Goal: Communication & Community: Share content

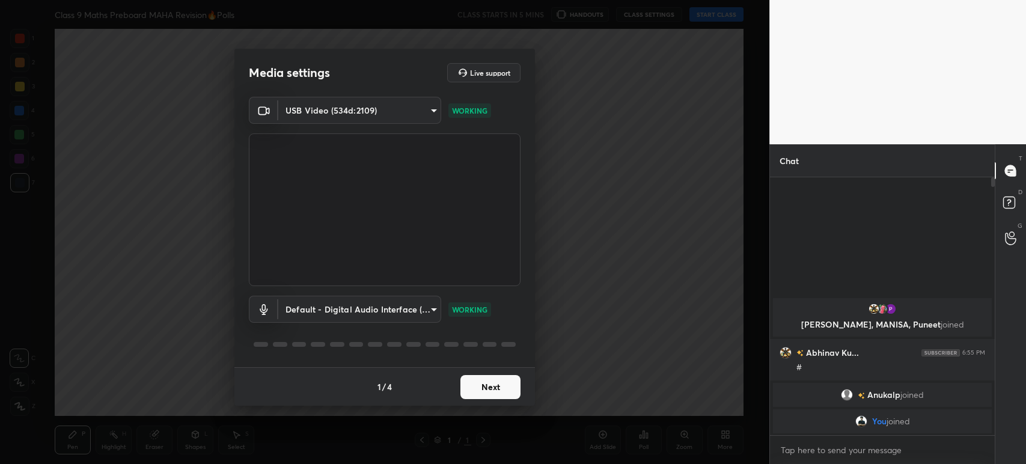
click at [486, 378] on button "Next" at bounding box center [490, 387] width 60 height 24
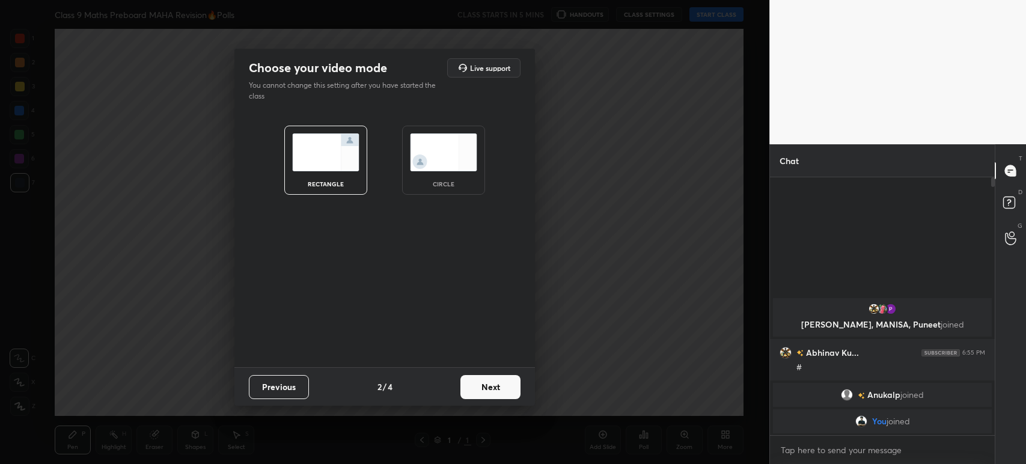
click at [293, 383] on button "Previous" at bounding box center [279, 387] width 60 height 24
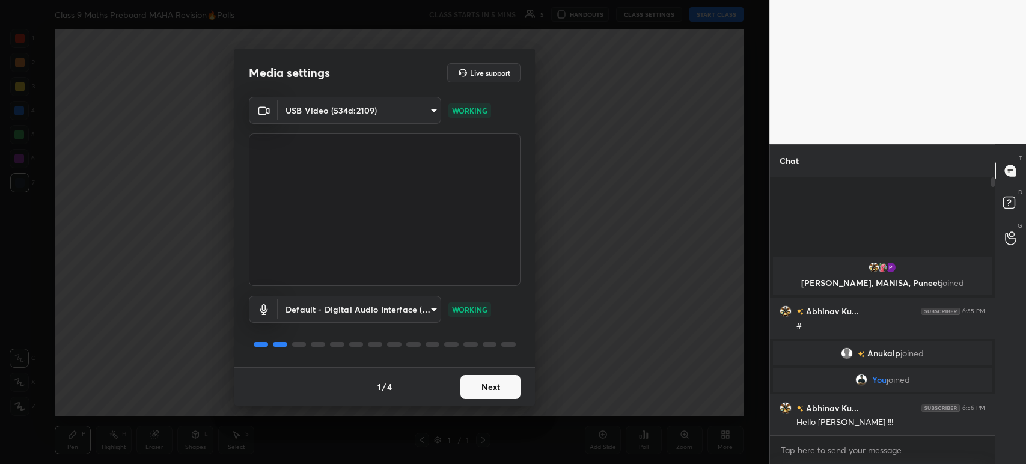
click at [481, 384] on button "Next" at bounding box center [490, 387] width 60 height 24
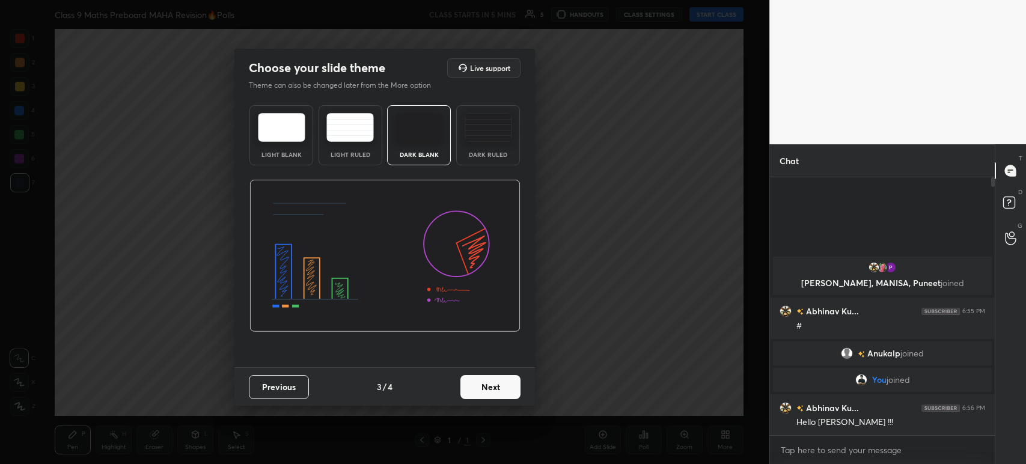
click at [481, 384] on button "Next" at bounding box center [490, 387] width 60 height 24
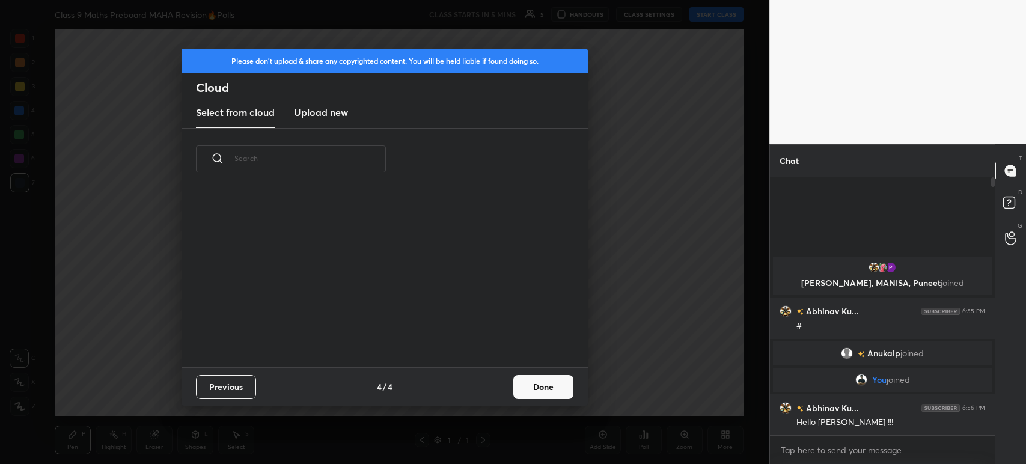
scroll to position [178, 385]
click at [322, 122] on new "Upload new" at bounding box center [321, 113] width 54 height 30
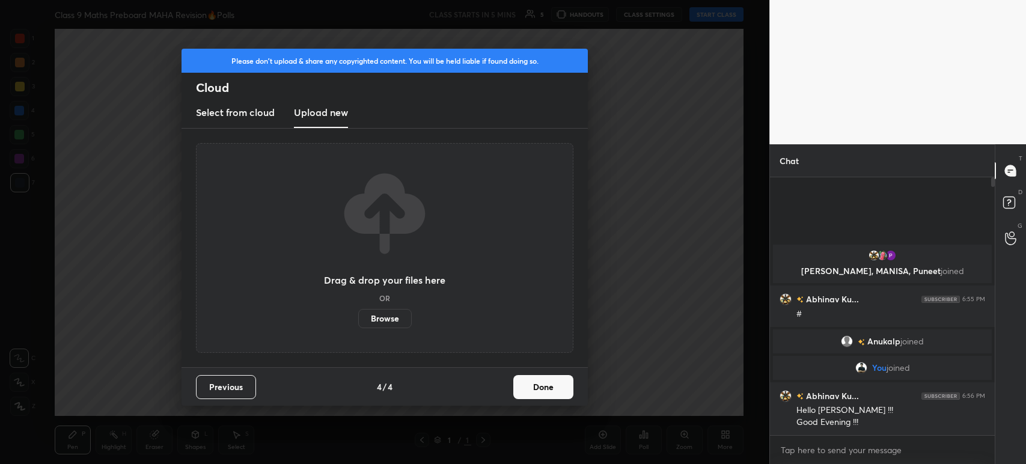
click at [377, 313] on label "Browse" at bounding box center [384, 318] width 53 height 19
click at [358, 313] on input "Browse" at bounding box center [358, 318] width 0 height 19
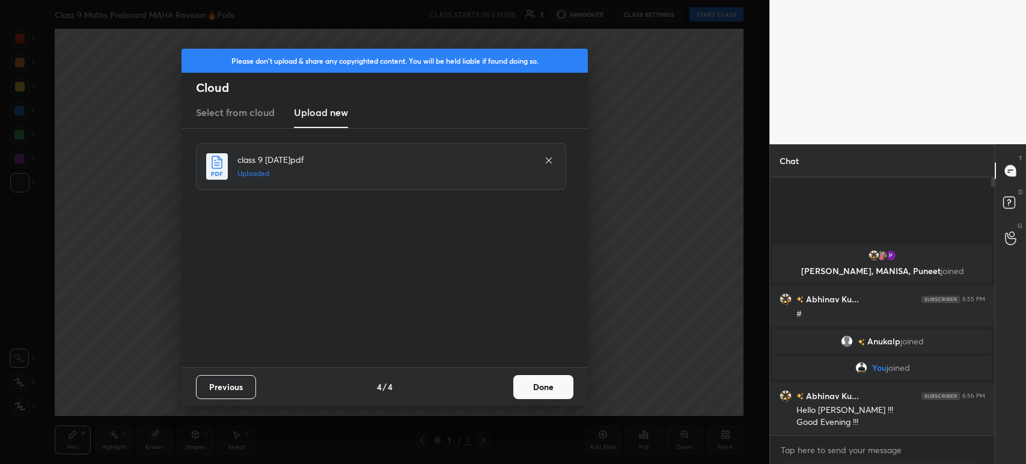
click at [539, 386] on button "Done" at bounding box center [543, 387] width 60 height 24
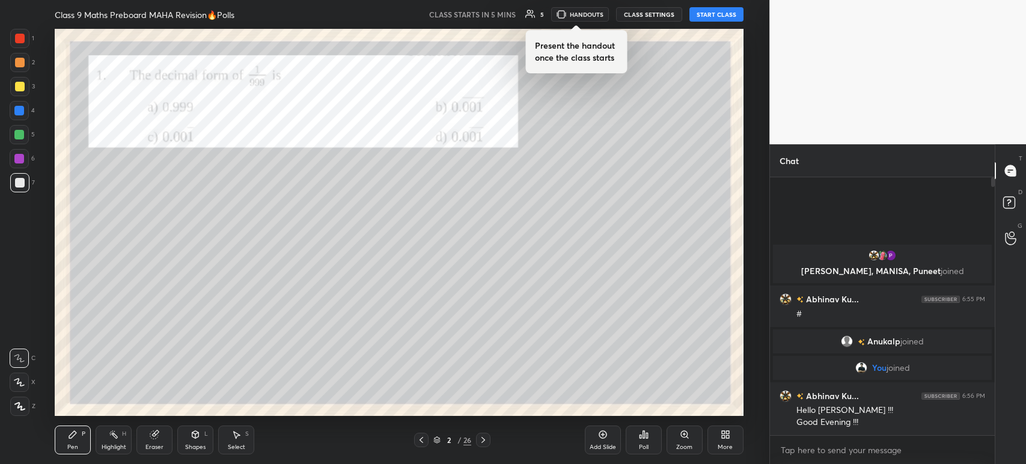
click at [425, 448] on div "Pen P Highlight H Eraser Shapes L Select S 2 / 26 Add Slide Poll Zoom More" at bounding box center [399, 440] width 689 height 48
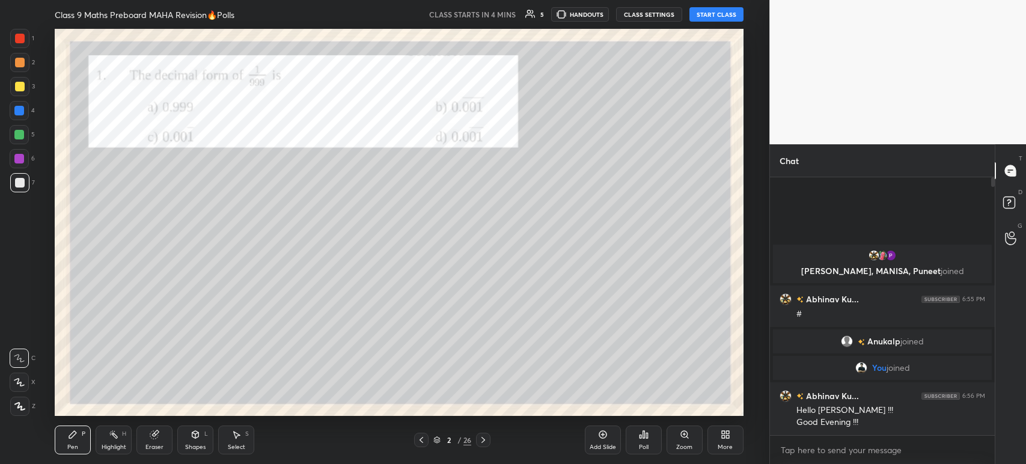
click at [417, 445] on div at bounding box center [421, 440] width 14 height 14
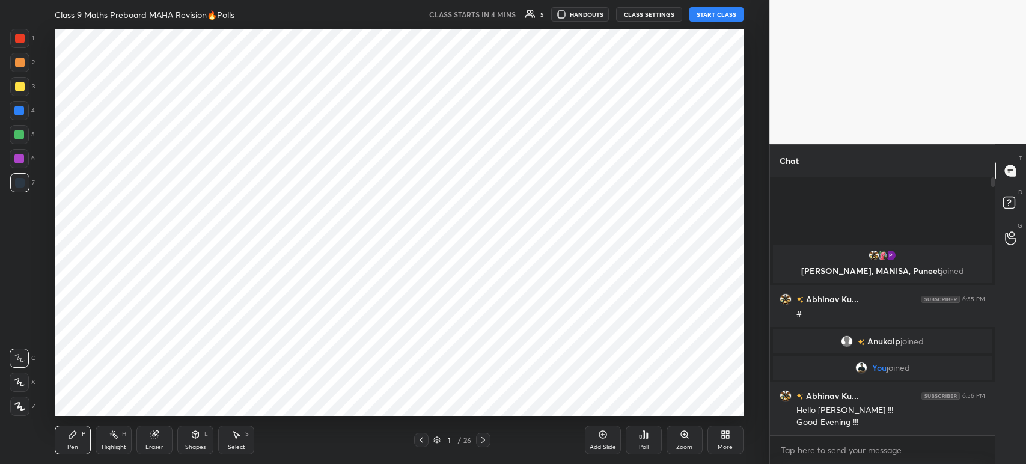
click at [613, 435] on div "Add Slide" at bounding box center [603, 440] width 36 height 29
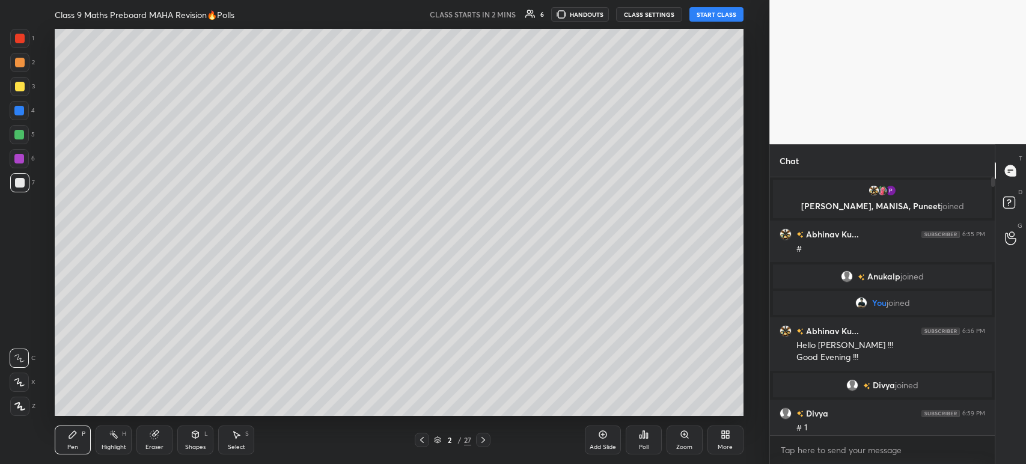
click at [710, 13] on button "START CLASS" at bounding box center [716, 14] width 54 height 14
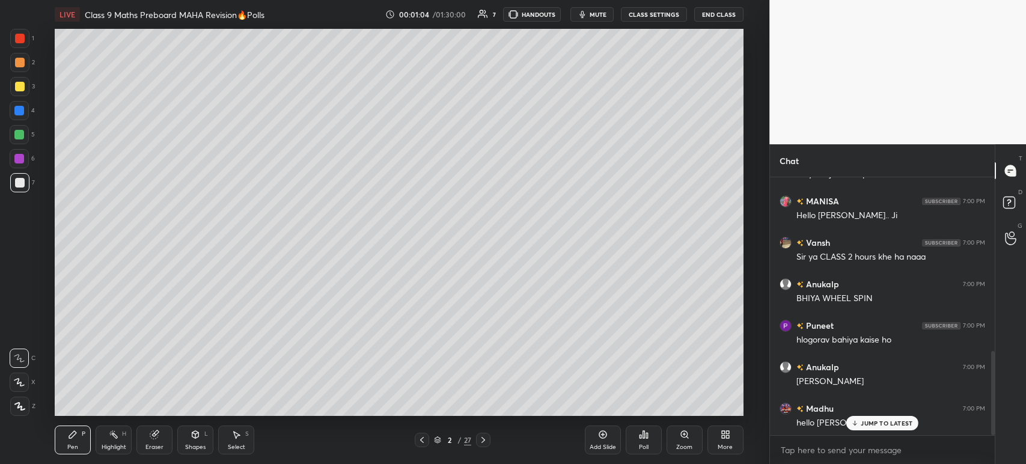
scroll to position [573, 0]
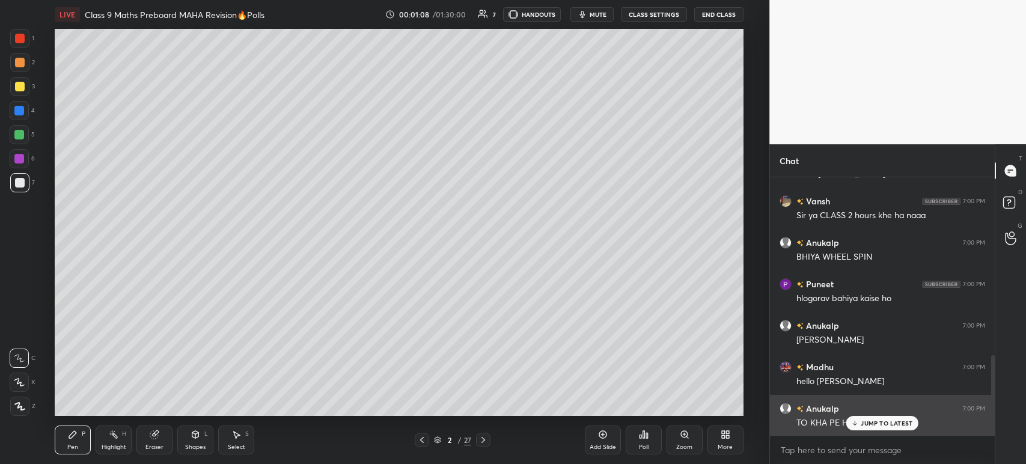
click at [864, 423] on p "JUMP TO LATEST" at bounding box center [887, 423] width 52 height 7
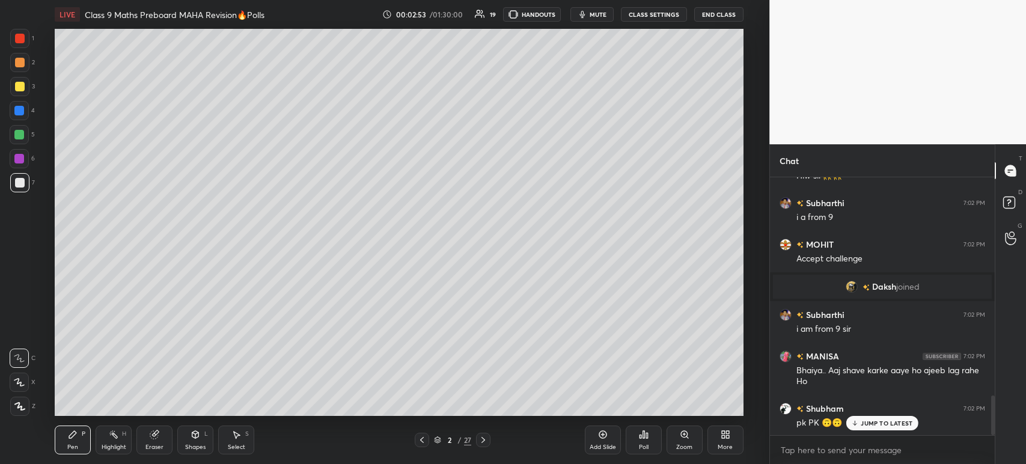
scroll to position [1460, 0]
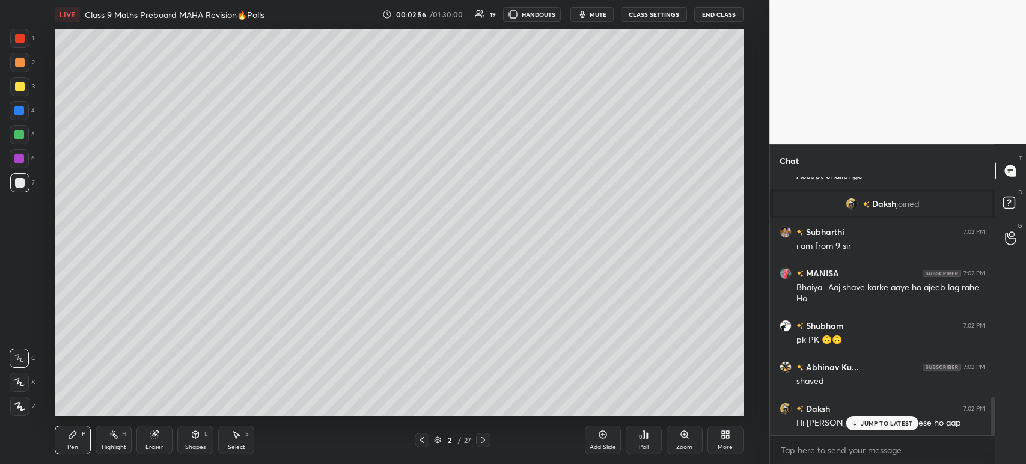
click at [24, 97] on div "3" at bounding box center [22, 89] width 25 height 24
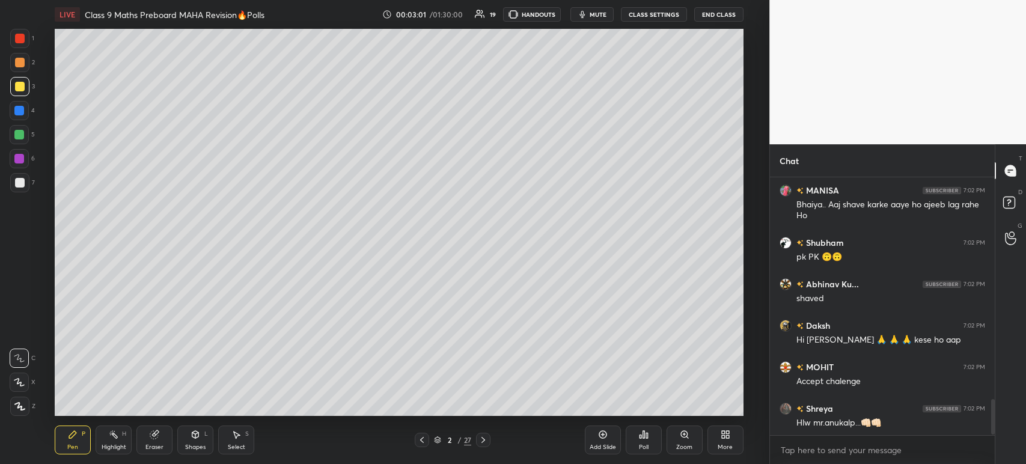
scroll to position [1626, 0]
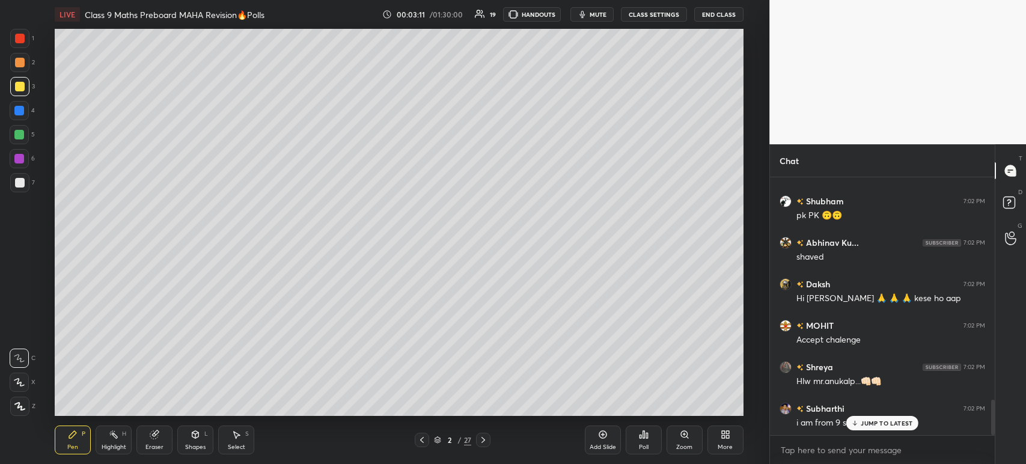
click at [24, 182] on div at bounding box center [20, 183] width 10 height 10
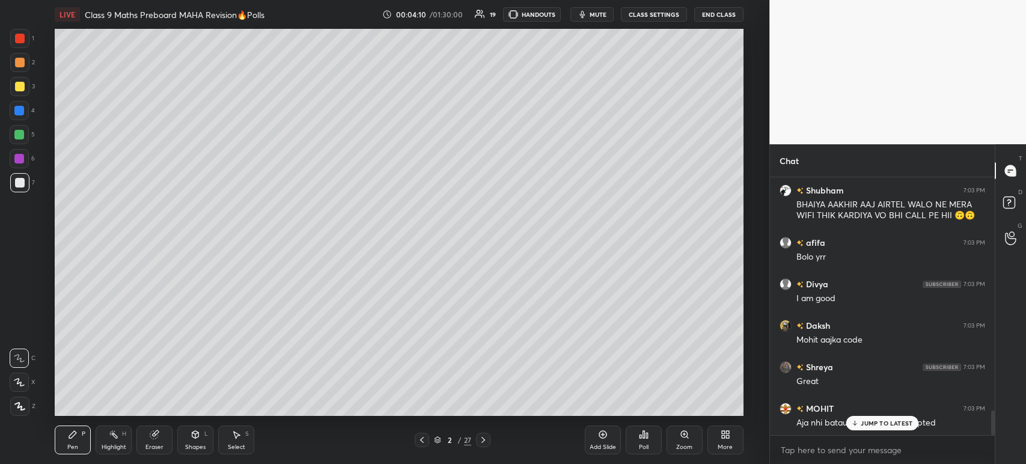
scroll to position [2464, 0]
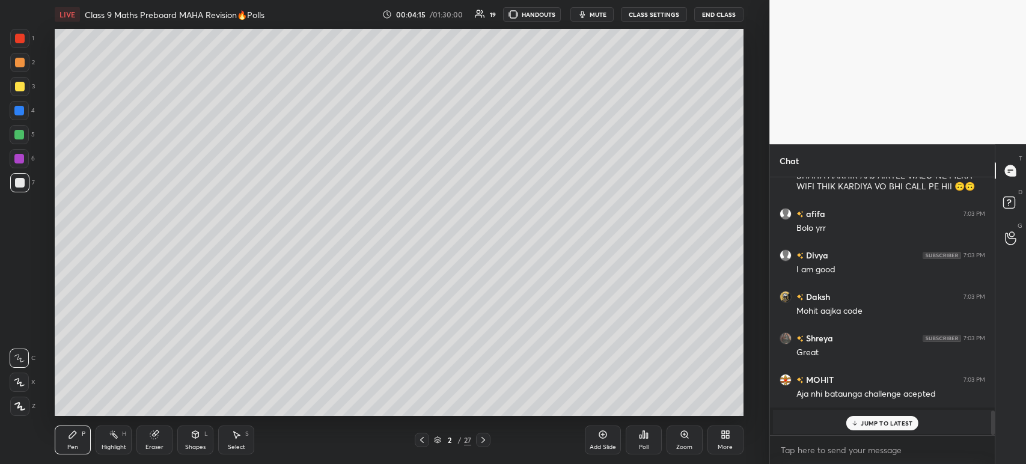
click at [870, 423] on p "JUMP TO LATEST" at bounding box center [887, 423] width 52 height 7
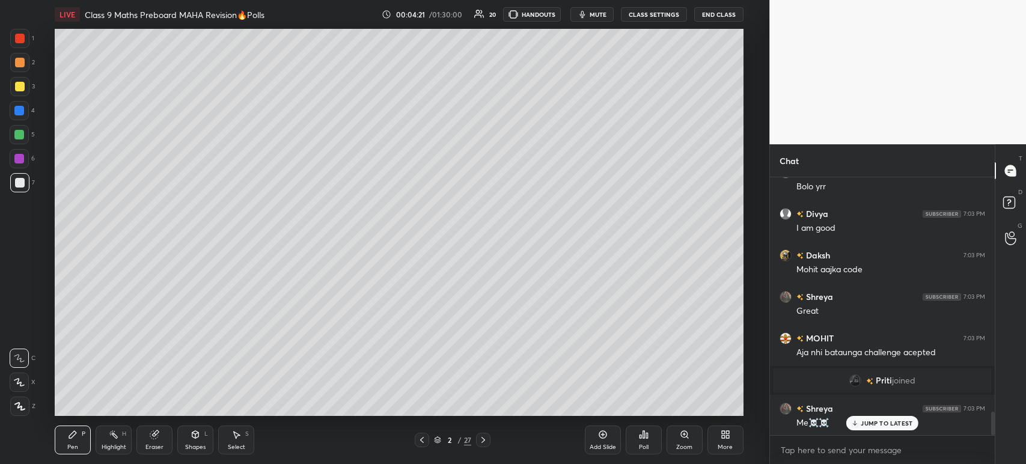
scroll to position [2588, 0]
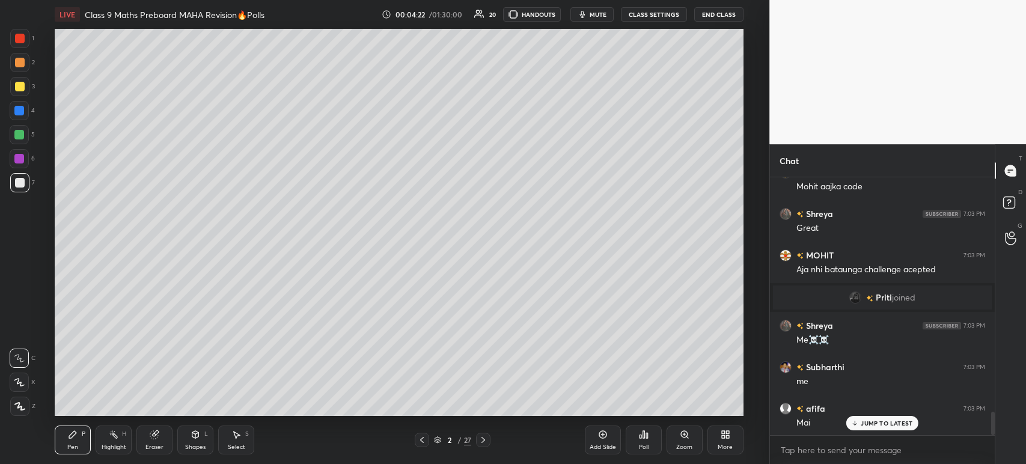
click at [164, 441] on div "Eraser" at bounding box center [154, 440] width 36 height 29
click at [23, 407] on span "Erase all" at bounding box center [19, 406] width 18 height 8
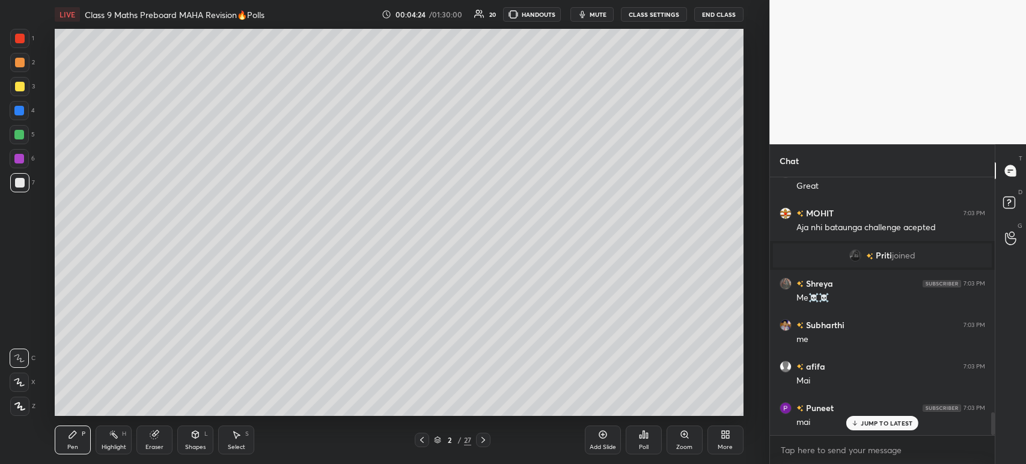
click at [86, 445] on div "Pen P" at bounding box center [73, 440] width 36 height 29
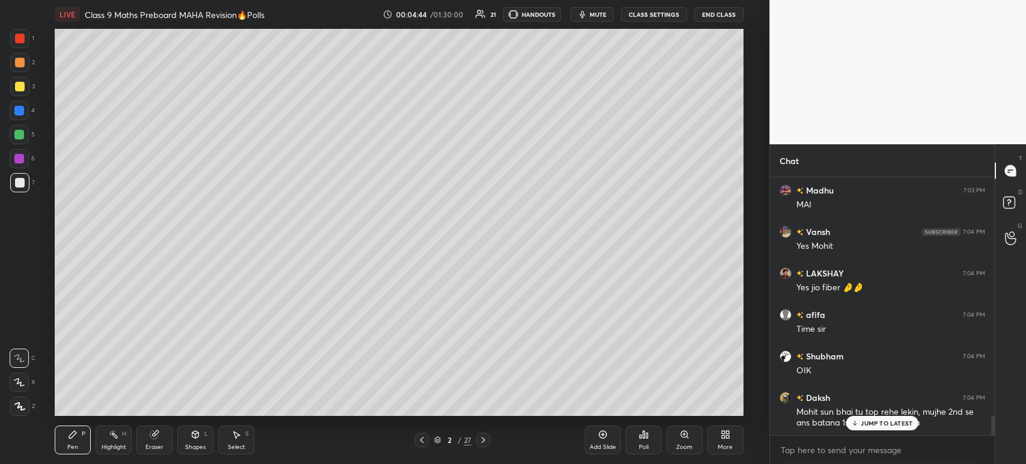
scroll to position [3138, 0]
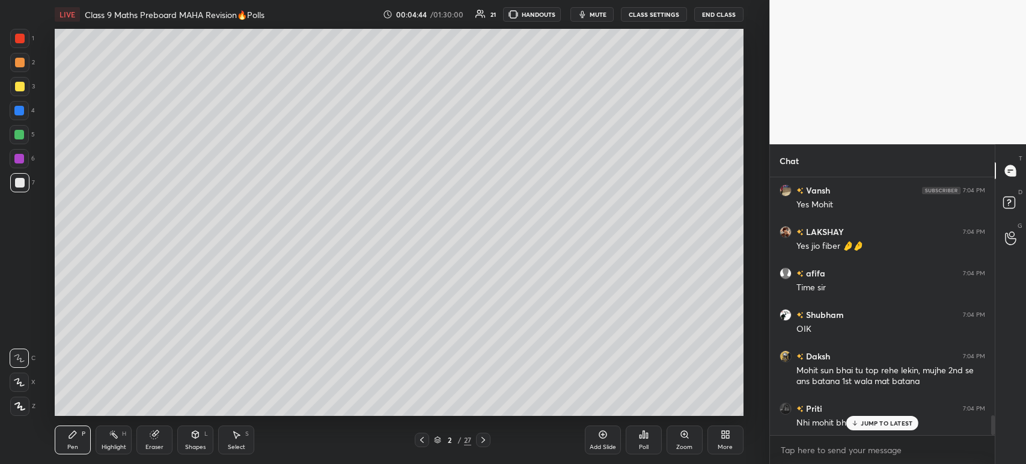
click at [28, 407] on div at bounding box center [19, 406] width 19 height 19
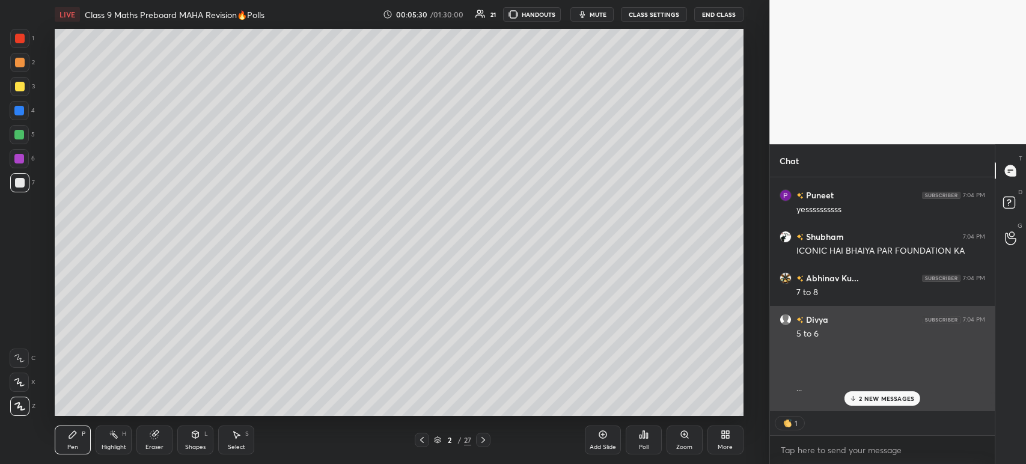
scroll to position [4, 4]
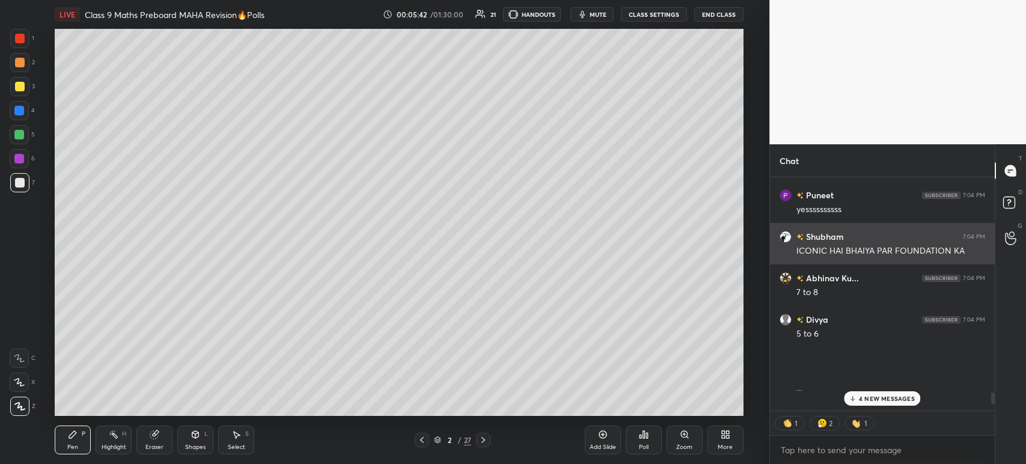
click at [804, 238] on h6 "Shubham" at bounding box center [824, 236] width 40 height 13
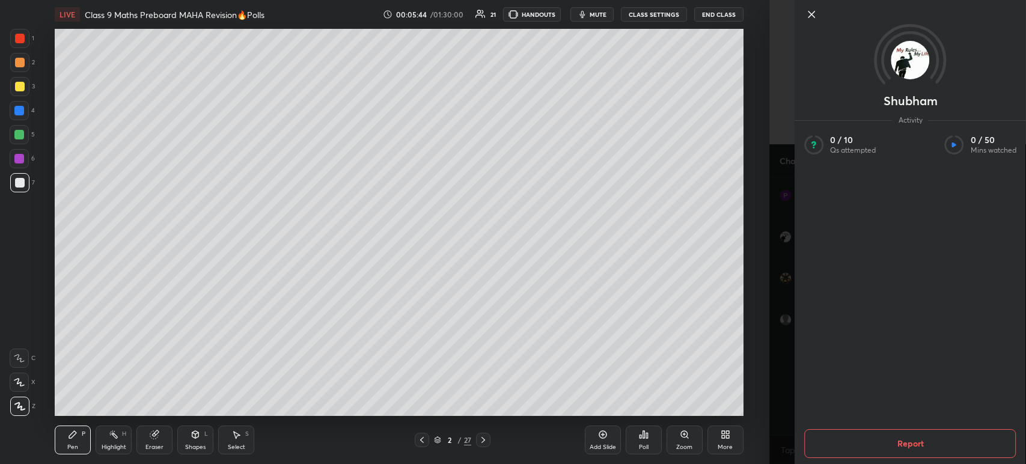
click at [808, 13] on icon at bounding box center [811, 14] width 6 height 6
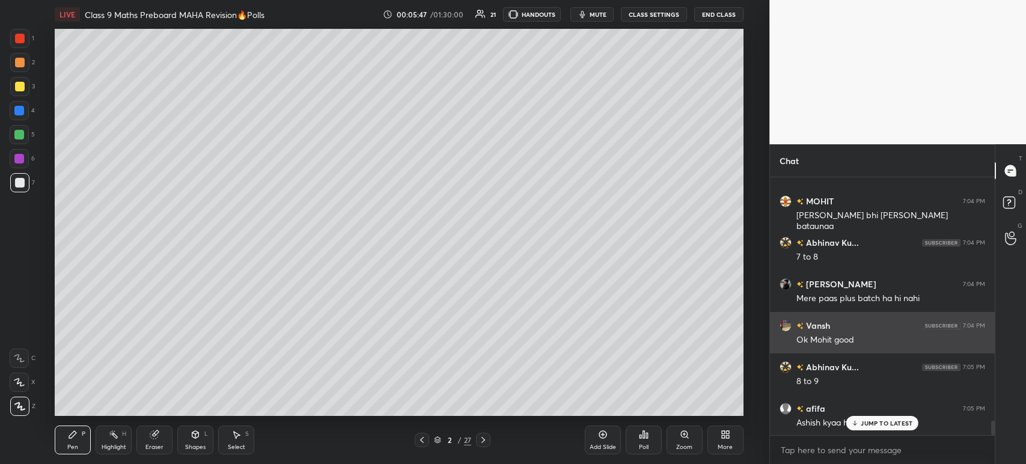
scroll to position [4409, 0]
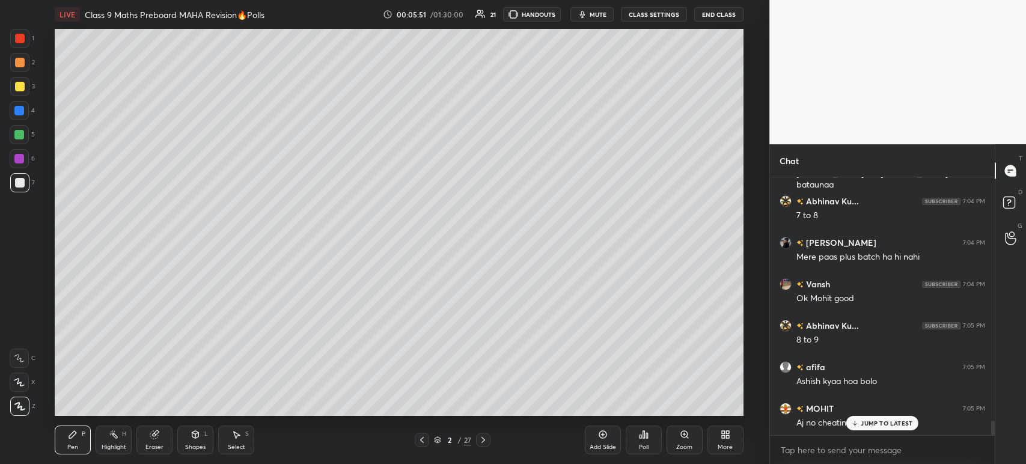
click at [481, 440] on icon at bounding box center [483, 440] width 10 height 10
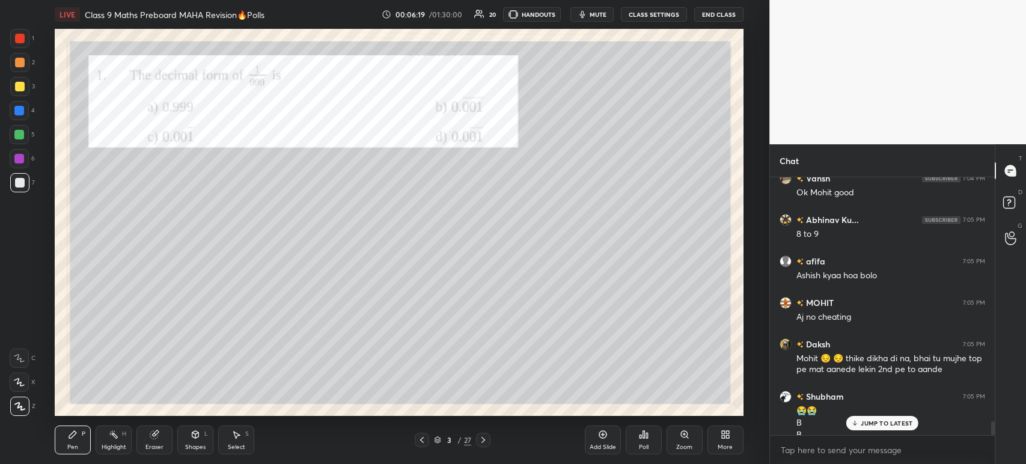
scroll to position [4563, 0]
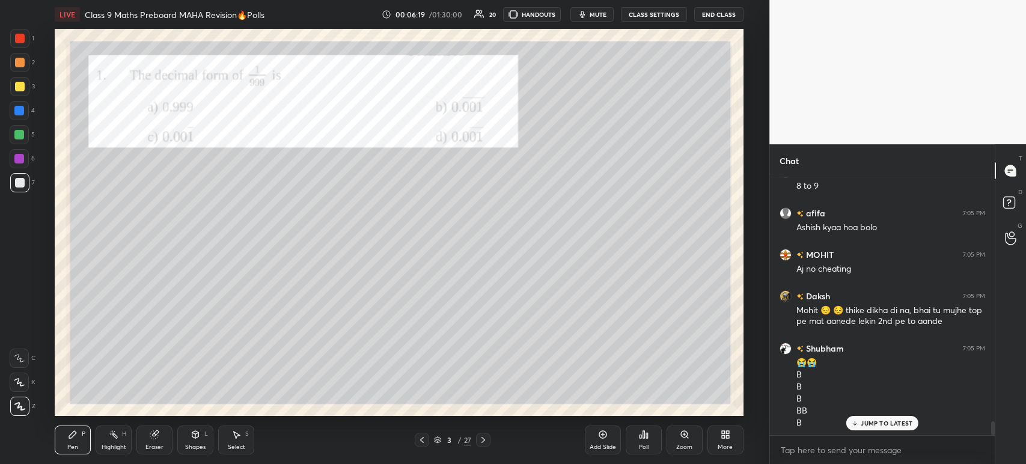
click at [646, 442] on div "Poll" at bounding box center [644, 440] width 36 height 29
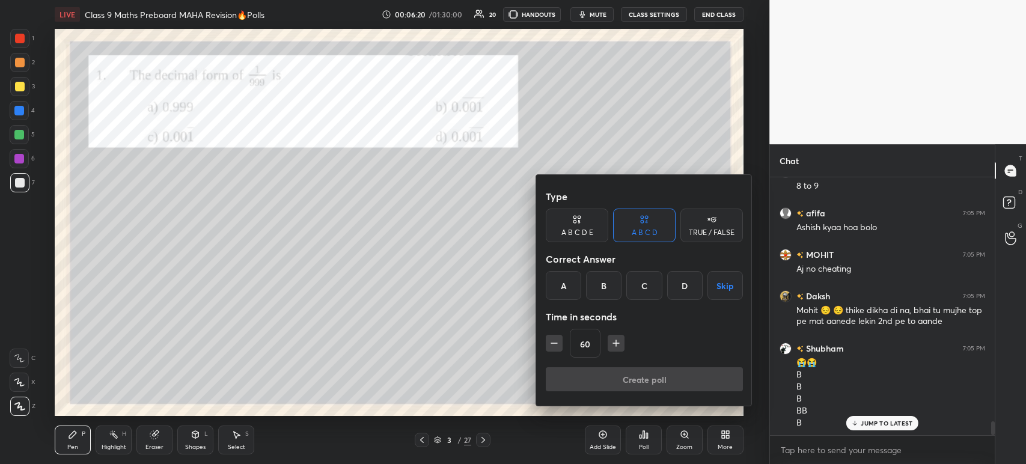
click at [600, 285] on div "B" at bounding box center [603, 285] width 35 height 29
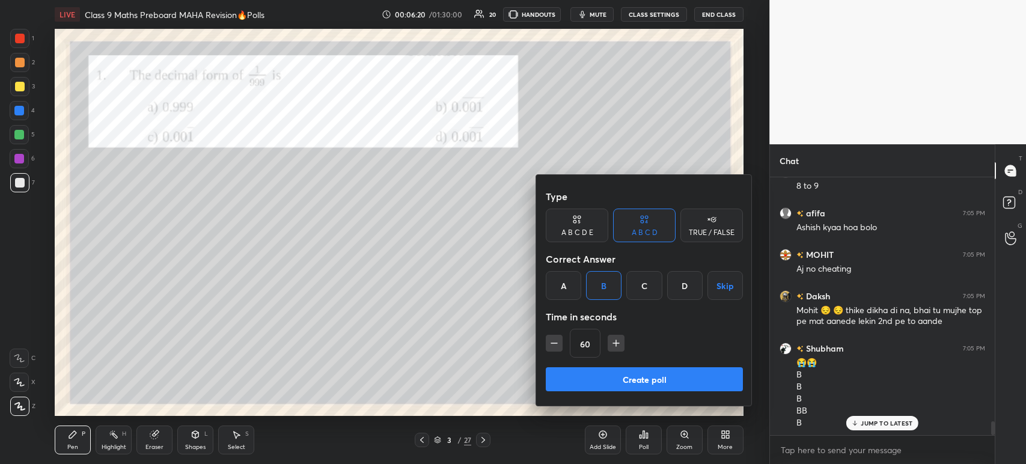
click at [606, 374] on button "Create poll" at bounding box center [644, 379] width 197 height 24
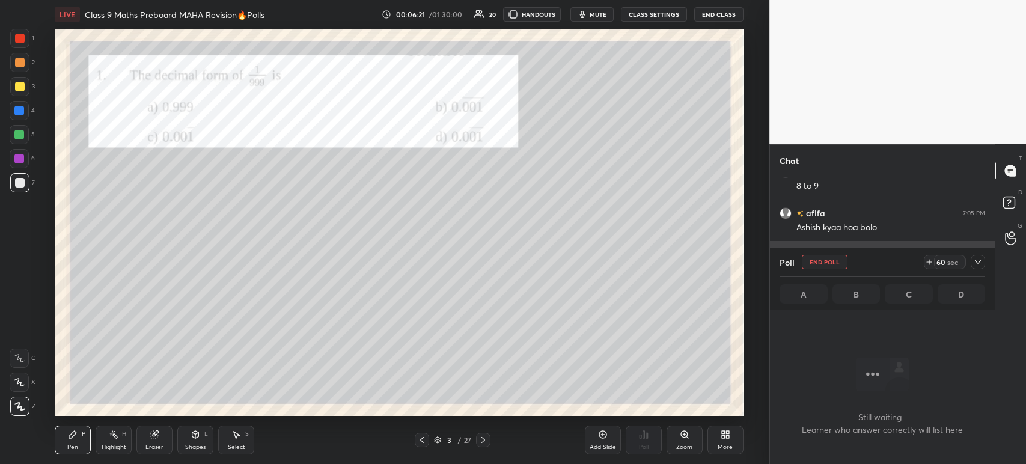
scroll to position [92, 221]
click at [972, 264] on div at bounding box center [978, 262] width 14 height 14
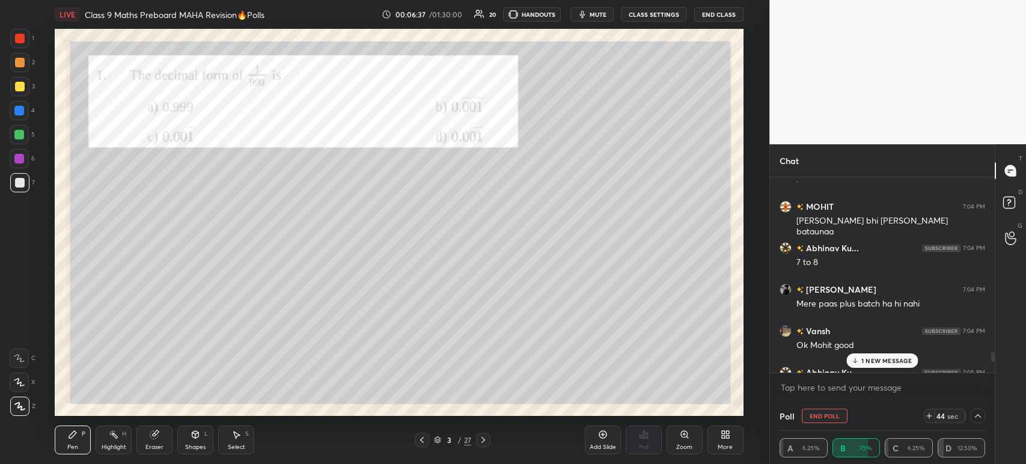
scroll to position [4364, 0]
click at [20, 90] on div at bounding box center [20, 87] width 10 height 10
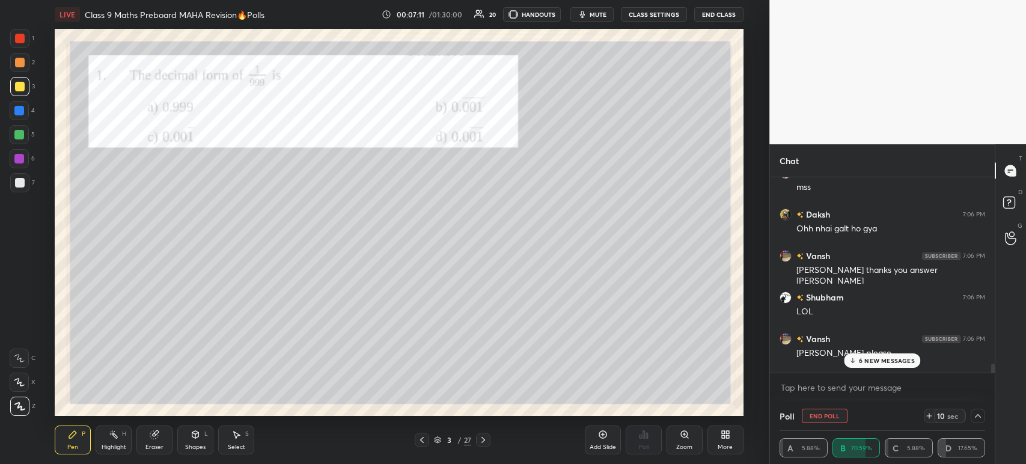
scroll to position [4897, 0]
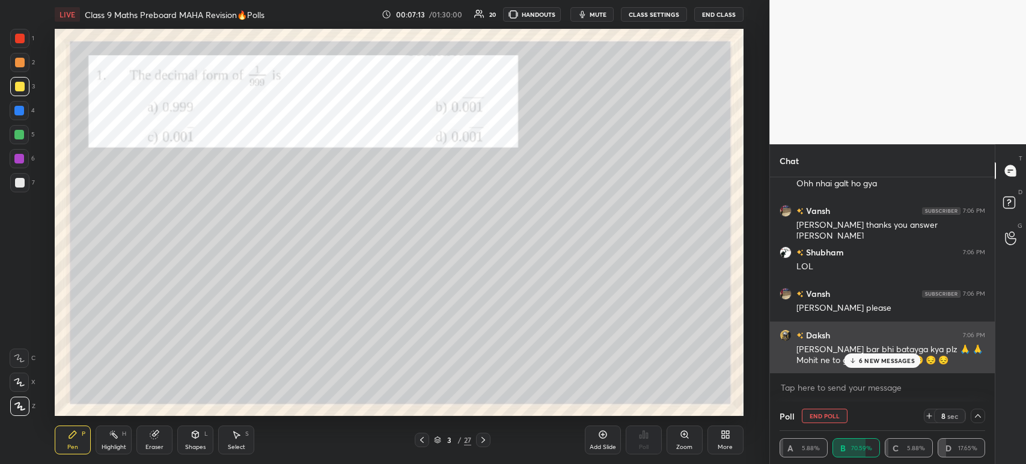
click at [860, 359] on p "6 NEW MESSAGES" at bounding box center [887, 360] width 56 height 7
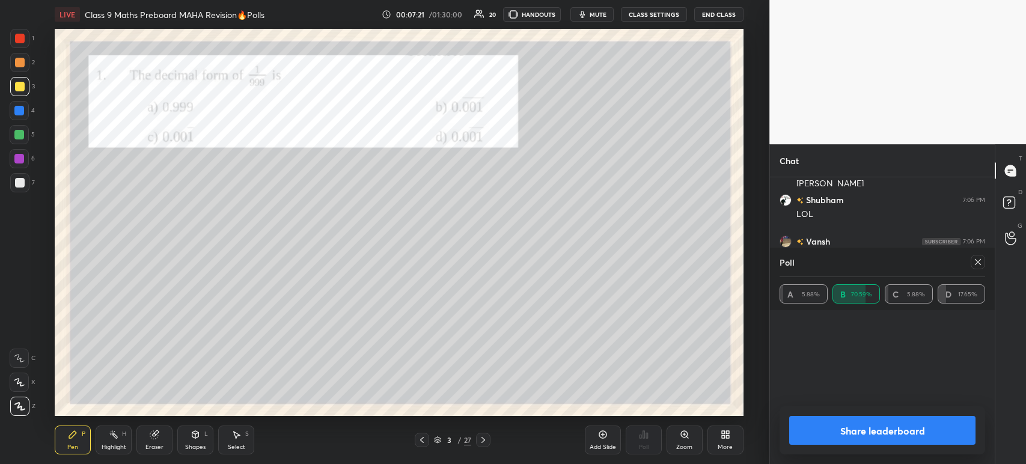
scroll to position [78, 202]
click at [856, 358] on div "Vansh 1s • 1" at bounding box center [883, 370] width 206 height 34
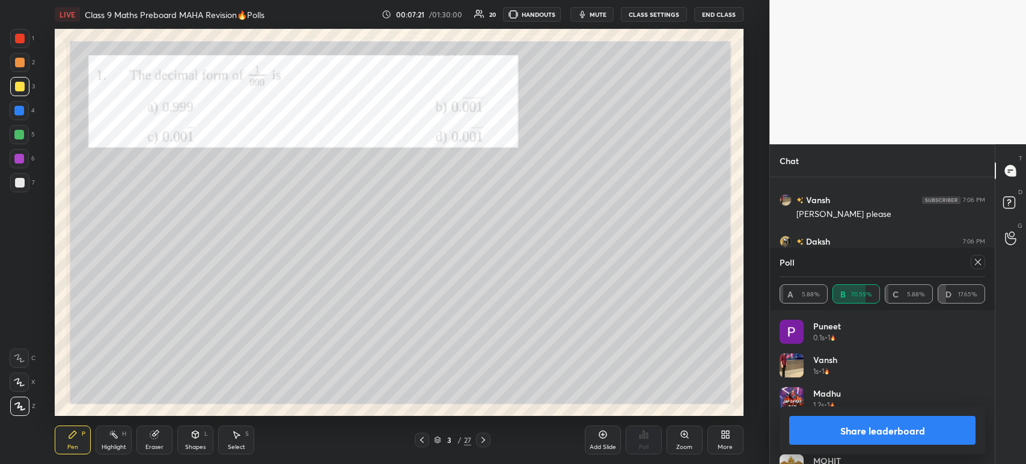
click at [798, 429] on button "Share leaderboard" at bounding box center [882, 430] width 186 height 29
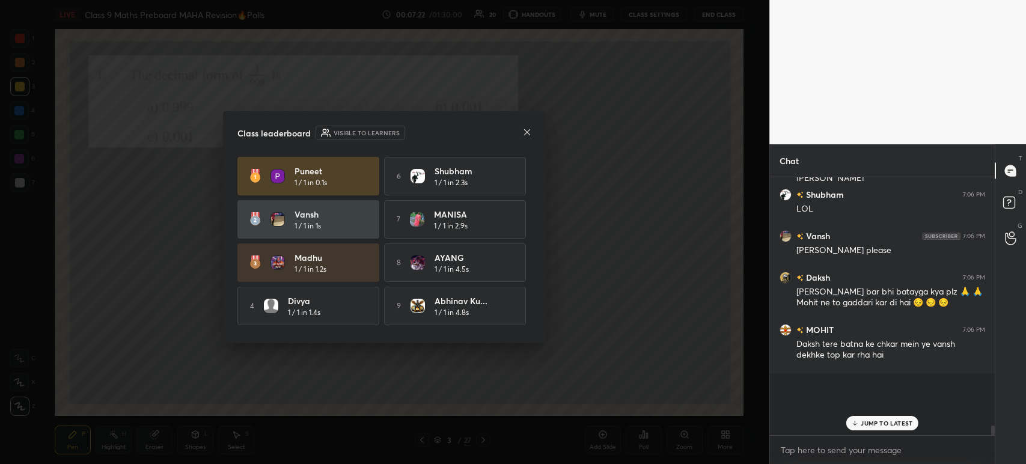
scroll to position [148, 221]
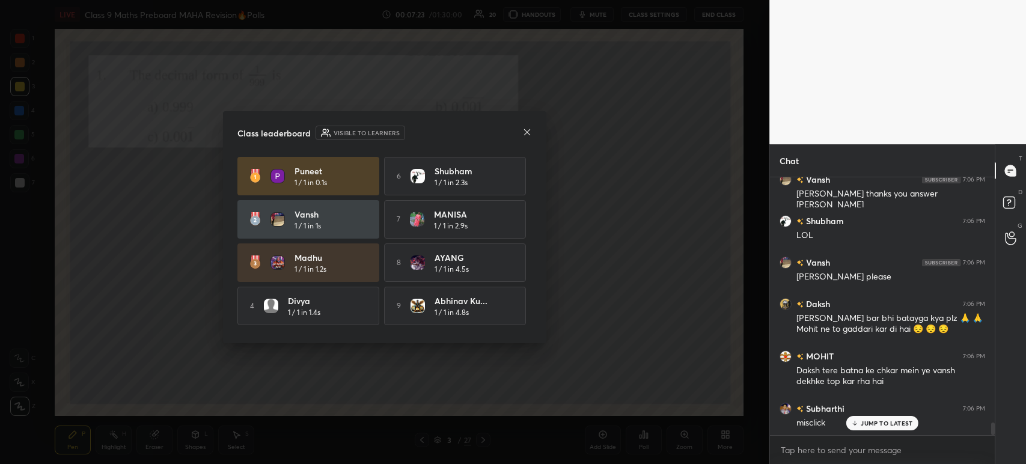
click at [531, 131] on icon at bounding box center [527, 132] width 10 height 10
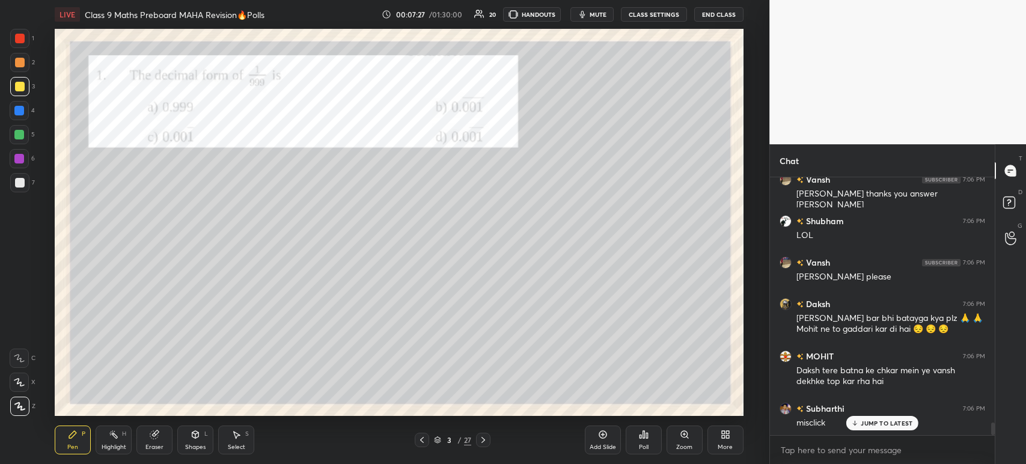
click at [29, 186] on div at bounding box center [19, 182] width 19 height 19
click at [28, 40] on div at bounding box center [19, 38] width 19 height 19
click at [22, 182] on div at bounding box center [20, 183] width 10 height 10
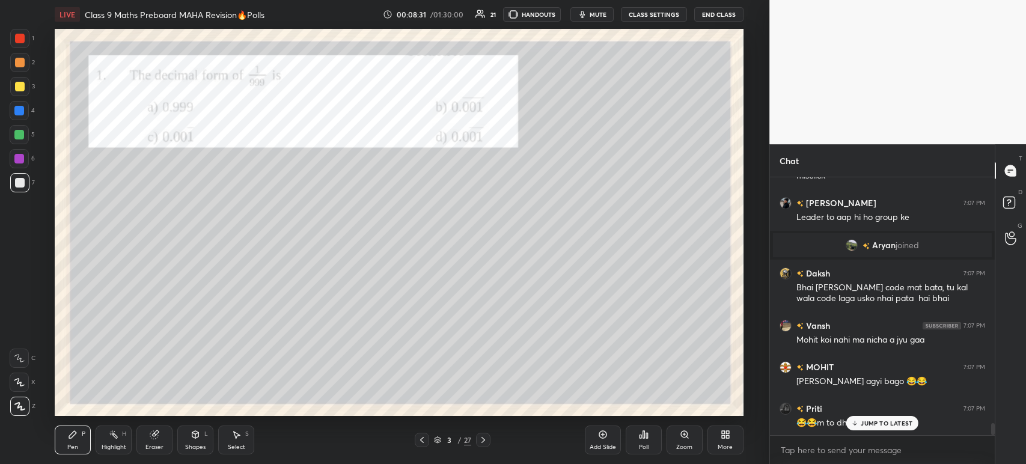
scroll to position [5228, 0]
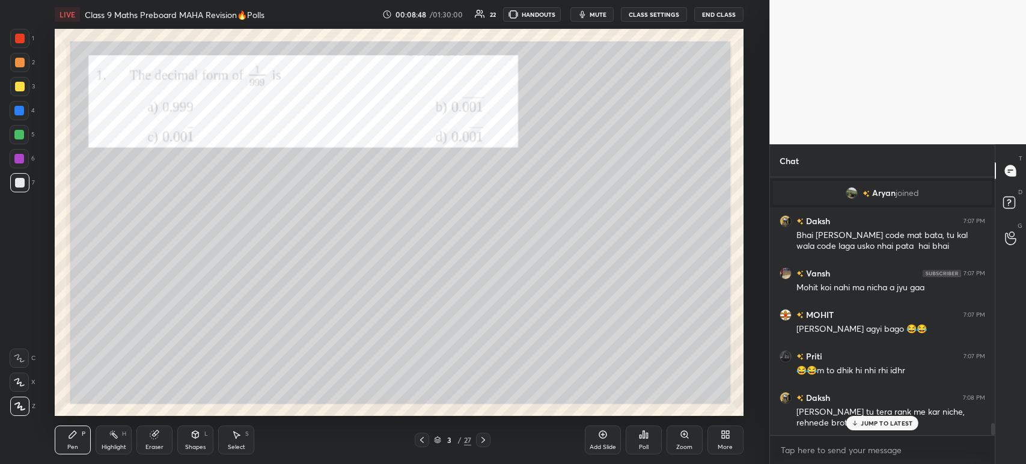
click at [28, 43] on div at bounding box center [19, 38] width 19 height 19
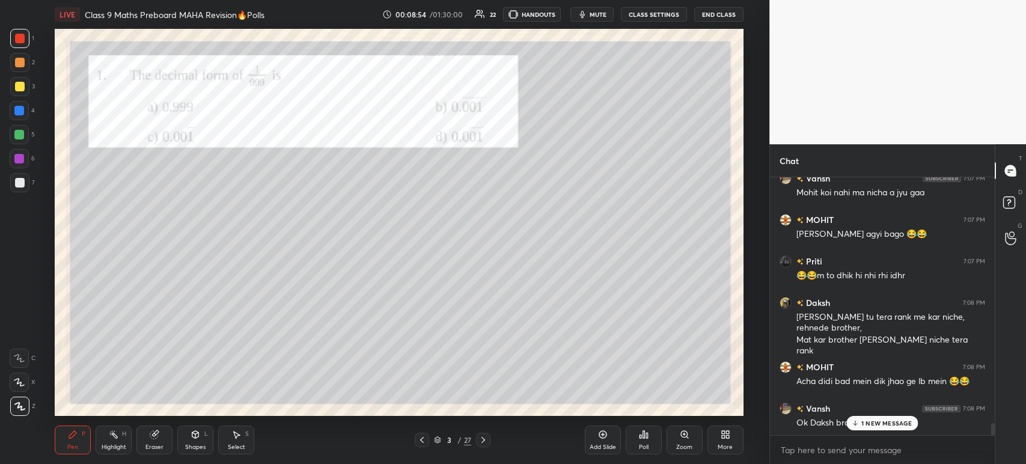
scroll to position [5364, 0]
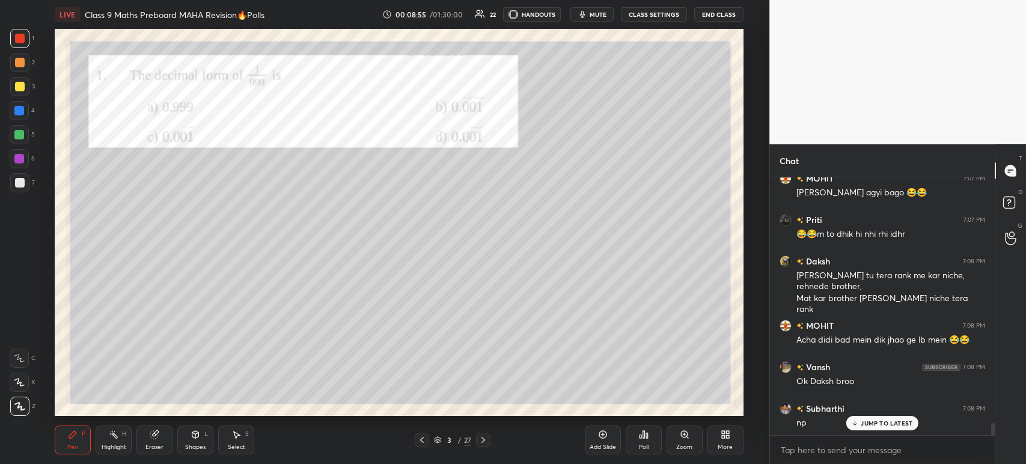
click at [486, 446] on div at bounding box center [483, 440] width 14 height 14
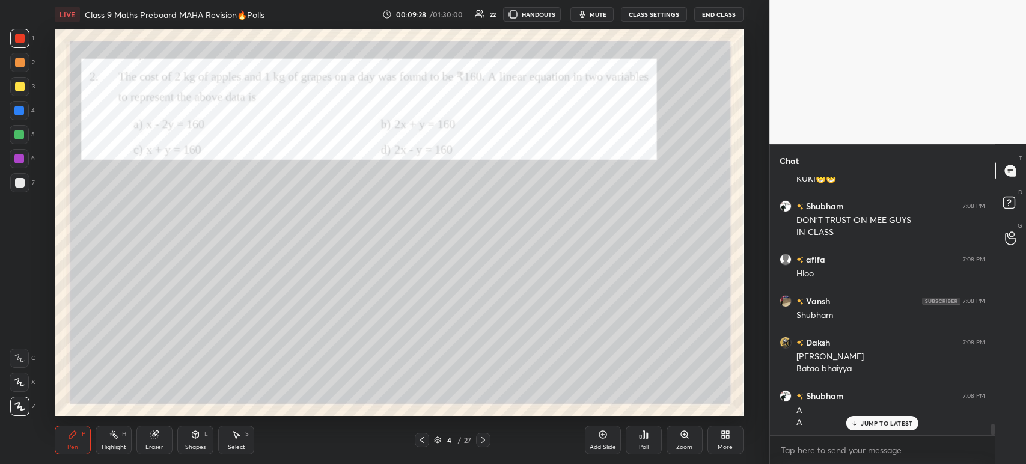
scroll to position [5691, 0]
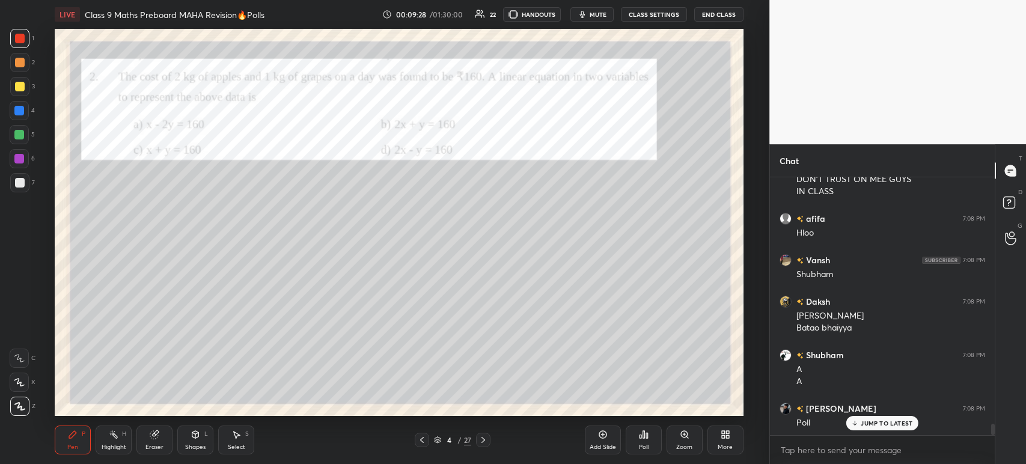
click at [24, 177] on div at bounding box center [19, 182] width 19 height 19
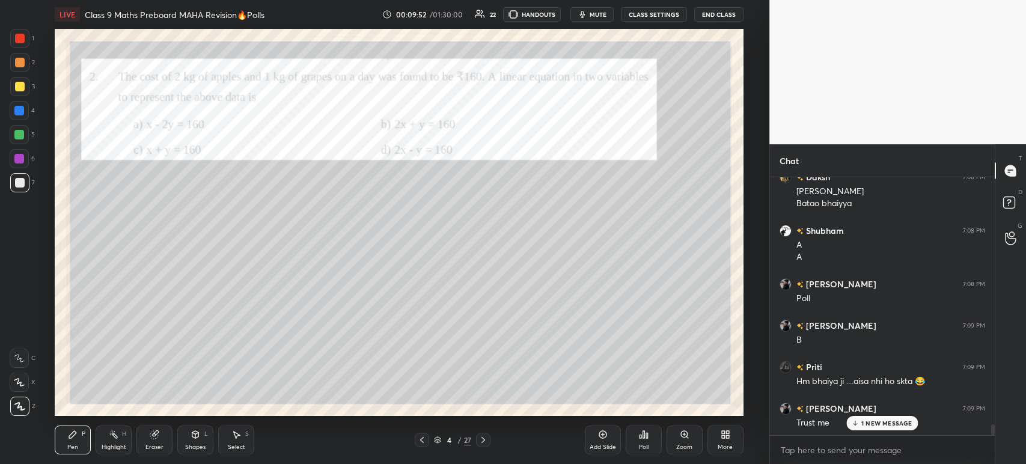
scroll to position [5856, 0]
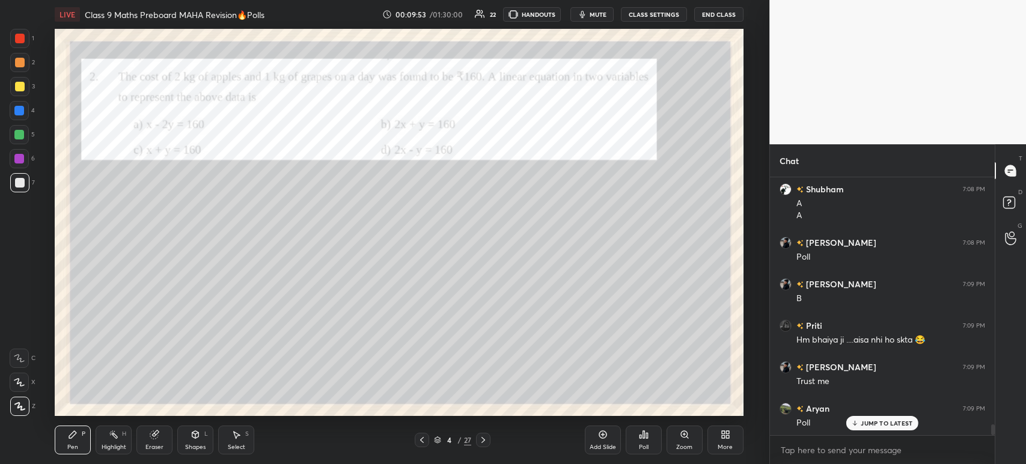
click at [644, 441] on div "Poll" at bounding box center [644, 440] width 36 height 29
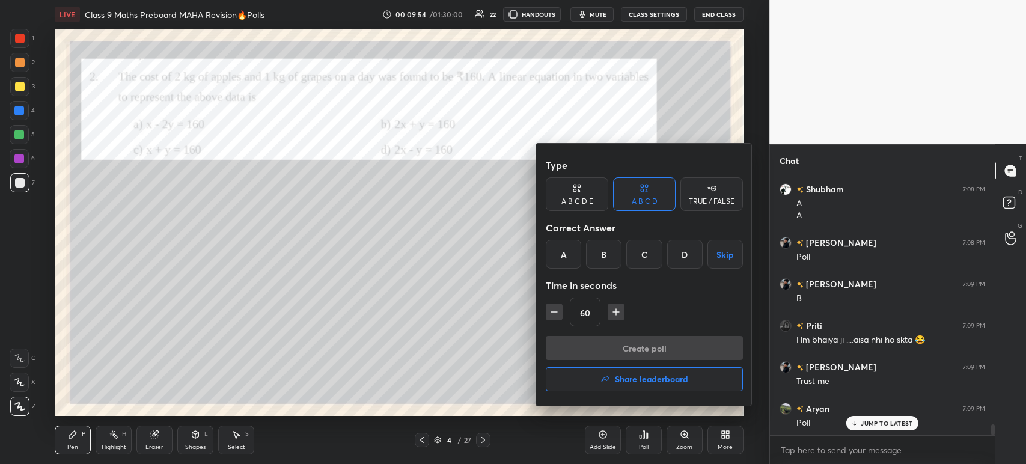
click at [600, 261] on div "B" at bounding box center [603, 254] width 35 height 29
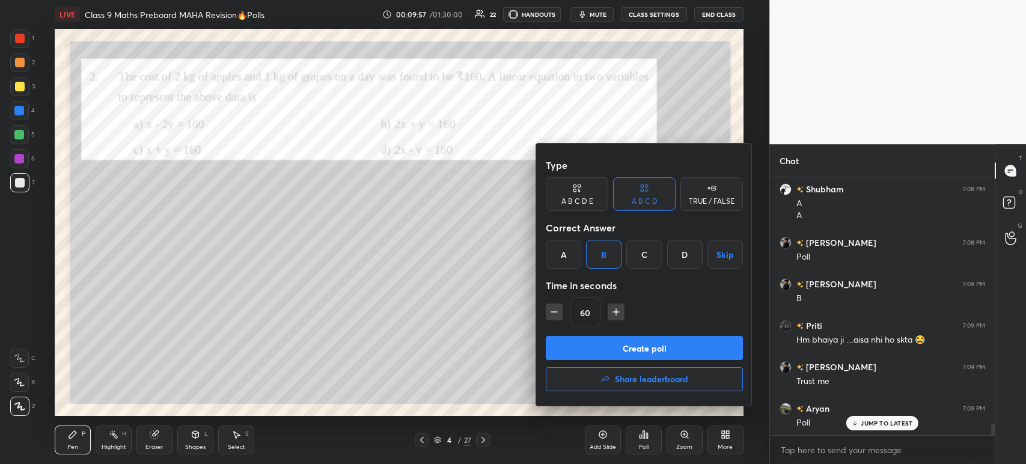
click at [606, 352] on button "Create poll" at bounding box center [644, 348] width 197 height 24
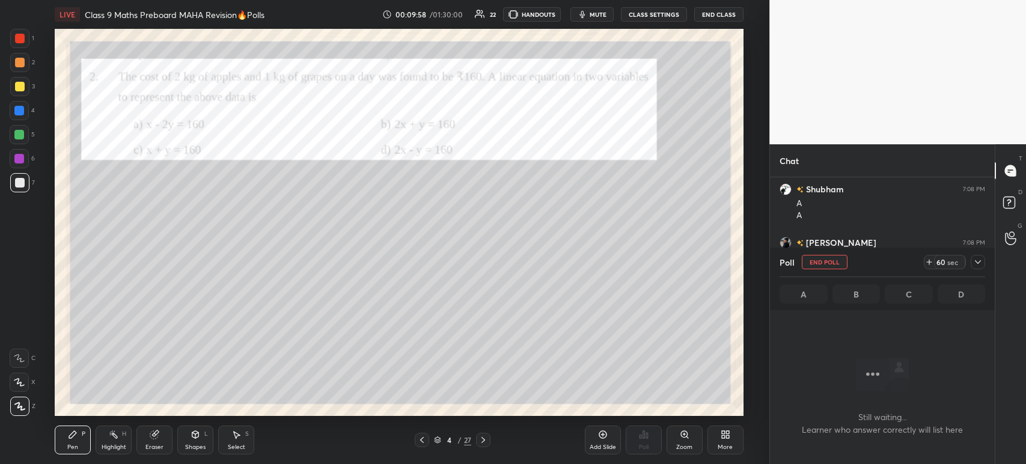
scroll to position [4, 4]
click at [19, 92] on div at bounding box center [19, 86] width 19 height 19
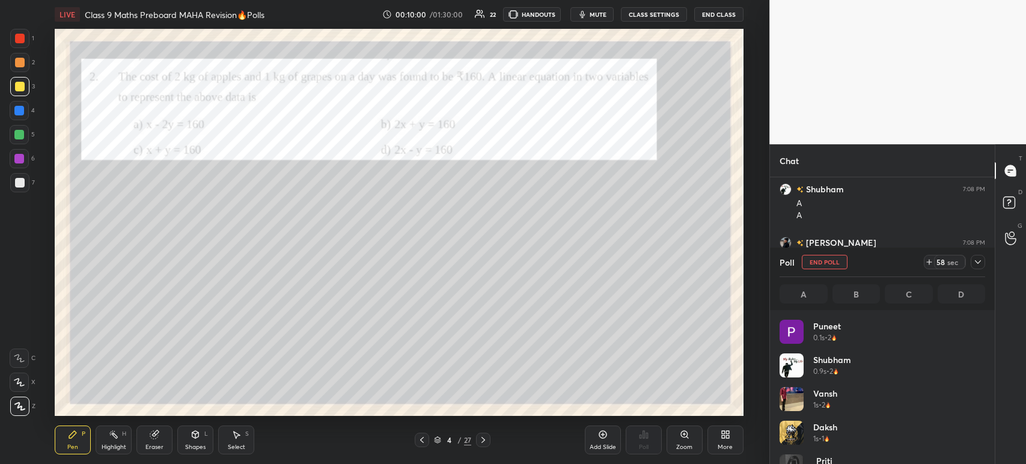
scroll to position [141, 202]
click at [981, 265] on icon at bounding box center [978, 262] width 10 height 10
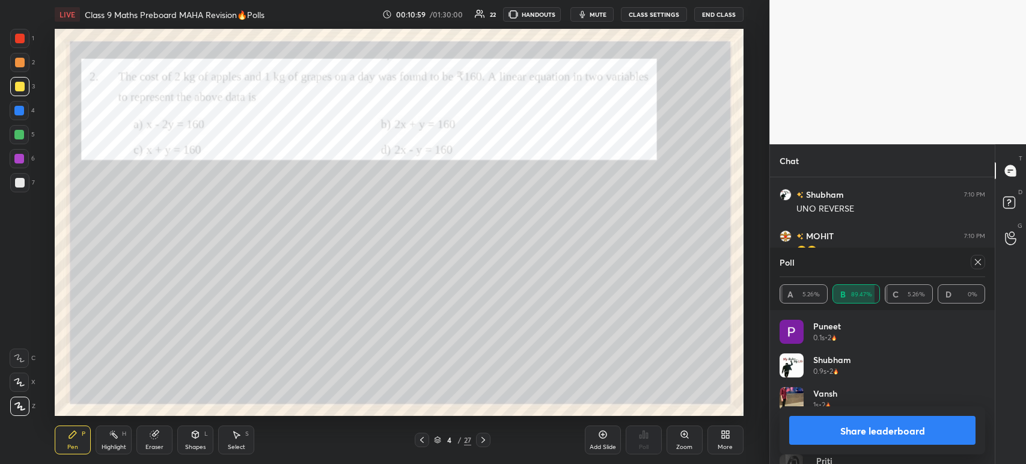
click at [844, 435] on button "Share leaderboard" at bounding box center [882, 430] width 186 height 29
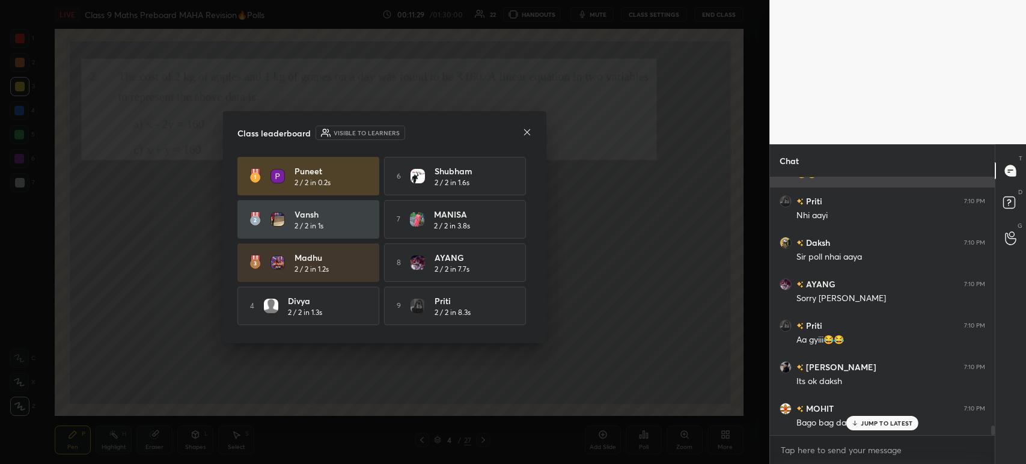
scroll to position [6780, 0]
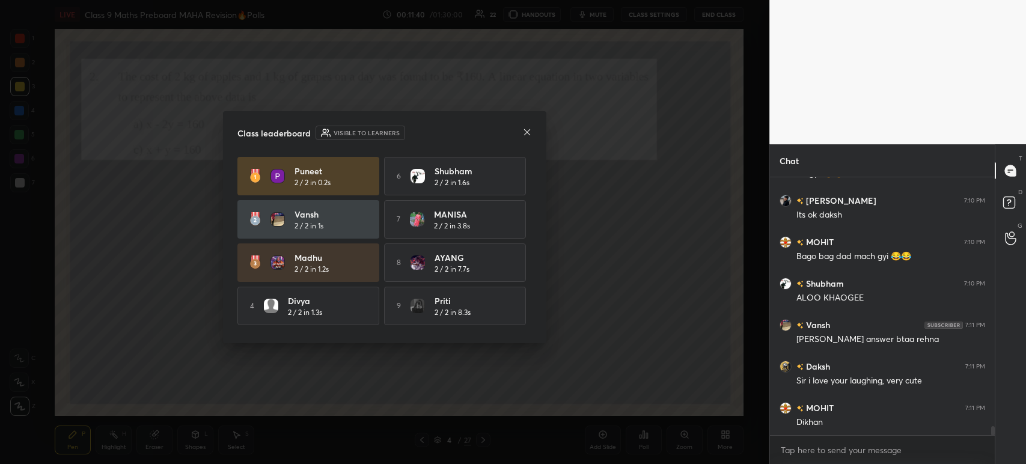
click at [524, 142] on div "Class leaderboard Visible to learners [PERSON_NAME] 2 / 2 in 0.2s 6 [PERSON_NAM…" at bounding box center [384, 227] width 323 height 232
click at [526, 139] on div at bounding box center [527, 133] width 10 height 13
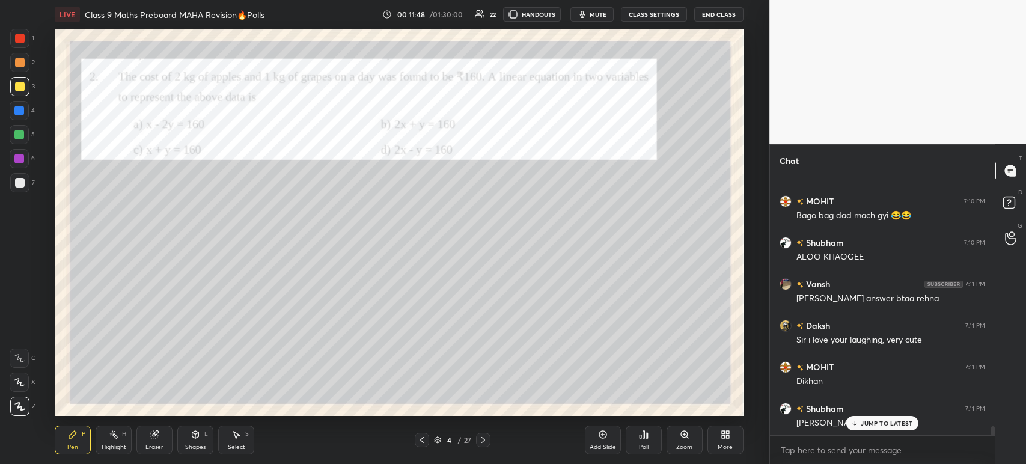
click at [18, 66] on div at bounding box center [20, 63] width 10 height 10
click at [21, 39] on div at bounding box center [20, 39] width 10 height 10
click at [11, 71] on div at bounding box center [19, 62] width 19 height 19
click at [17, 90] on div at bounding box center [20, 87] width 10 height 10
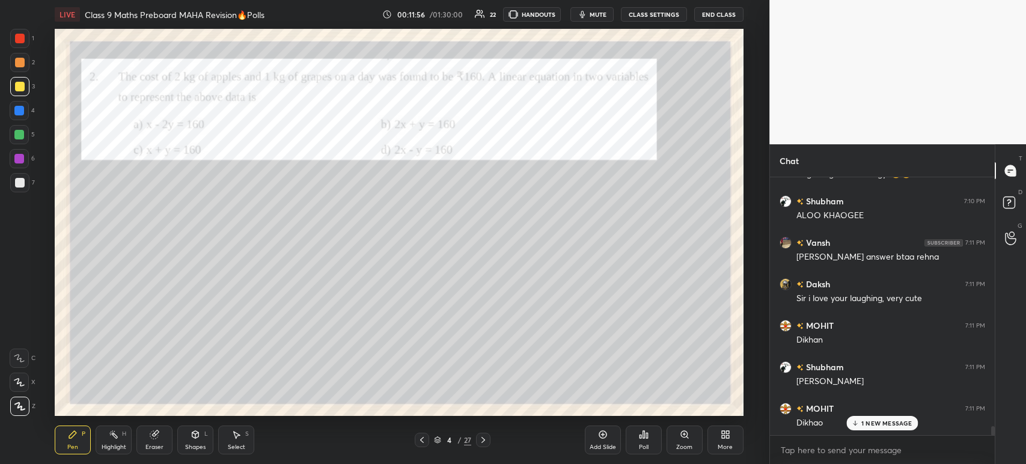
click at [20, 37] on div at bounding box center [20, 39] width 10 height 10
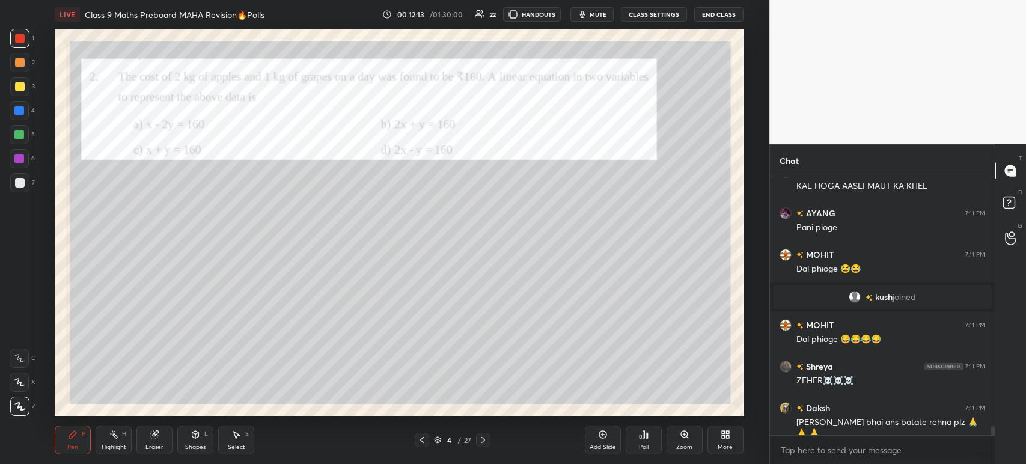
scroll to position [7306, 0]
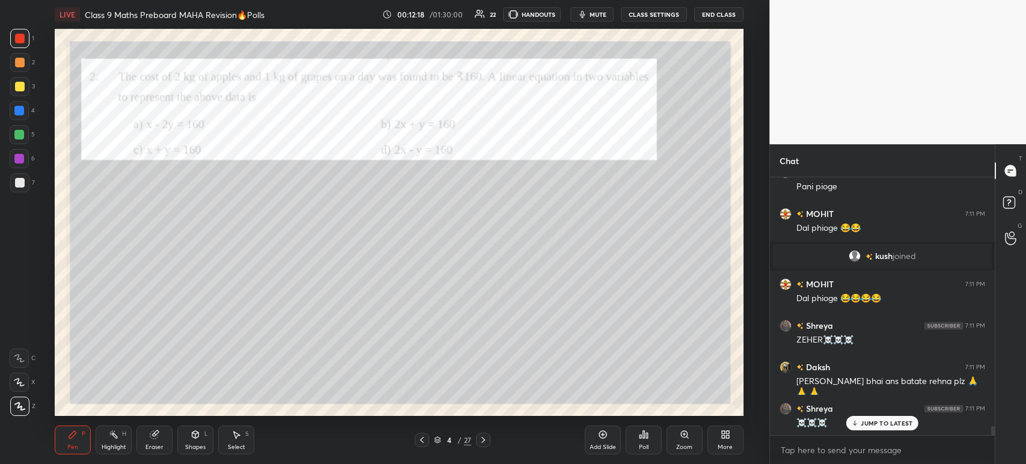
click at [26, 171] on div "6" at bounding box center [22, 161] width 25 height 24
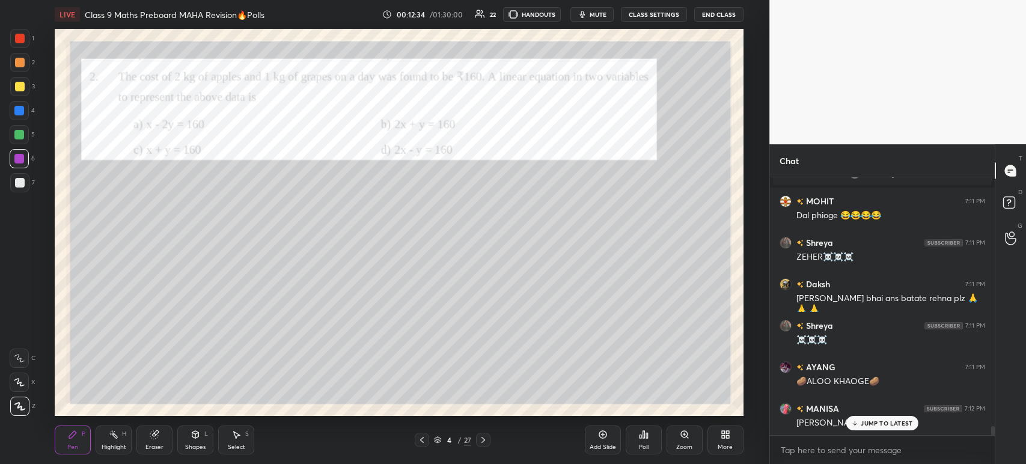
scroll to position [7430, 0]
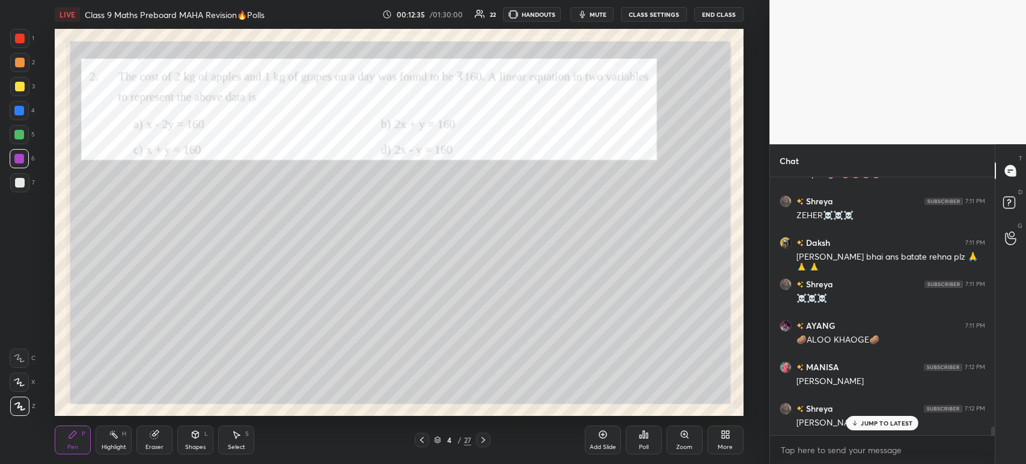
click at [28, 37] on div at bounding box center [19, 38] width 19 height 19
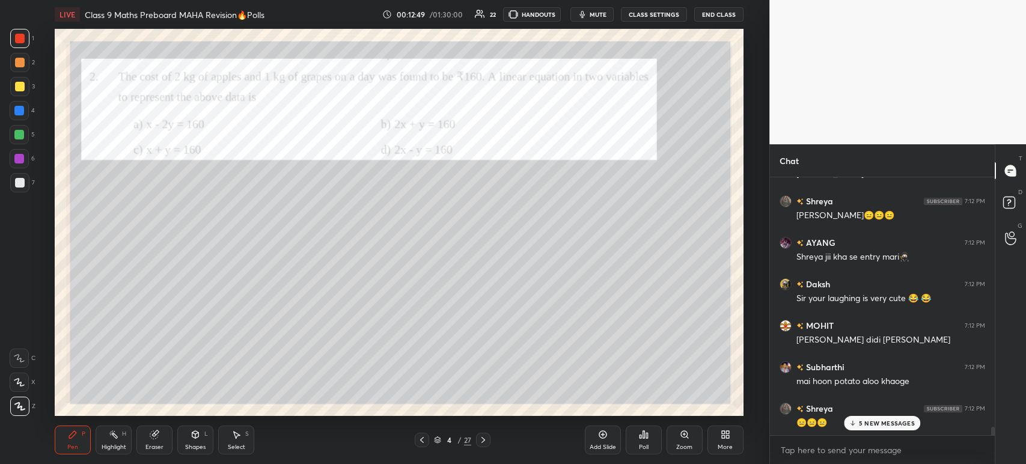
scroll to position [7679, 0]
click at [487, 443] on icon at bounding box center [483, 440] width 10 height 10
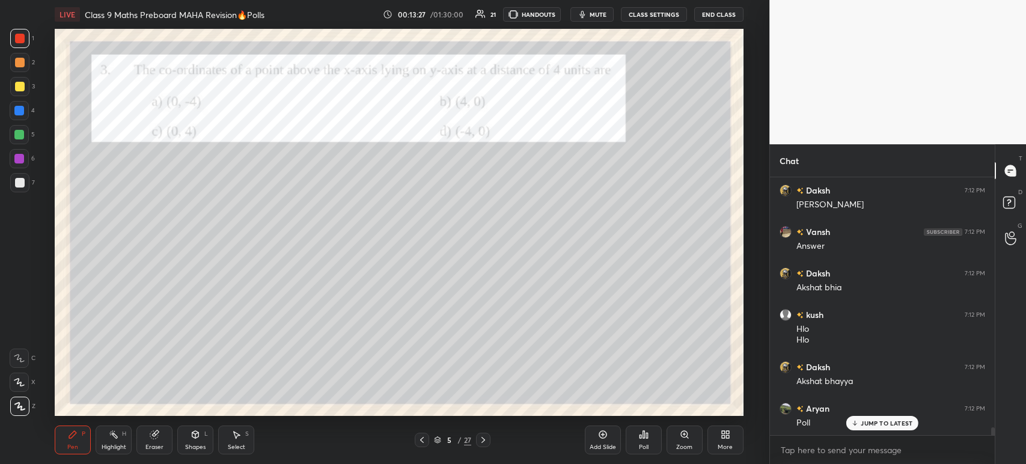
scroll to position [8045, 0]
click at [647, 440] on div "Poll" at bounding box center [644, 440] width 36 height 29
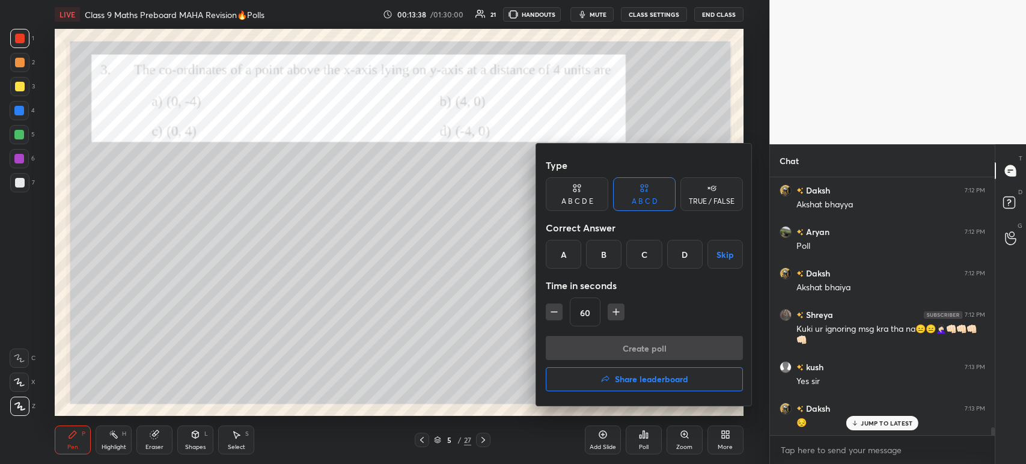
scroll to position [8222, 0]
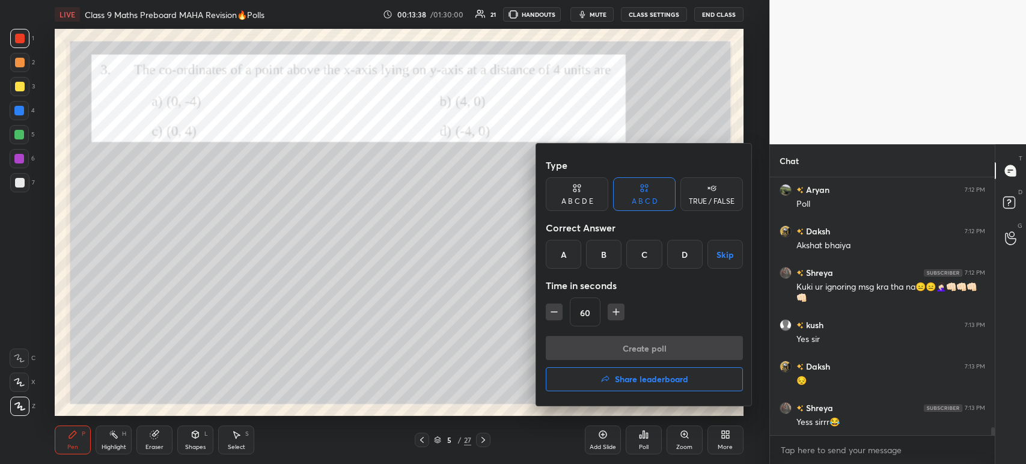
click at [641, 263] on div "C" at bounding box center [643, 254] width 35 height 29
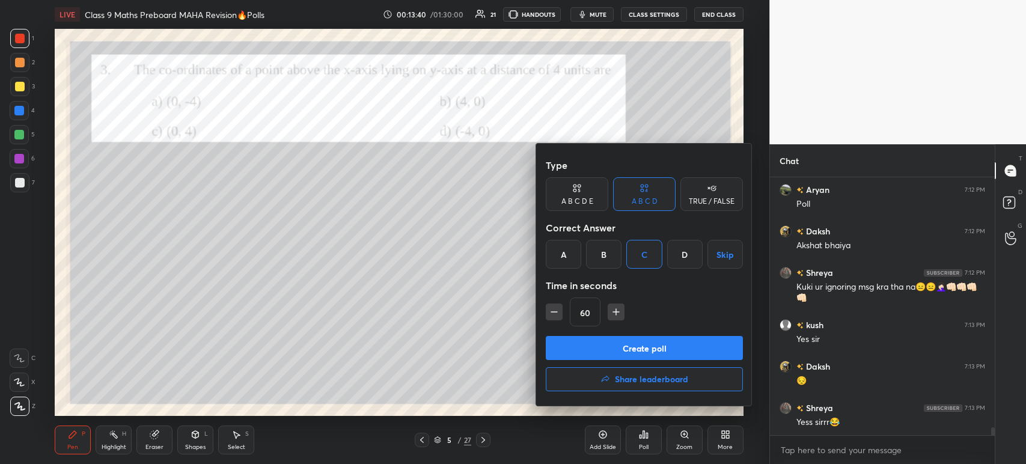
click at [594, 350] on button "Create poll" at bounding box center [644, 348] width 197 height 24
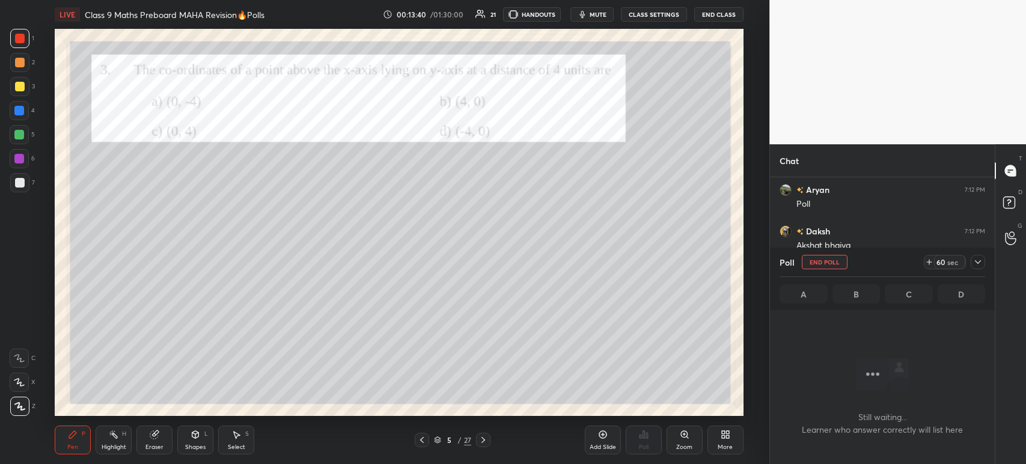
scroll to position [92, 221]
click at [986, 264] on div "Poll End Poll 60 sec A B C D" at bounding box center [882, 279] width 225 height 63
click at [975, 266] on icon at bounding box center [978, 262] width 10 height 10
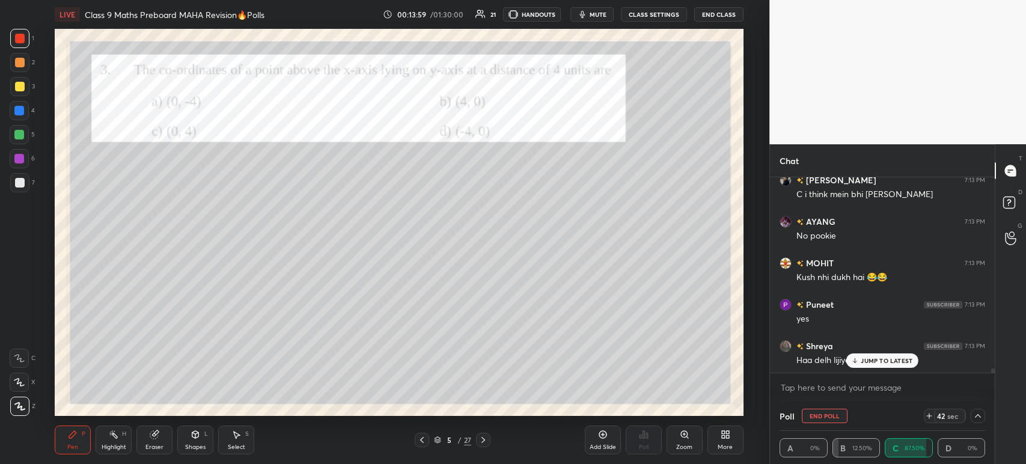
scroll to position [8533, 0]
click at [25, 186] on div at bounding box center [19, 182] width 19 height 19
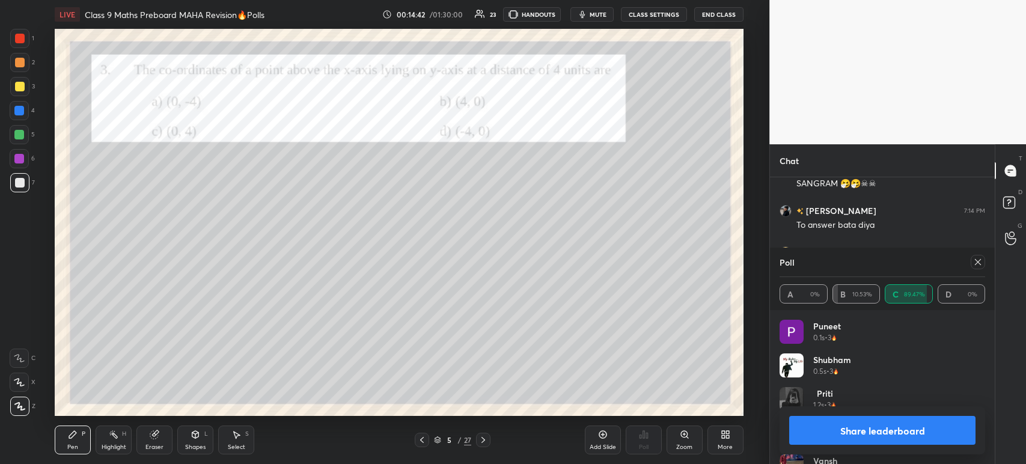
scroll to position [6908, 0]
click at [813, 432] on button "Share leaderboard" at bounding box center [882, 430] width 186 height 29
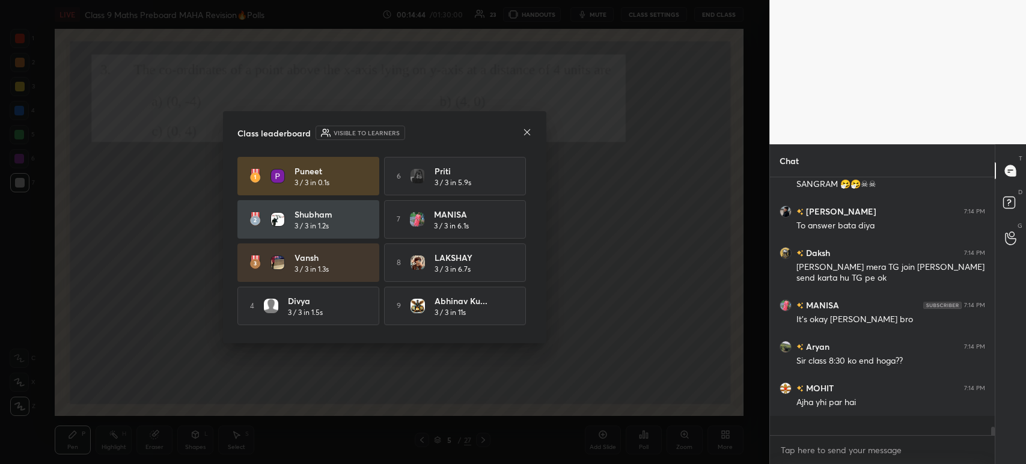
scroll to position [249, 221]
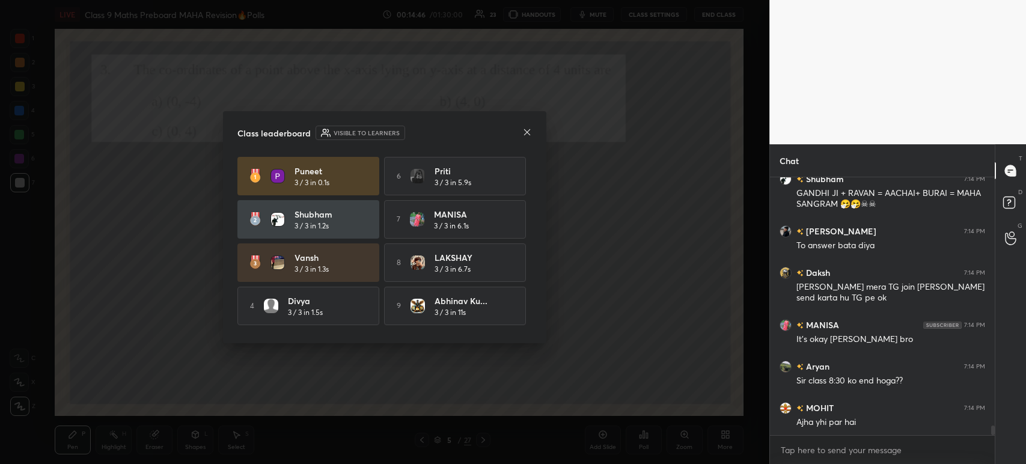
click at [531, 133] on icon at bounding box center [527, 132] width 10 height 10
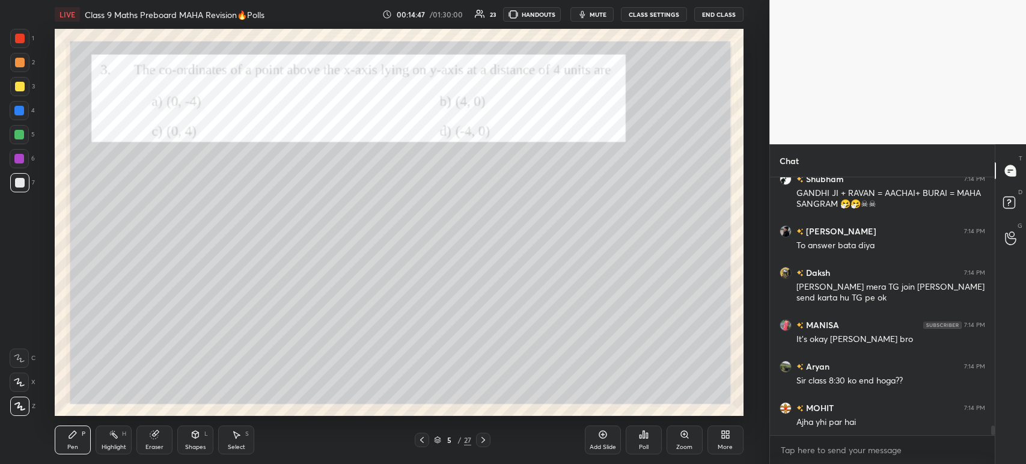
click at [25, 90] on div at bounding box center [19, 86] width 19 height 19
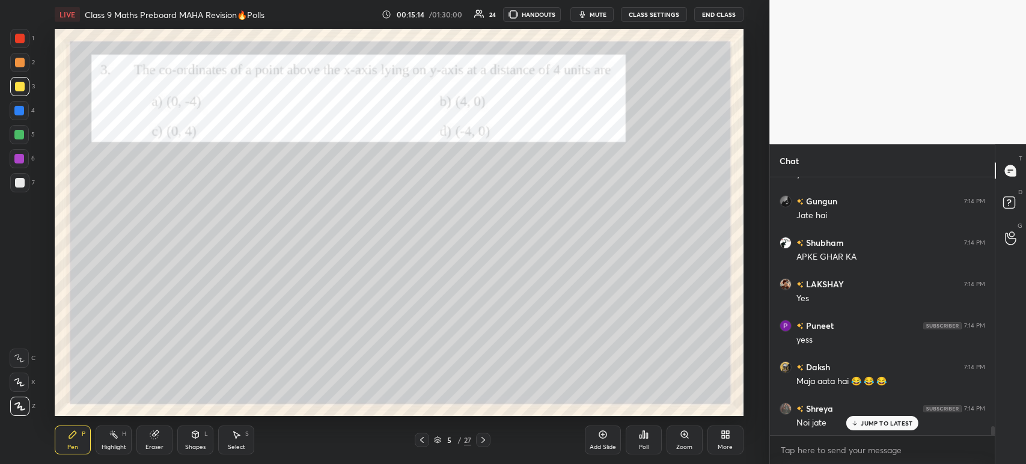
click at [27, 183] on div at bounding box center [19, 182] width 19 height 19
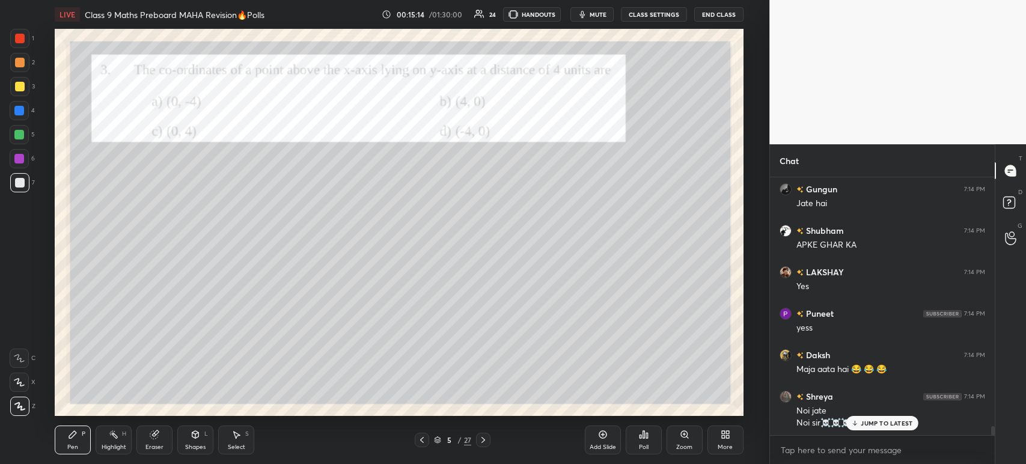
click at [19, 159] on div at bounding box center [19, 159] width 10 height 10
click at [19, 139] on div at bounding box center [19, 135] width 10 height 10
click at [28, 126] on div "5" at bounding box center [22, 134] width 25 height 19
click at [25, 106] on div at bounding box center [19, 110] width 19 height 19
click at [22, 88] on div at bounding box center [20, 87] width 10 height 10
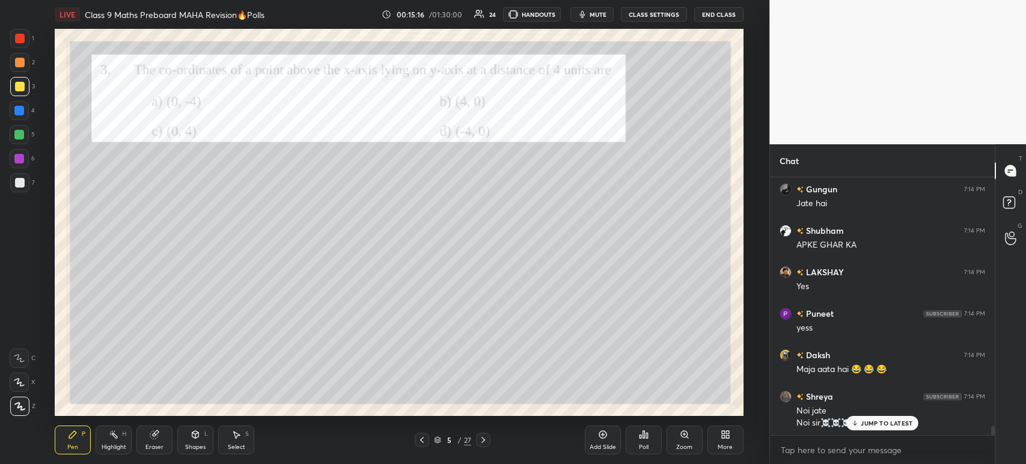
click at [19, 114] on div at bounding box center [19, 111] width 10 height 10
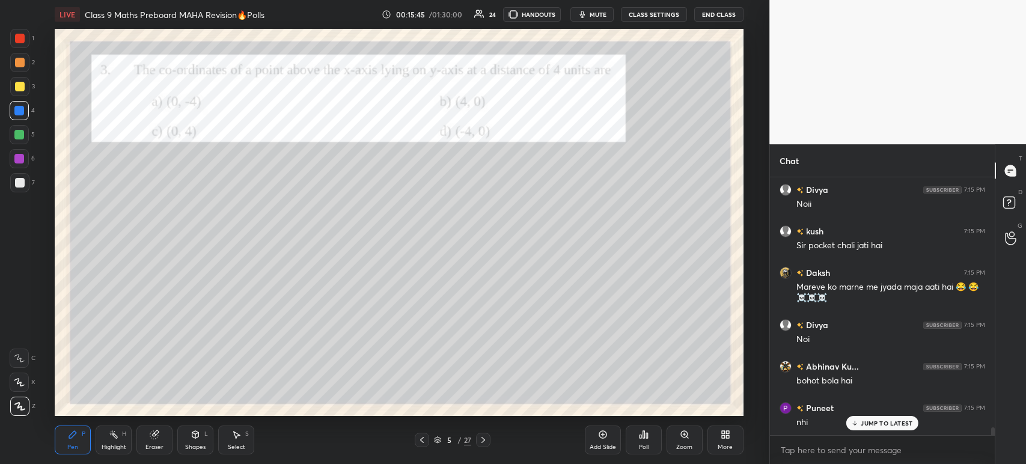
scroll to position [8007, 0]
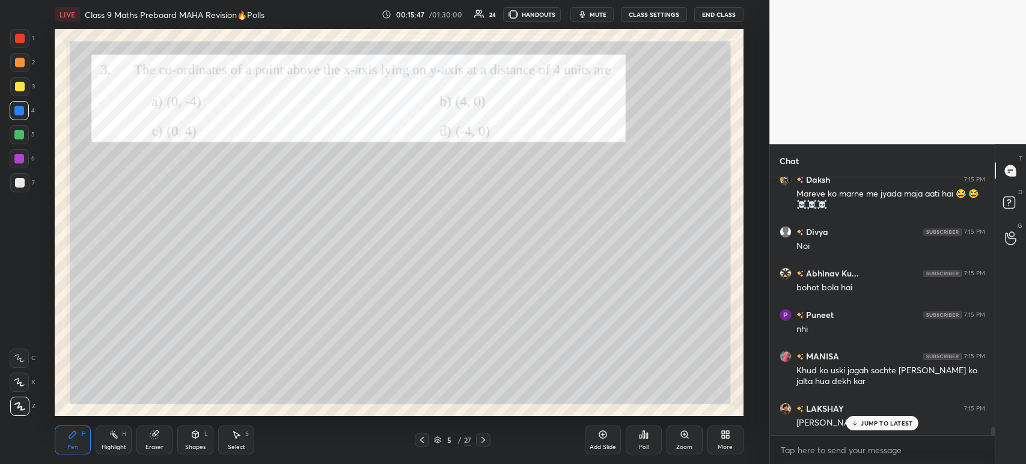
click at [19, 129] on div at bounding box center [19, 134] width 19 height 19
click at [20, 105] on div at bounding box center [19, 110] width 19 height 19
click at [22, 85] on div at bounding box center [20, 87] width 10 height 10
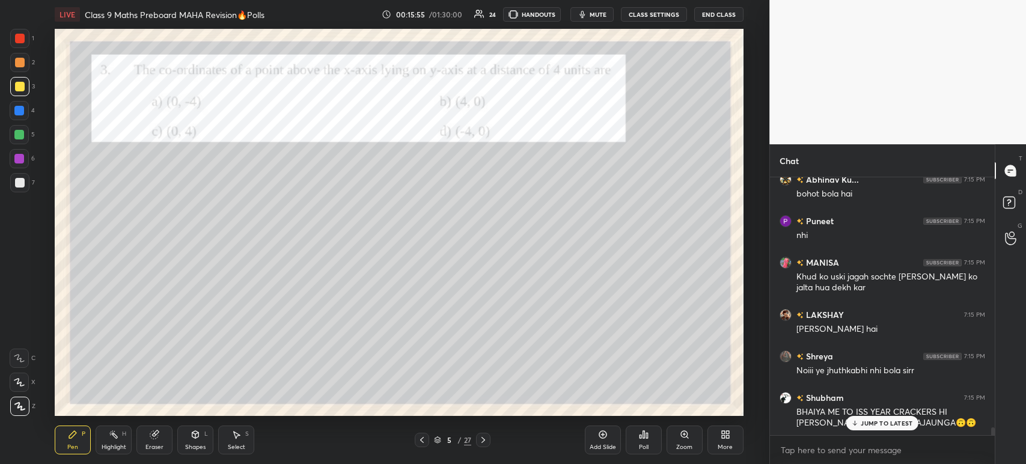
scroll to position [8142, 0]
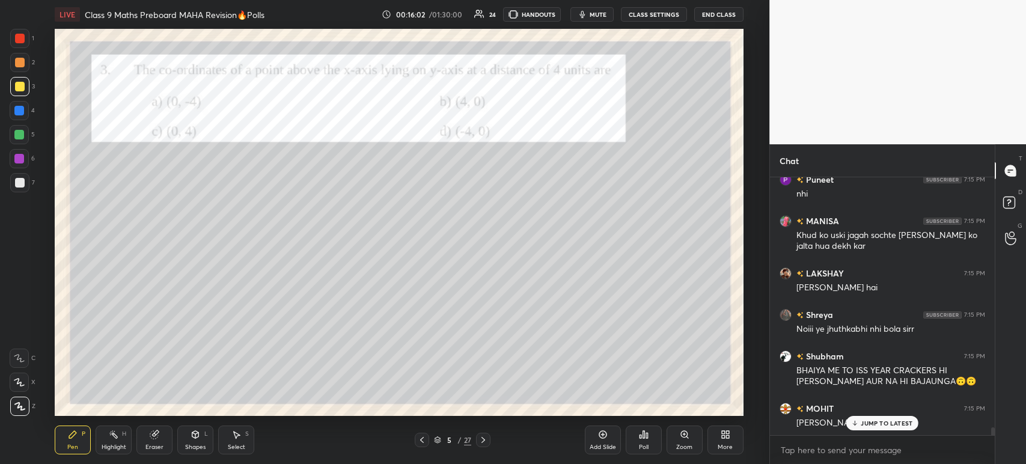
click at [24, 35] on div at bounding box center [20, 39] width 10 height 10
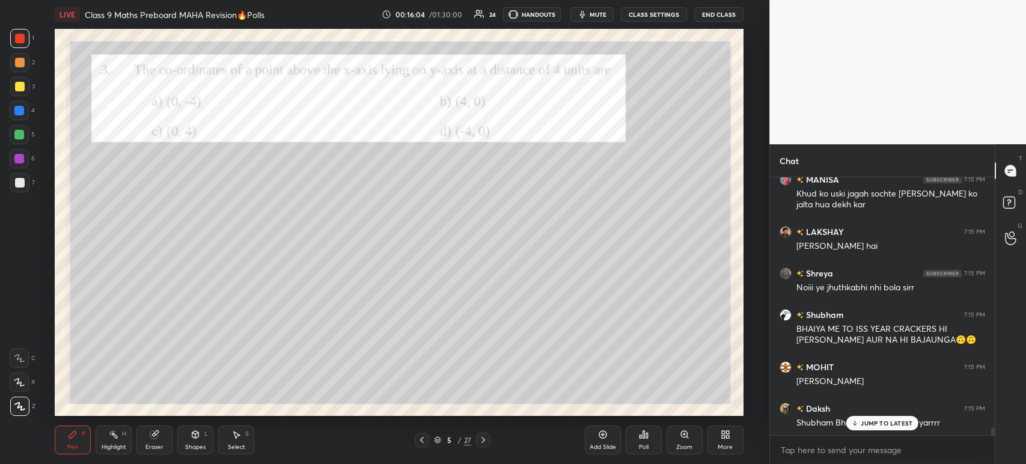
click at [487, 444] on icon at bounding box center [483, 440] width 10 height 10
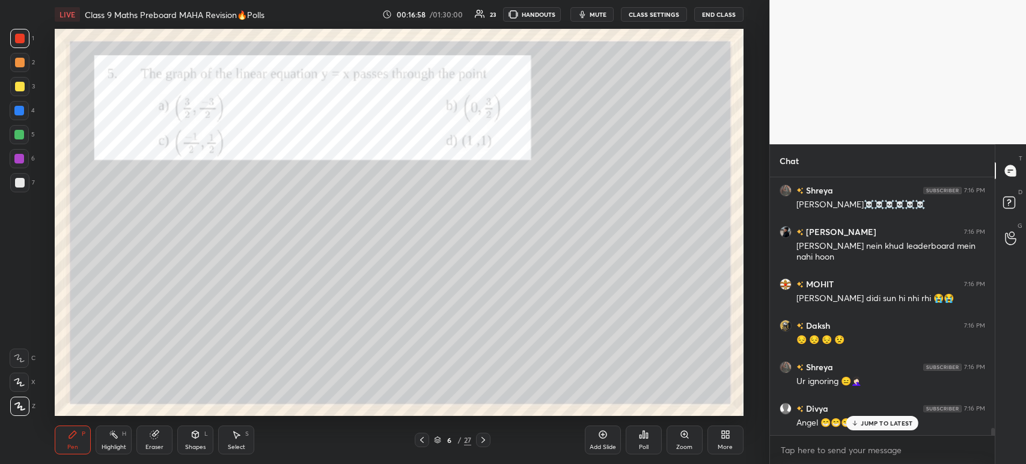
scroll to position [9063, 0]
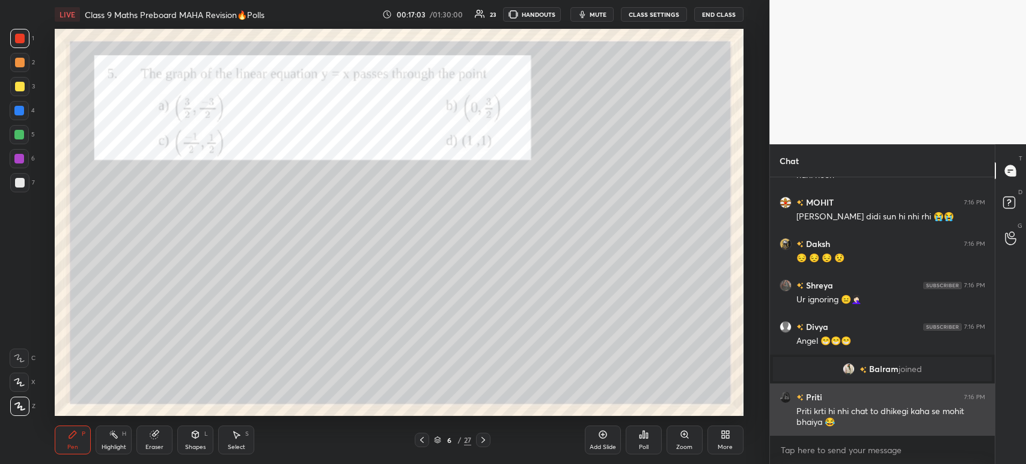
click at [860, 426] on div "Priti krti hi nhi chat to dhikegi kaha se mohit bhaiya 😂" at bounding box center [890, 417] width 189 height 23
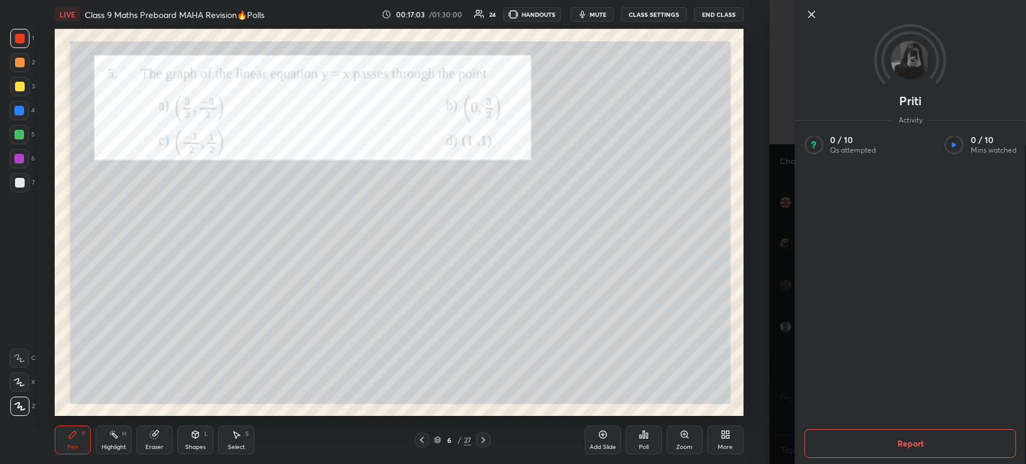
scroll to position [9157, 0]
click at [811, 25] on div at bounding box center [910, 34] width 231 height 69
click at [821, 22] on div at bounding box center [919, 14] width 231 height 14
click at [811, 17] on icon at bounding box center [811, 14] width 14 height 14
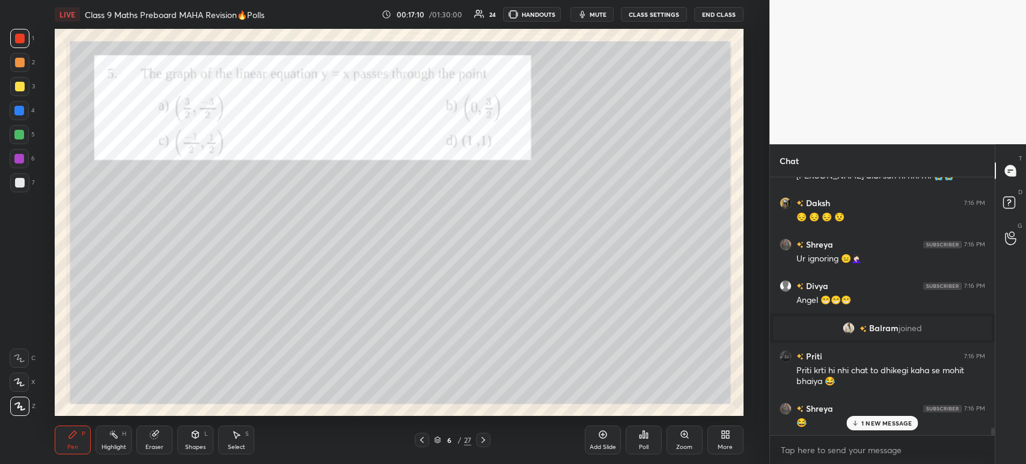
scroll to position [9199, 0]
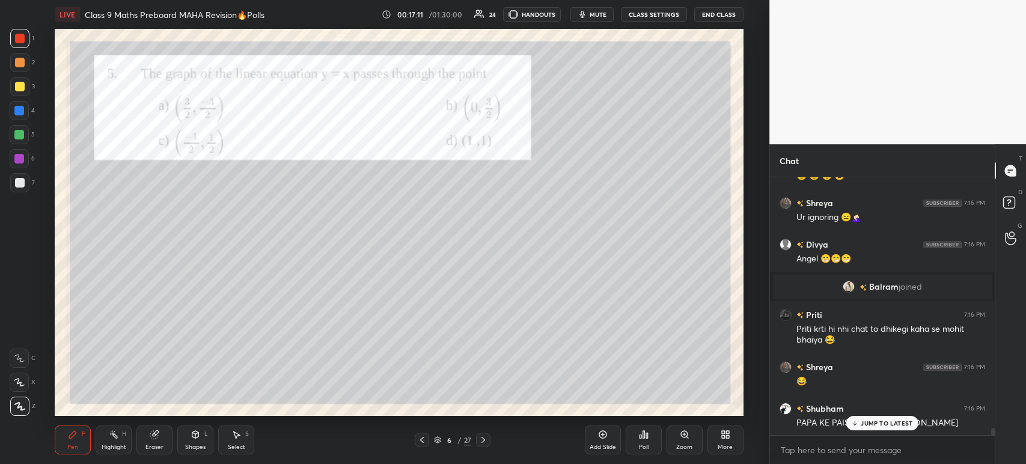
click at [635, 436] on div "Poll" at bounding box center [644, 440] width 36 height 29
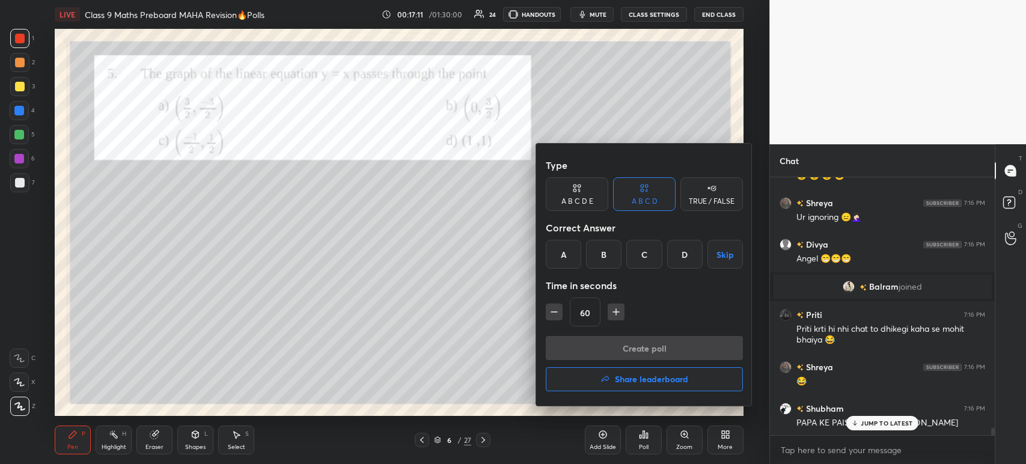
click at [687, 257] on div "D" at bounding box center [684, 254] width 35 height 29
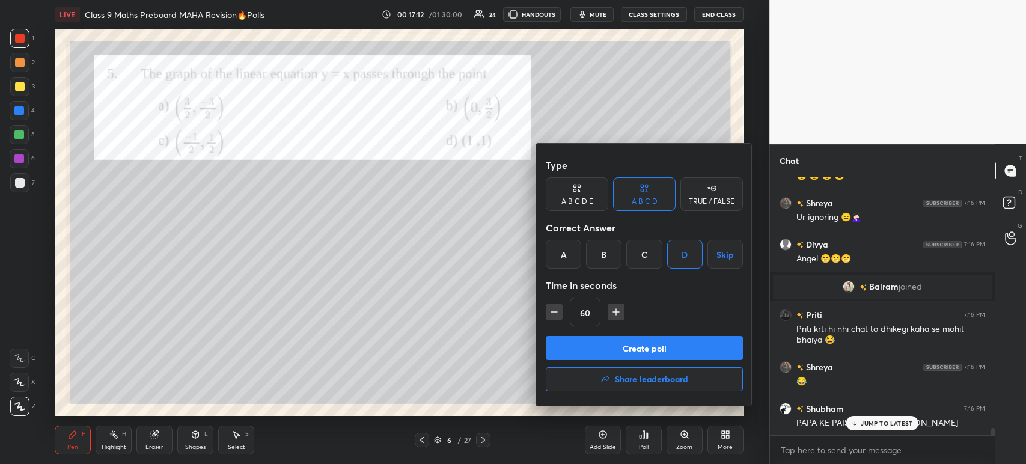
scroll to position [9240, 0]
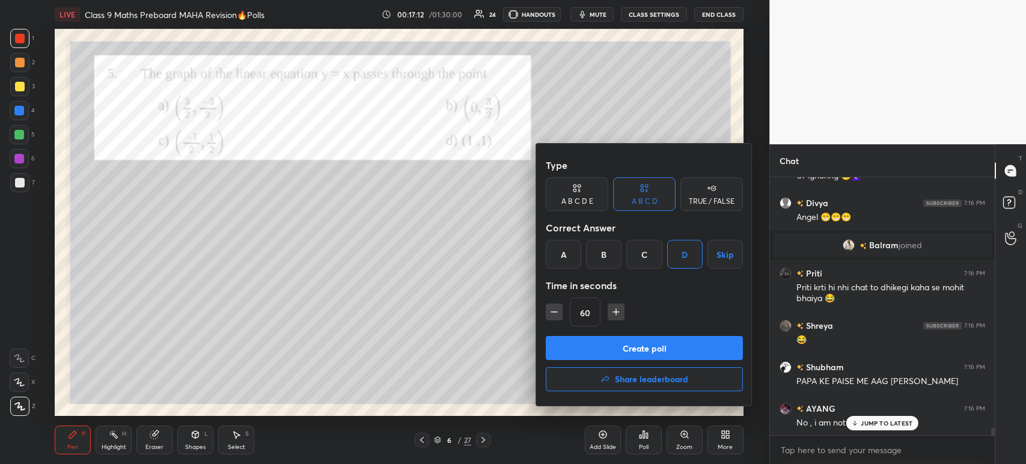
click at [625, 344] on button "Create poll" at bounding box center [644, 348] width 197 height 24
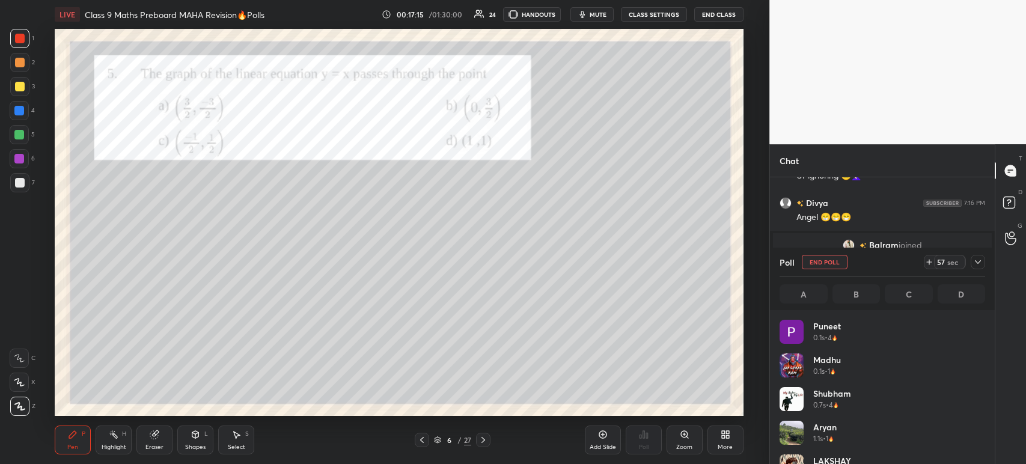
scroll to position [9332, 0]
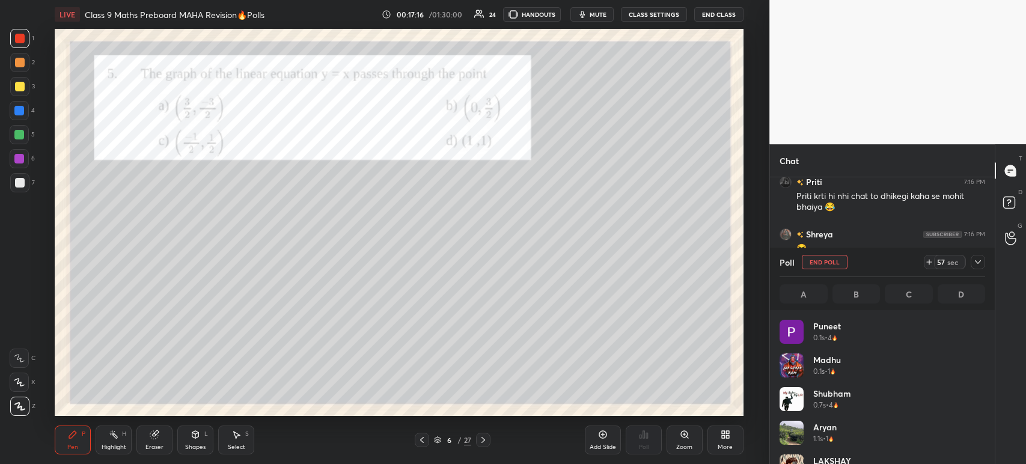
click at [980, 266] on icon at bounding box center [978, 262] width 10 height 10
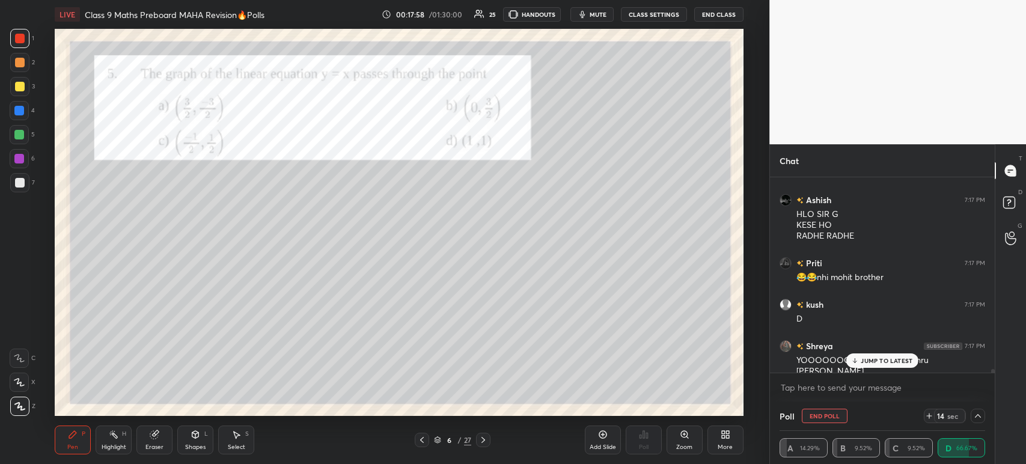
scroll to position [9809, 0]
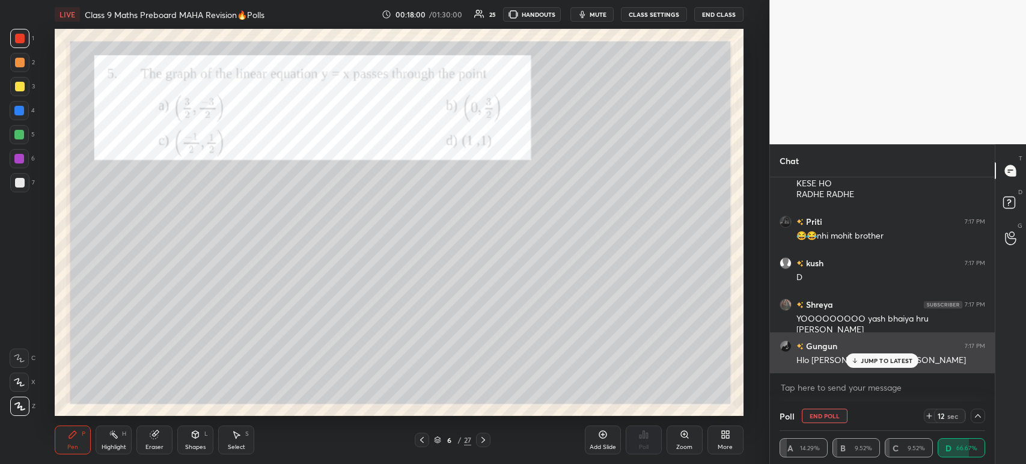
click at [864, 359] on p "JUMP TO LATEST" at bounding box center [887, 360] width 52 height 7
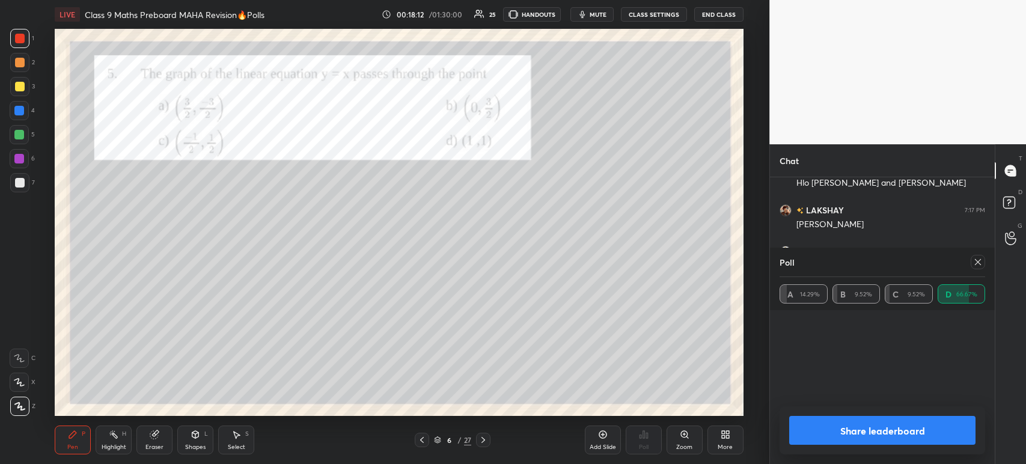
scroll to position [141, 202]
click at [826, 433] on button "Share leaderboard" at bounding box center [882, 430] width 186 height 29
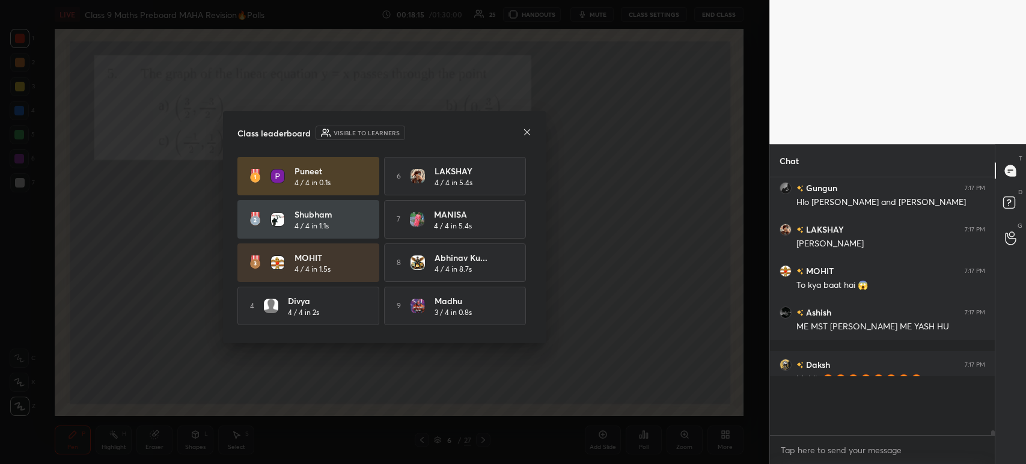
scroll to position [249, 221]
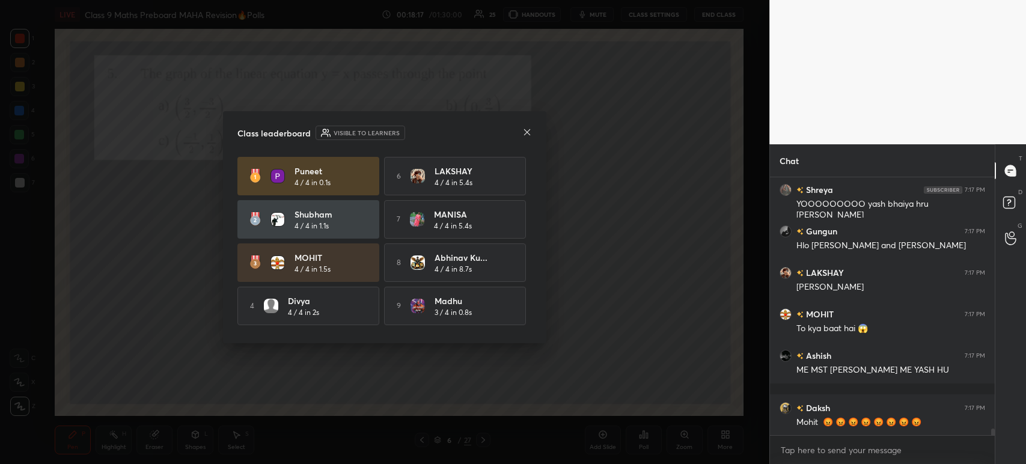
click at [528, 133] on icon at bounding box center [527, 132] width 10 height 10
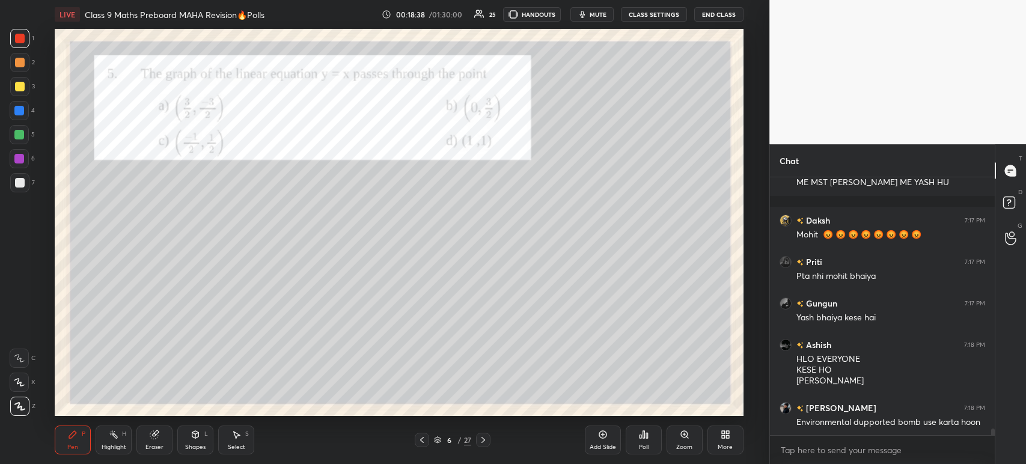
click at [476, 442] on div at bounding box center [483, 440] width 14 height 14
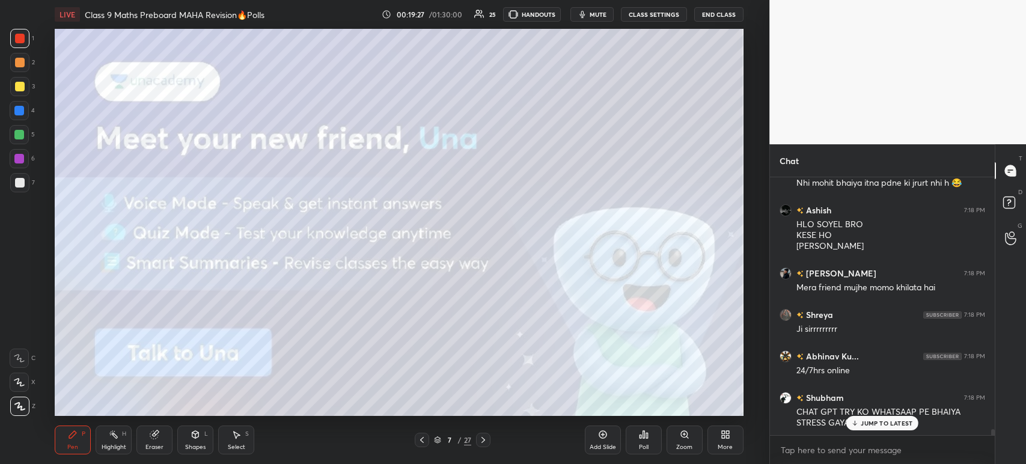
scroll to position [11141, 0]
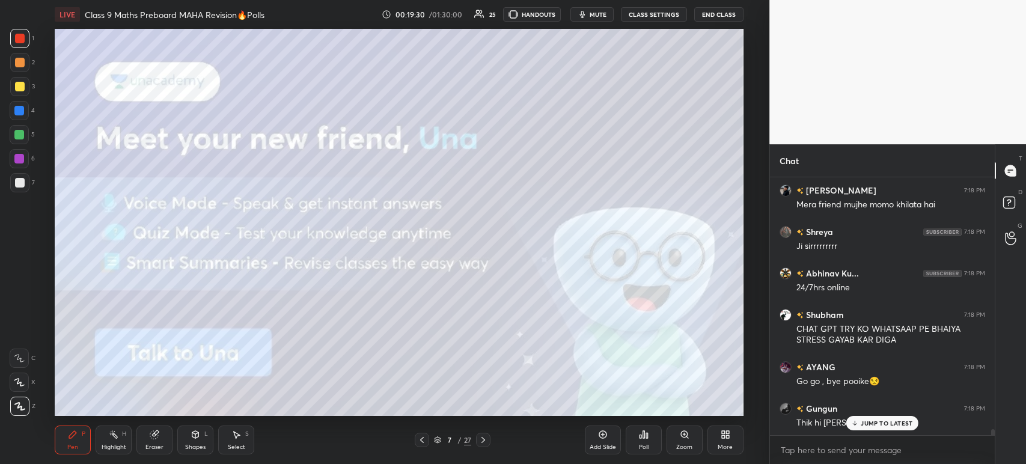
click at [490, 441] on div "7 / 27" at bounding box center [452, 440] width 265 height 14
click at [488, 434] on div at bounding box center [483, 440] width 14 height 14
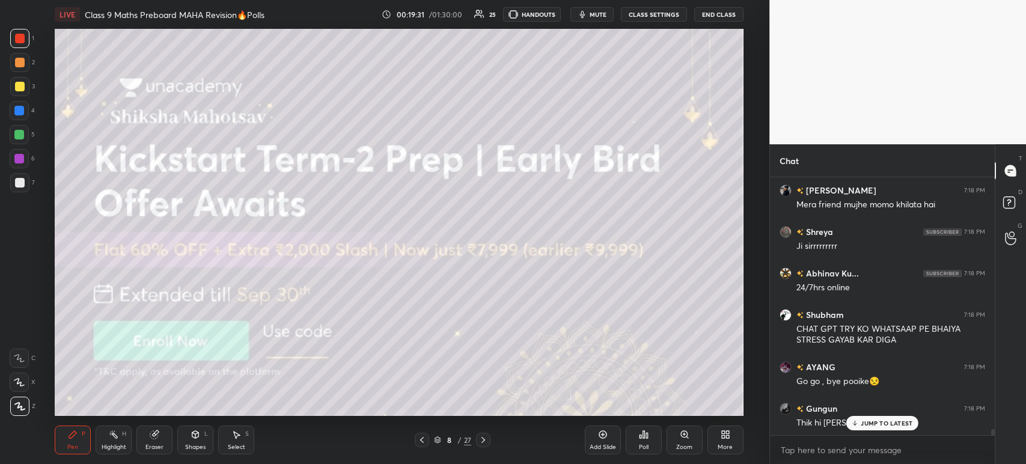
click at [26, 93] on div at bounding box center [19, 86] width 19 height 19
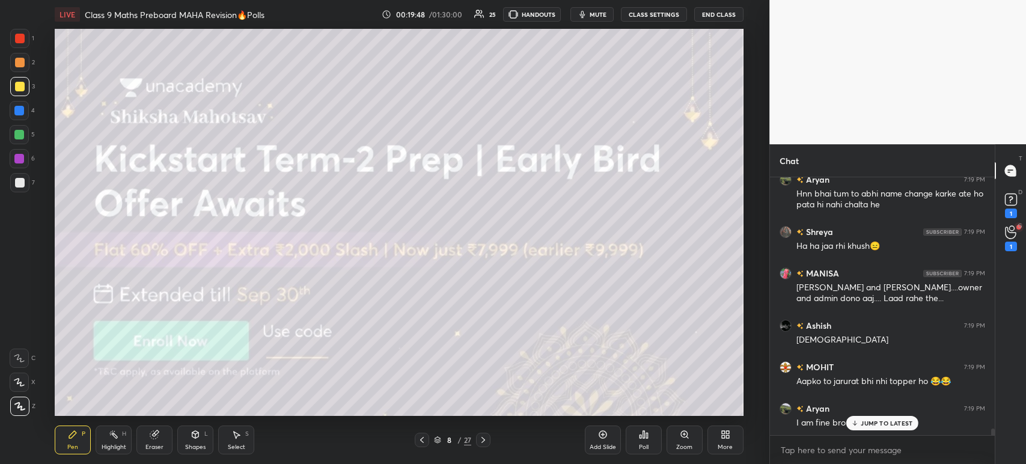
scroll to position [10338, 0]
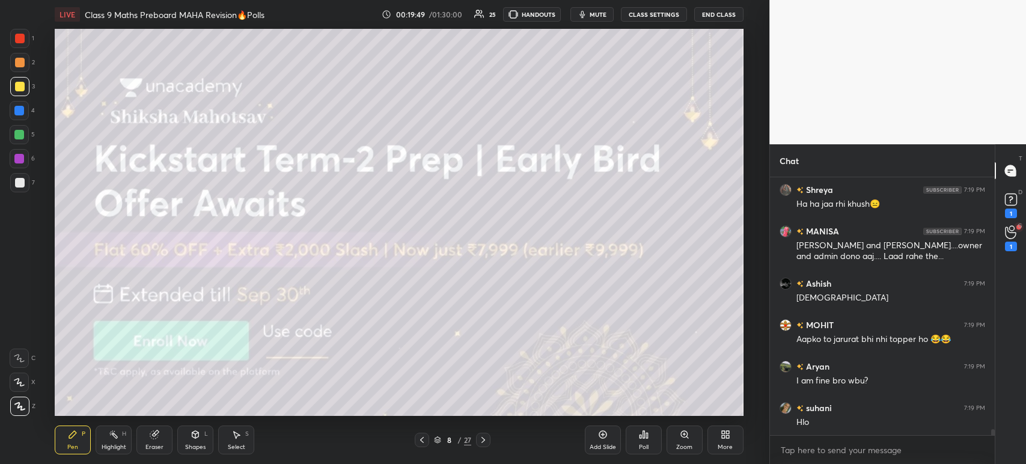
click at [484, 438] on icon at bounding box center [483, 440] width 10 height 10
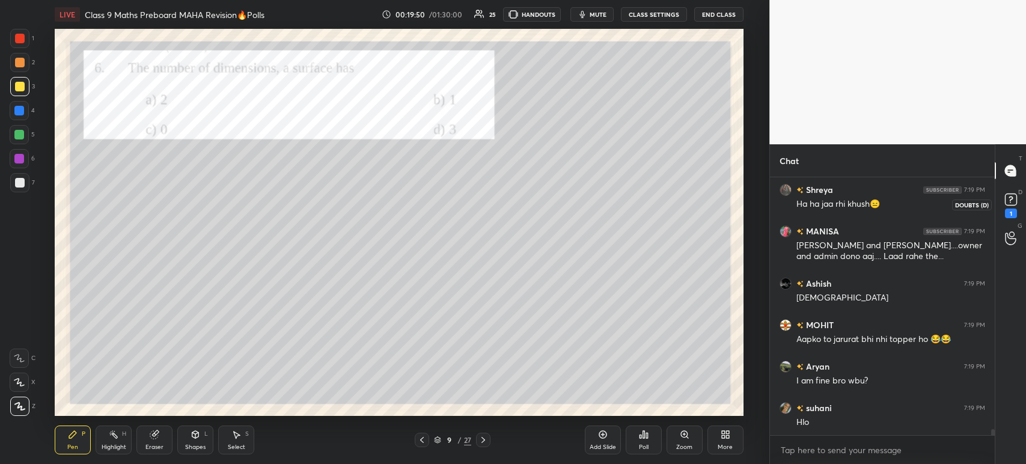
click at [1003, 209] on div "1" at bounding box center [1011, 205] width 18 height 28
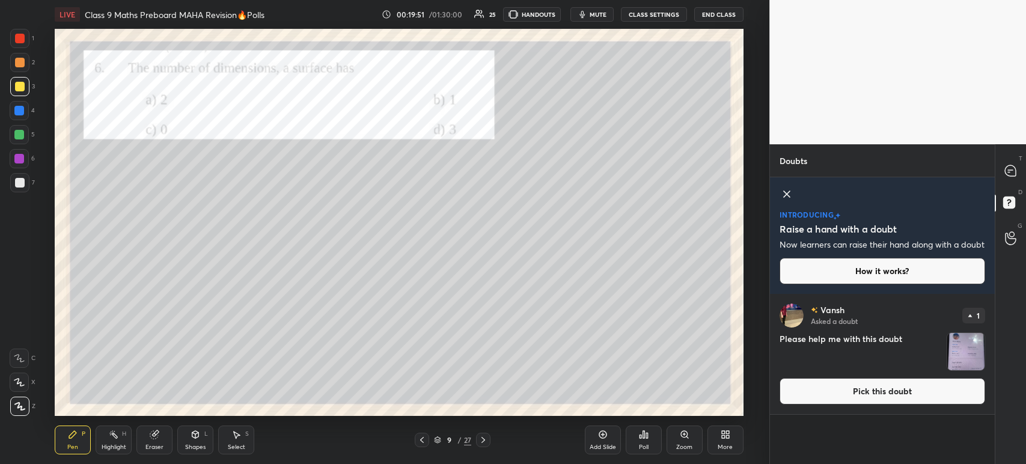
click at [981, 368] on img "grid" at bounding box center [965, 351] width 37 height 37
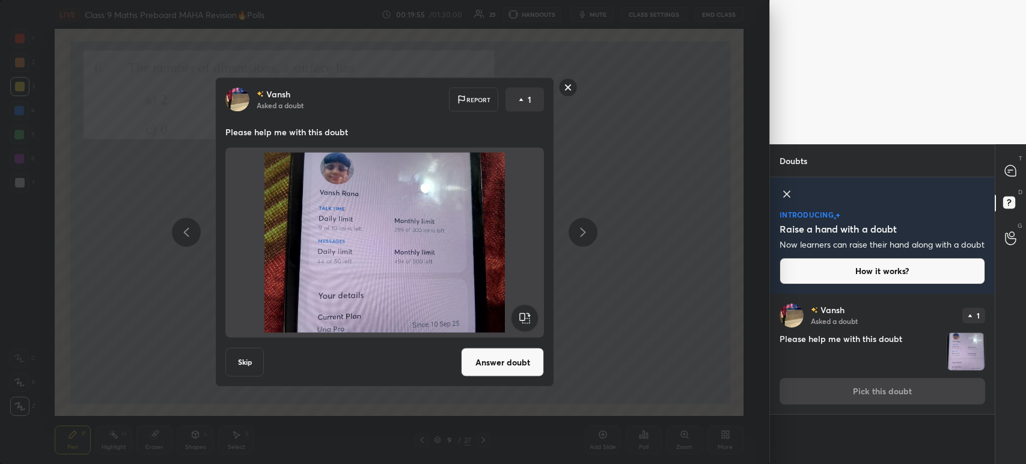
click at [570, 92] on rect at bounding box center [568, 87] width 19 height 19
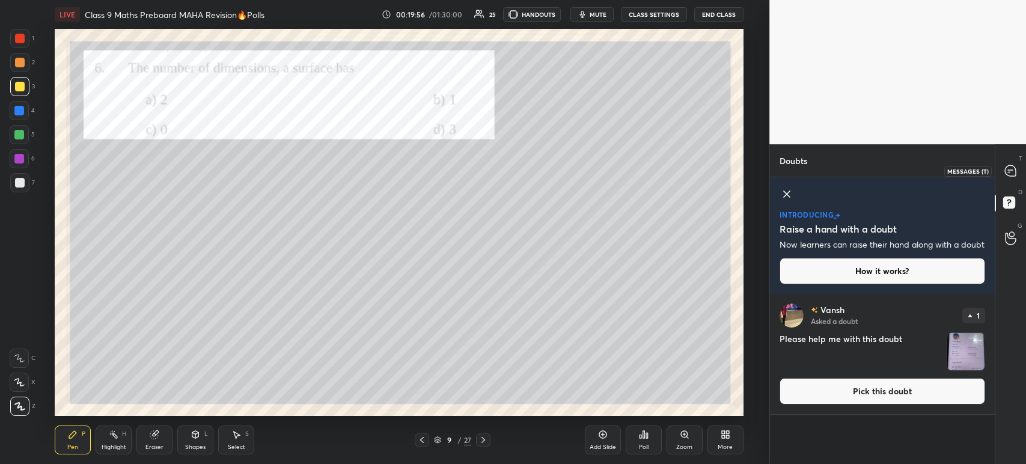
click at [1014, 186] on div "T Messages (T)" at bounding box center [1010, 171] width 31 height 34
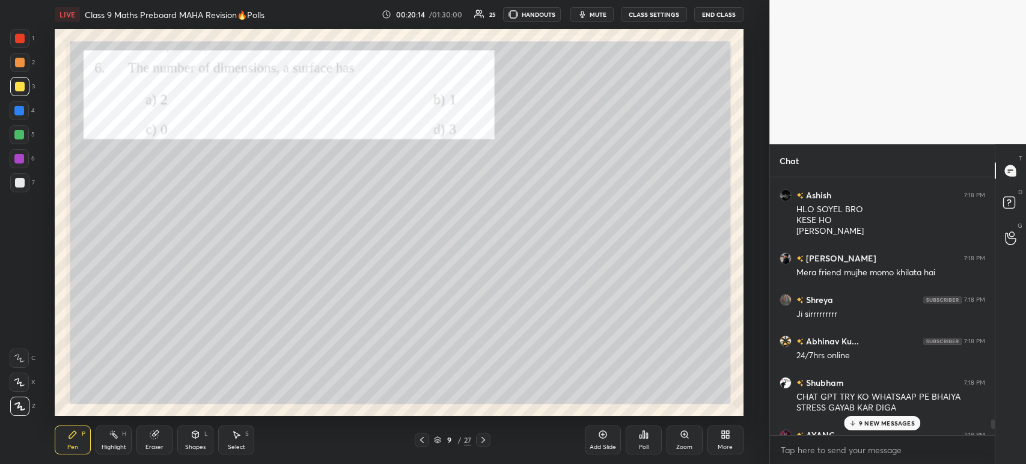
scroll to position [10106, 0]
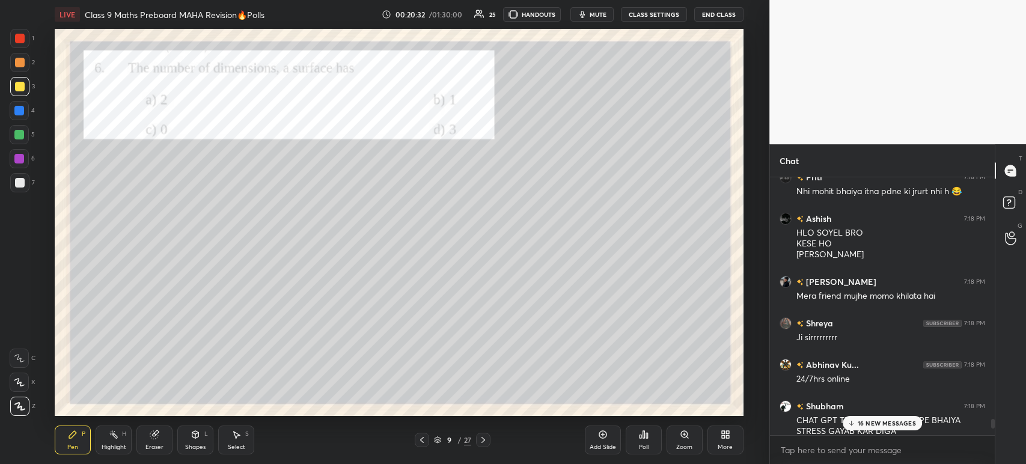
click at [644, 441] on div "Poll" at bounding box center [644, 440] width 36 height 29
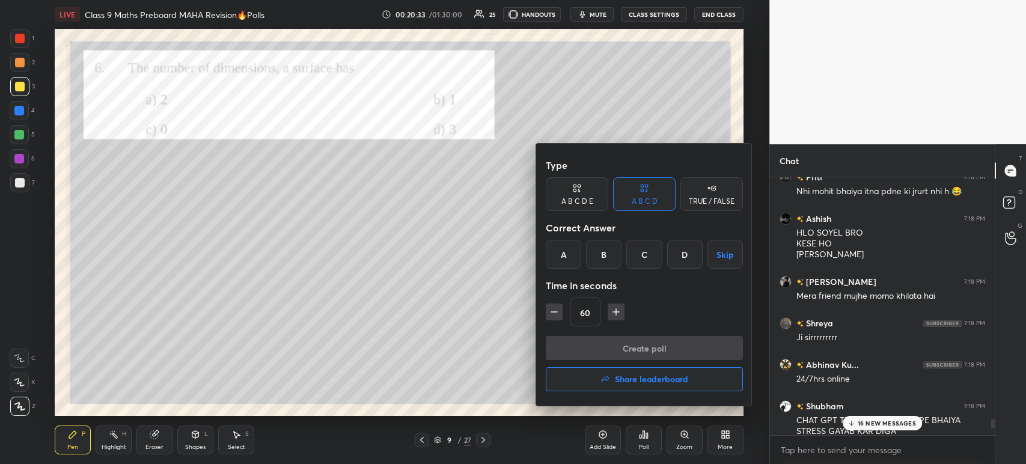
click at [560, 256] on div "A" at bounding box center [563, 254] width 35 height 29
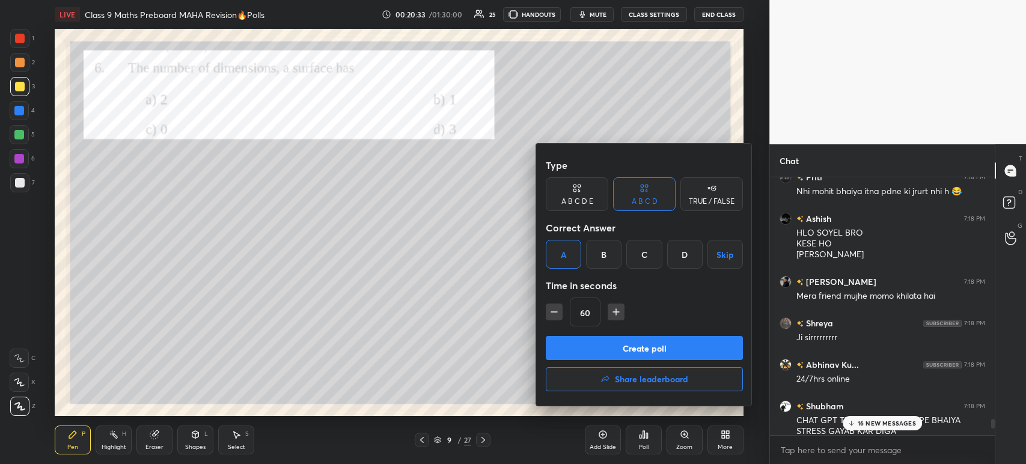
click at [591, 353] on button "Create poll" at bounding box center [644, 348] width 197 height 24
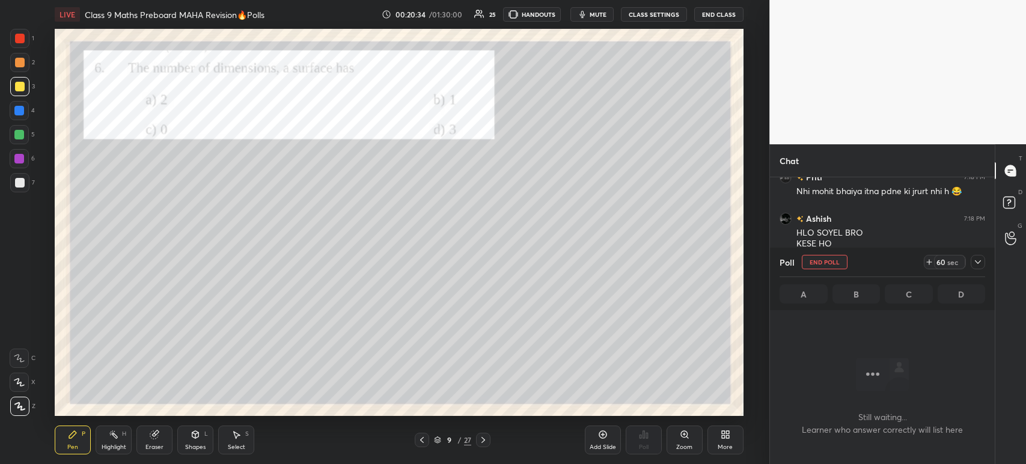
scroll to position [192, 221]
click at [978, 267] on icon at bounding box center [978, 262] width 10 height 10
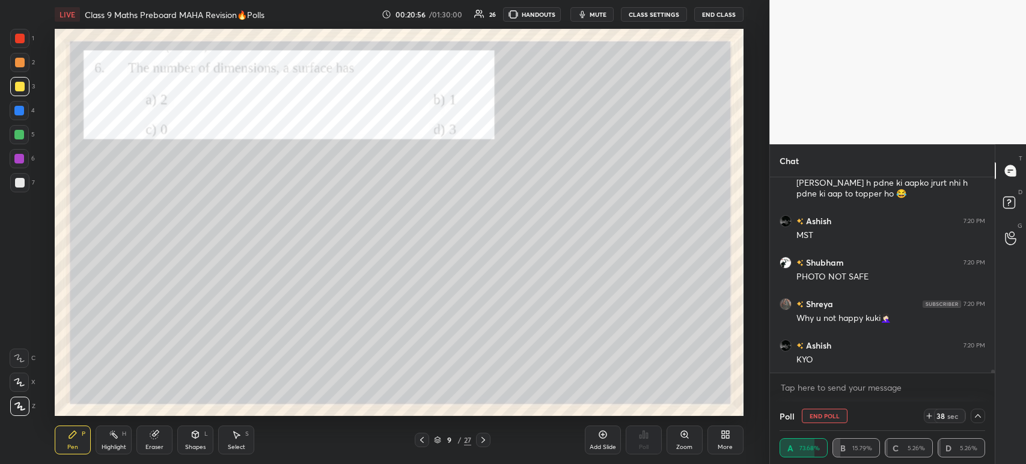
scroll to position [11503, 0]
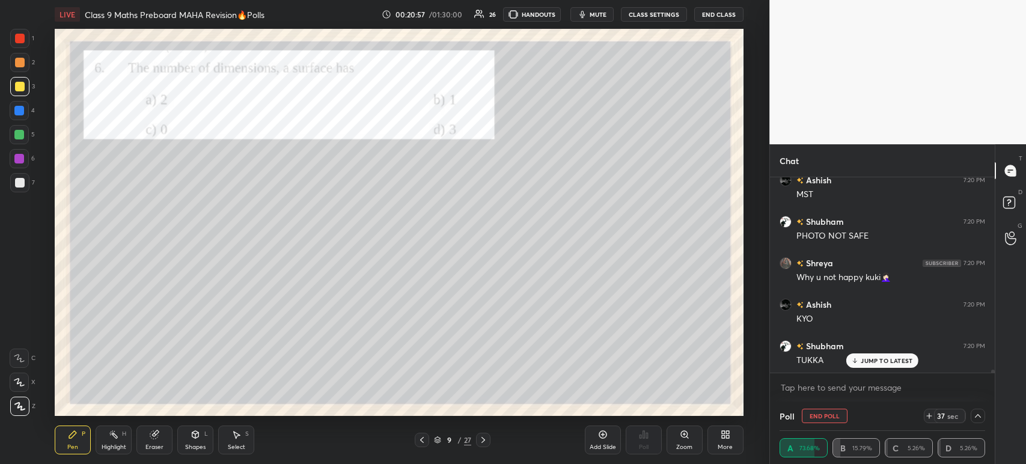
click at [13, 181] on div at bounding box center [19, 182] width 19 height 19
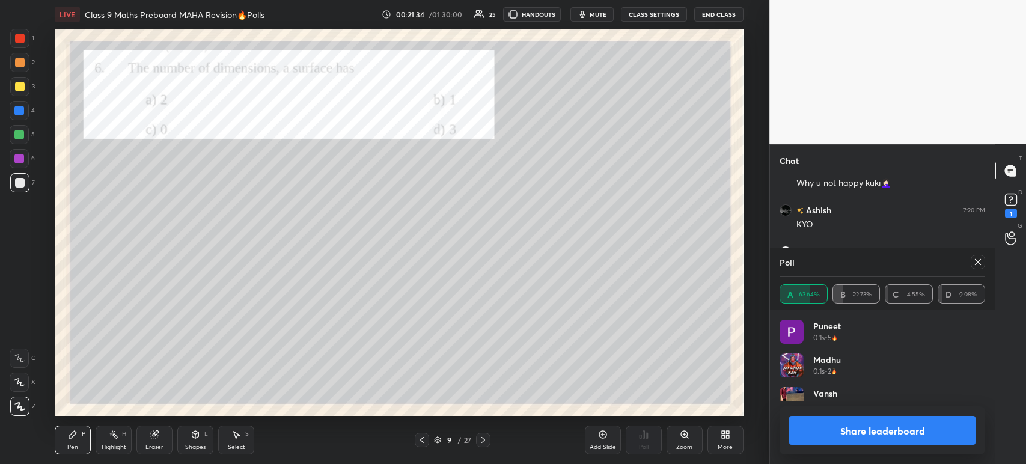
scroll to position [4, 4]
click at [880, 424] on button "Share leaderboard" at bounding box center [882, 430] width 186 height 29
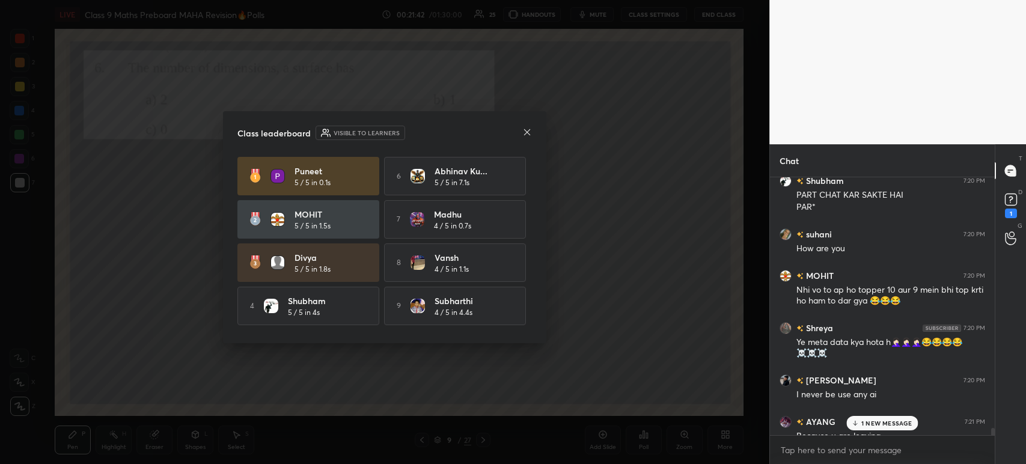
click at [525, 135] on icon at bounding box center [527, 132] width 10 height 10
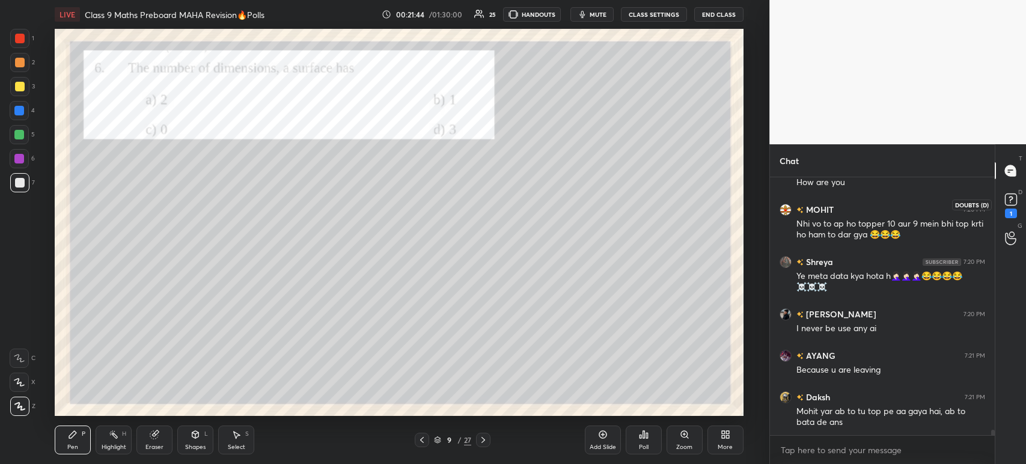
click at [1017, 212] on div "1" at bounding box center [1011, 205] width 18 height 28
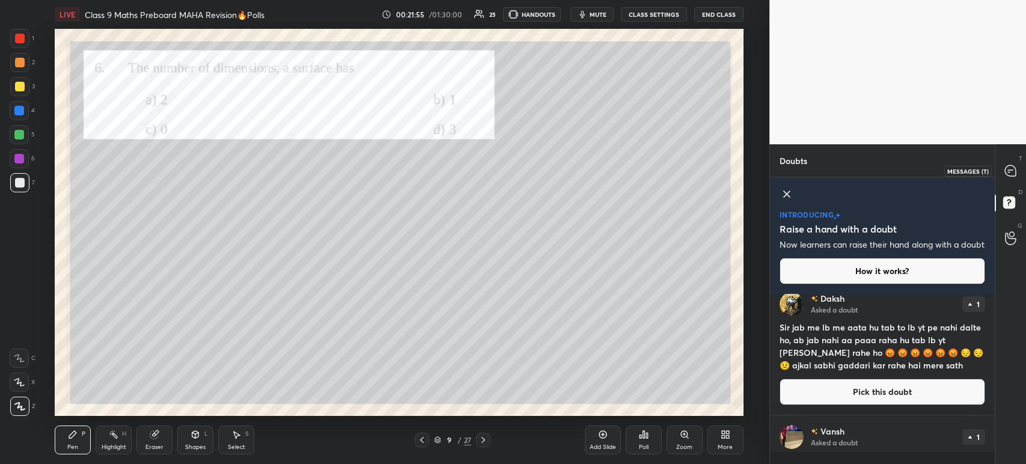
click at [1021, 178] on div at bounding box center [1011, 171] width 24 height 22
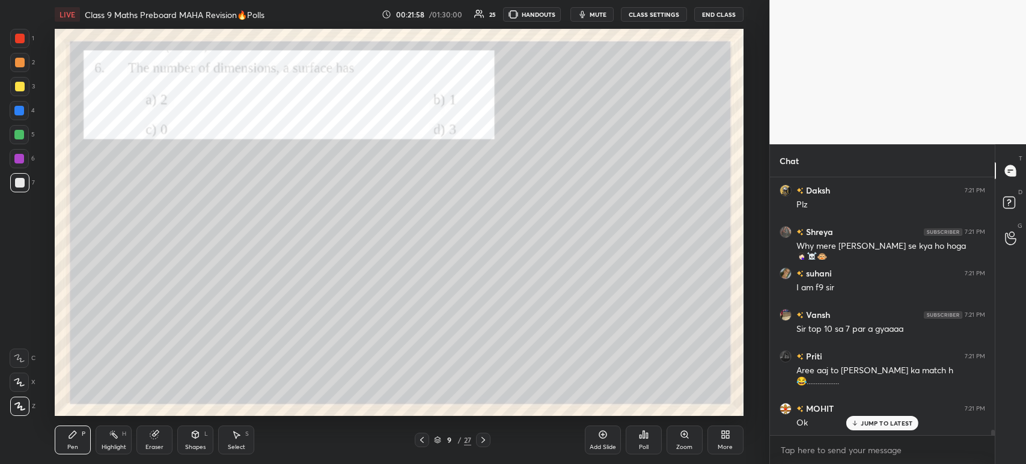
click at [23, 90] on div at bounding box center [20, 87] width 10 height 10
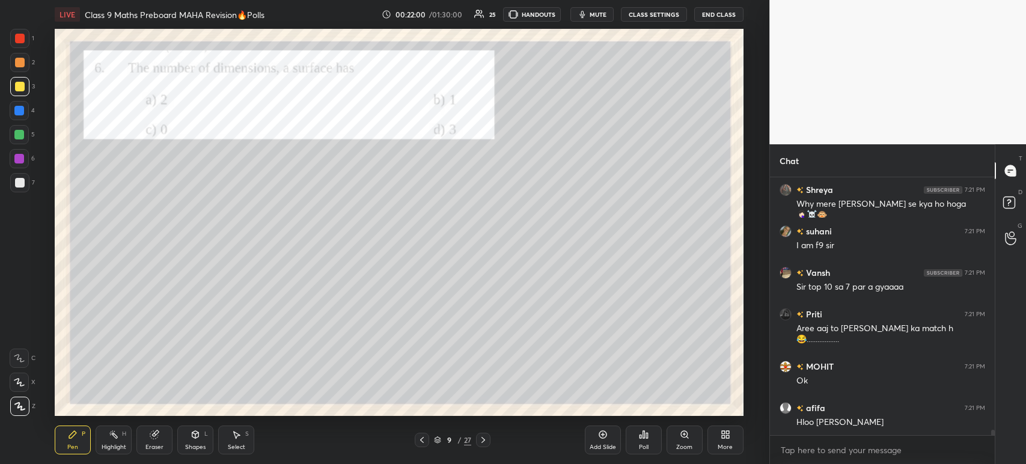
click at [26, 44] on div at bounding box center [19, 38] width 19 height 19
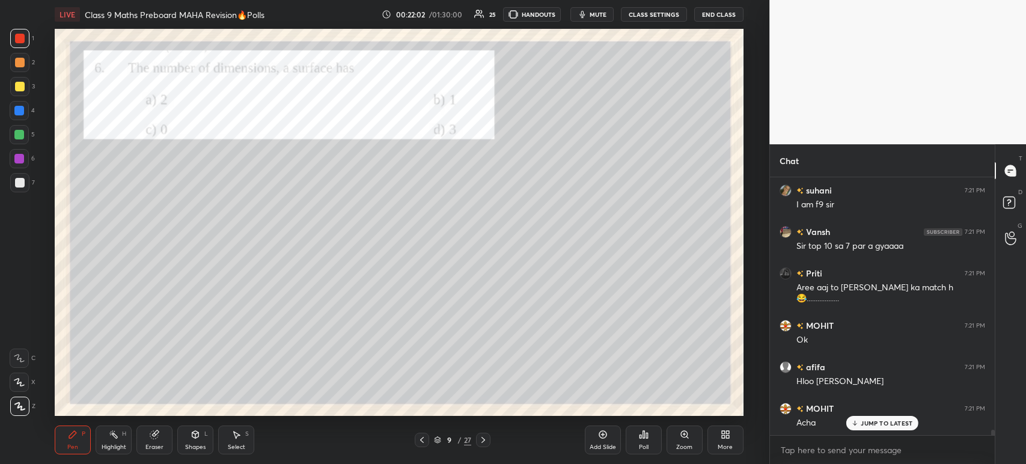
click at [23, 183] on div at bounding box center [20, 183] width 10 height 10
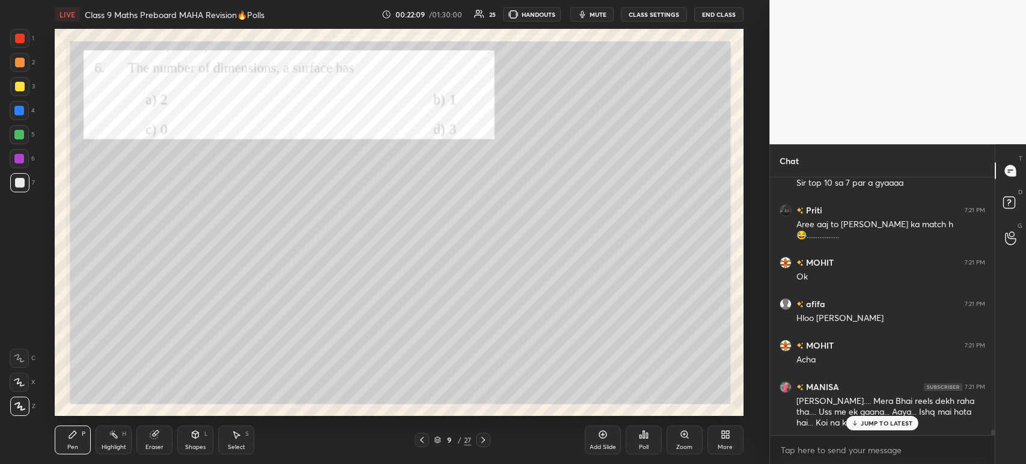
click at [23, 46] on div at bounding box center [19, 38] width 19 height 19
click at [484, 444] on icon at bounding box center [483, 440] width 10 height 10
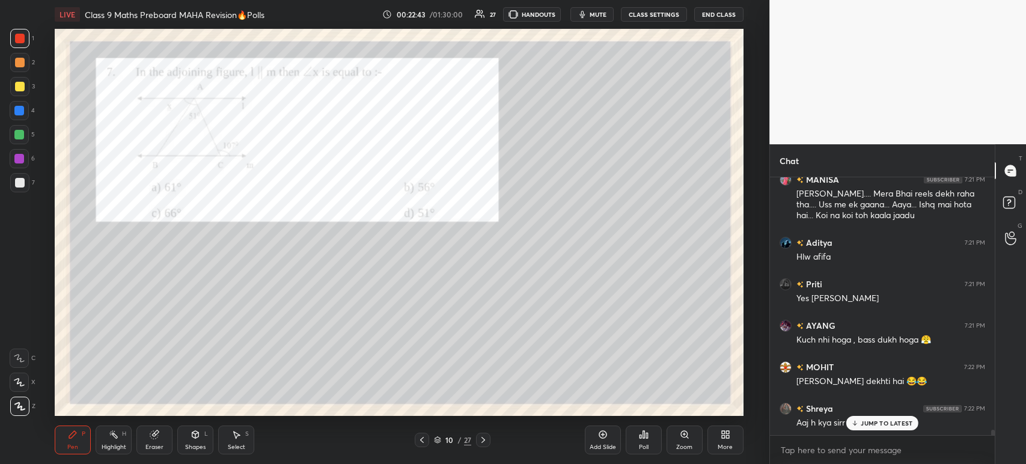
scroll to position [12513, 0]
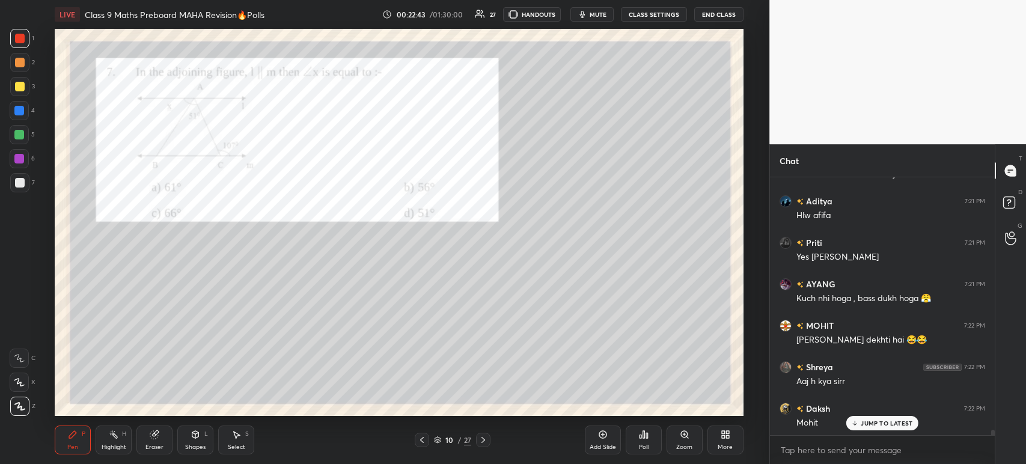
click at [28, 90] on div at bounding box center [19, 86] width 19 height 19
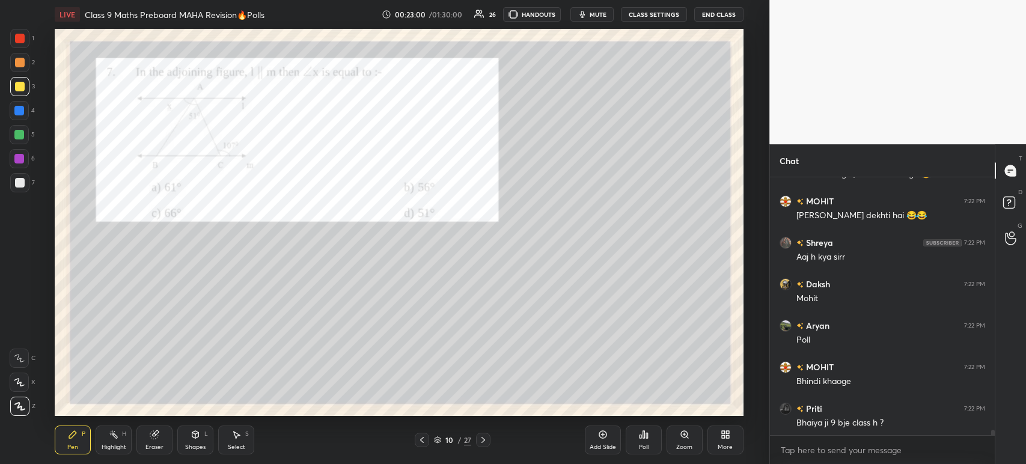
scroll to position [12679, 0]
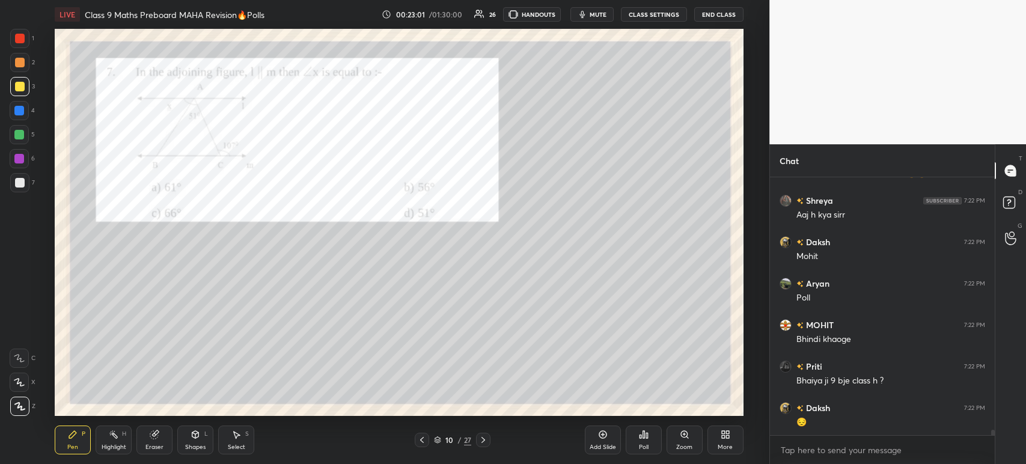
click at [637, 438] on div "Poll" at bounding box center [644, 440] width 36 height 29
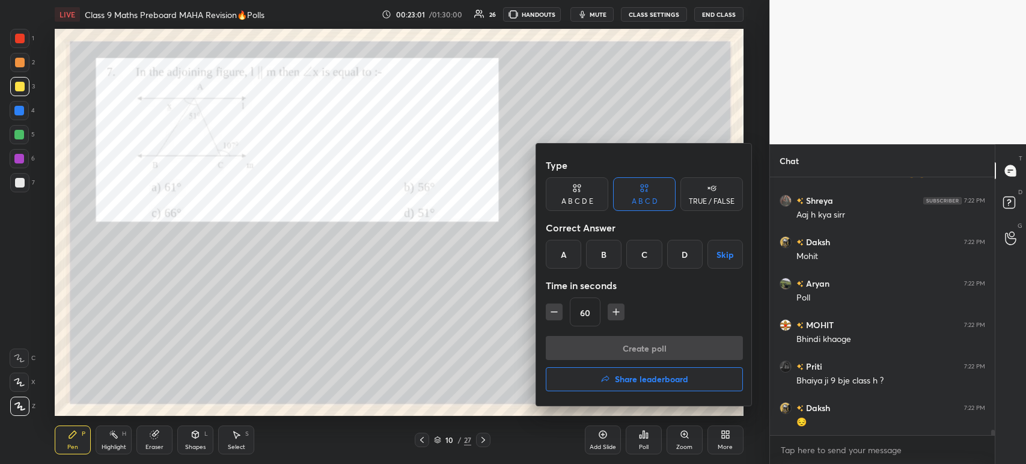
click at [599, 255] on div "B" at bounding box center [603, 254] width 35 height 29
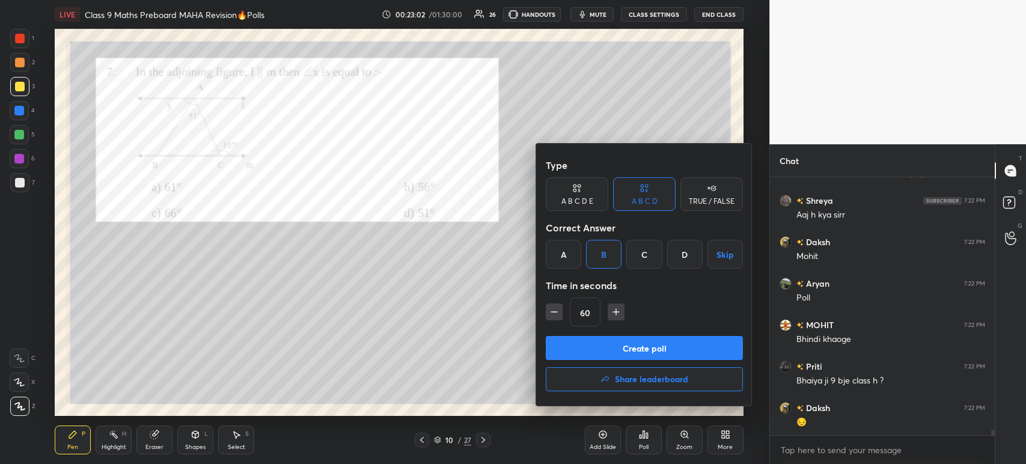
click at [581, 348] on button "Create poll" at bounding box center [644, 348] width 197 height 24
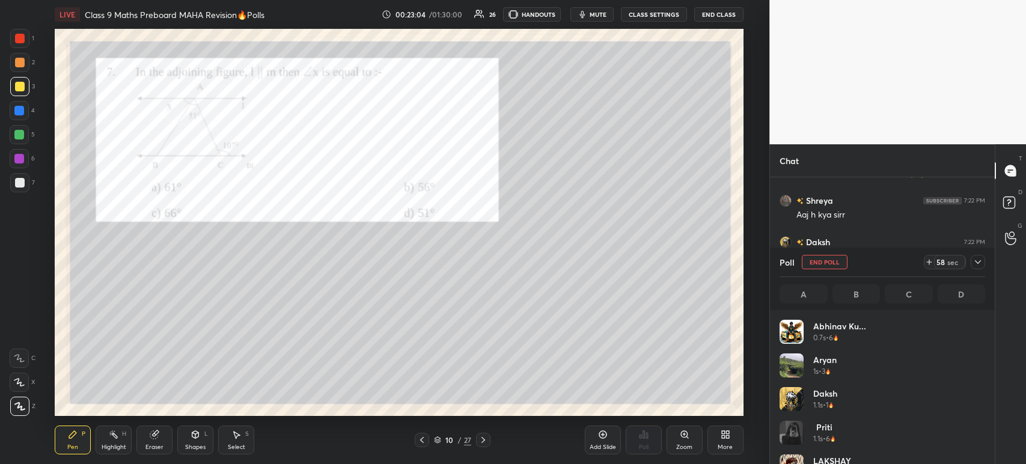
scroll to position [141, 202]
click at [981, 264] on icon at bounding box center [978, 262] width 10 height 10
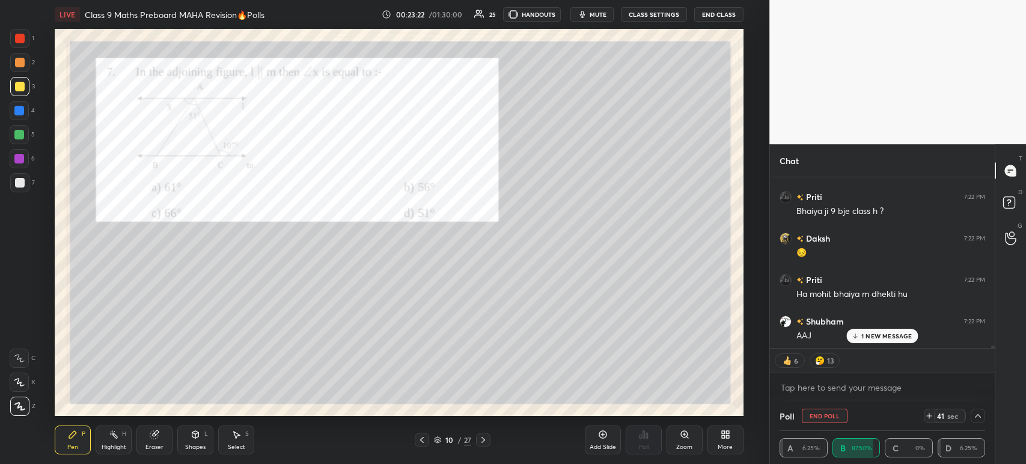
scroll to position [12891, 0]
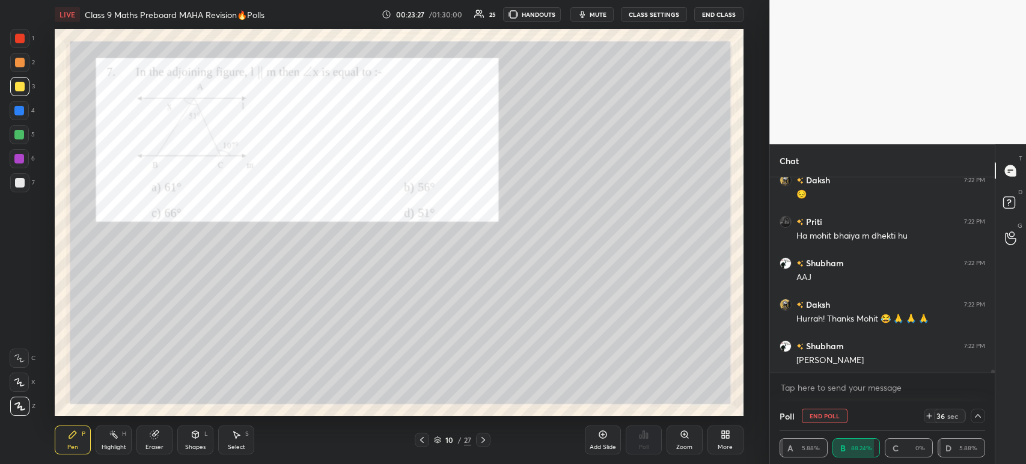
click at [146, 439] on div "Eraser" at bounding box center [154, 440] width 36 height 29
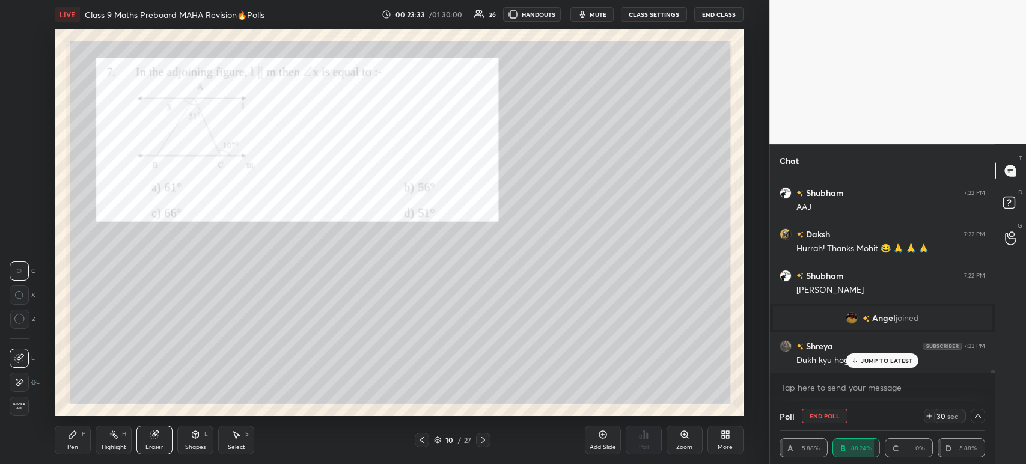
click at [78, 435] on div "Pen P" at bounding box center [73, 440] width 36 height 29
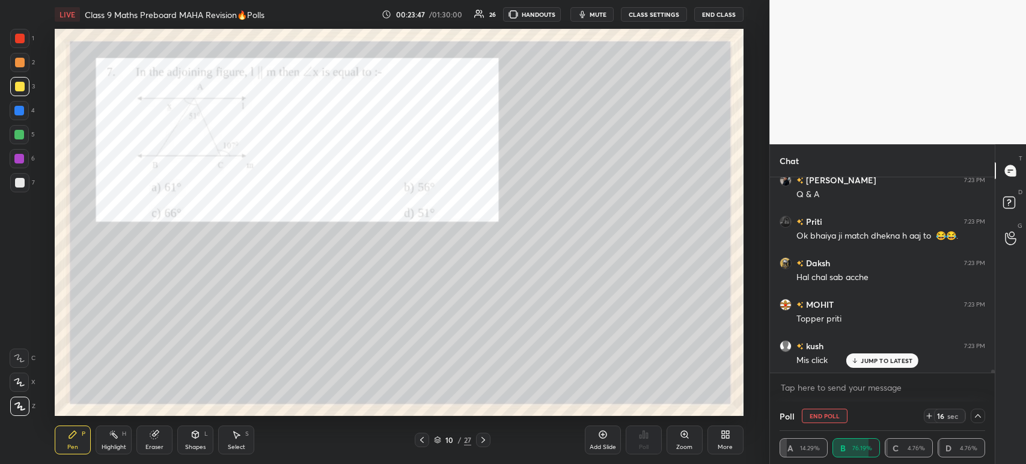
click at [27, 182] on div at bounding box center [19, 182] width 19 height 19
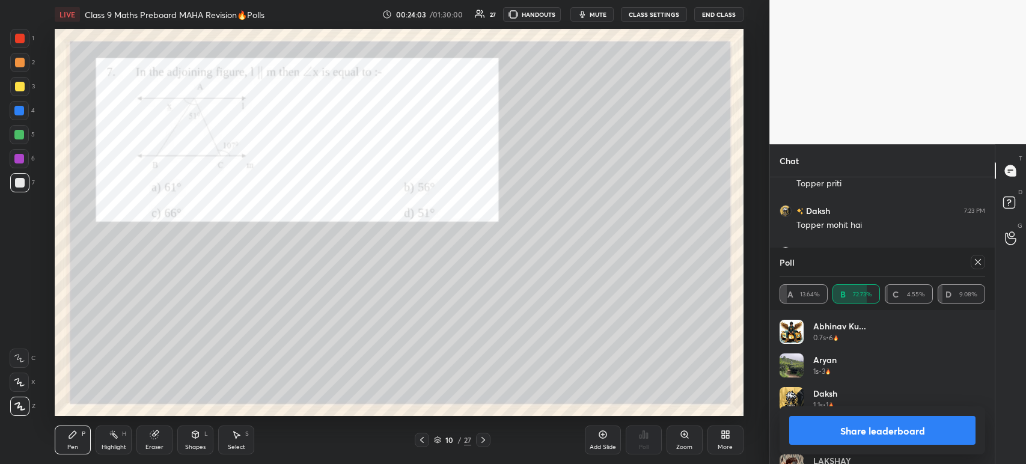
scroll to position [141, 202]
click at [837, 433] on button "Share leaderboard" at bounding box center [882, 430] width 186 height 29
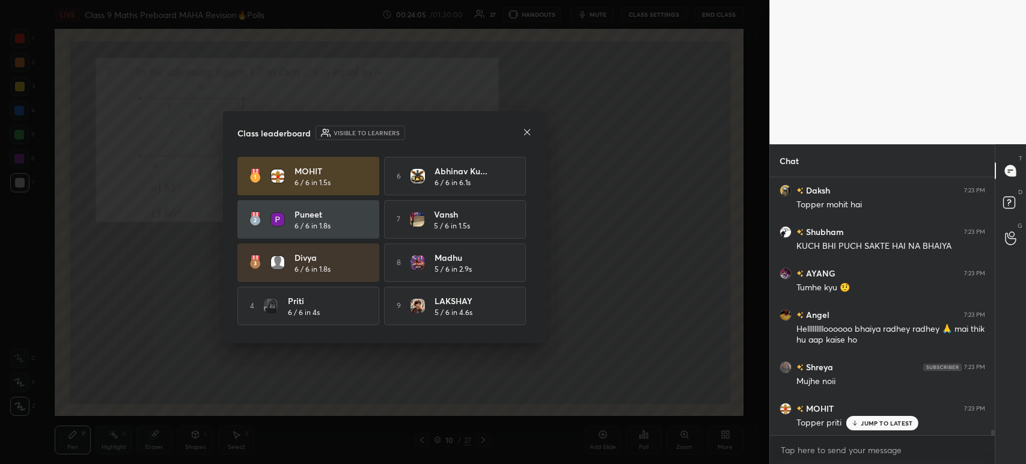
click at [525, 133] on icon at bounding box center [527, 132] width 6 height 6
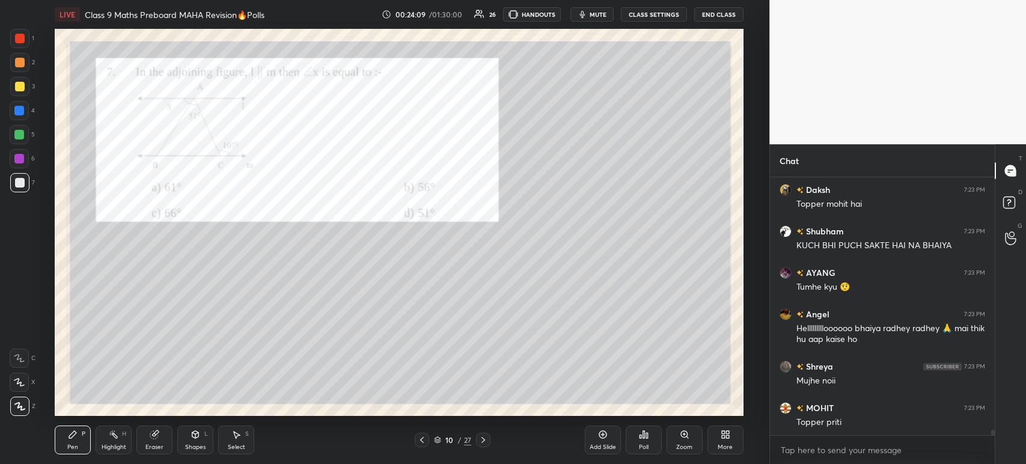
click at [17, 44] on div at bounding box center [19, 38] width 19 height 19
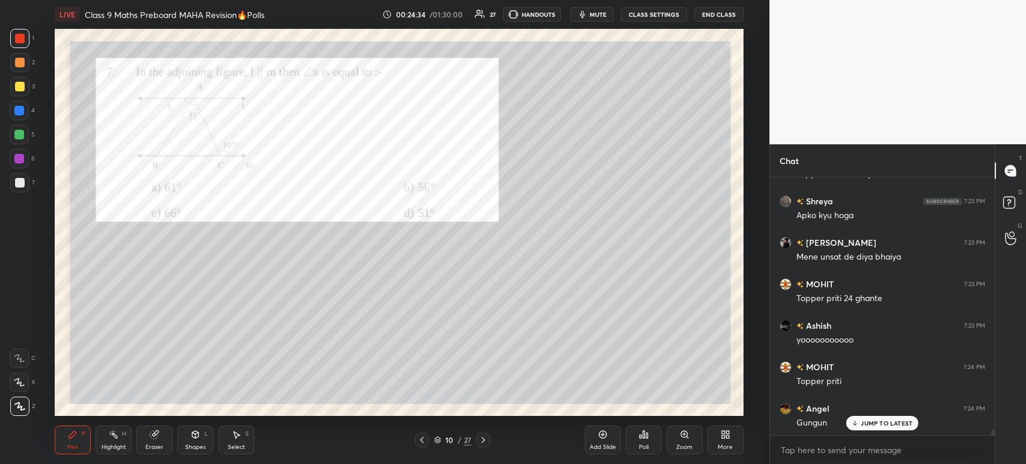
click at [159, 436] on div "Eraser" at bounding box center [154, 440] width 36 height 29
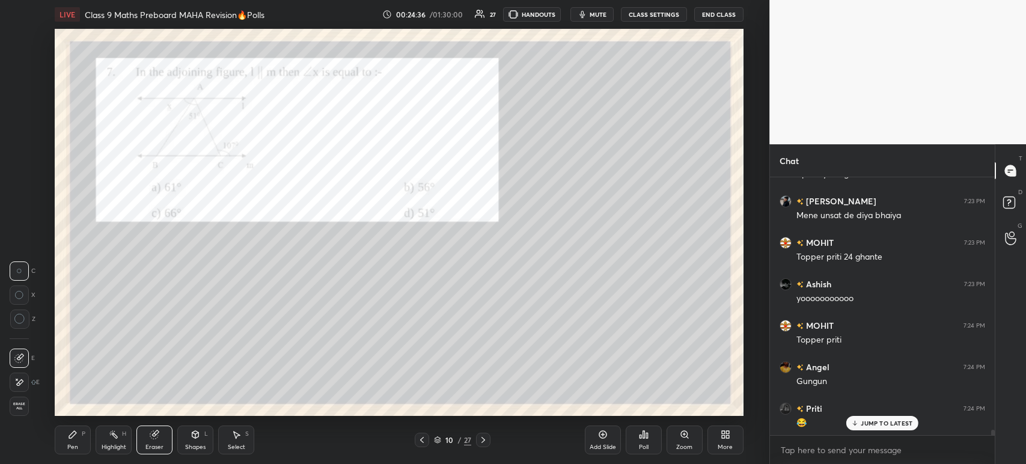
click at [79, 431] on div "Pen P" at bounding box center [73, 440] width 36 height 29
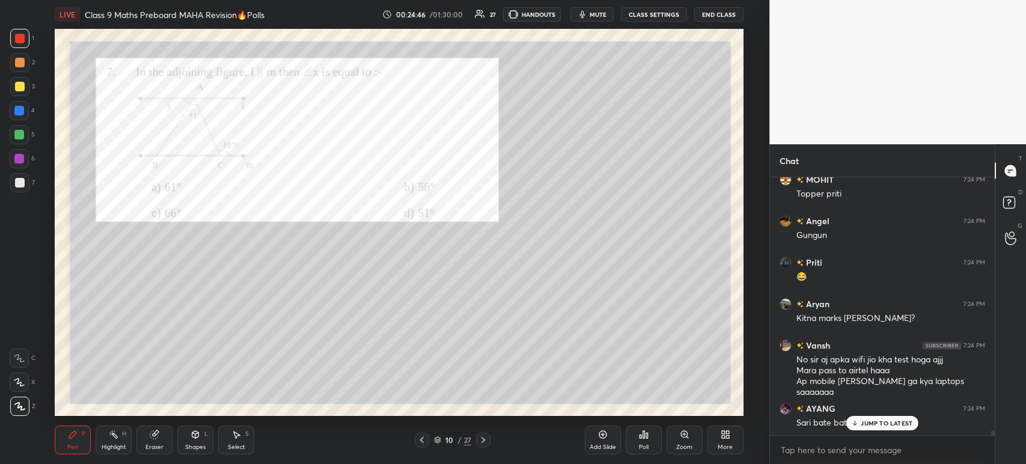
click at [481, 437] on icon at bounding box center [483, 440] width 10 height 10
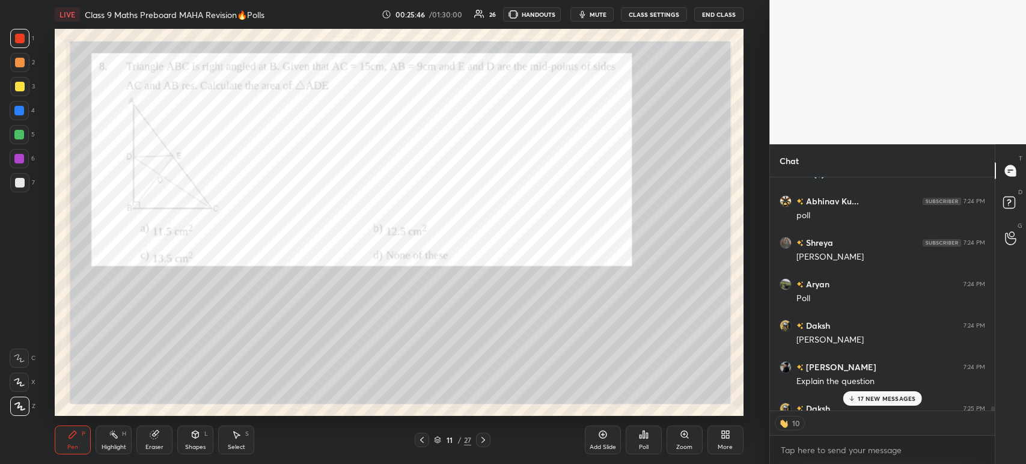
scroll to position [13719, 0]
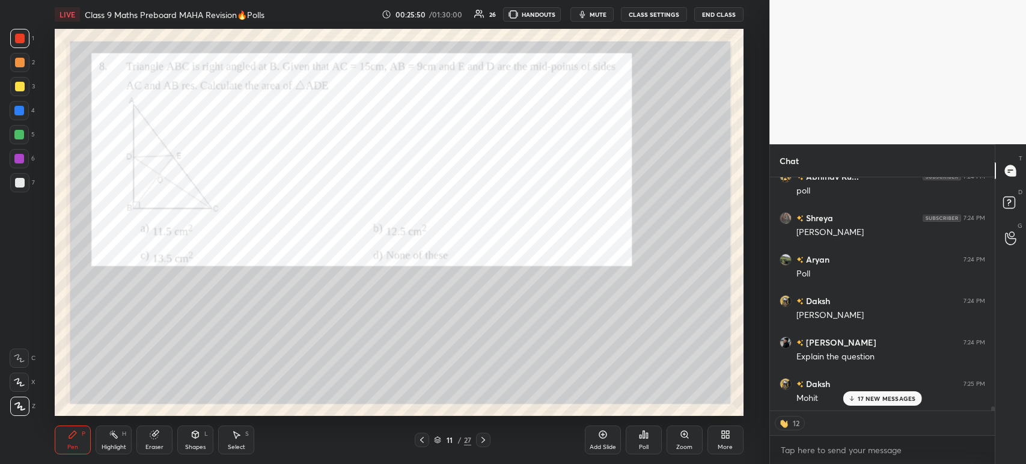
click at [649, 439] on div "Poll" at bounding box center [644, 440] width 36 height 29
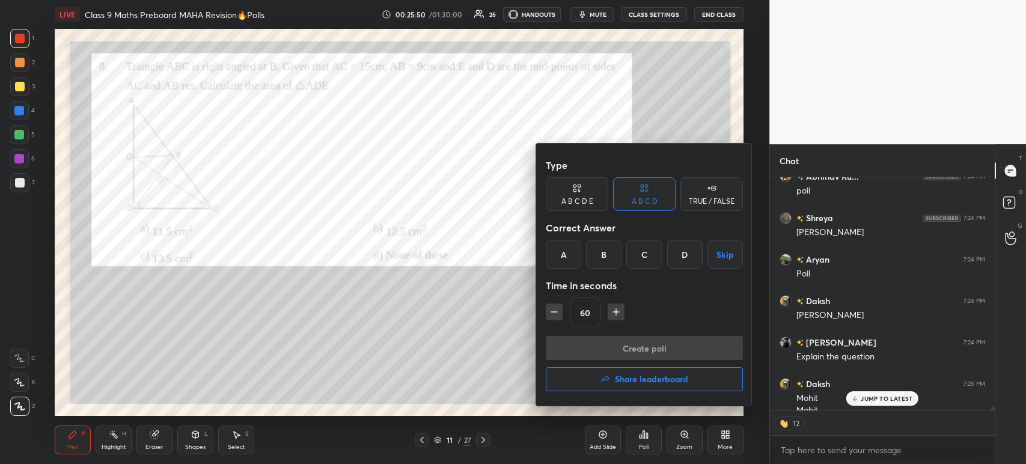
scroll to position [13731, 0]
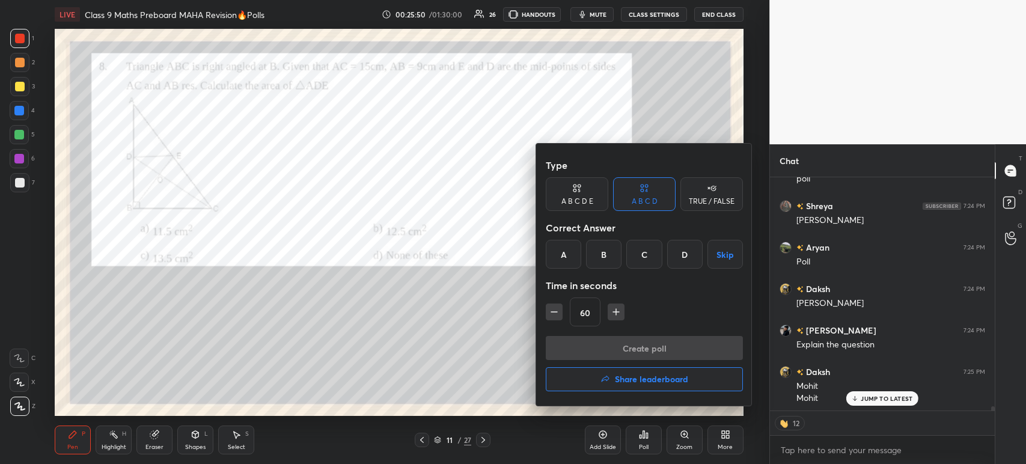
click at [637, 254] on div "C" at bounding box center [643, 254] width 35 height 29
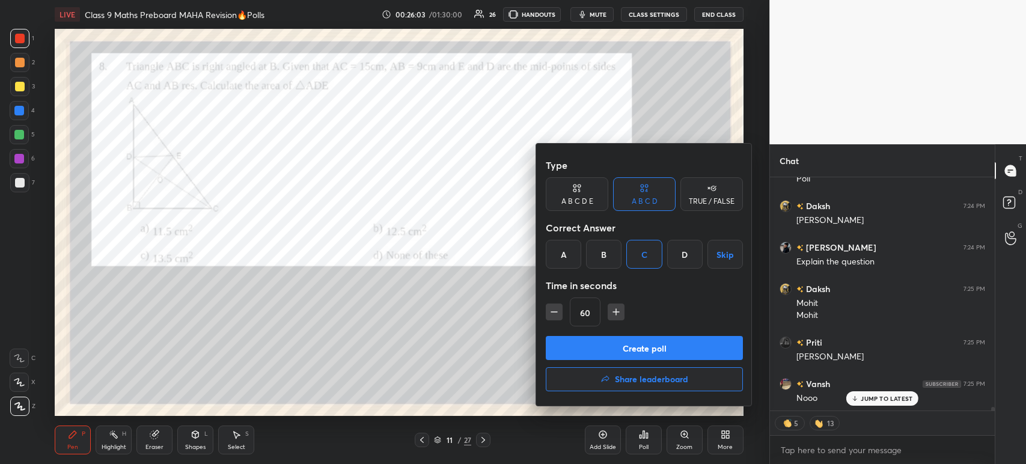
click at [654, 356] on button "Create poll" at bounding box center [644, 348] width 197 height 24
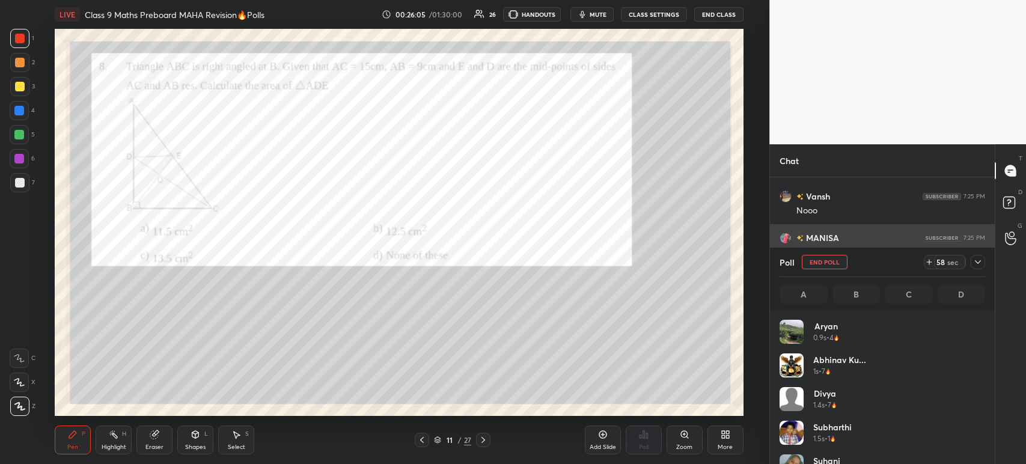
scroll to position [4, 4]
click at [974, 263] on icon at bounding box center [978, 262] width 10 height 10
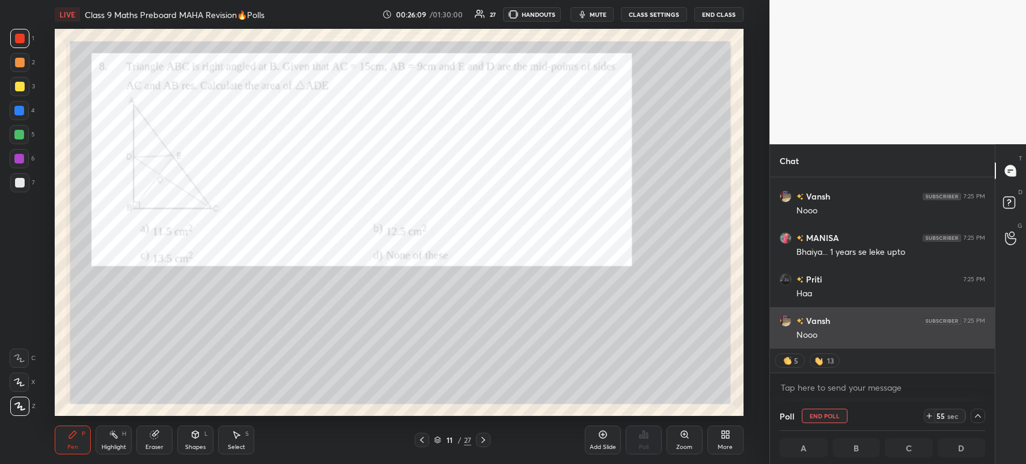
scroll to position [14042, 0]
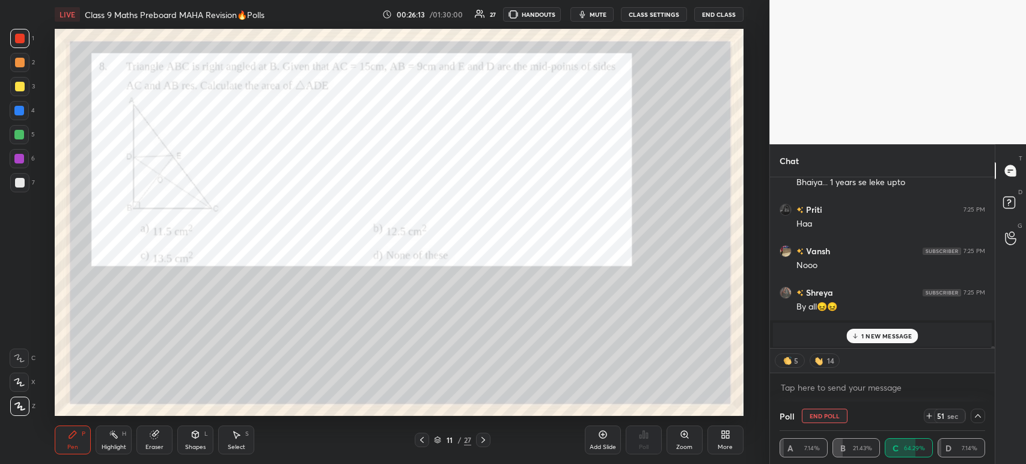
click at [870, 335] on p "1 NEW MESSAGE" at bounding box center [886, 335] width 51 height 7
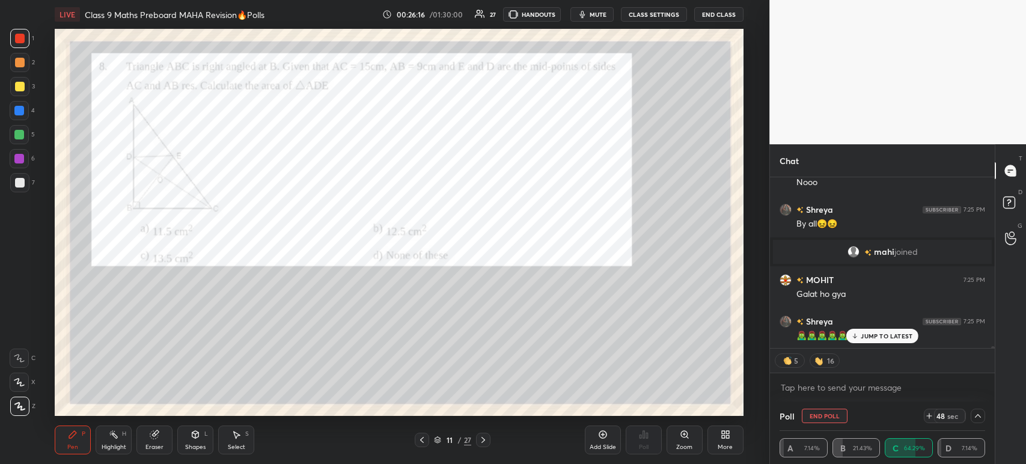
click at [16, 85] on div at bounding box center [20, 87] width 10 height 10
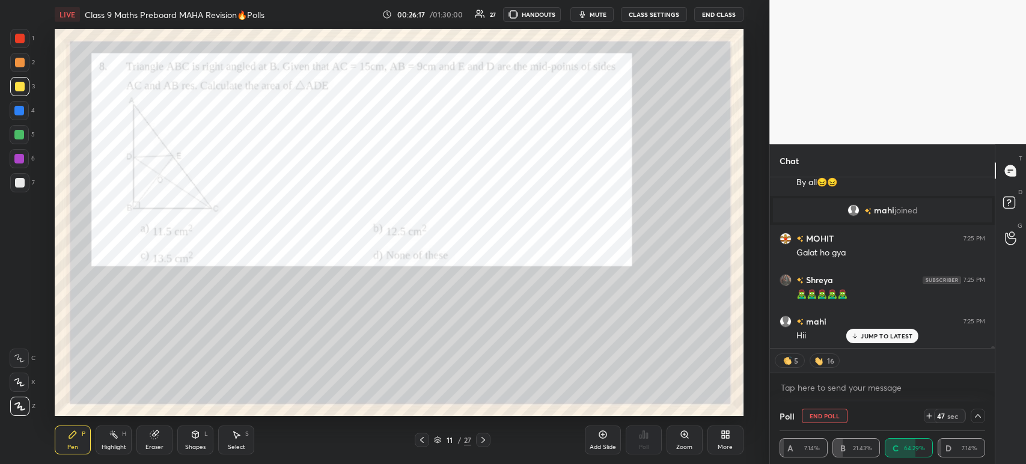
click at [19, 182] on div at bounding box center [20, 183] width 10 height 10
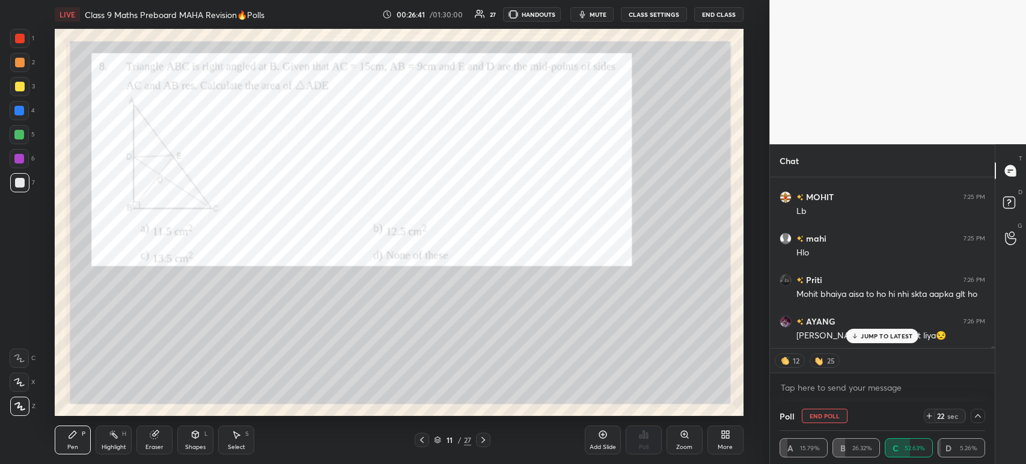
scroll to position [14580, 0]
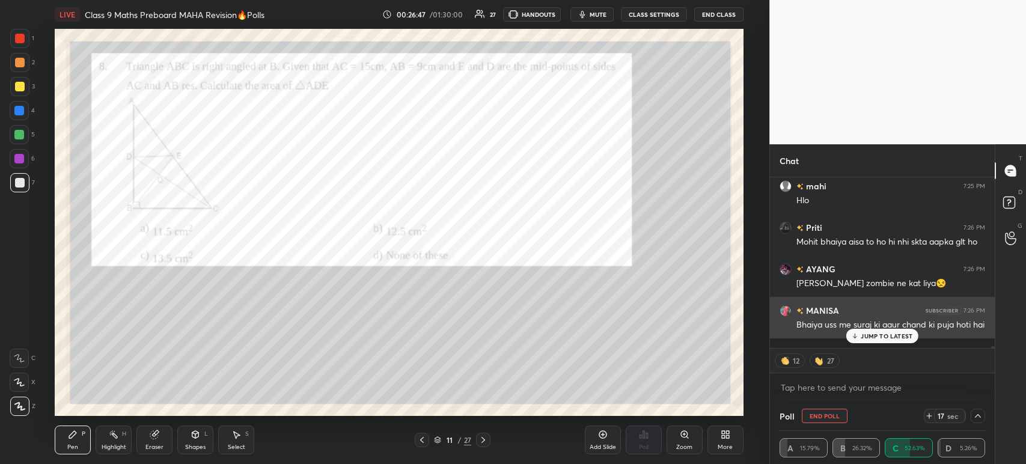
click at [850, 296] on div "AYANG 7:26 PM [PERSON_NAME] zombie ne kat liya😒" at bounding box center [882, 275] width 225 height 41
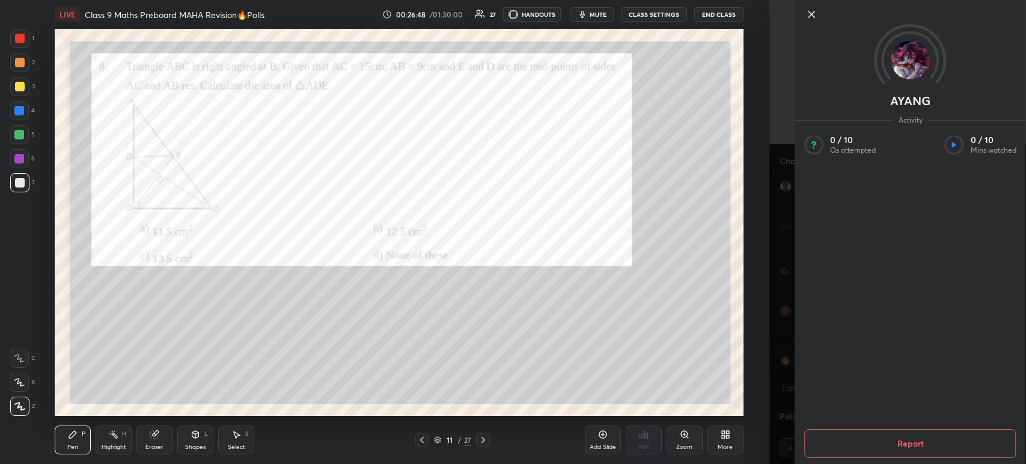
click at [808, 14] on icon at bounding box center [811, 14] width 14 height 14
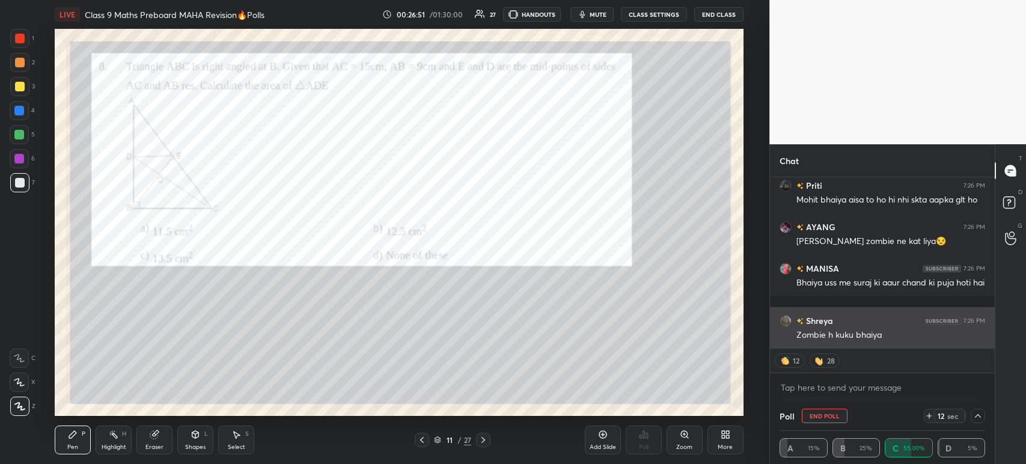
scroll to position [14663, 0]
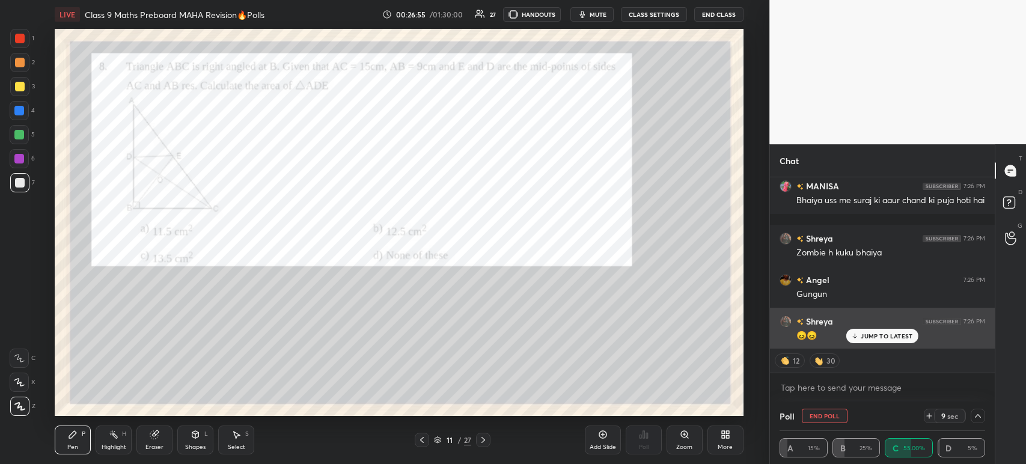
click at [868, 334] on p "JUMP TO LATEST" at bounding box center [887, 335] width 52 height 7
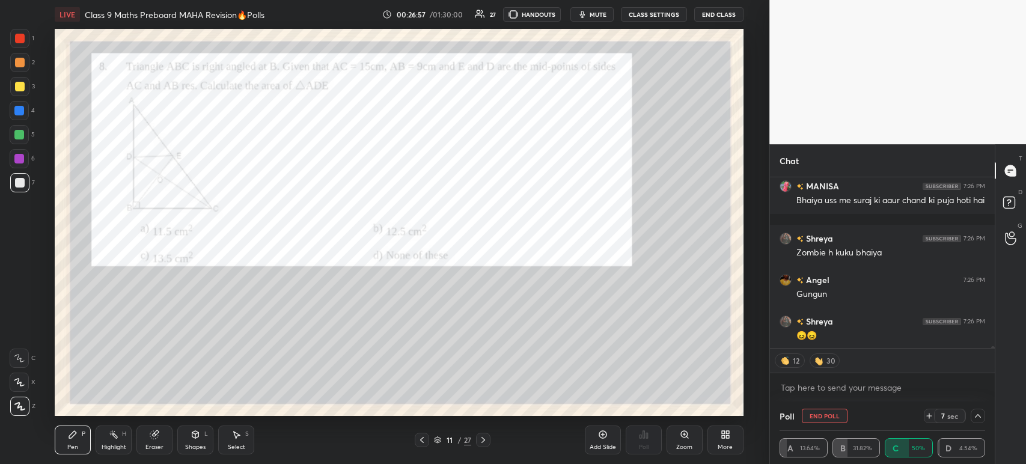
click at [17, 93] on div at bounding box center [19, 86] width 19 height 19
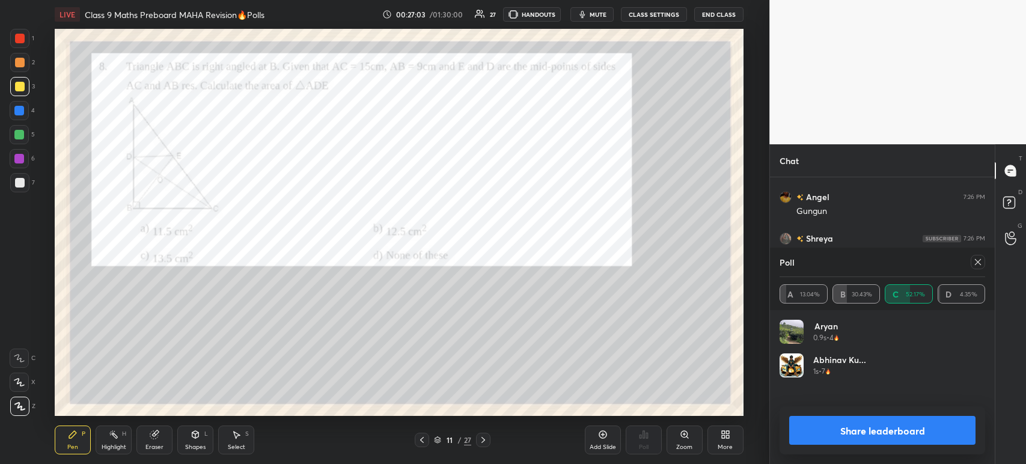
scroll to position [4, 4]
click at [922, 436] on button "Share leaderboard" at bounding box center [882, 430] width 186 height 29
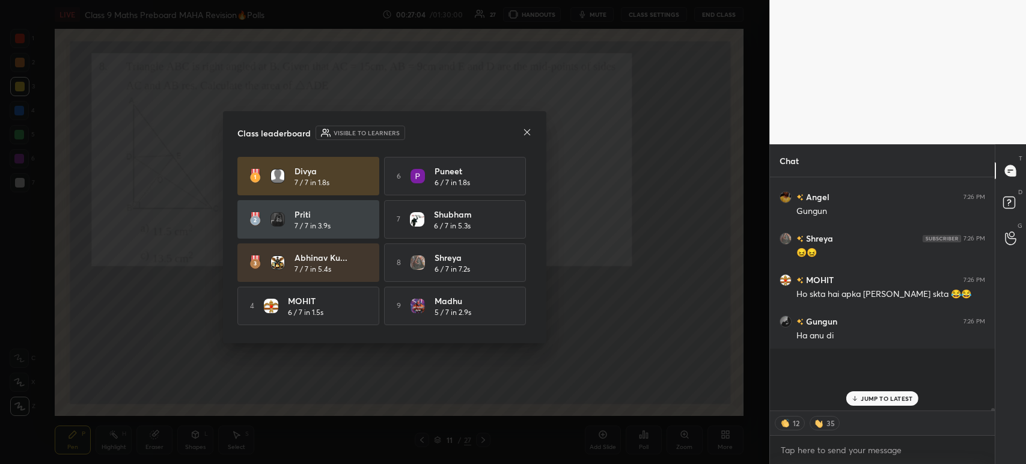
scroll to position [188, 221]
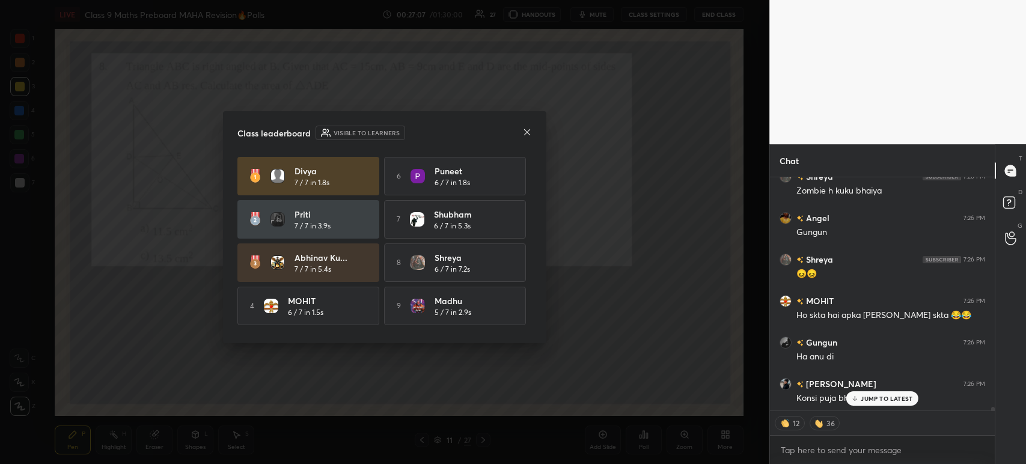
click at [537, 130] on div "Class leaderboard Visible to learners Divya 7 / 7 in 1.8s 6 [PERSON_NAME] 6 / 7…" at bounding box center [384, 227] width 323 height 232
click at [528, 130] on icon at bounding box center [527, 132] width 10 height 10
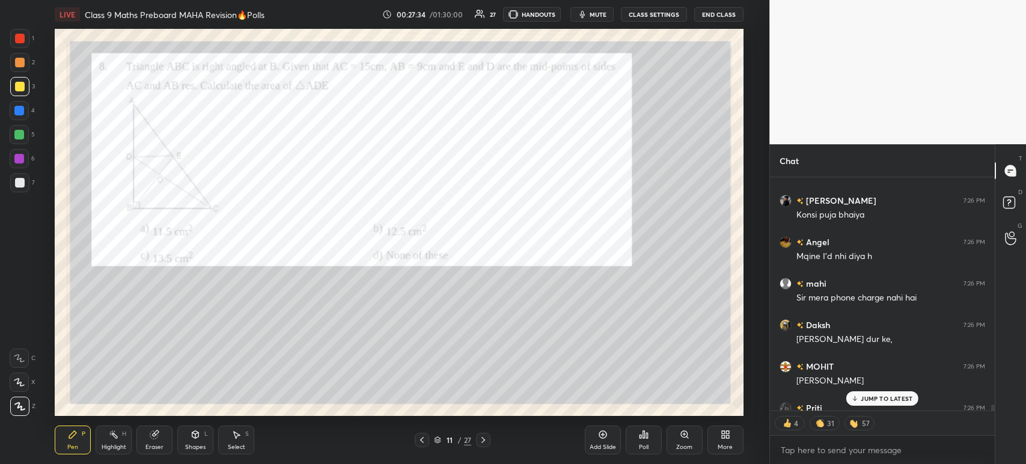
click at [26, 37] on div at bounding box center [19, 38] width 19 height 19
click at [20, 182] on div at bounding box center [20, 183] width 10 height 10
click at [30, 41] on div "1" at bounding box center [22, 38] width 24 height 19
click at [29, 186] on div at bounding box center [19, 182] width 19 height 19
click at [26, 43] on div at bounding box center [19, 38] width 19 height 19
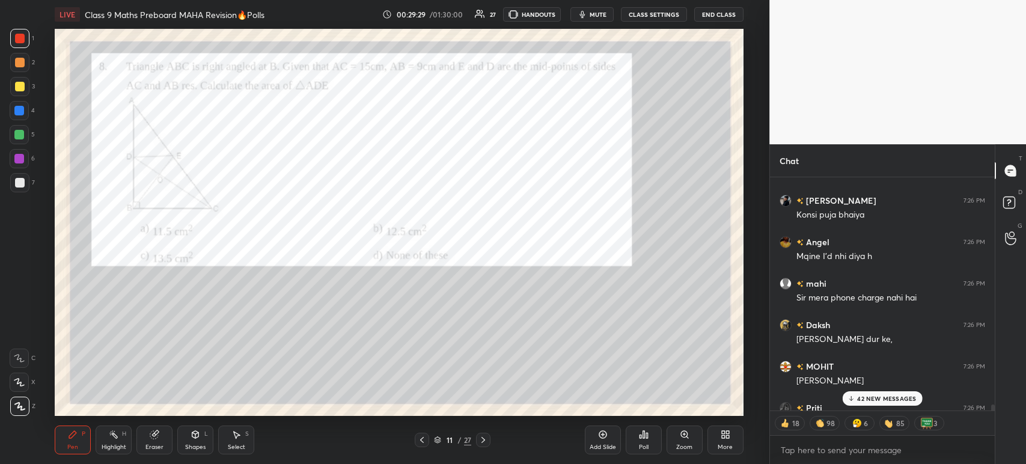
click at [22, 63] on div at bounding box center [20, 63] width 10 height 10
click at [28, 40] on div at bounding box center [19, 38] width 19 height 19
click at [21, 182] on div at bounding box center [20, 183] width 10 height 10
click at [25, 37] on div at bounding box center [19, 38] width 19 height 19
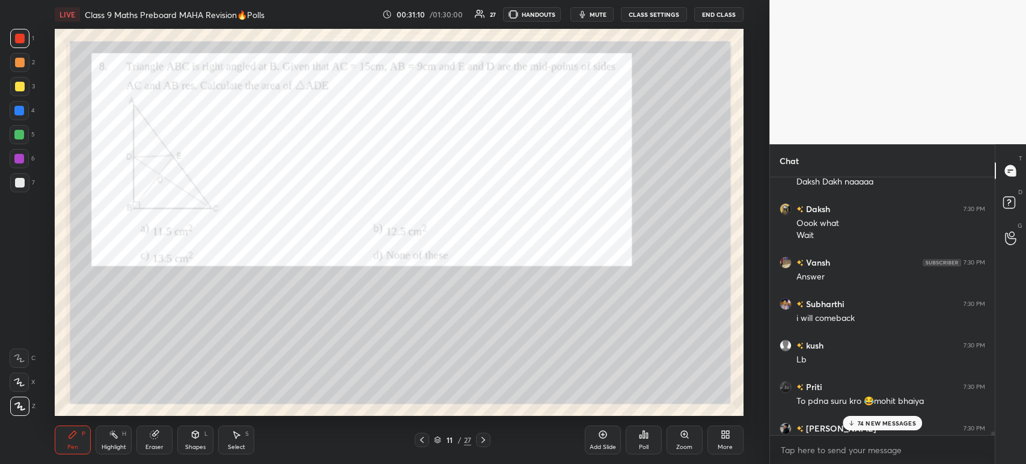
scroll to position [18064, 0]
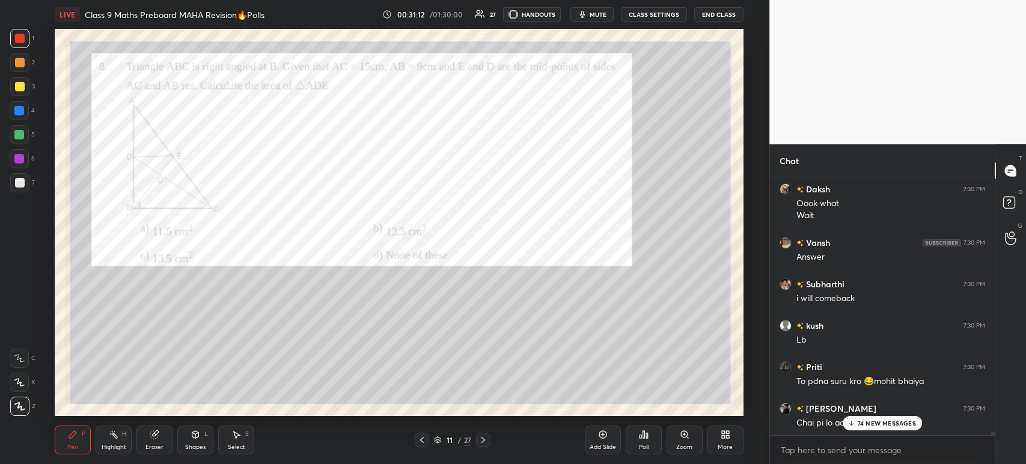
click at [484, 441] on icon at bounding box center [483, 440] width 10 height 10
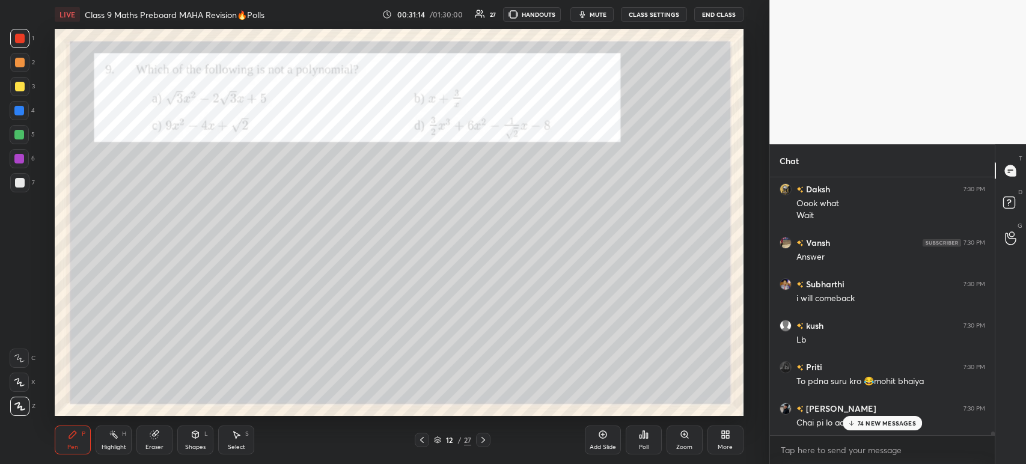
scroll to position [18106, 0]
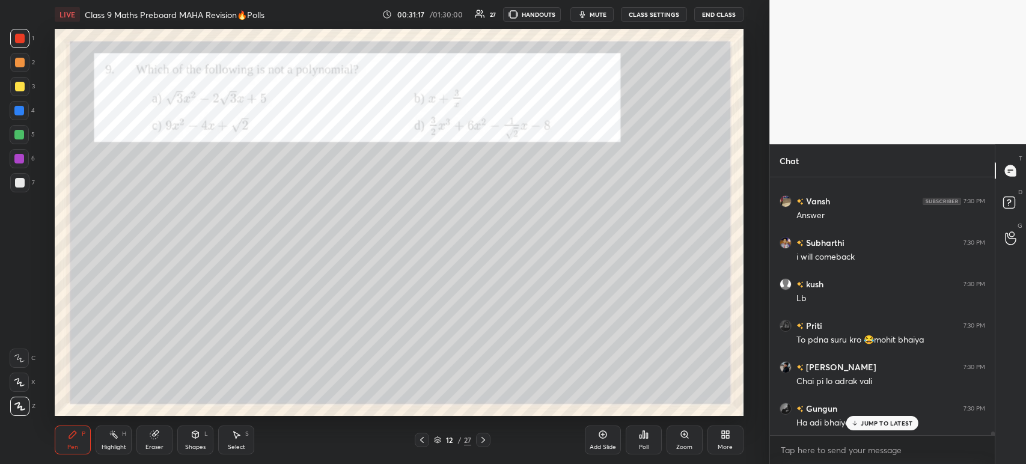
click at [650, 441] on div "Poll" at bounding box center [644, 440] width 36 height 29
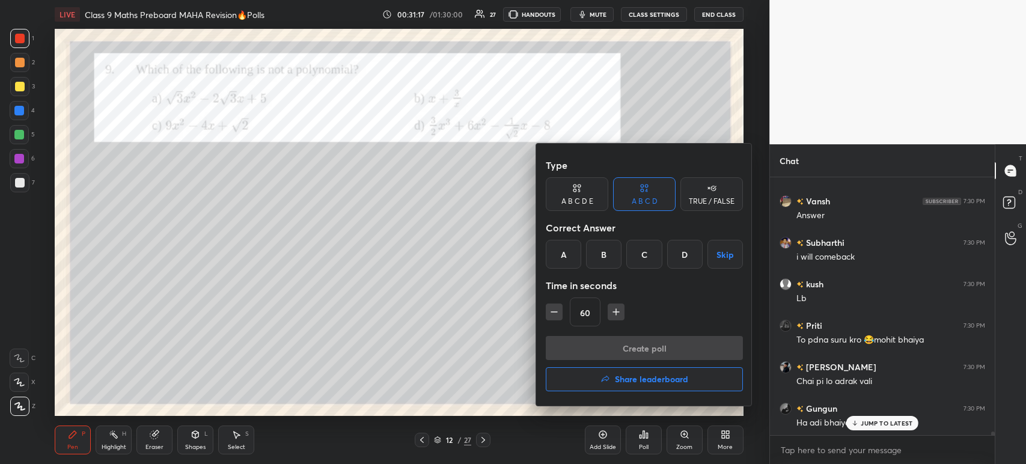
click at [618, 386] on button "Share leaderboard" at bounding box center [644, 379] width 197 height 24
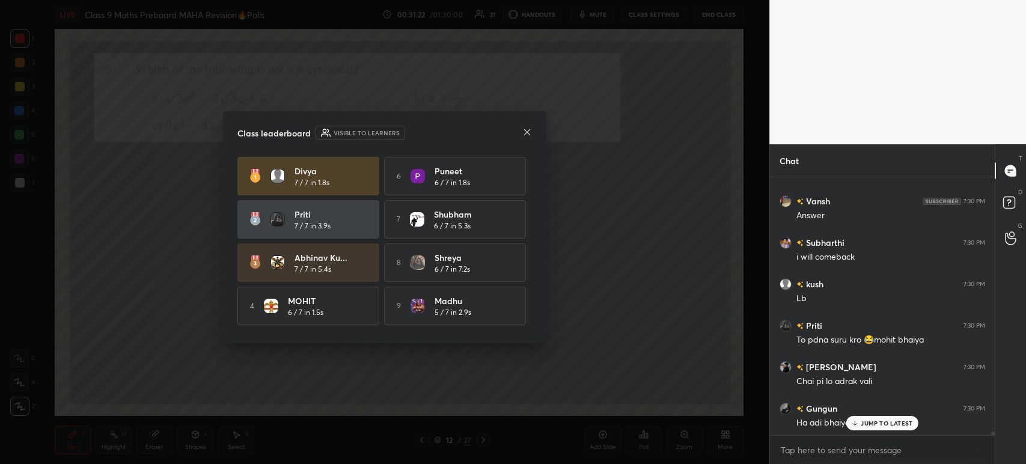
scroll to position [43, 0]
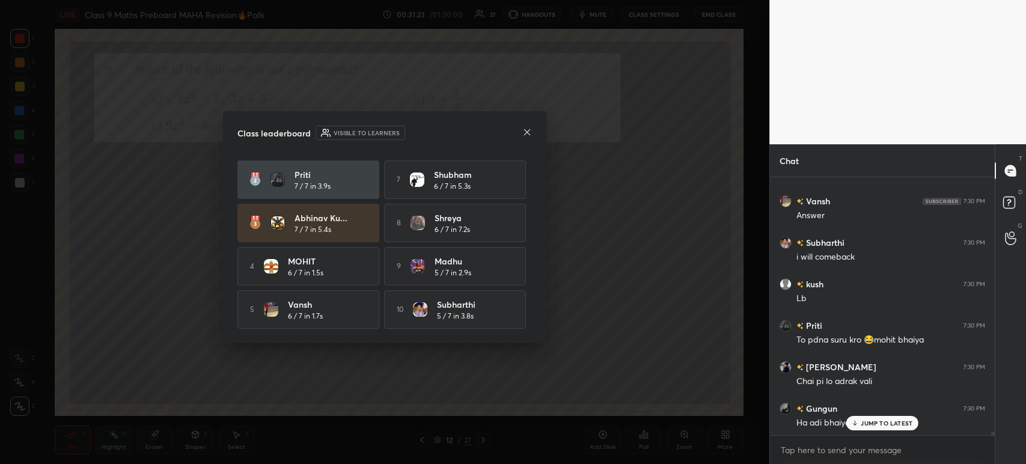
click at [523, 135] on icon at bounding box center [527, 132] width 10 height 10
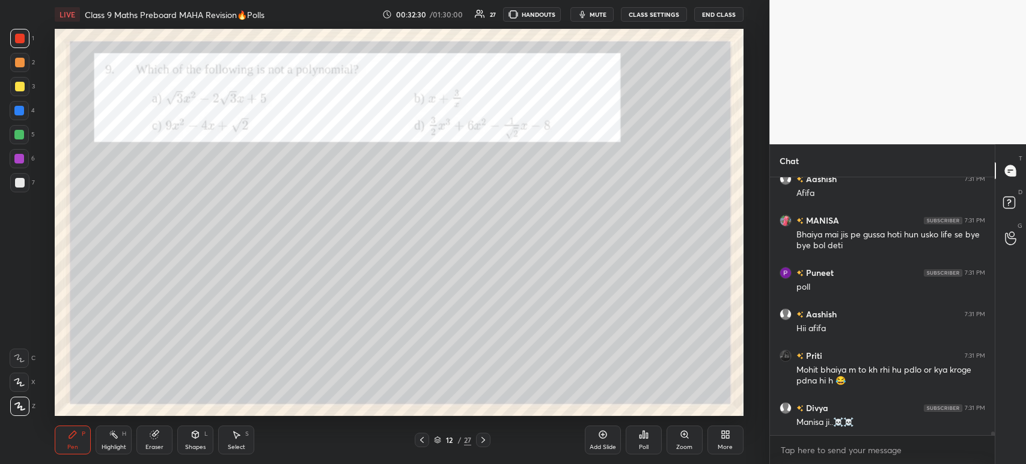
scroll to position [19081, 0]
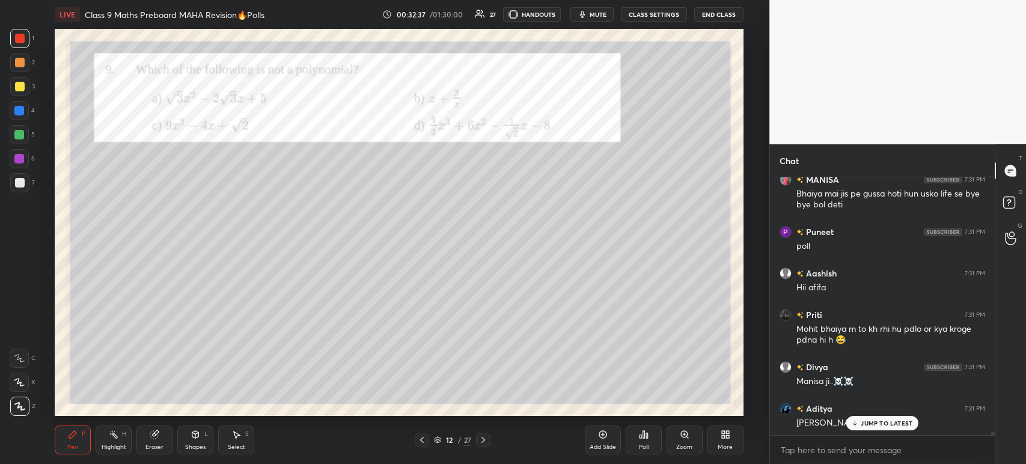
click at [652, 438] on div "Poll" at bounding box center [644, 440] width 36 height 29
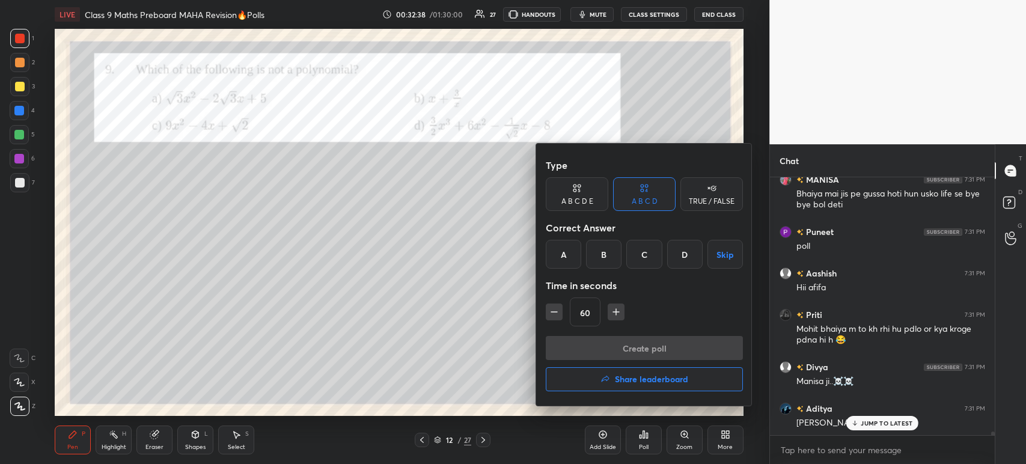
click at [600, 260] on div "B" at bounding box center [603, 254] width 35 height 29
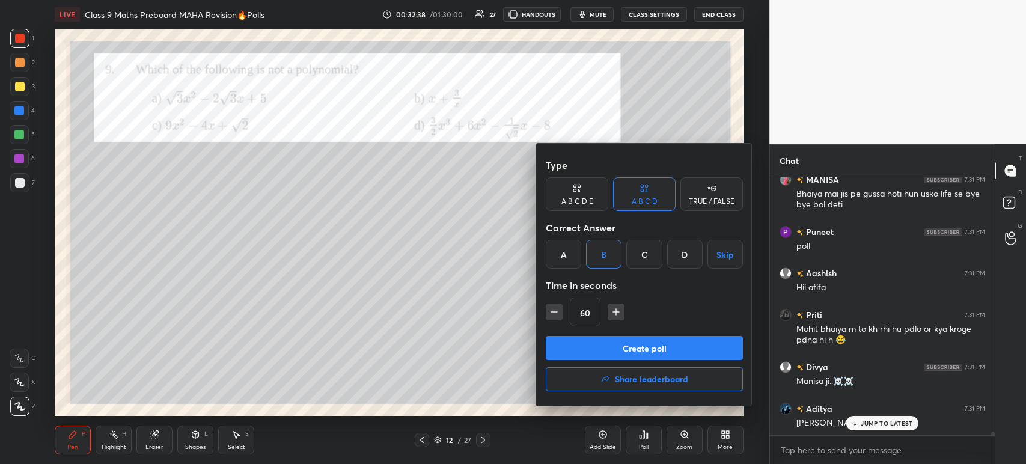
scroll to position [19123, 0]
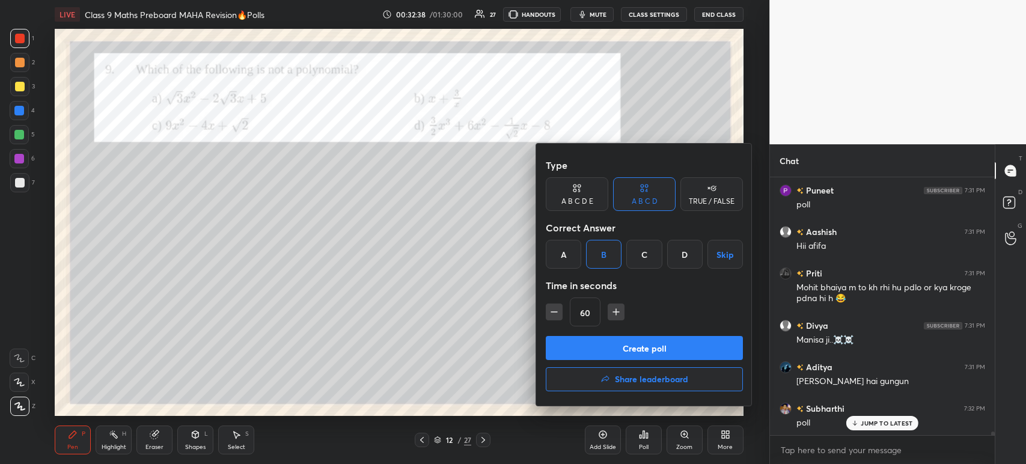
click at [582, 355] on button "Create poll" at bounding box center [644, 348] width 197 height 24
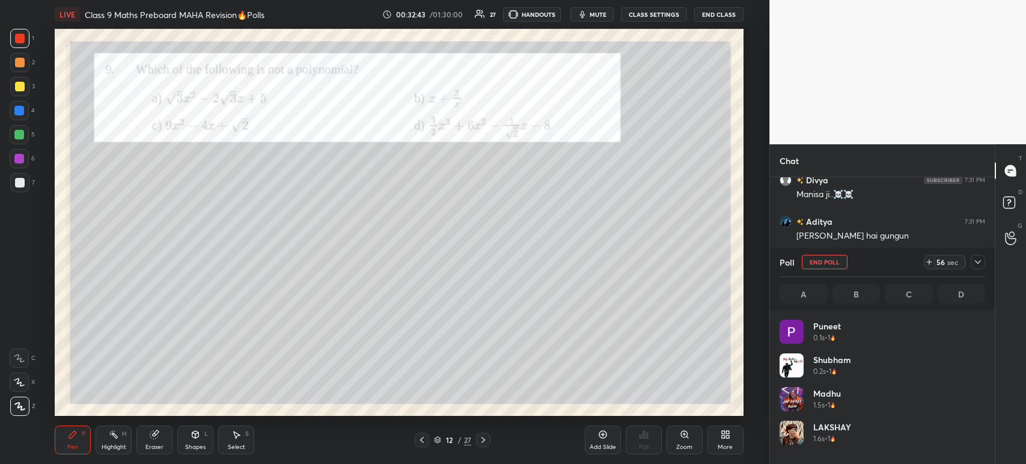
scroll to position [19310, 0]
click at [978, 268] on div at bounding box center [978, 262] width 14 height 14
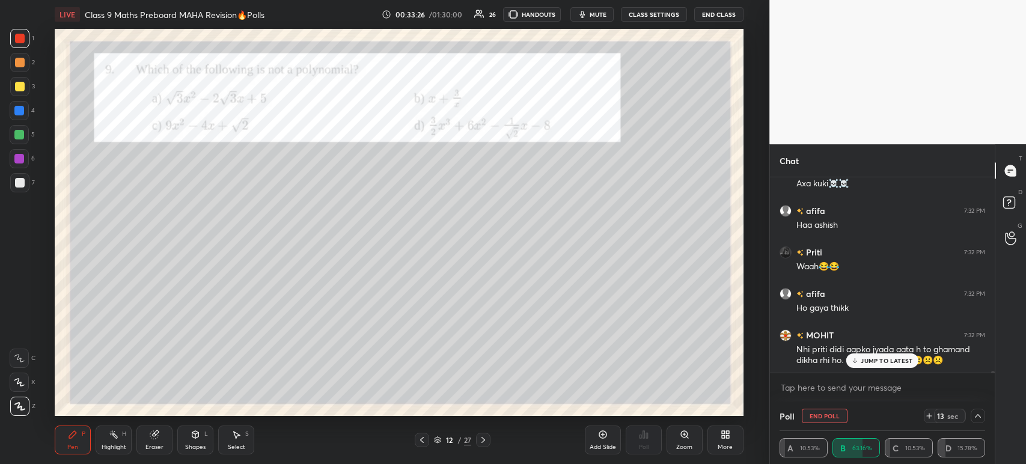
scroll to position [19829, 0]
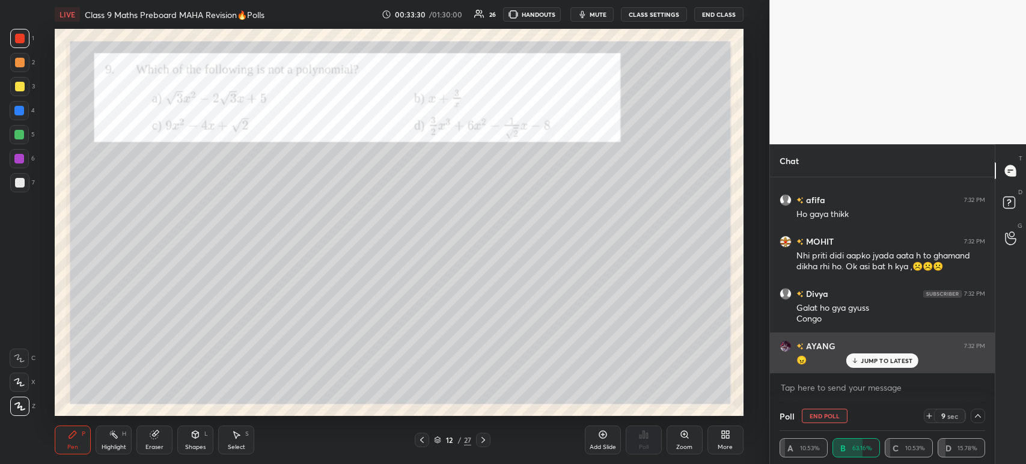
click at [881, 364] on p "JUMP TO LATEST" at bounding box center [887, 360] width 52 height 7
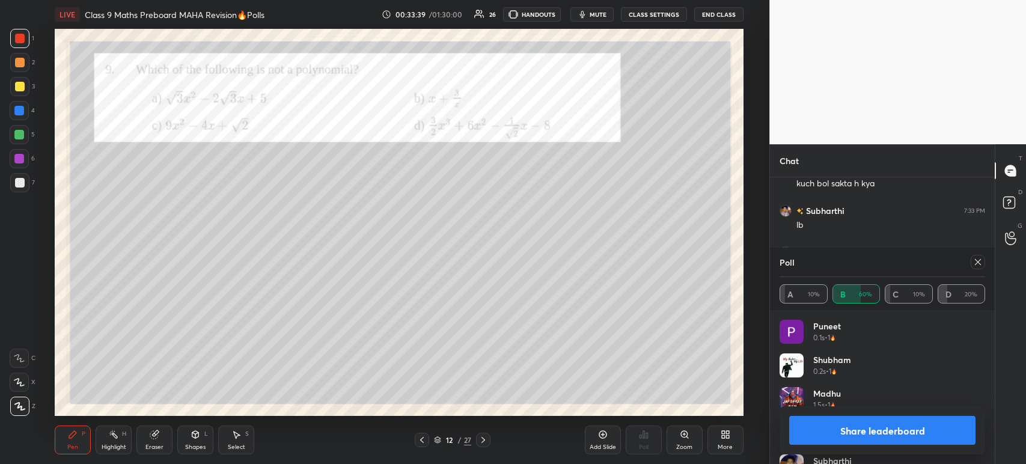
scroll to position [141, 202]
click at [829, 414] on div "Share leaderboard" at bounding box center [883, 430] width 206 height 48
click at [809, 429] on button "Share leaderboard" at bounding box center [882, 430] width 186 height 29
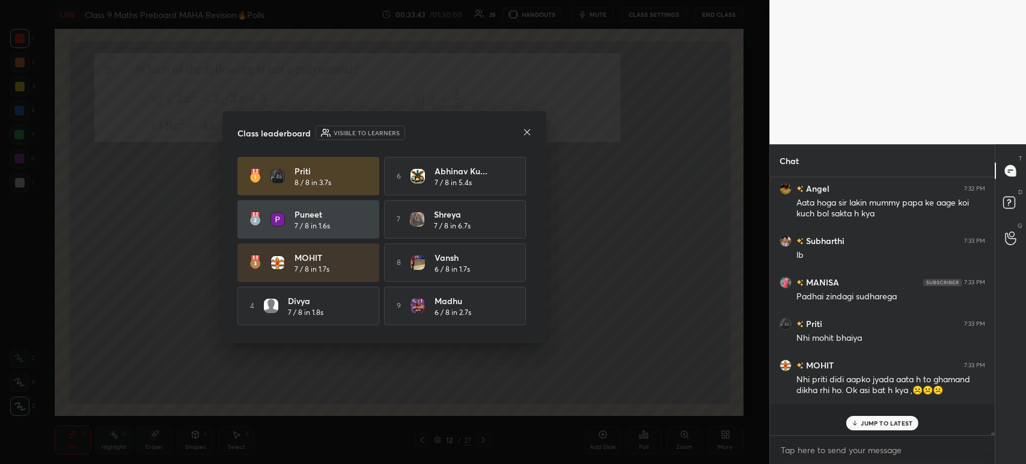
scroll to position [251, 221]
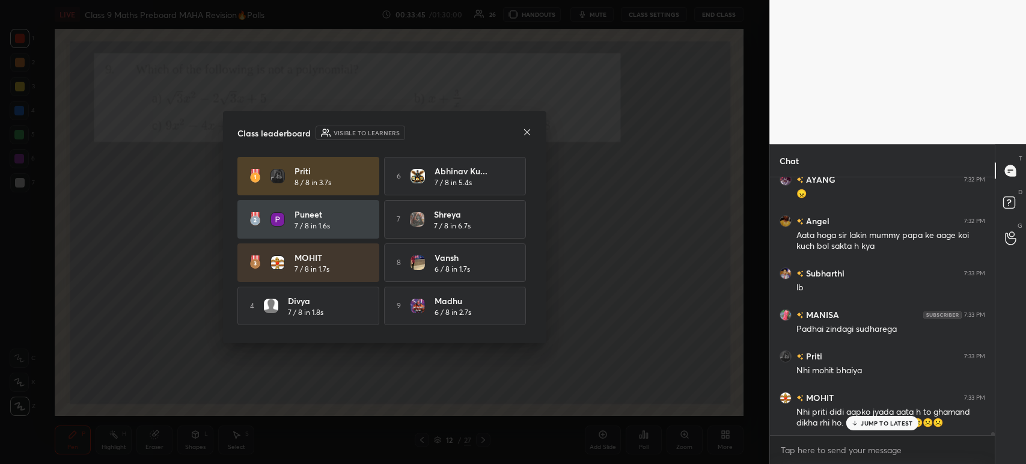
click at [534, 132] on div "Class leaderboard Visible to learners Priti 8 / 8 in 3.7s 6 [PERSON_NAME]... 7 …" at bounding box center [384, 227] width 323 height 232
click at [528, 135] on icon at bounding box center [527, 132] width 10 height 10
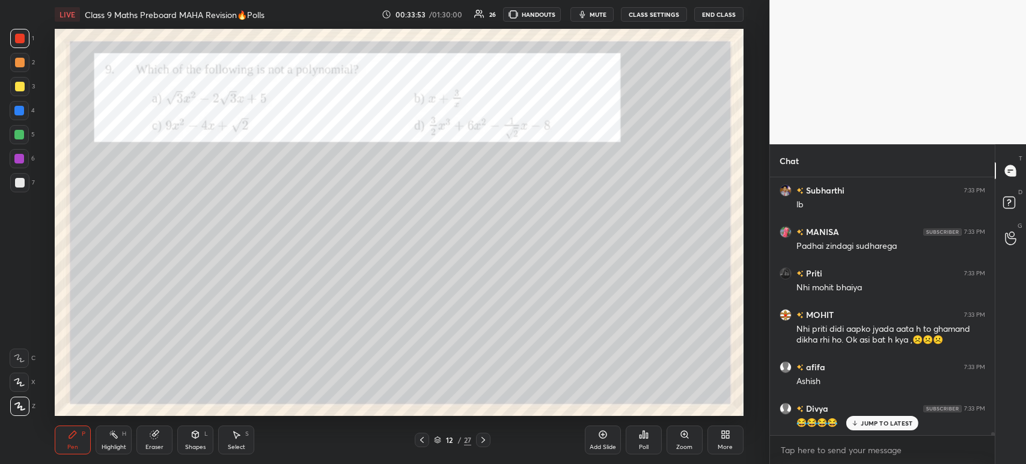
click at [22, 91] on div at bounding box center [20, 87] width 10 height 10
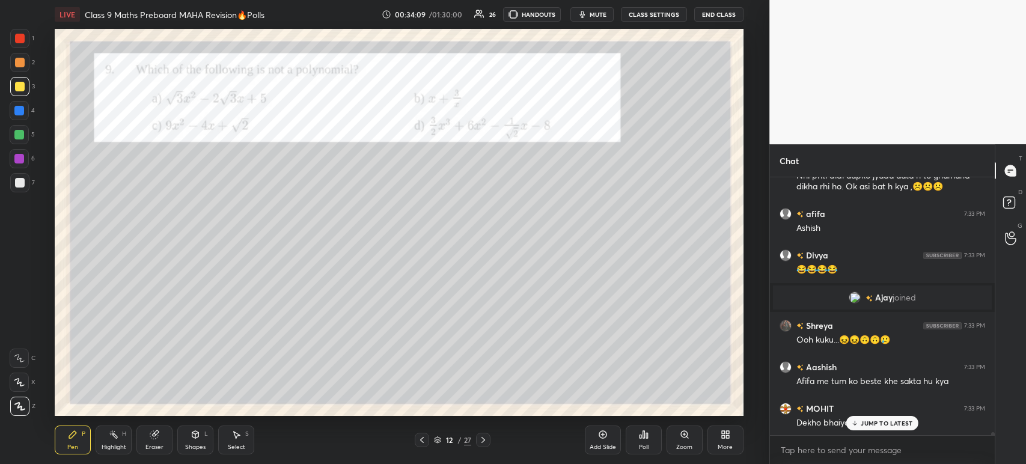
click at [27, 64] on div at bounding box center [19, 62] width 19 height 19
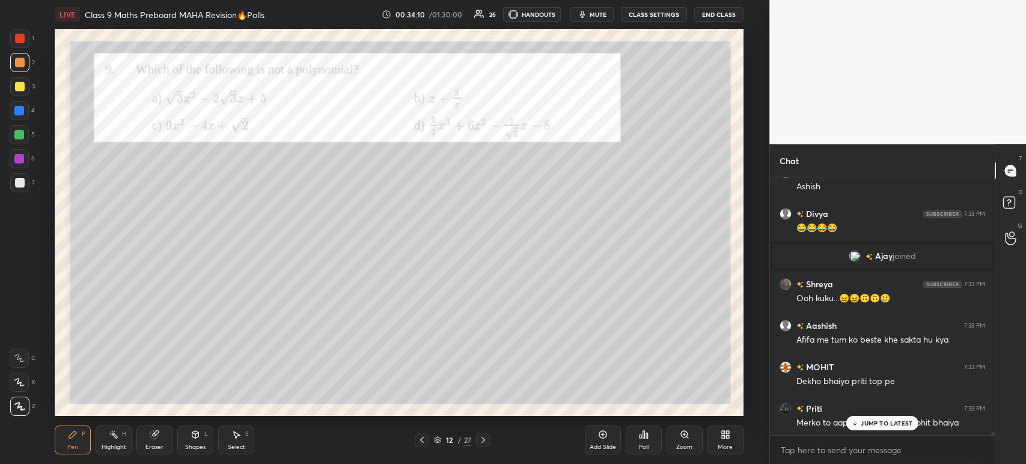
click at [28, 42] on div at bounding box center [19, 38] width 19 height 19
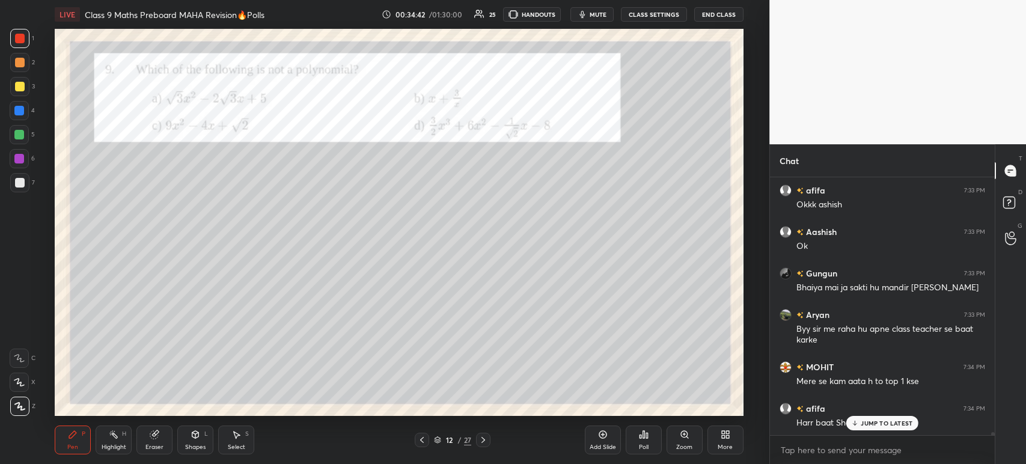
scroll to position [20699, 0]
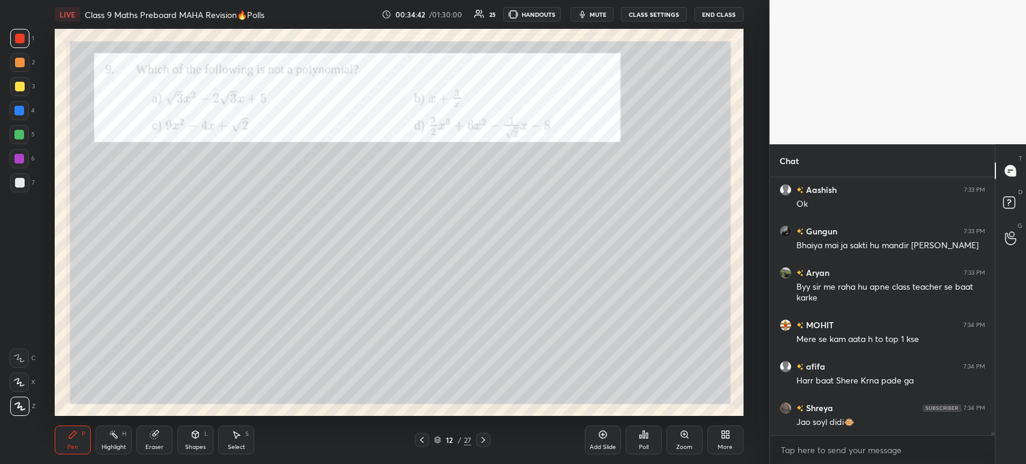
click at [481, 441] on icon at bounding box center [483, 440] width 10 height 10
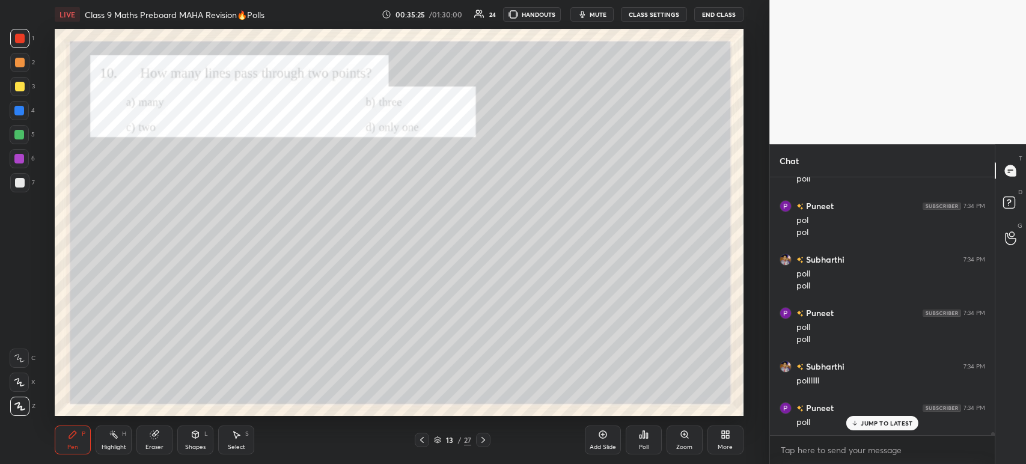
scroll to position [21638, 0]
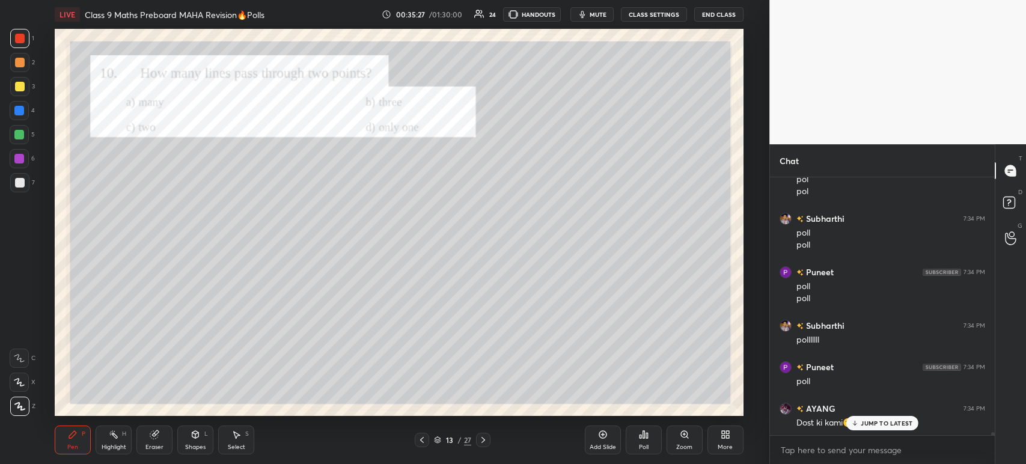
click at [648, 435] on icon at bounding box center [644, 435] width 10 height 10
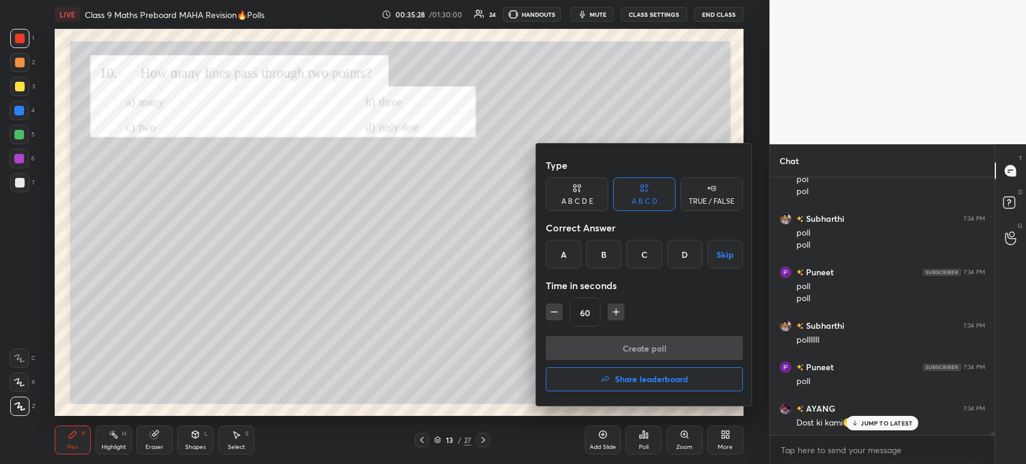
click at [686, 249] on div "D" at bounding box center [684, 254] width 35 height 29
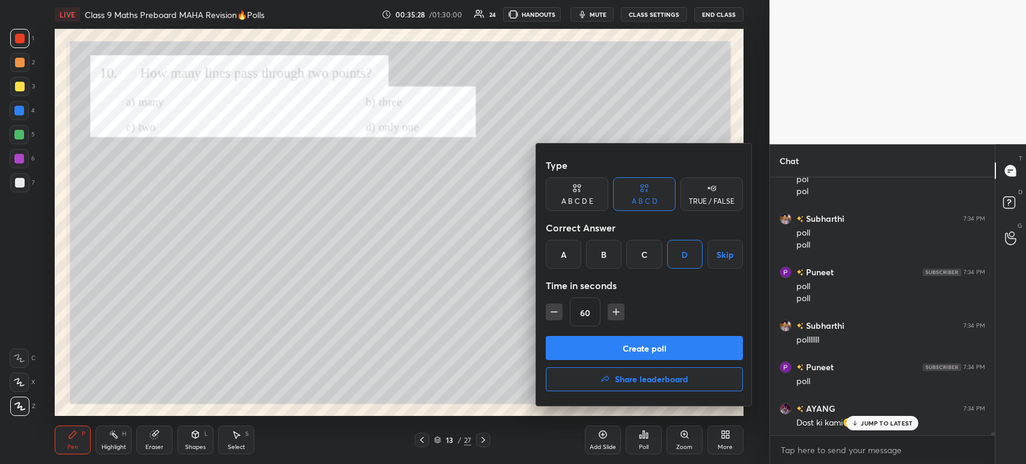
click at [650, 340] on button "Create poll" at bounding box center [644, 348] width 197 height 24
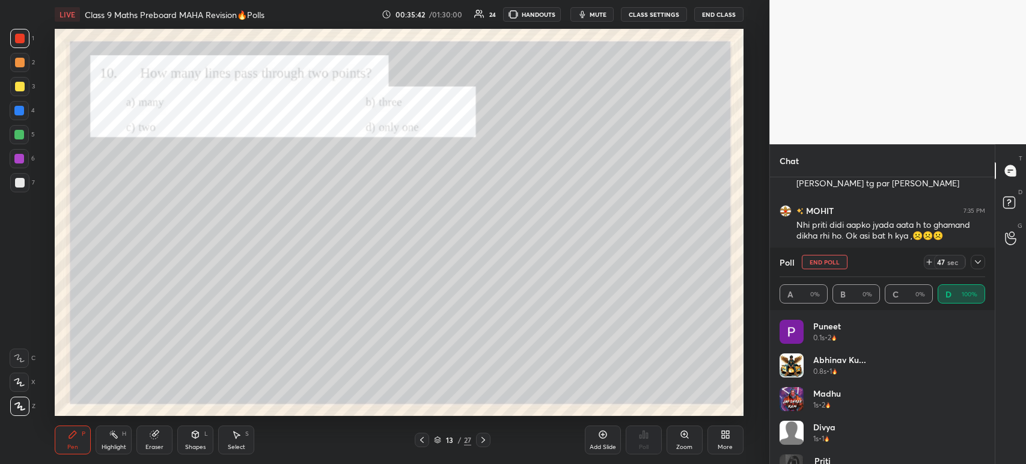
scroll to position [21960, 0]
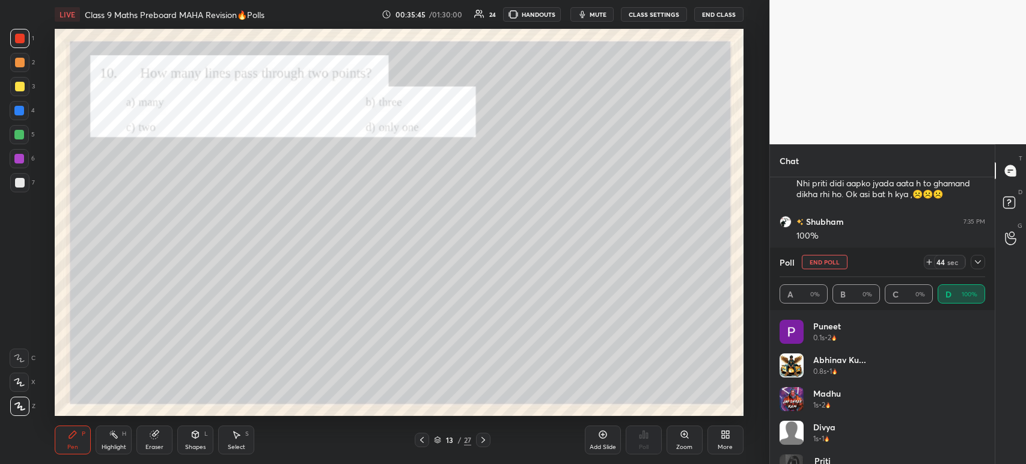
click at [978, 263] on icon at bounding box center [978, 262] width 6 height 4
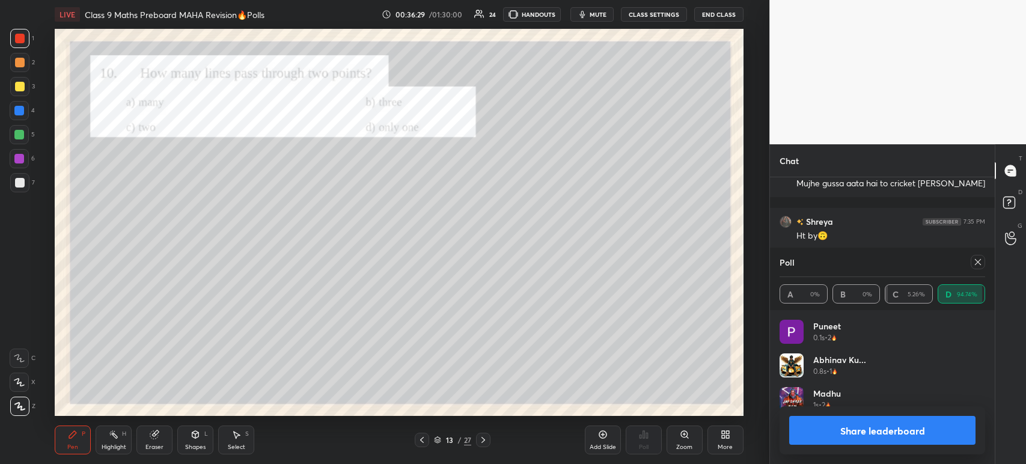
scroll to position [4, 4]
click at [832, 420] on button "Share leaderboard" at bounding box center [882, 430] width 186 height 29
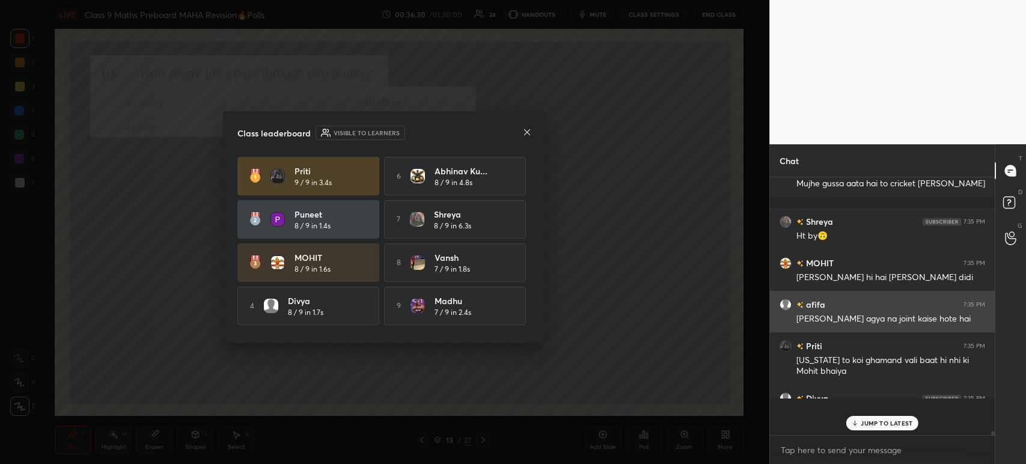
scroll to position [4, 4]
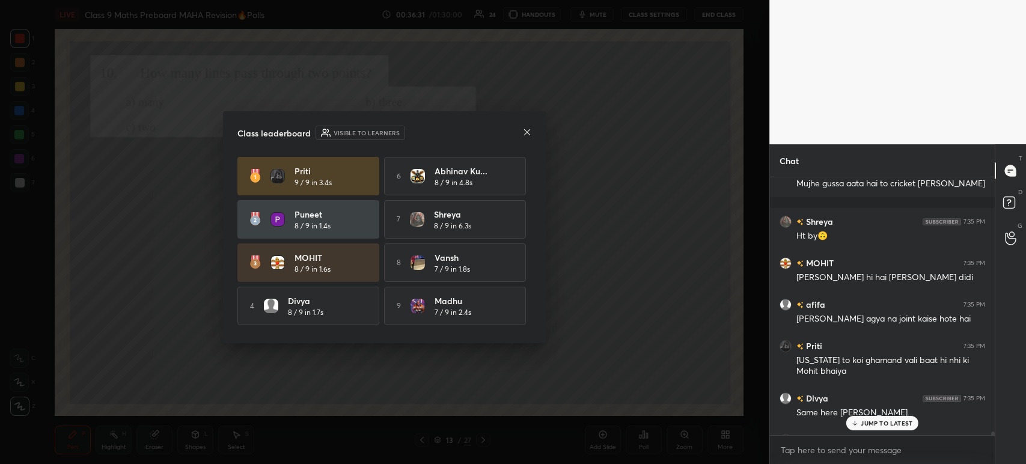
click at [524, 133] on icon at bounding box center [527, 132] width 10 height 10
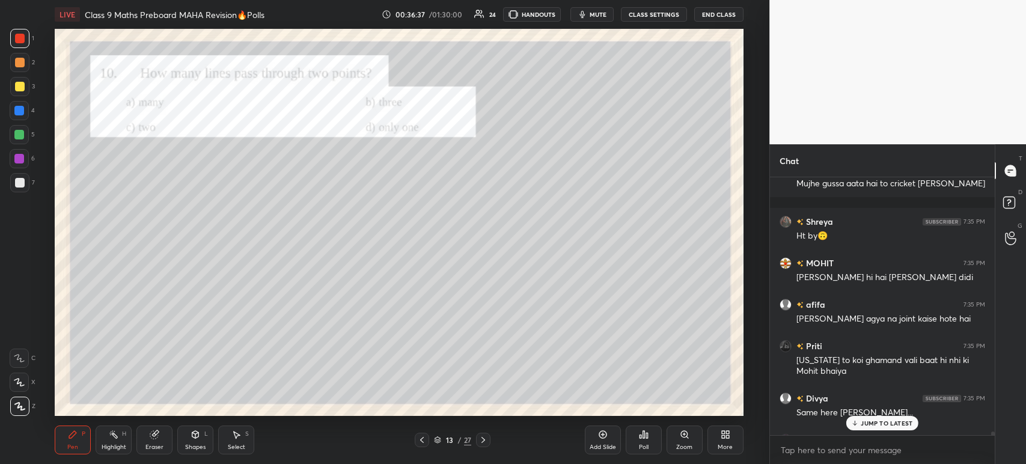
click at [24, 85] on div at bounding box center [19, 86] width 19 height 19
click at [21, 41] on div at bounding box center [20, 39] width 10 height 10
click at [484, 441] on icon at bounding box center [483, 440] width 4 height 6
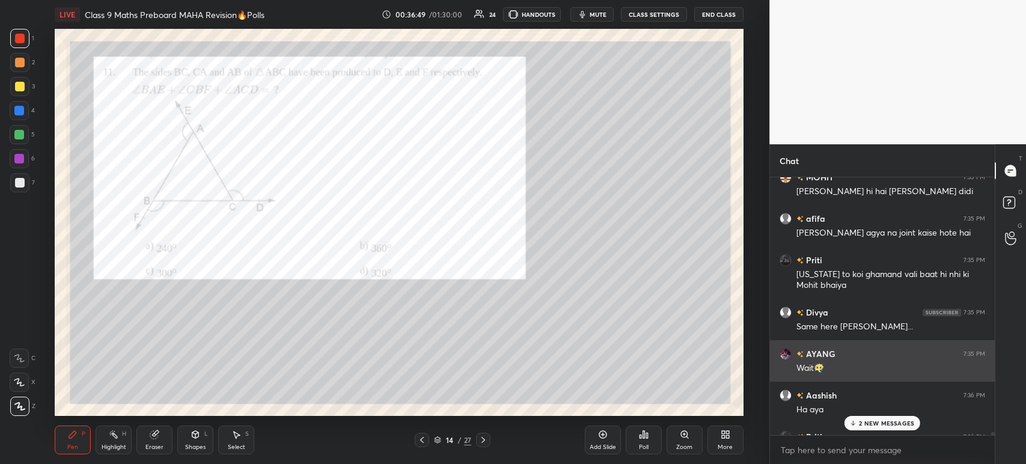
scroll to position [22428, 0]
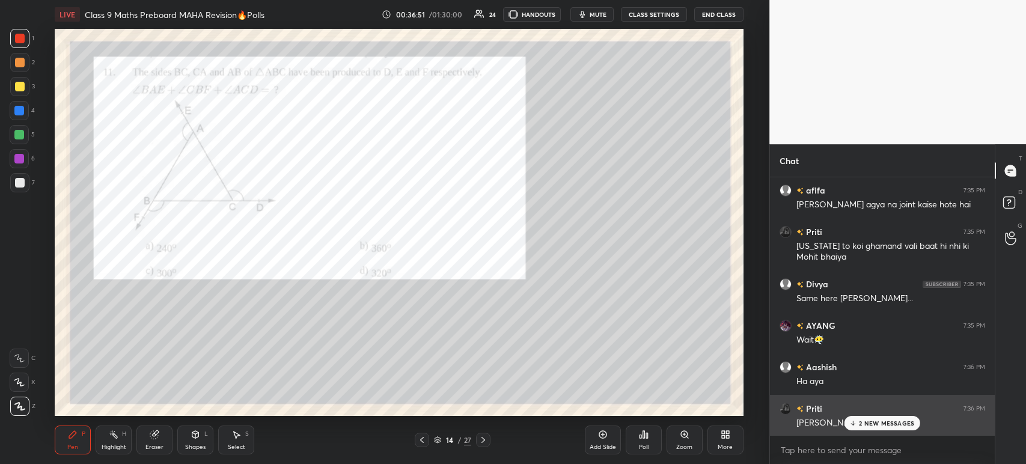
click at [848, 420] on div "2 NEW MESSAGES" at bounding box center [882, 423] width 76 height 14
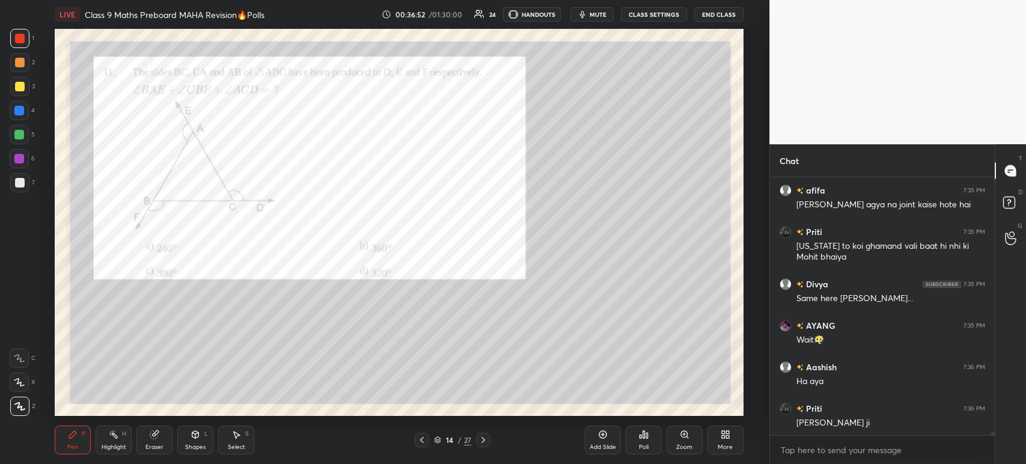
scroll to position [22469, 0]
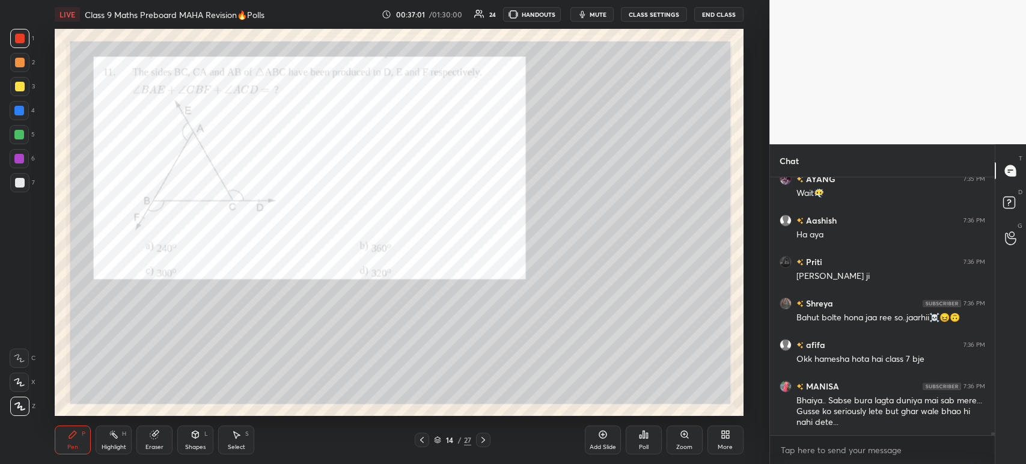
click at [20, 90] on div at bounding box center [20, 87] width 10 height 10
click at [19, 189] on div at bounding box center [19, 182] width 19 height 19
click at [21, 94] on div at bounding box center [19, 86] width 19 height 19
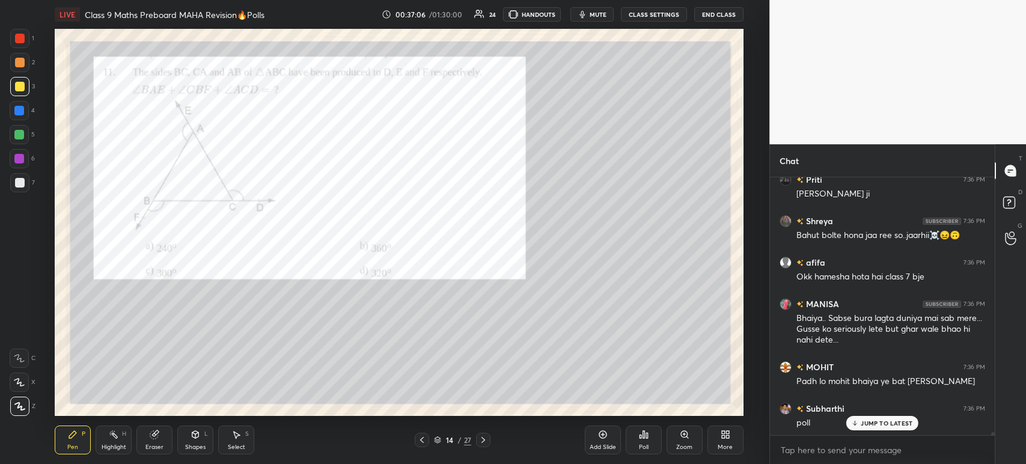
scroll to position [22698, 0]
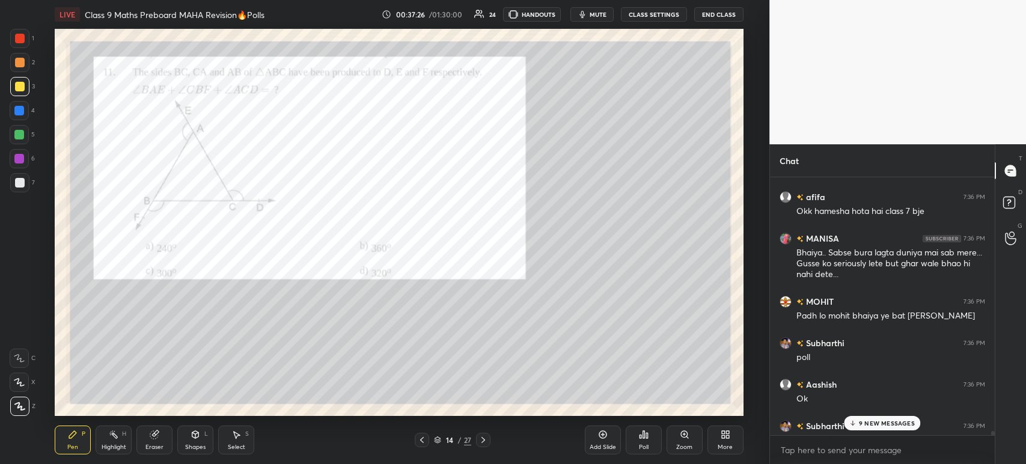
click at [650, 441] on div "Poll" at bounding box center [644, 440] width 36 height 29
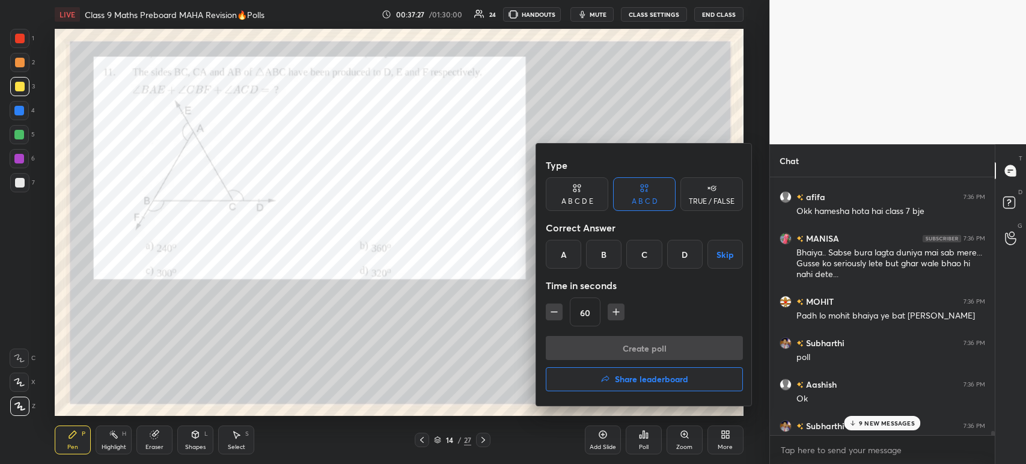
click at [597, 248] on div "B" at bounding box center [603, 254] width 35 height 29
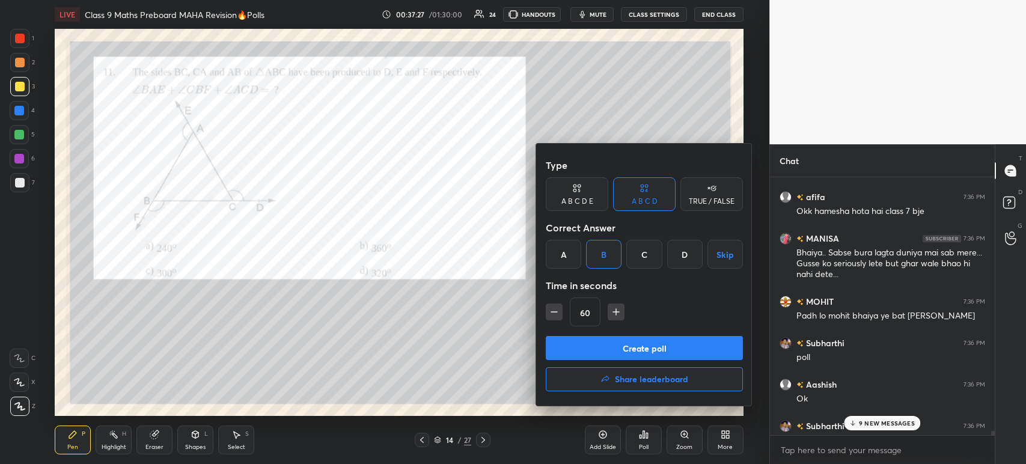
click at [605, 338] on button "Create poll" at bounding box center [644, 348] width 197 height 24
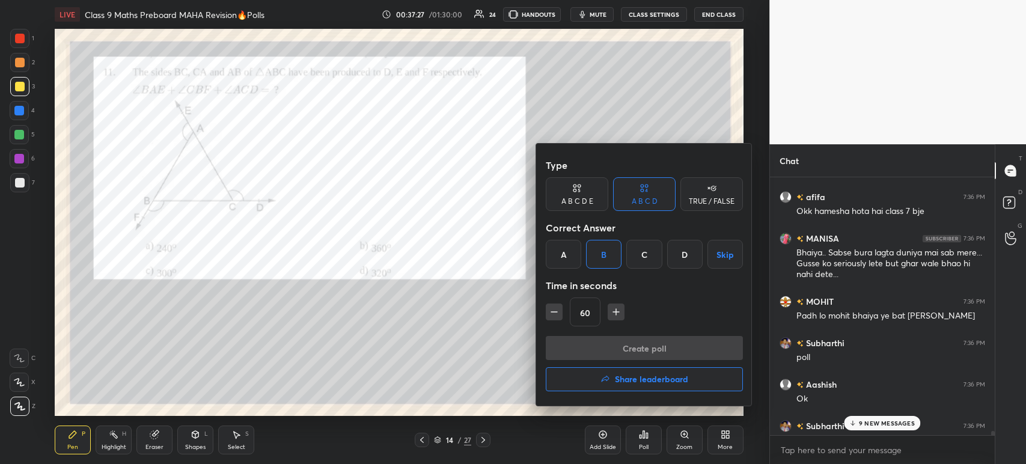
scroll to position [230, 221]
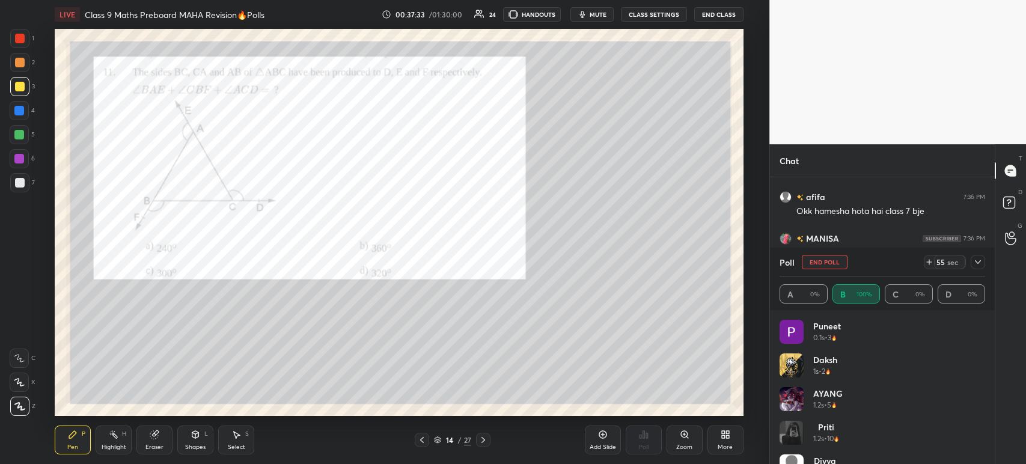
click at [985, 268] on div "Poll End Poll 55 sec A 0% B 100% C 0% D 0%" at bounding box center [882, 279] width 225 height 63
click at [984, 263] on div at bounding box center [978, 262] width 14 height 14
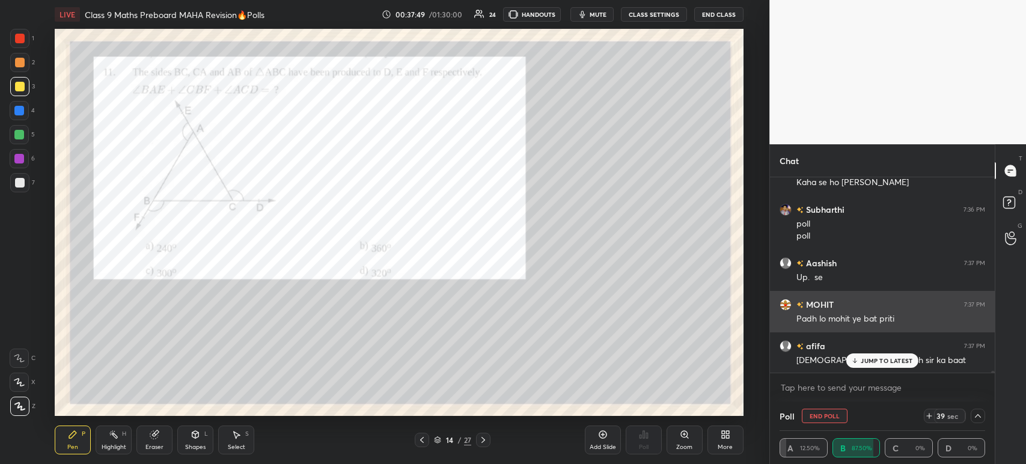
scroll to position [4, 4]
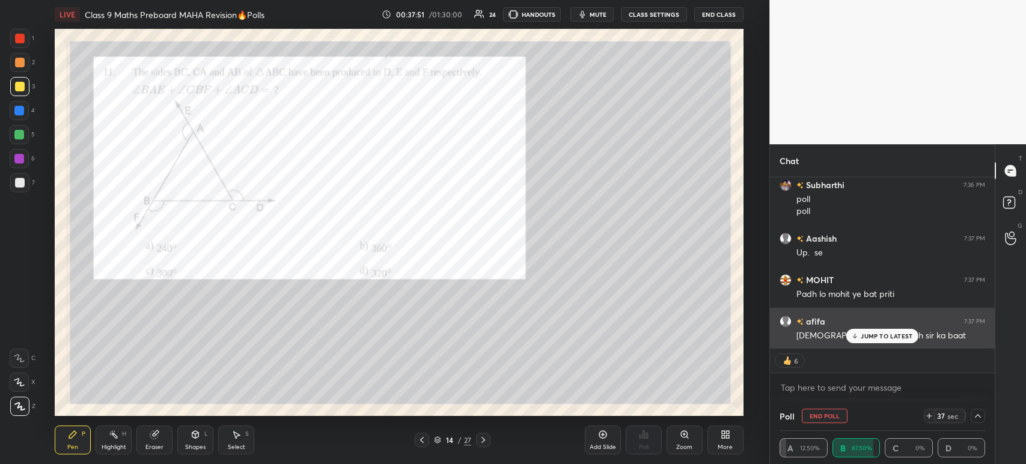
click at [860, 336] on div "JUMP TO LATEST" at bounding box center [882, 336] width 72 height 14
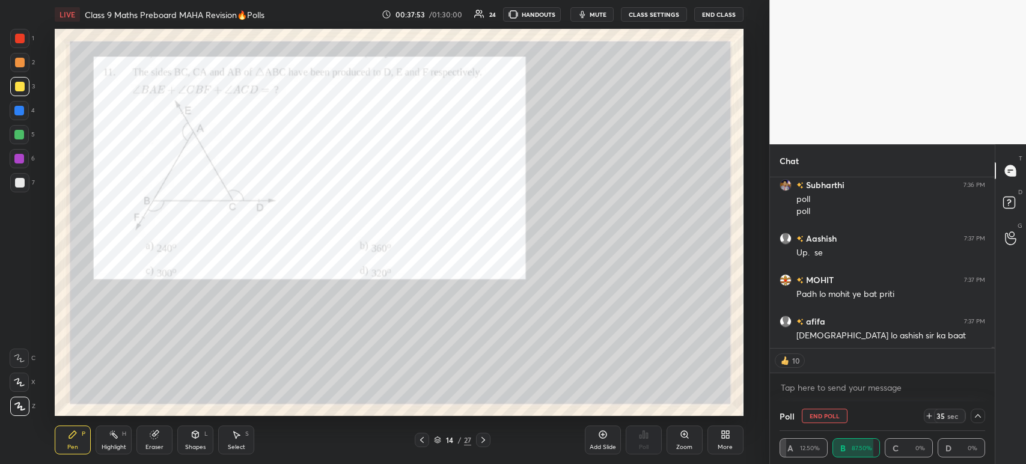
click at [20, 175] on div at bounding box center [19, 182] width 19 height 19
click at [28, 81] on div at bounding box center [19, 86] width 19 height 19
click at [19, 54] on div at bounding box center [19, 62] width 19 height 19
click at [22, 35] on div at bounding box center [20, 39] width 10 height 10
click at [15, 65] on div at bounding box center [20, 63] width 10 height 10
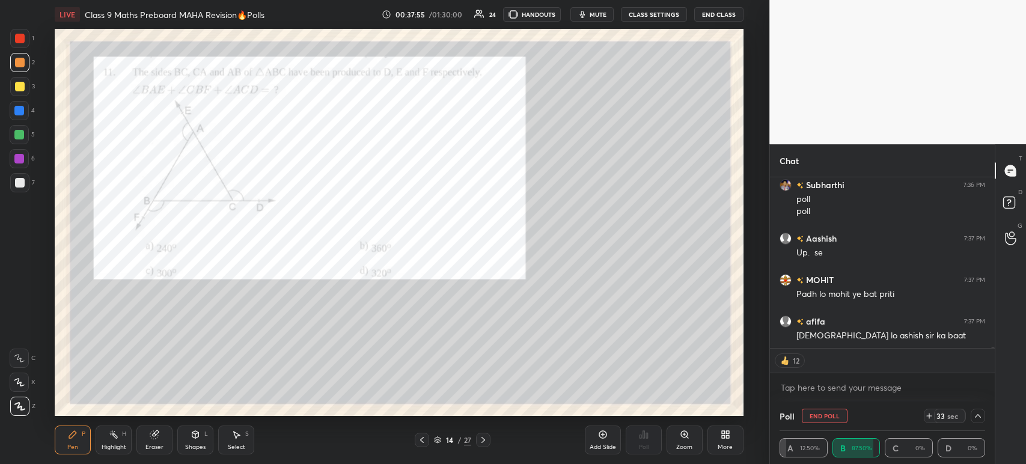
click at [15, 95] on div at bounding box center [19, 86] width 19 height 19
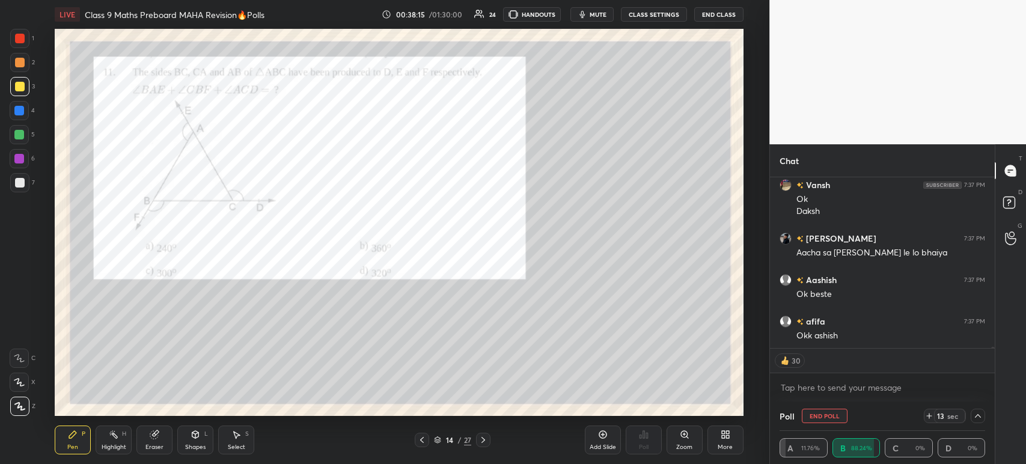
scroll to position [23551, 0]
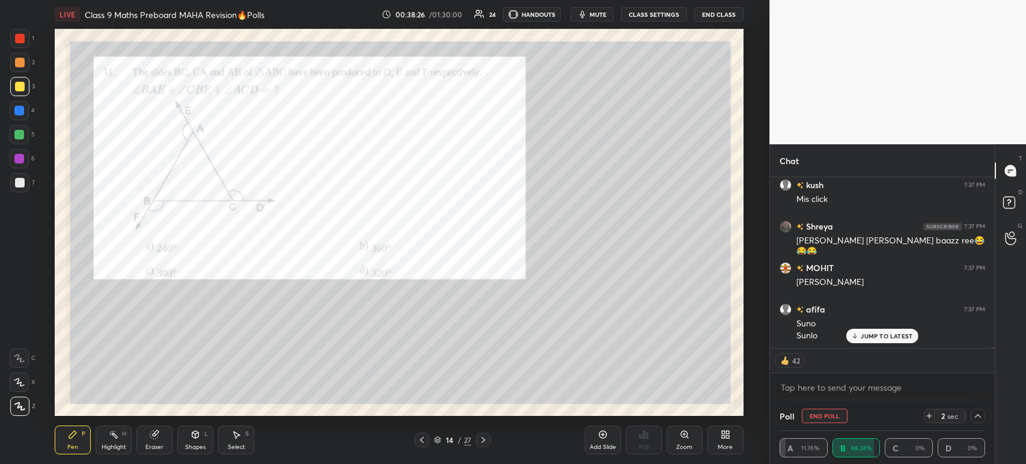
click at [19, 63] on div at bounding box center [20, 63] width 10 height 10
click at [13, 41] on div at bounding box center [19, 38] width 19 height 19
click at [16, 74] on div "2" at bounding box center [22, 65] width 25 height 24
click at [9, 90] on div "1 2 3 4 5 6 7 C X Z C X Z E E Erase all H H" at bounding box center [19, 222] width 38 height 387
click at [20, 87] on div at bounding box center [20, 87] width 10 height 10
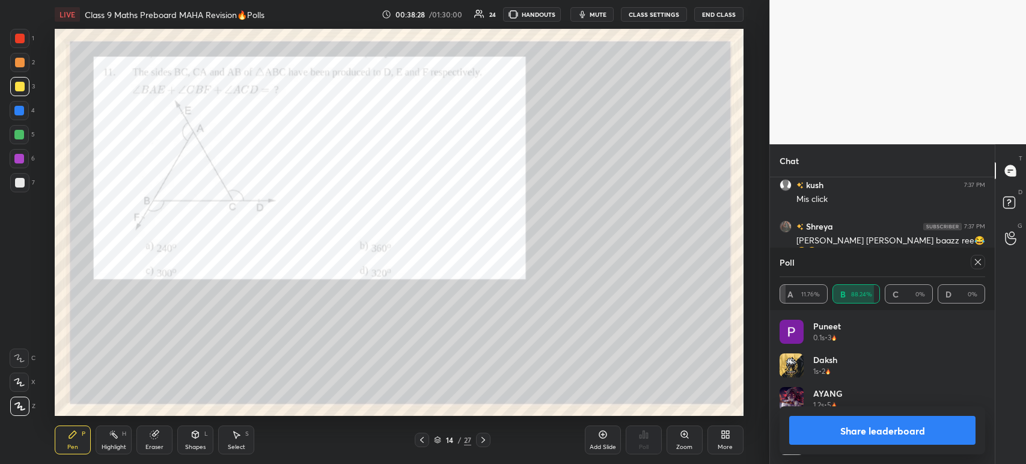
scroll to position [141, 202]
click at [809, 432] on button "Share leaderboard" at bounding box center [882, 430] width 186 height 29
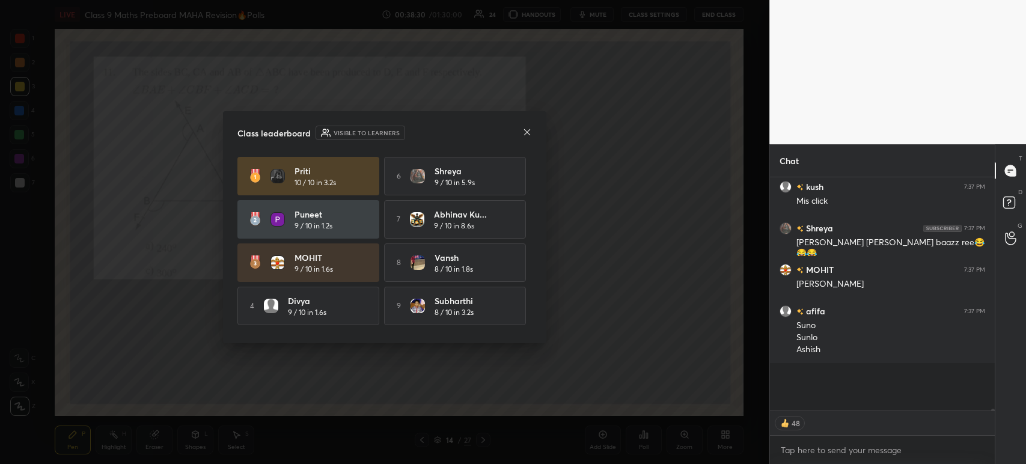
scroll to position [23641, 0]
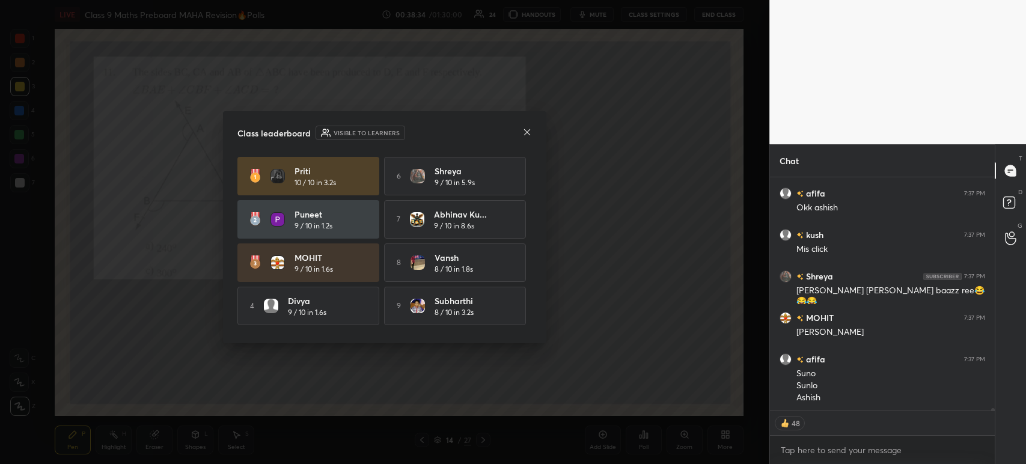
click at [526, 138] on div at bounding box center [527, 133] width 10 height 13
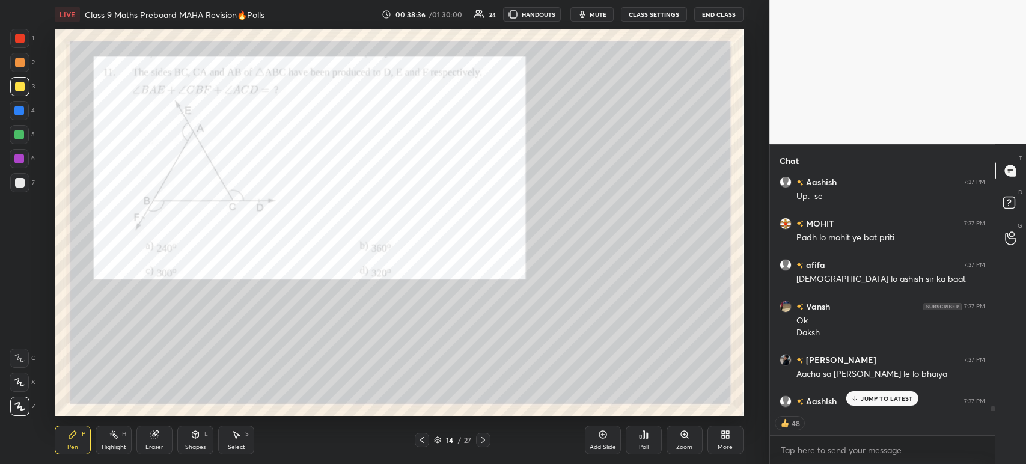
click at [23, 48] on div "1" at bounding box center [22, 41] width 24 height 24
click at [489, 442] on div at bounding box center [483, 440] width 14 height 14
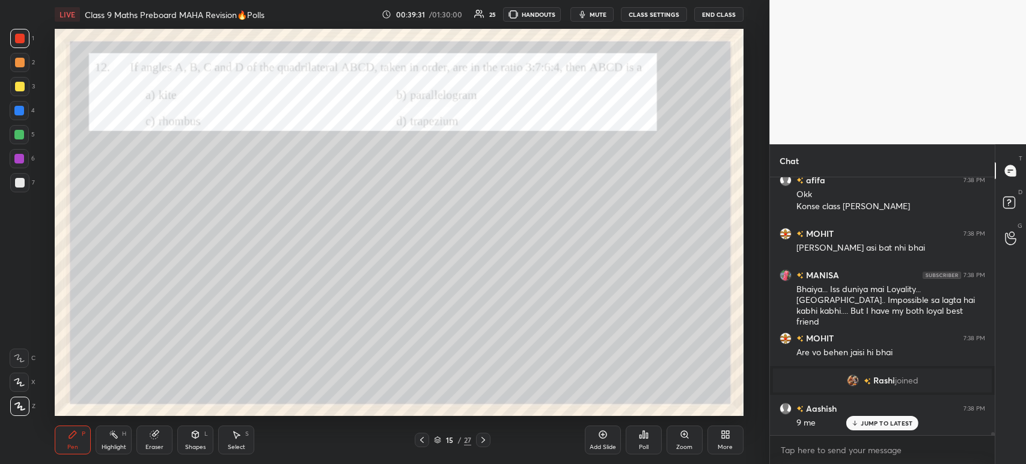
scroll to position [24028, 0]
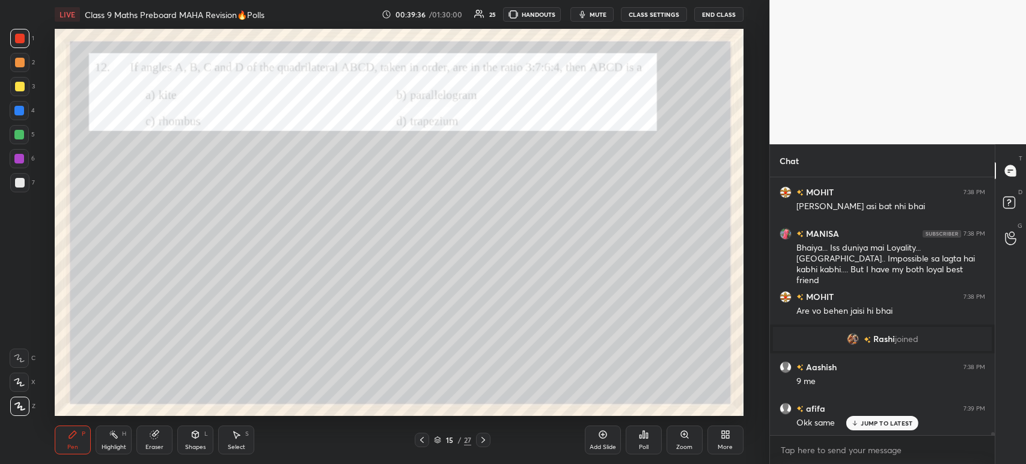
click at [24, 177] on div at bounding box center [19, 182] width 19 height 19
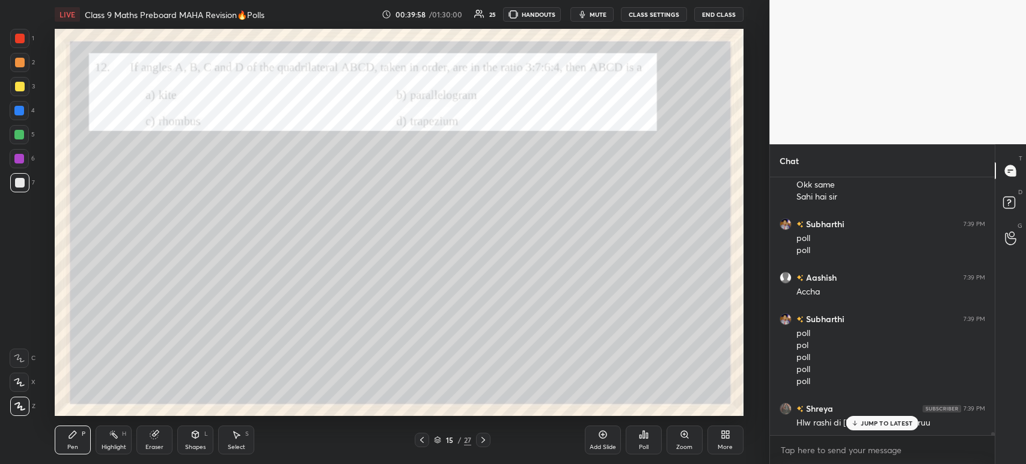
scroll to position [24307, 0]
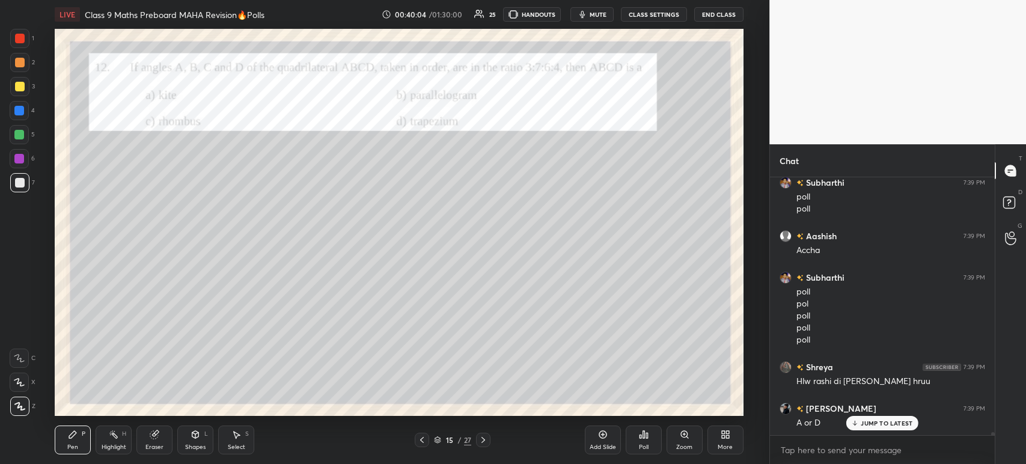
click at [653, 441] on div "Poll" at bounding box center [644, 440] width 36 height 29
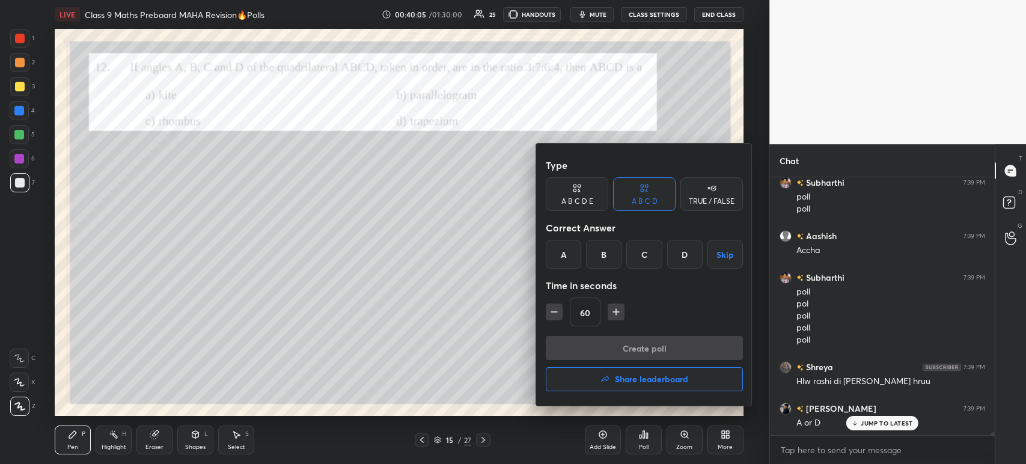
click at [685, 258] on div "D" at bounding box center [684, 254] width 35 height 29
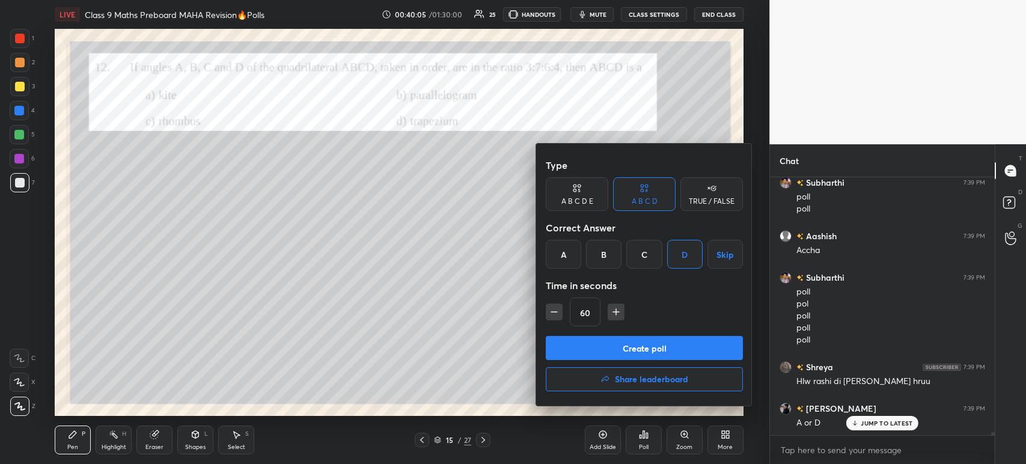
click at [633, 350] on button "Create poll" at bounding box center [644, 348] width 197 height 24
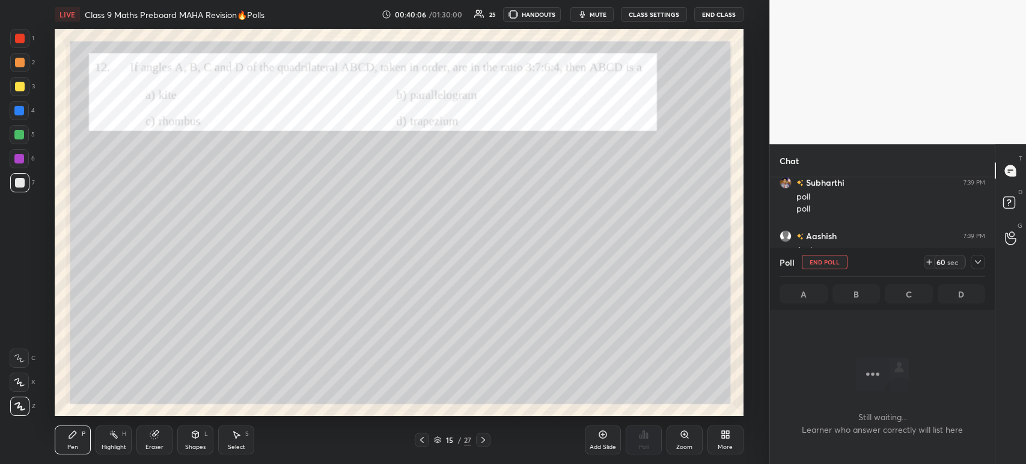
scroll to position [92, 221]
click at [975, 261] on icon at bounding box center [978, 262] width 6 height 4
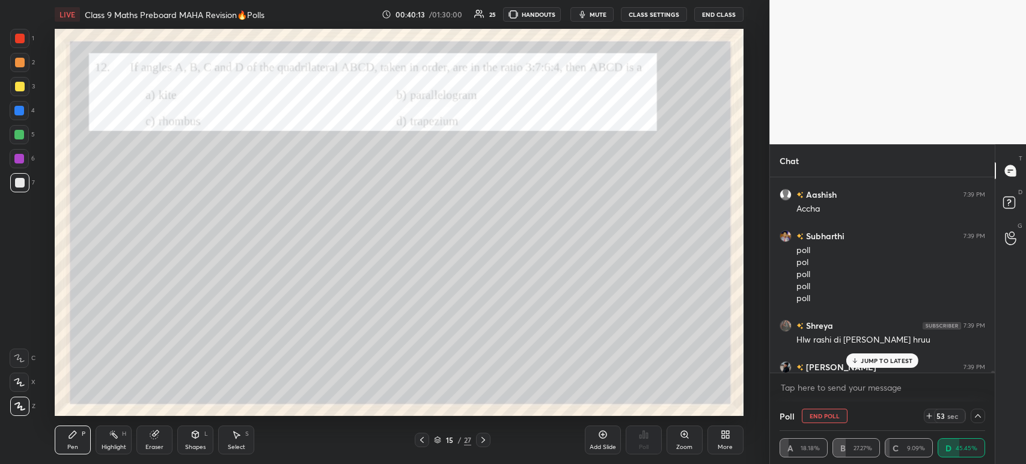
scroll to position [24370, 0]
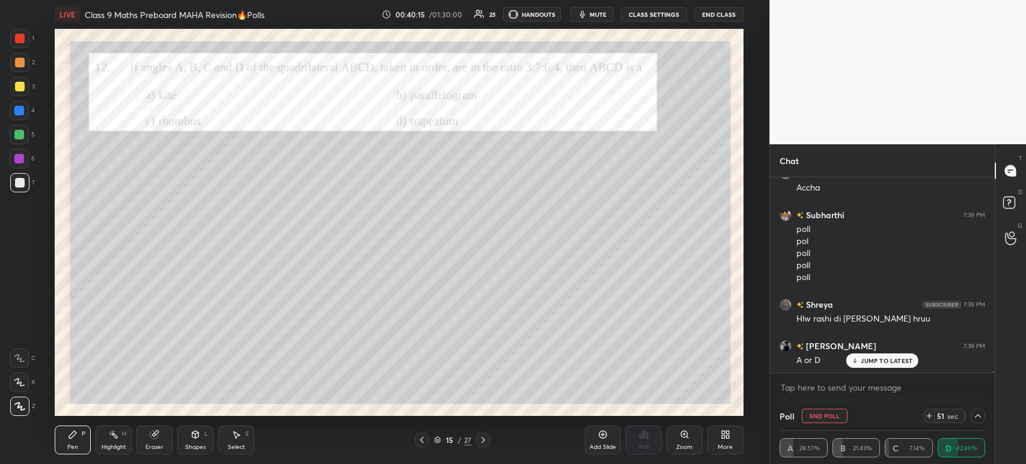
click at [26, 85] on div at bounding box center [19, 86] width 19 height 19
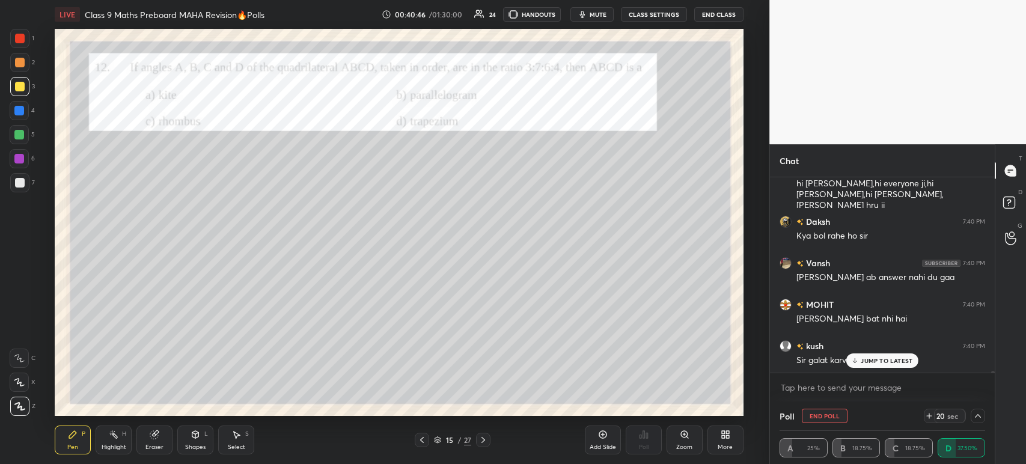
scroll to position [25044, 0]
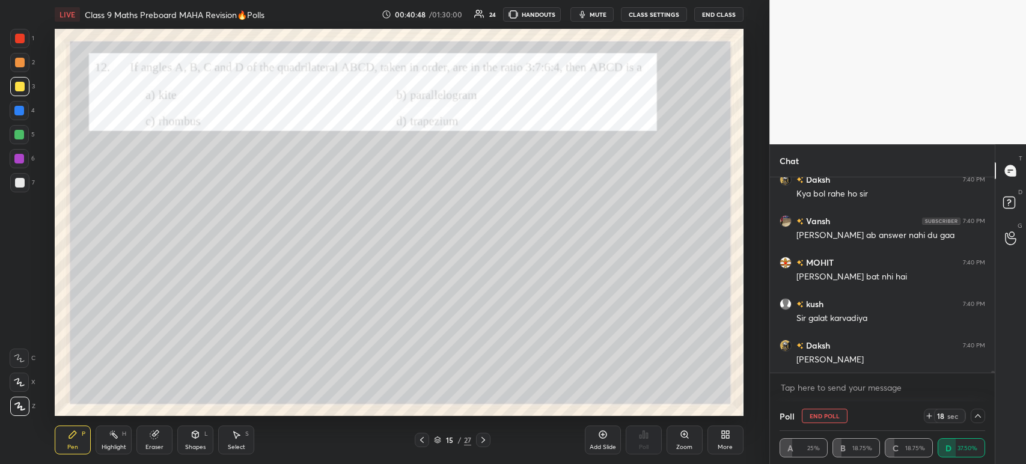
click at [986, 415] on div "Poll End Poll 18 sec A 25% B 18.75% C 18.75% D 37.50%" at bounding box center [882, 432] width 225 height 63
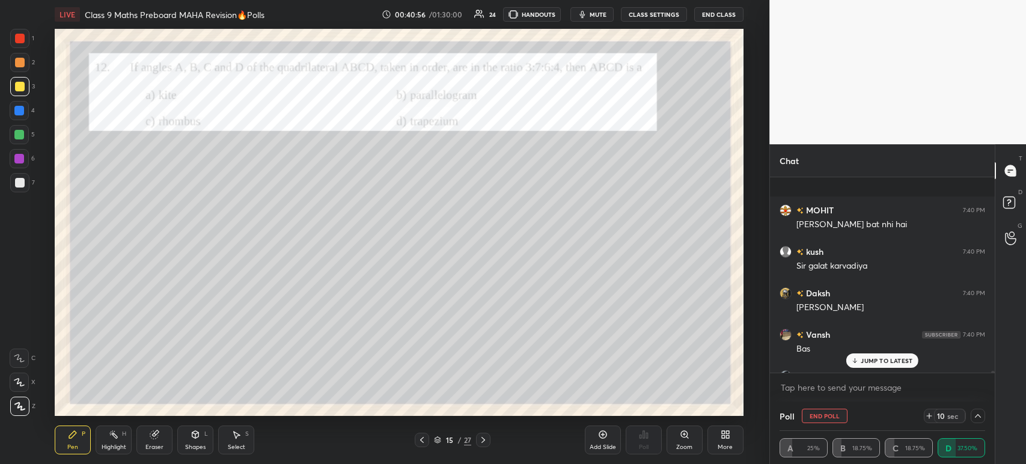
scroll to position [25169, 0]
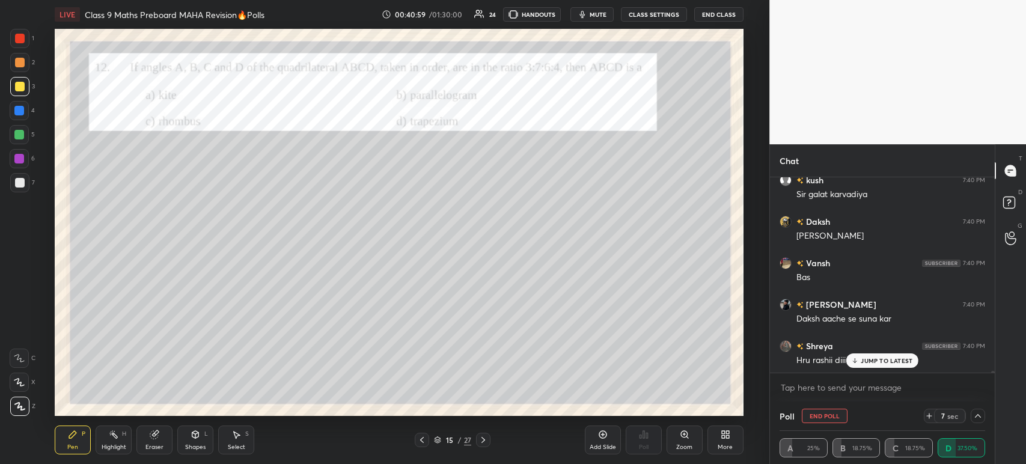
click at [974, 416] on icon at bounding box center [978, 416] width 10 height 10
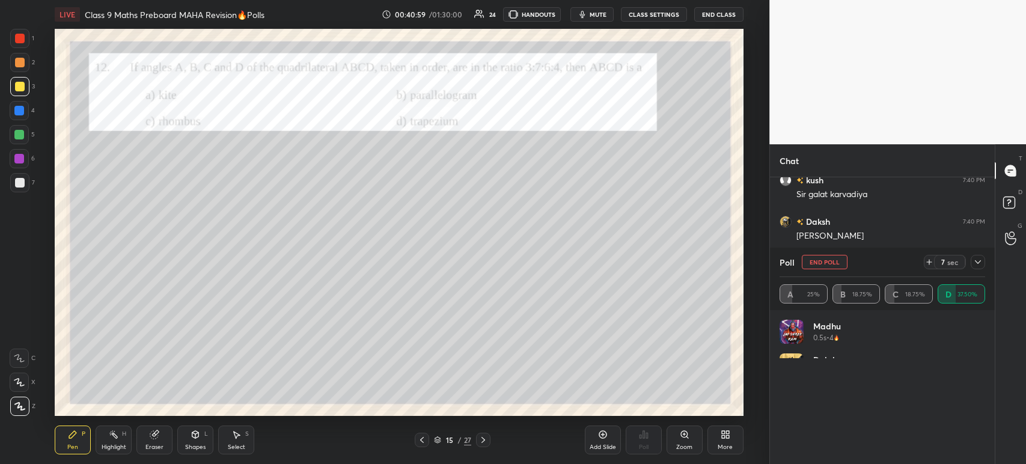
scroll to position [4, 4]
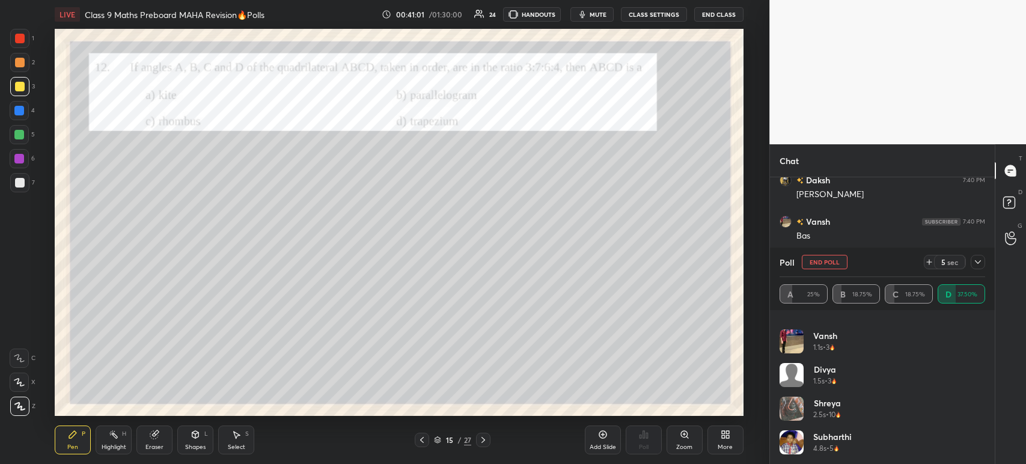
click at [978, 267] on icon at bounding box center [978, 262] width 10 height 10
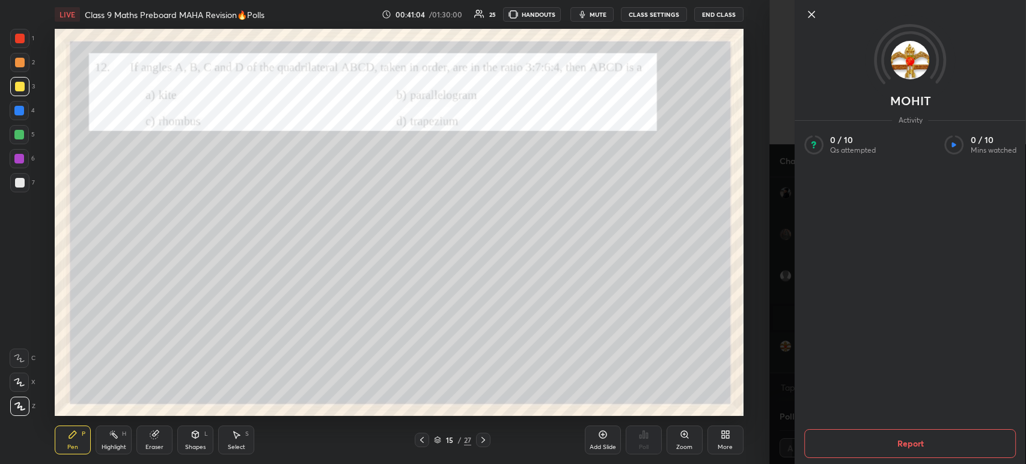
click at [812, 17] on icon at bounding box center [811, 14] width 14 height 14
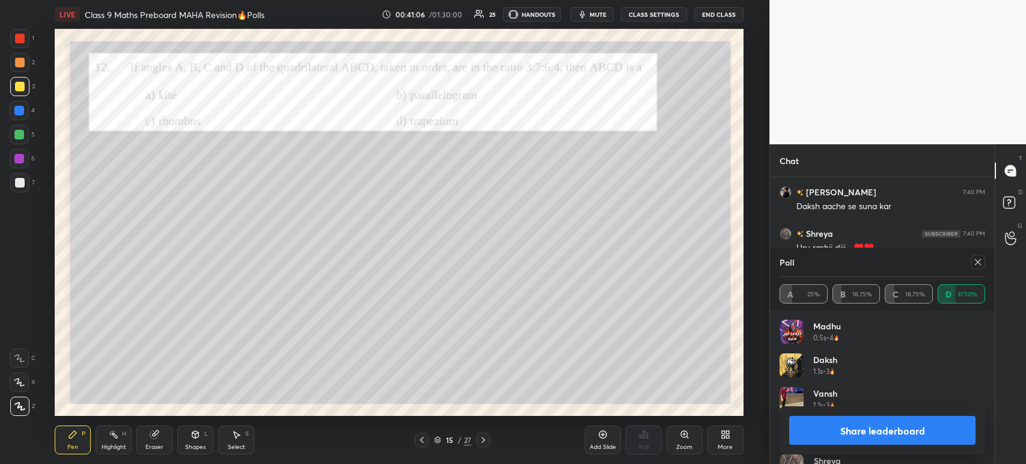
click at [828, 427] on button "Share leaderboard" at bounding box center [882, 430] width 186 height 29
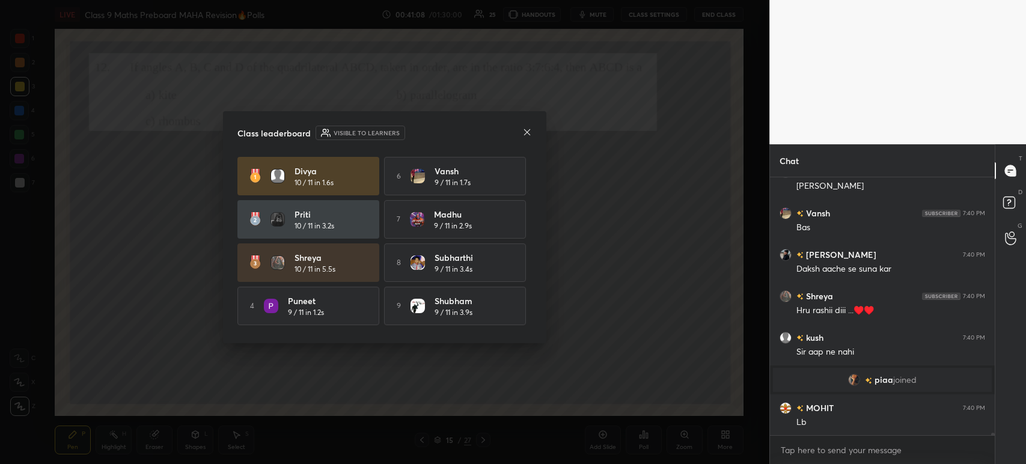
click at [526, 132] on icon at bounding box center [527, 132] width 6 height 6
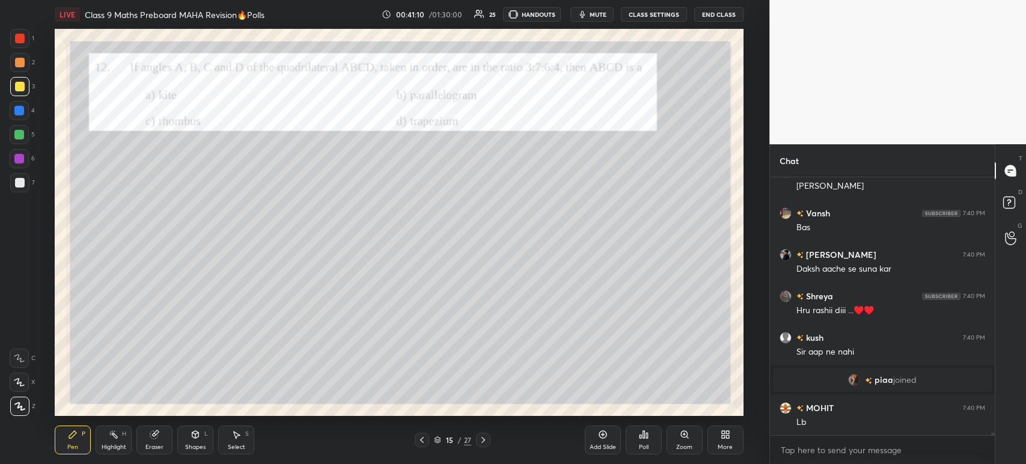
click at [17, 61] on div at bounding box center [20, 63] width 10 height 10
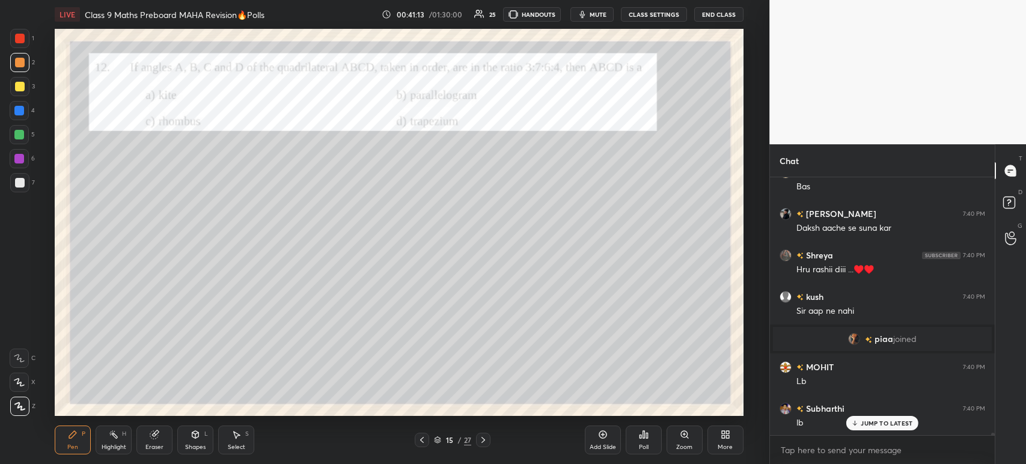
click at [18, 186] on div at bounding box center [20, 183] width 10 height 10
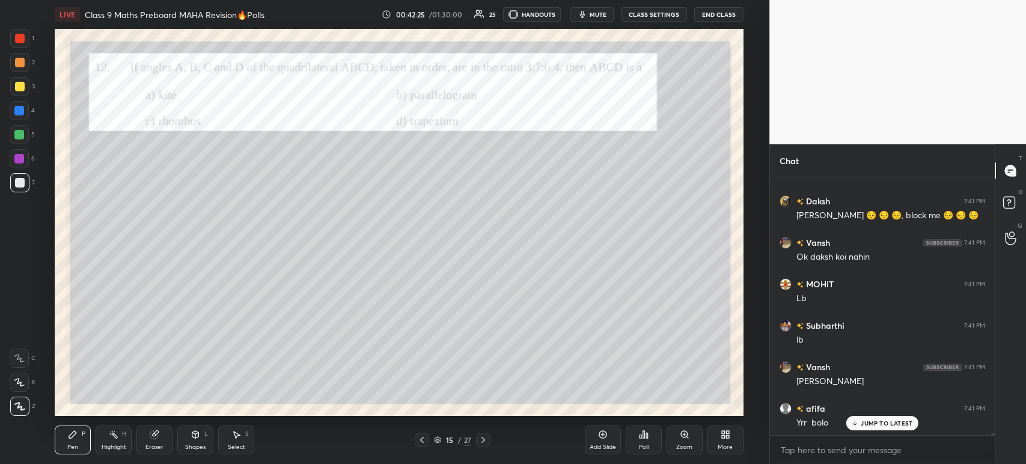
scroll to position [26514, 0]
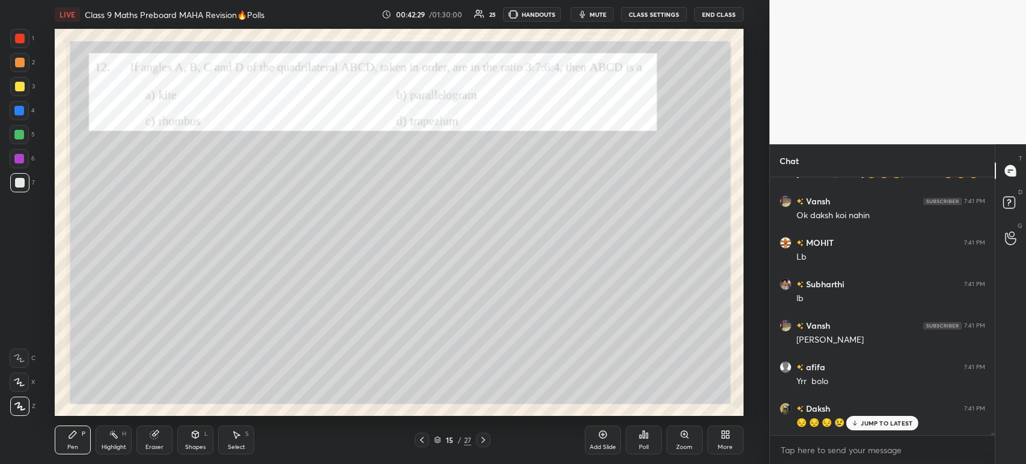
click at [30, 43] on div "1" at bounding box center [22, 38] width 24 height 19
click at [31, 74] on div "2" at bounding box center [22, 65] width 25 height 24
click at [24, 37] on div at bounding box center [20, 39] width 10 height 10
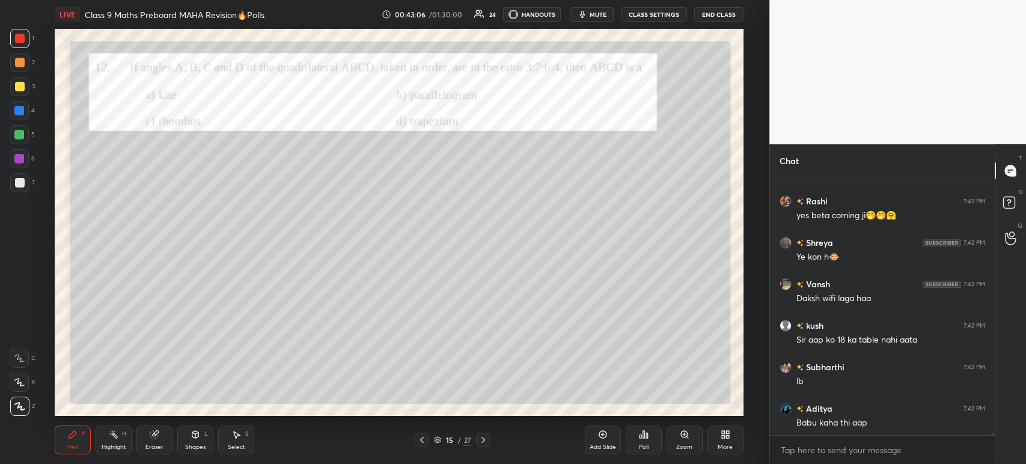
scroll to position [26964, 0]
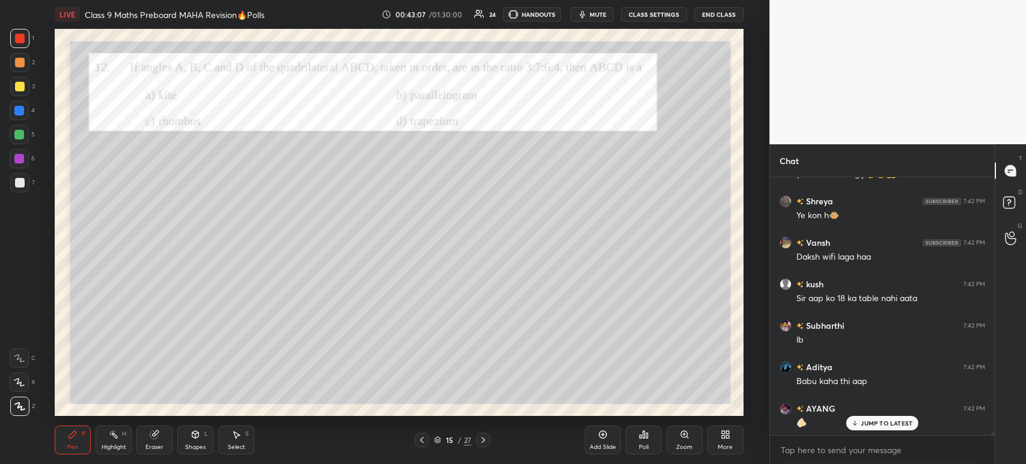
click at [23, 84] on div at bounding box center [20, 87] width 10 height 10
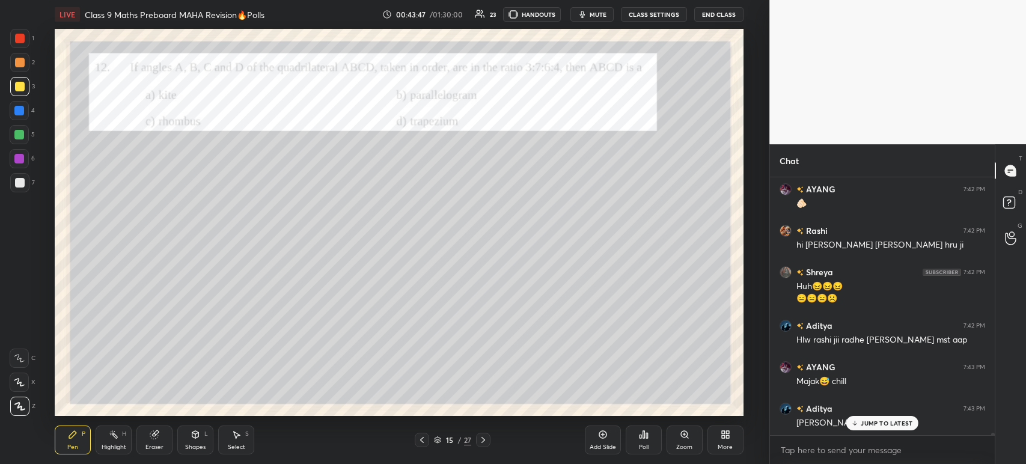
scroll to position [27236, 0]
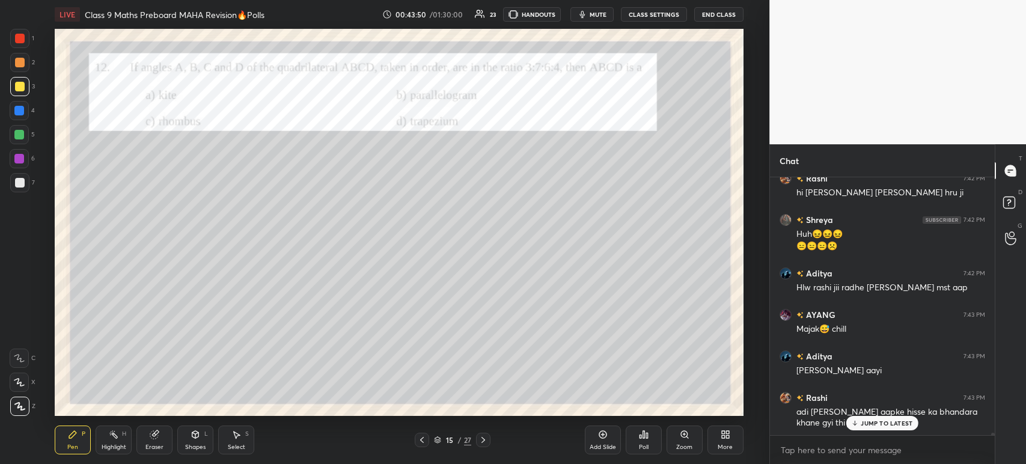
click at [606, 437] on icon at bounding box center [603, 435] width 10 height 10
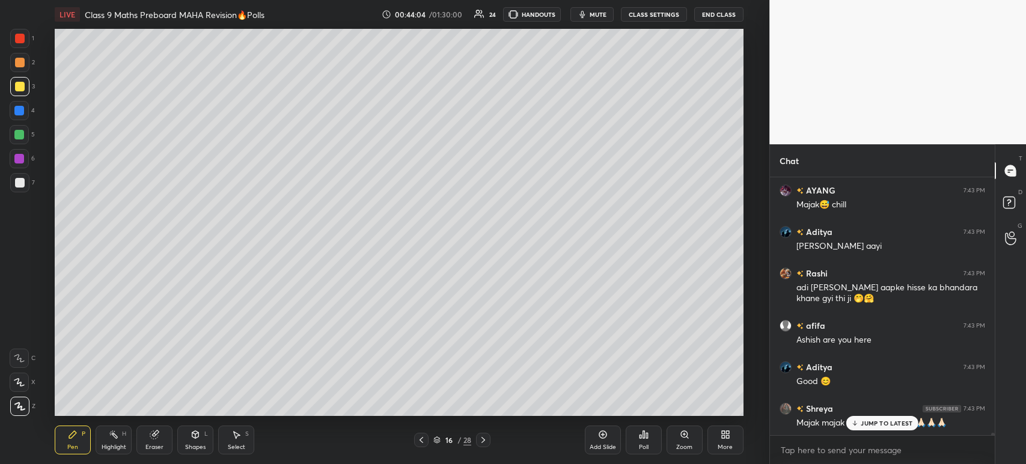
scroll to position [27402, 0]
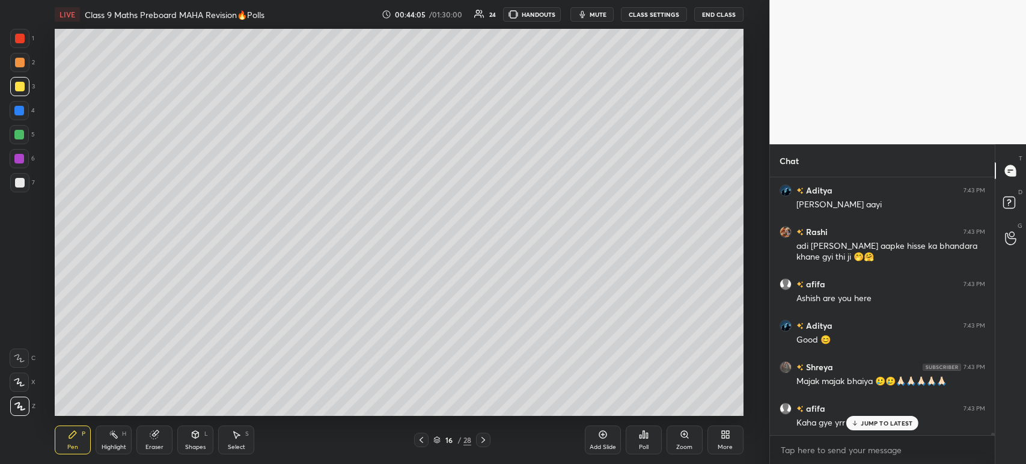
click at [411, 441] on div "16 / 28" at bounding box center [452, 440] width 265 height 14
click at [420, 437] on icon at bounding box center [422, 440] width 10 height 10
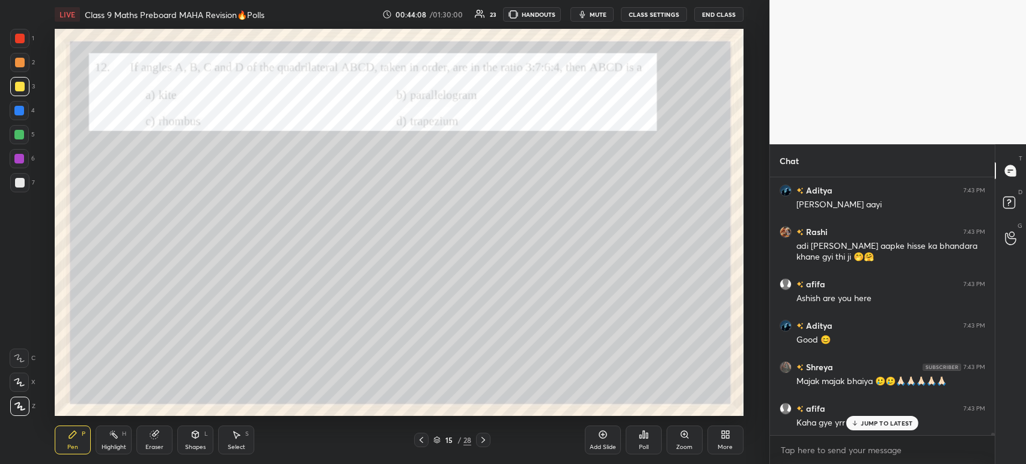
click at [483, 437] on icon at bounding box center [483, 440] width 10 height 10
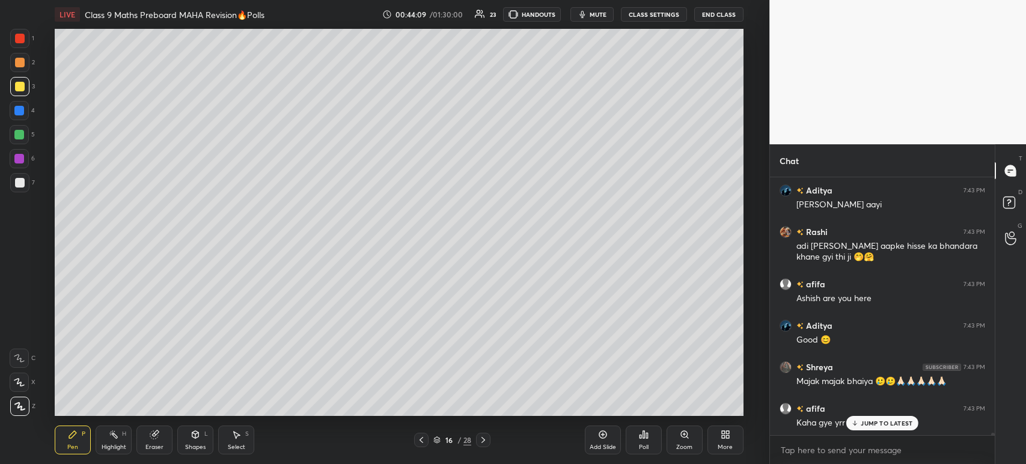
click at [484, 436] on icon at bounding box center [483, 440] width 10 height 10
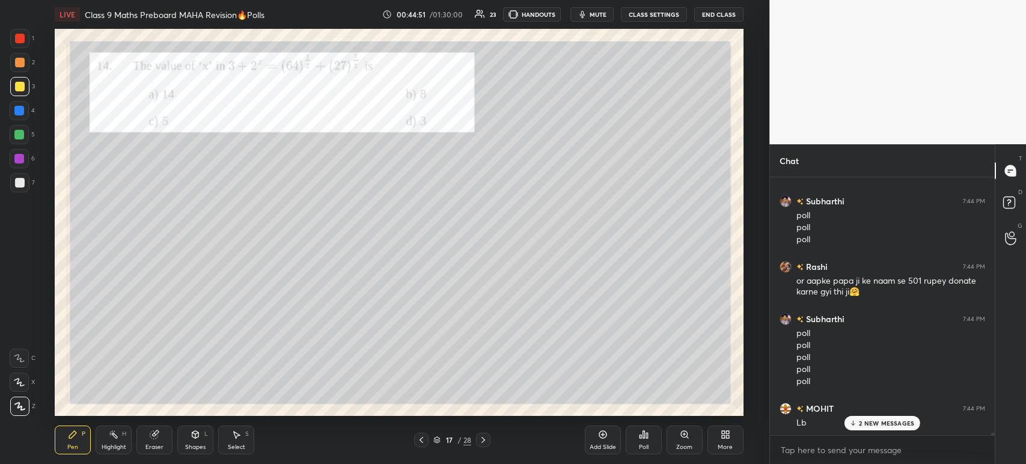
scroll to position [28159, 0]
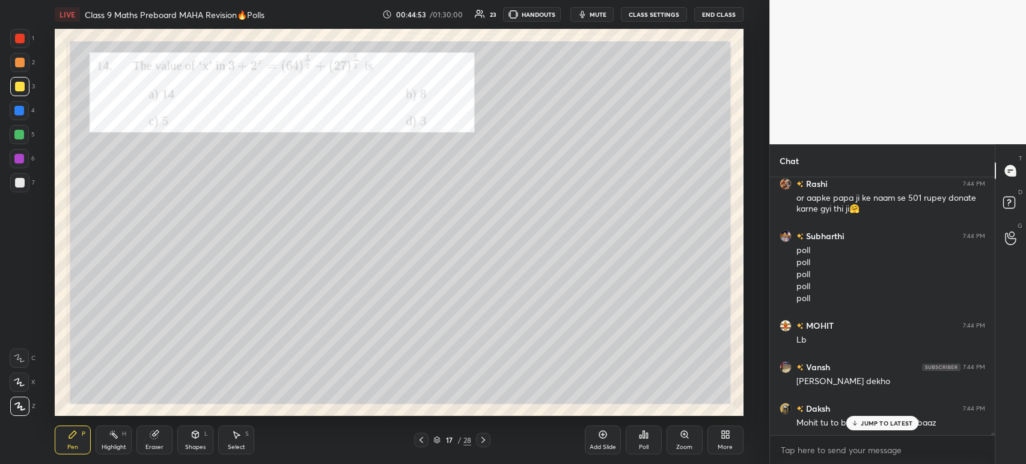
click at [646, 448] on div "Poll" at bounding box center [644, 447] width 10 height 6
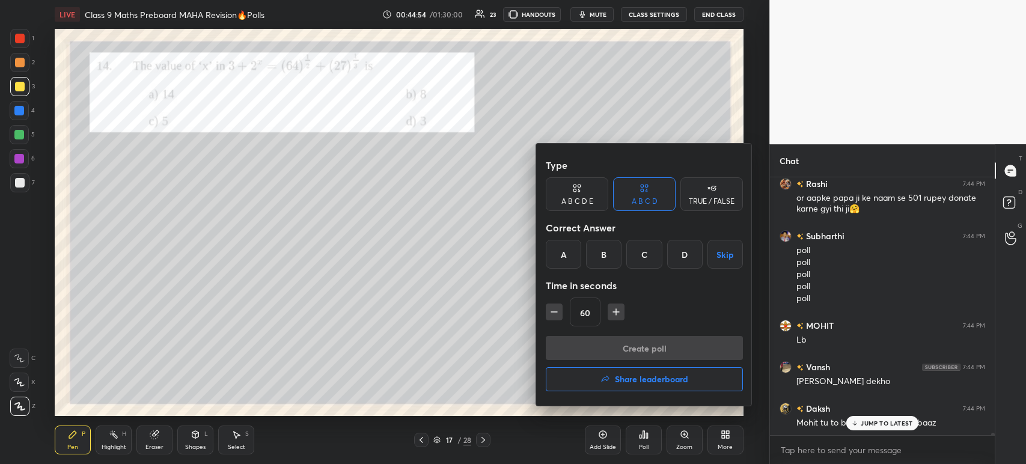
click at [683, 253] on div "D" at bounding box center [684, 254] width 35 height 29
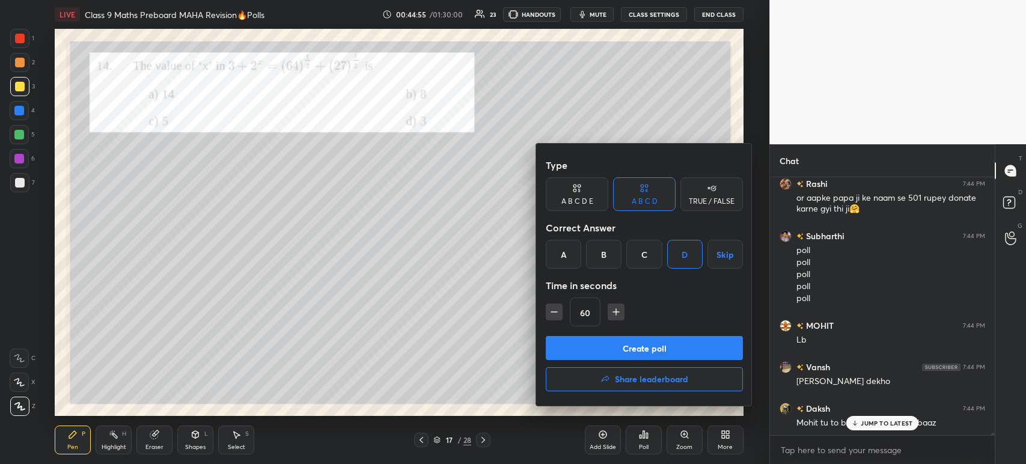
scroll to position [28201, 0]
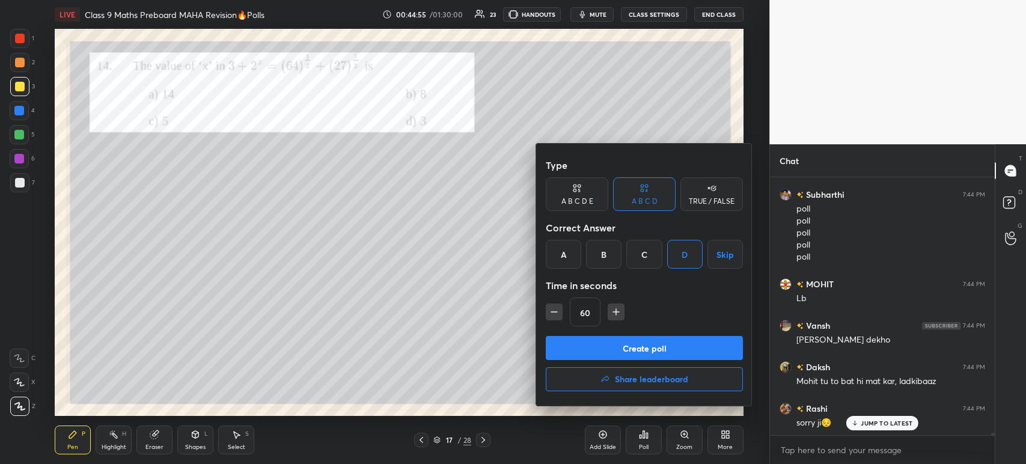
click at [632, 350] on button "Create poll" at bounding box center [644, 348] width 197 height 24
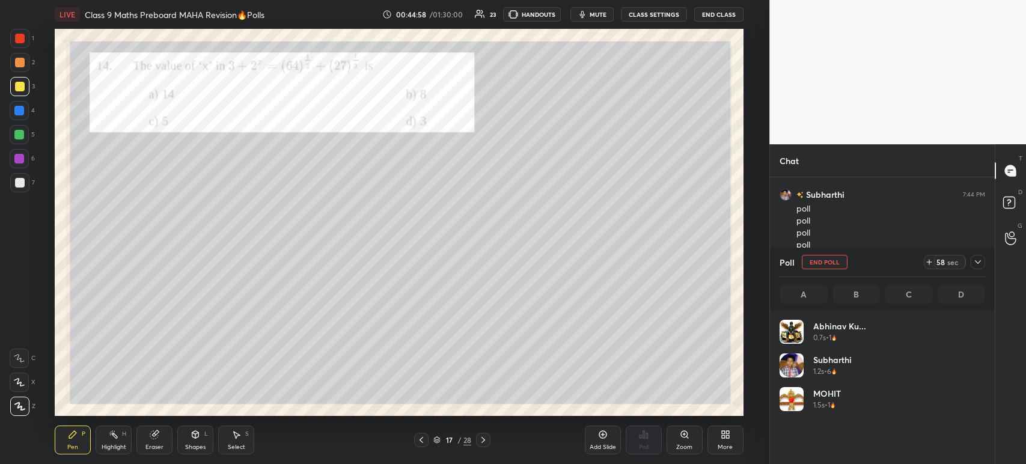
scroll to position [4, 4]
click at [980, 263] on icon at bounding box center [978, 262] width 10 height 10
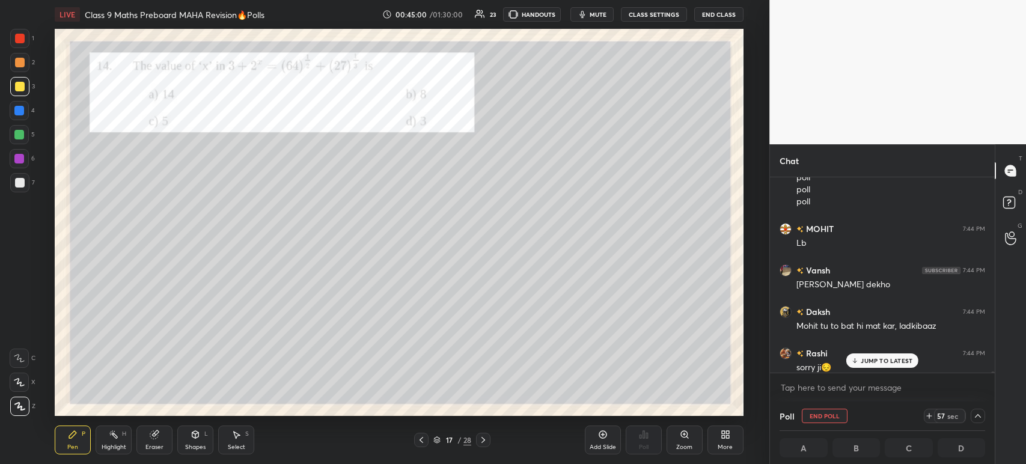
scroll to position [28263, 0]
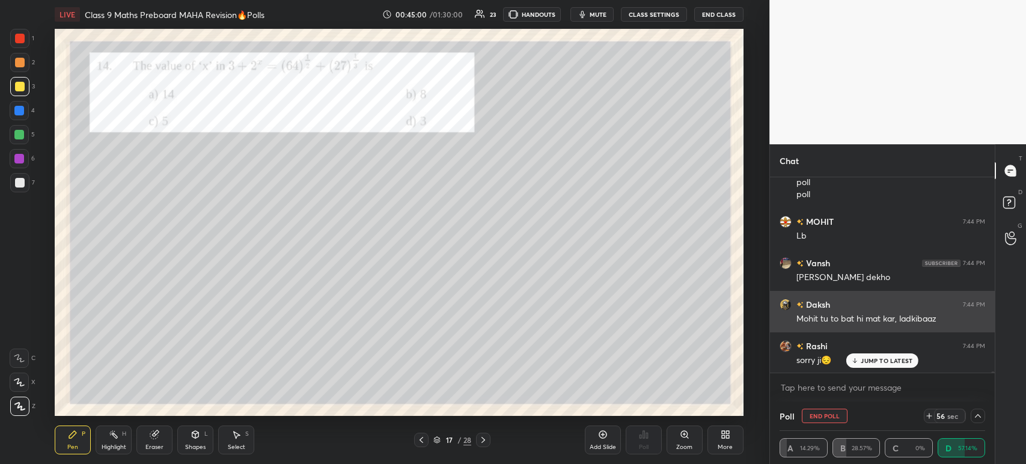
click at [895, 308] on div "[PERSON_NAME] 7:44 PM" at bounding box center [883, 304] width 206 height 13
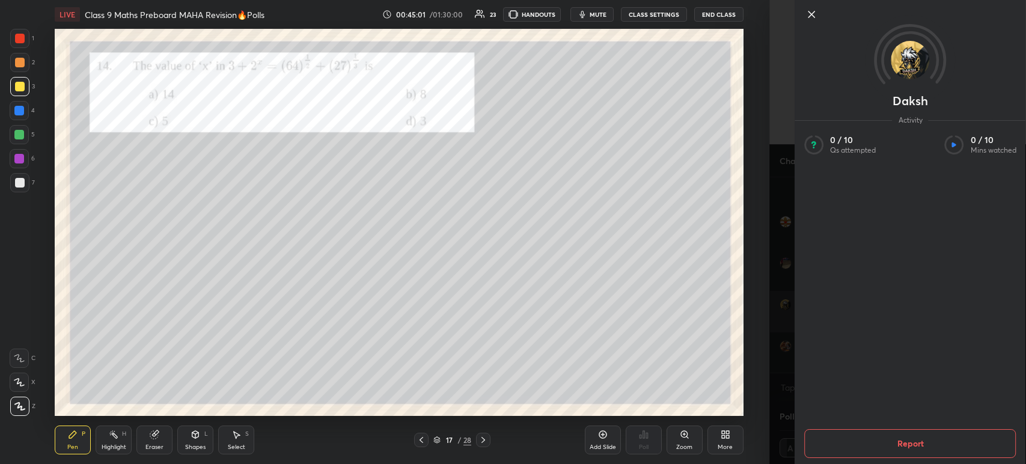
scroll to position [28275, 0]
click at [816, 16] on icon at bounding box center [811, 14] width 14 height 14
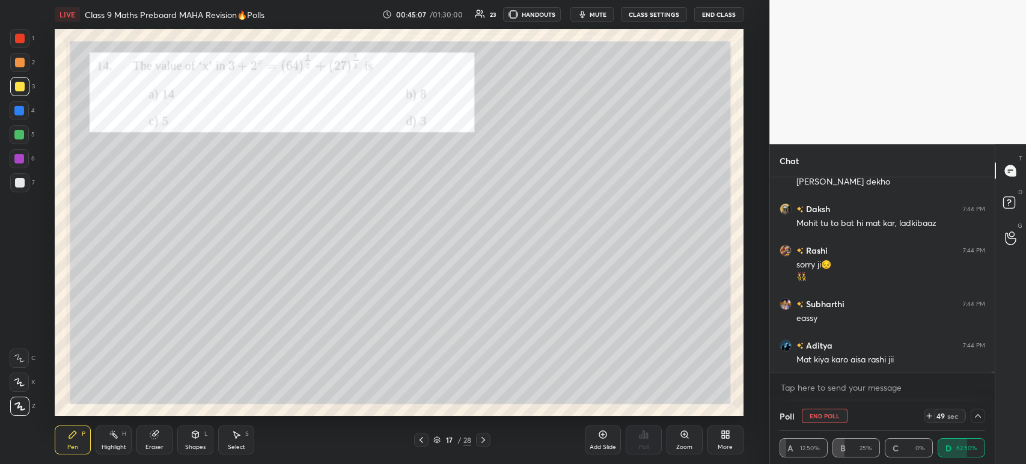
click at [22, 63] on div at bounding box center [20, 63] width 10 height 10
click at [22, 91] on div at bounding box center [20, 87] width 10 height 10
click at [21, 68] on div at bounding box center [19, 62] width 19 height 19
click at [19, 43] on div at bounding box center [20, 39] width 10 height 10
click at [23, 66] on div at bounding box center [20, 63] width 10 height 10
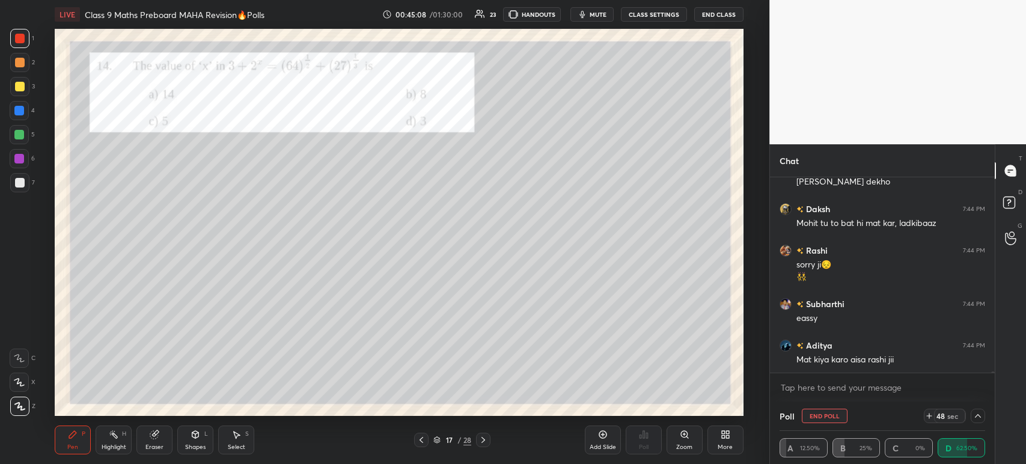
click at [17, 91] on div at bounding box center [19, 86] width 19 height 19
click at [19, 95] on div at bounding box center [19, 86] width 19 height 19
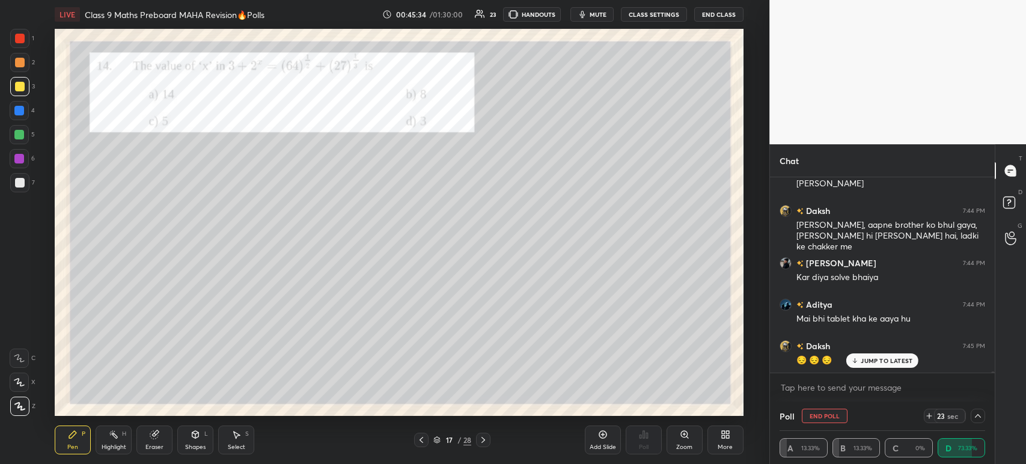
click at [975, 420] on icon at bounding box center [978, 416] width 10 height 10
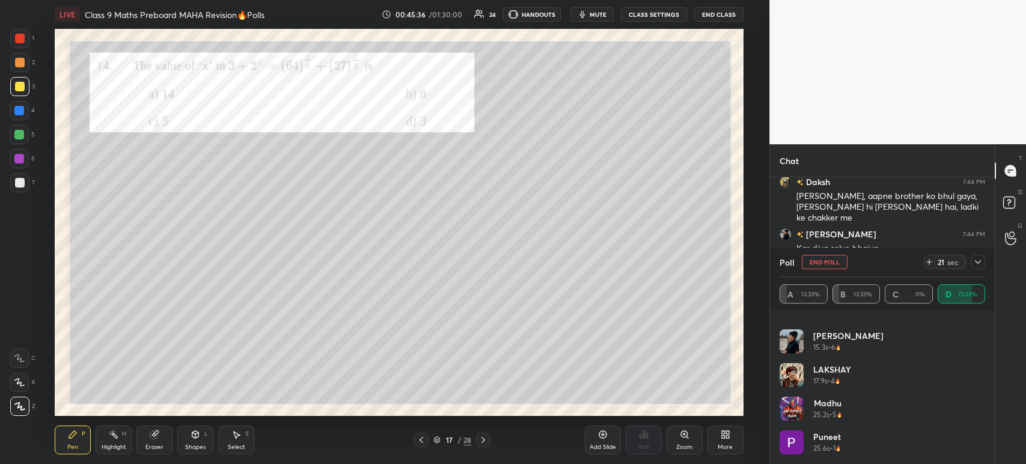
click at [985, 266] on div "Poll End Poll 21 sec A 13.33% B 13.33% C 0% D 73.33%" at bounding box center [882, 279] width 225 height 63
click at [975, 266] on icon at bounding box center [978, 262] width 10 height 10
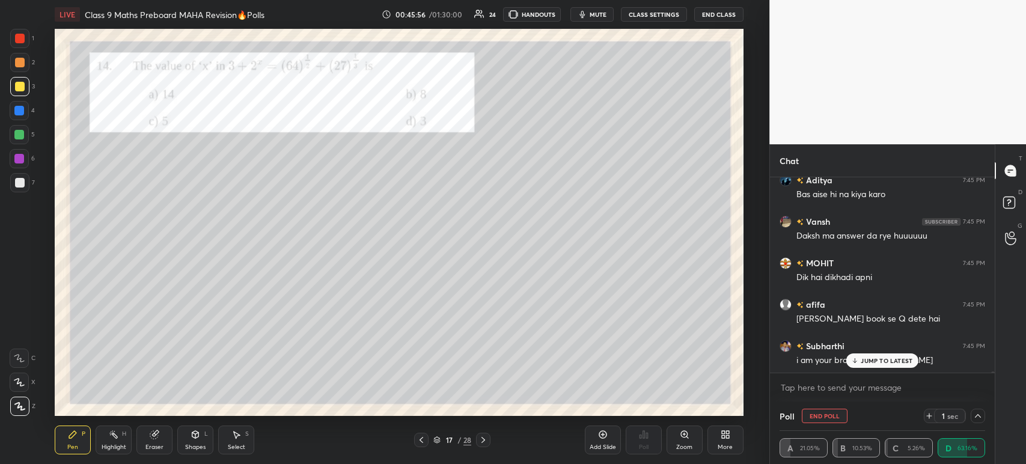
scroll to position [28937, 0]
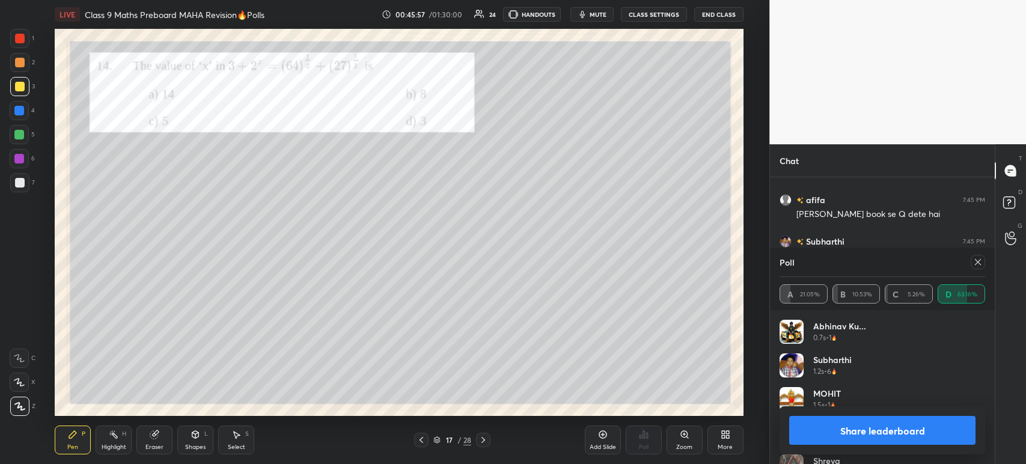
click at [834, 430] on button "Share leaderboard" at bounding box center [882, 430] width 186 height 29
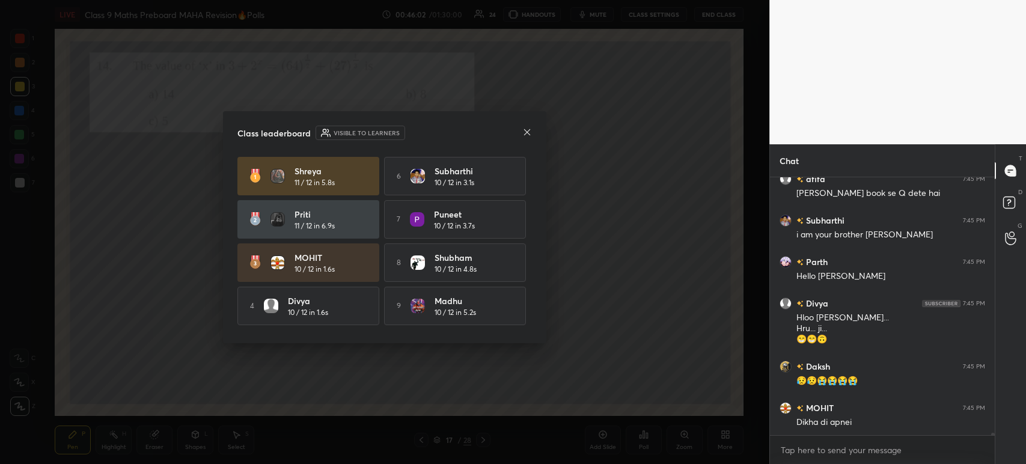
click at [525, 132] on icon at bounding box center [527, 132] width 10 height 10
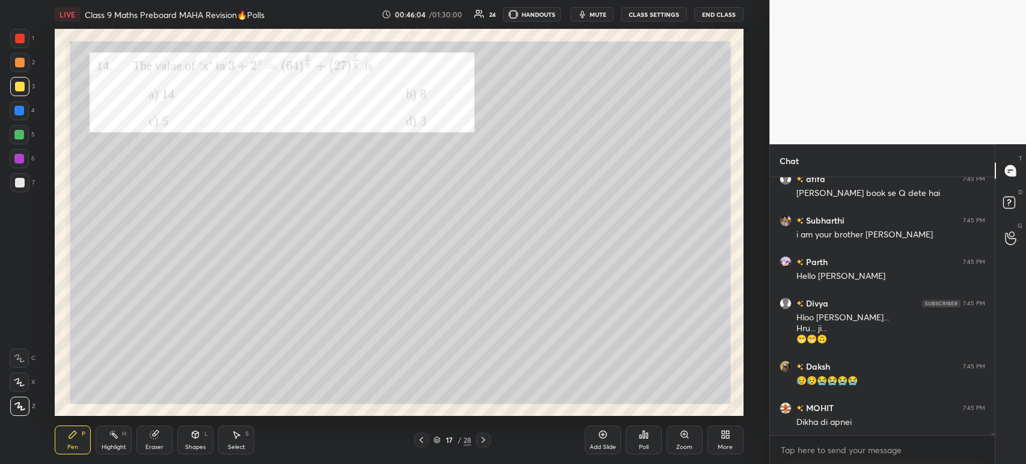
click at [19, 55] on div at bounding box center [19, 62] width 19 height 19
click at [26, 182] on div at bounding box center [19, 182] width 19 height 19
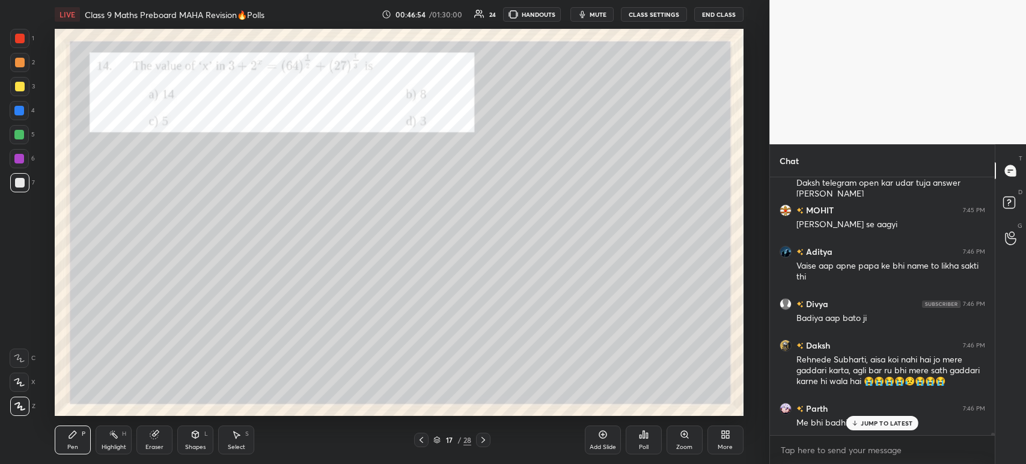
click at [28, 41] on div at bounding box center [19, 38] width 19 height 19
click at [485, 441] on icon at bounding box center [483, 440] width 10 height 10
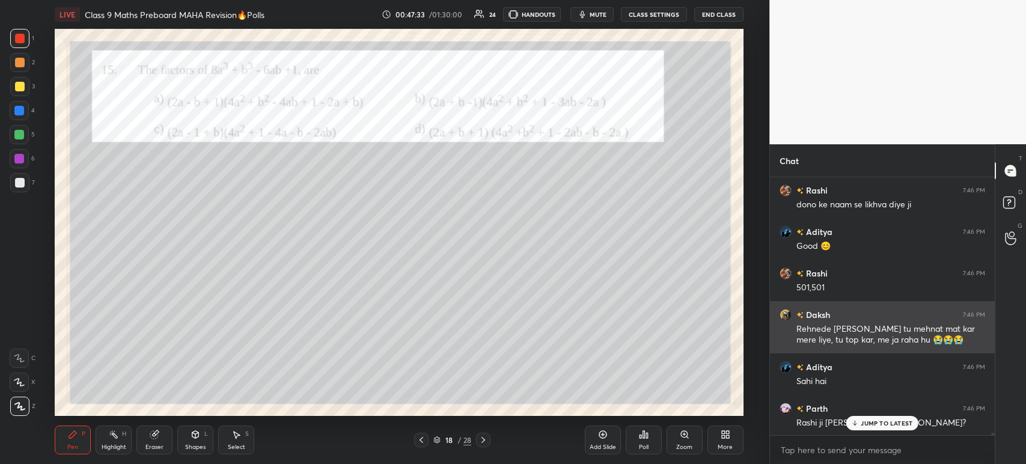
scroll to position [29728, 0]
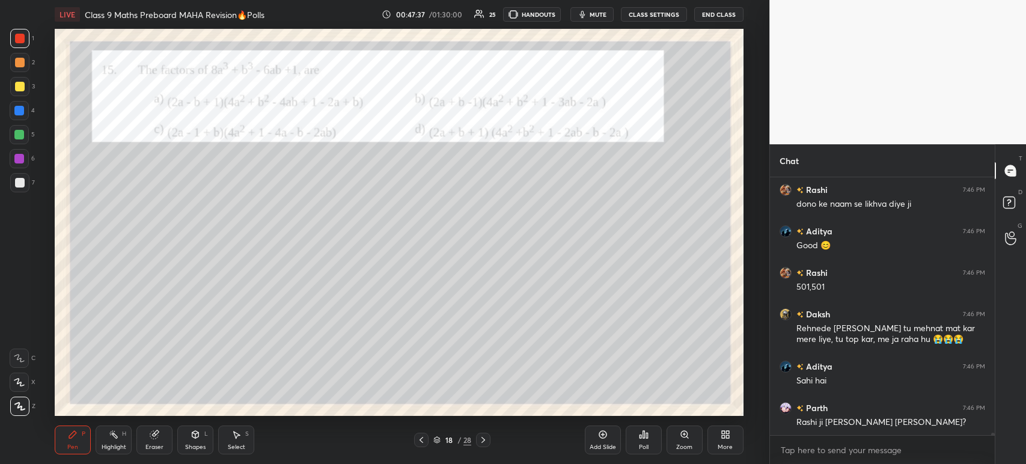
click at [26, 39] on div at bounding box center [19, 38] width 19 height 19
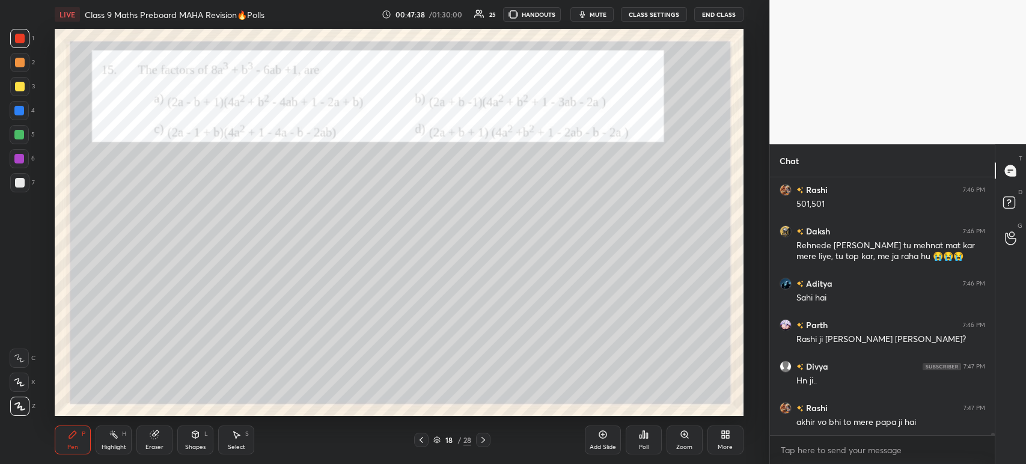
scroll to position [29852, 0]
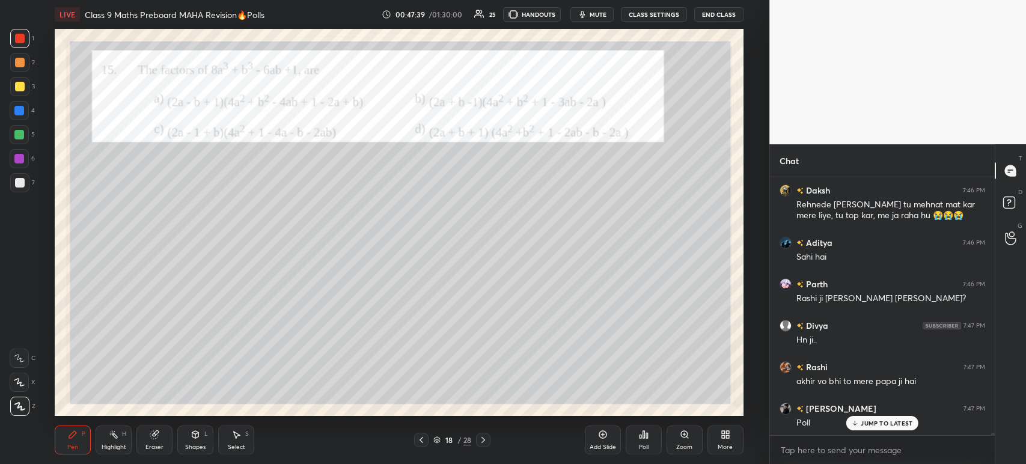
click at [21, 90] on div at bounding box center [20, 87] width 10 height 10
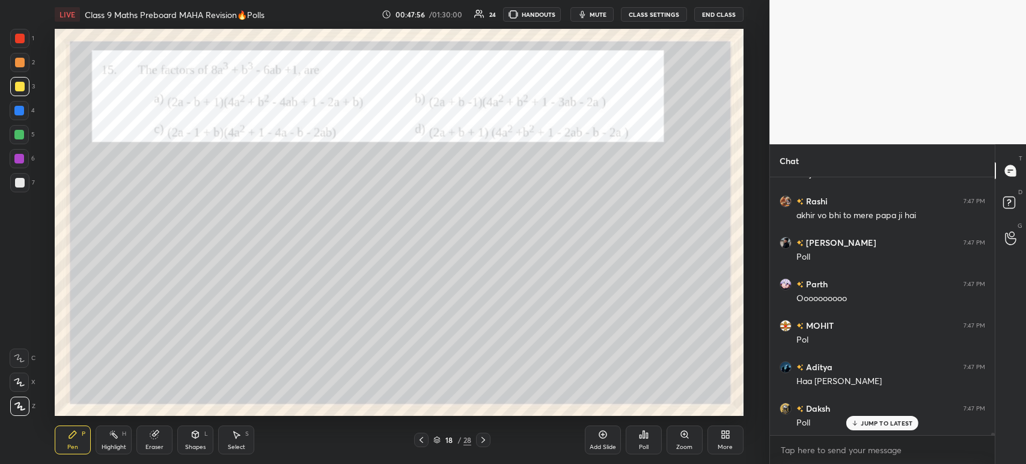
click at [639, 449] on div "Poll" at bounding box center [644, 447] width 10 height 6
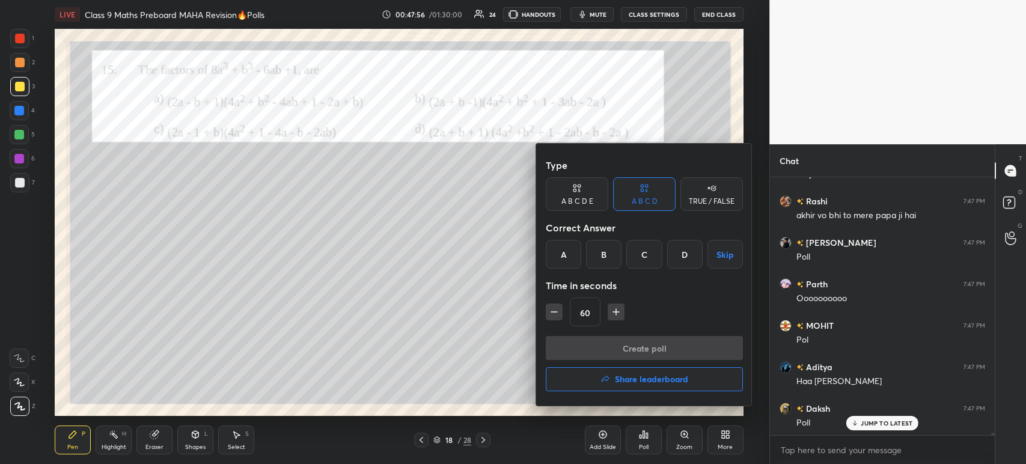
click at [686, 258] on div "D" at bounding box center [684, 254] width 35 height 29
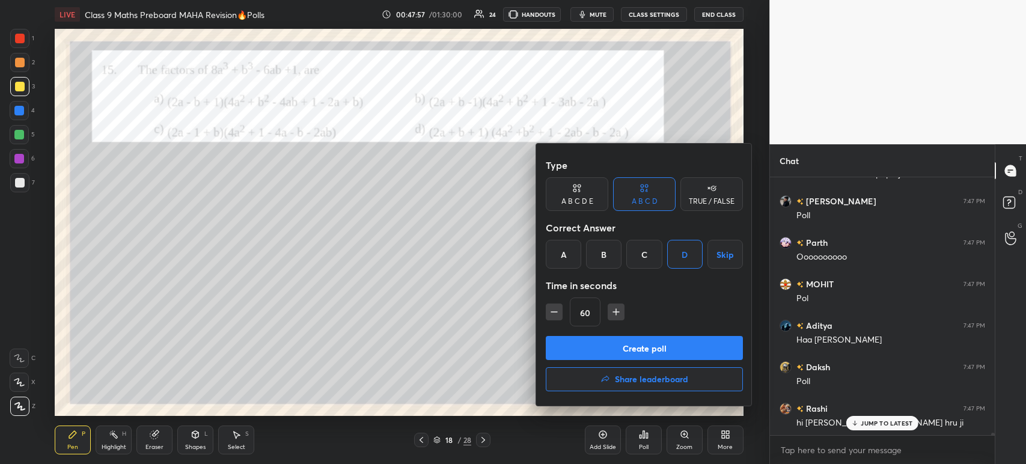
click at [644, 345] on button "Create poll" at bounding box center [644, 348] width 197 height 24
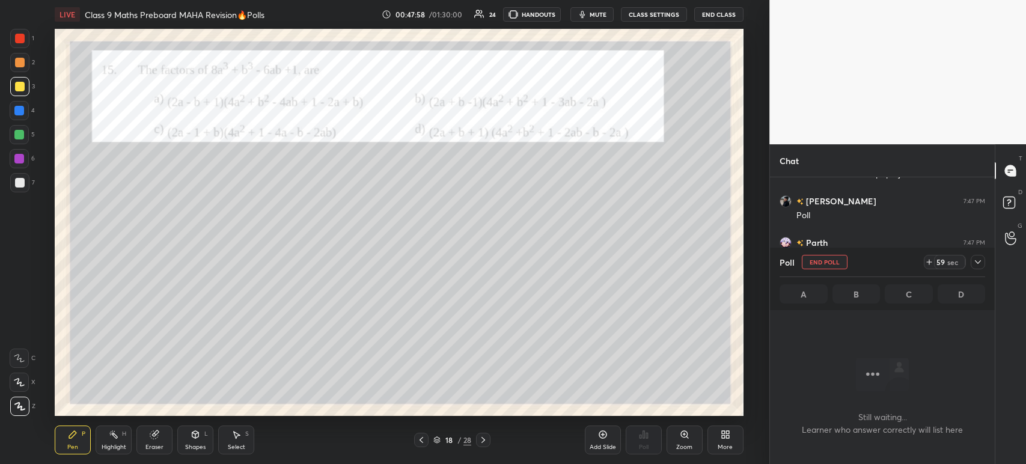
scroll to position [30163, 0]
click at [974, 264] on icon at bounding box center [978, 262] width 10 height 10
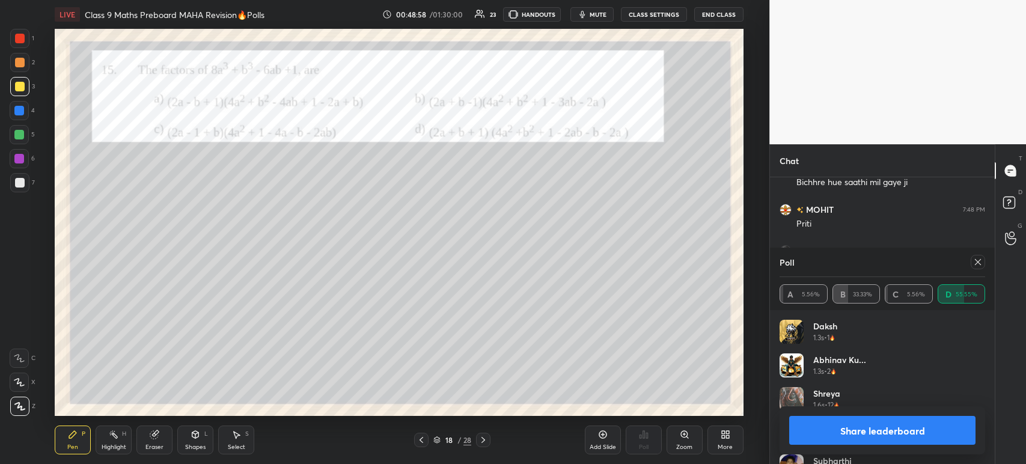
scroll to position [30612, 0]
click at [811, 426] on button "Share leaderboard" at bounding box center [882, 430] width 186 height 29
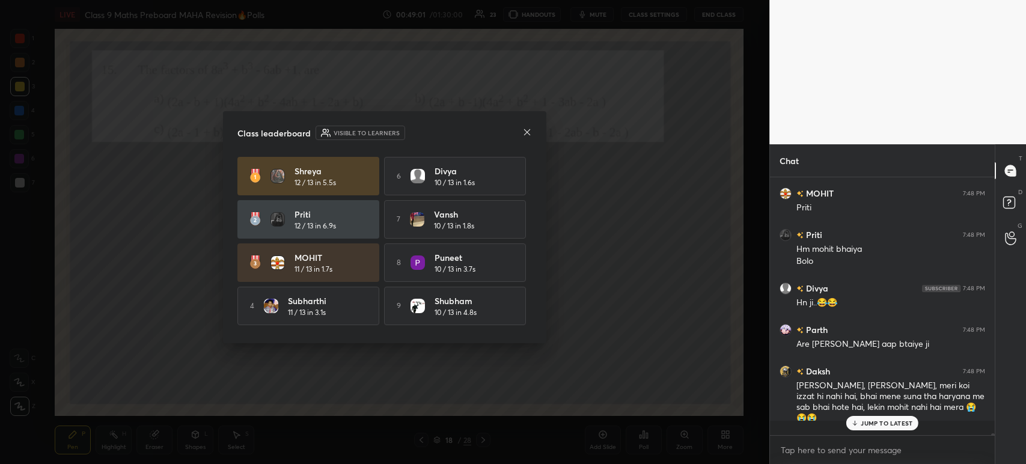
scroll to position [249, 221]
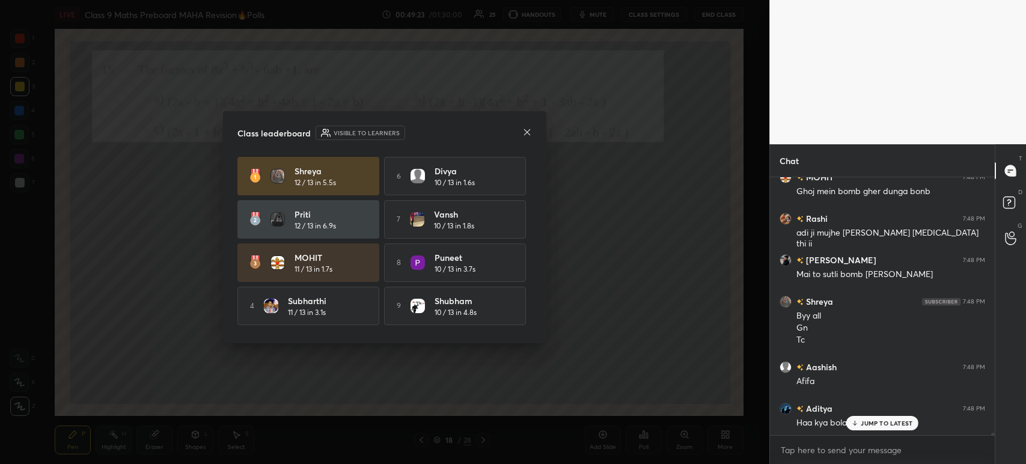
click at [522, 136] on icon at bounding box center [527, 132] width 10 height 10
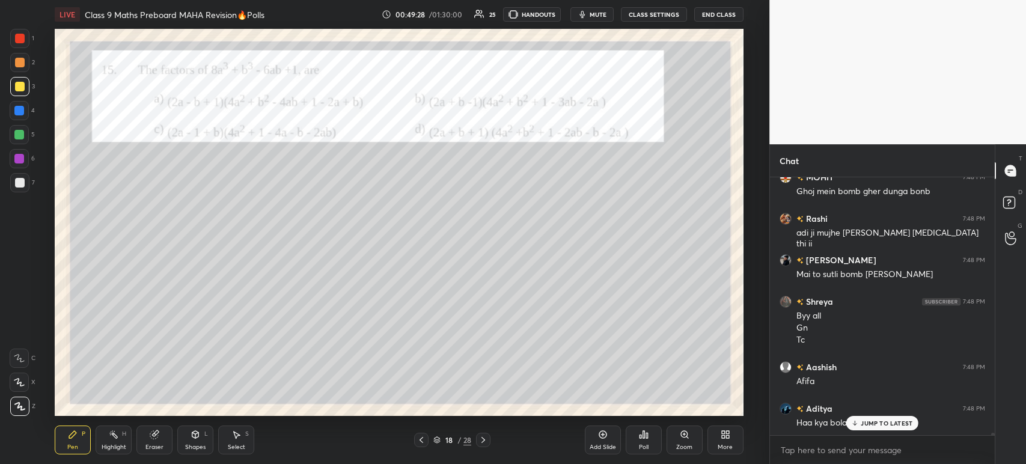
click at [24, 60] on div at bounding box center [19, 62] width 19 height 19
click at [23, 180] on div at bounding box center [20, 183] width 10 height 10
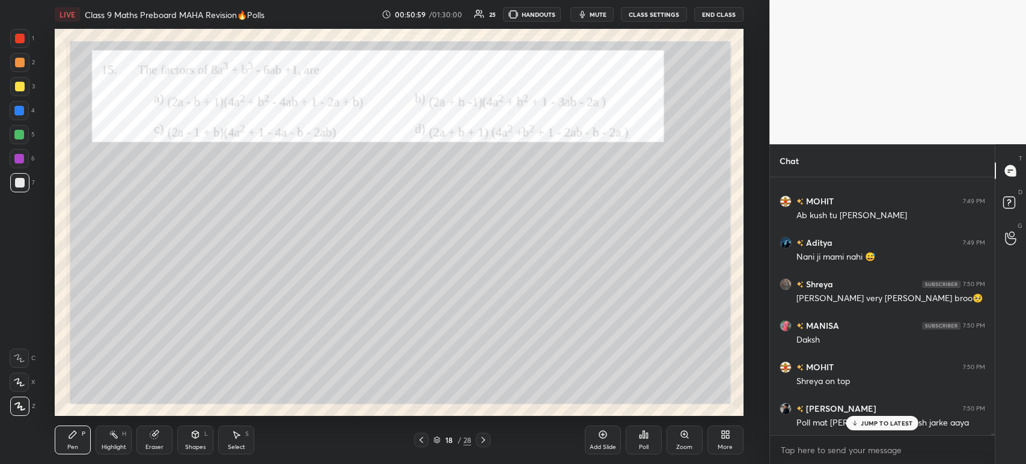
scroll to position [31954, 0]
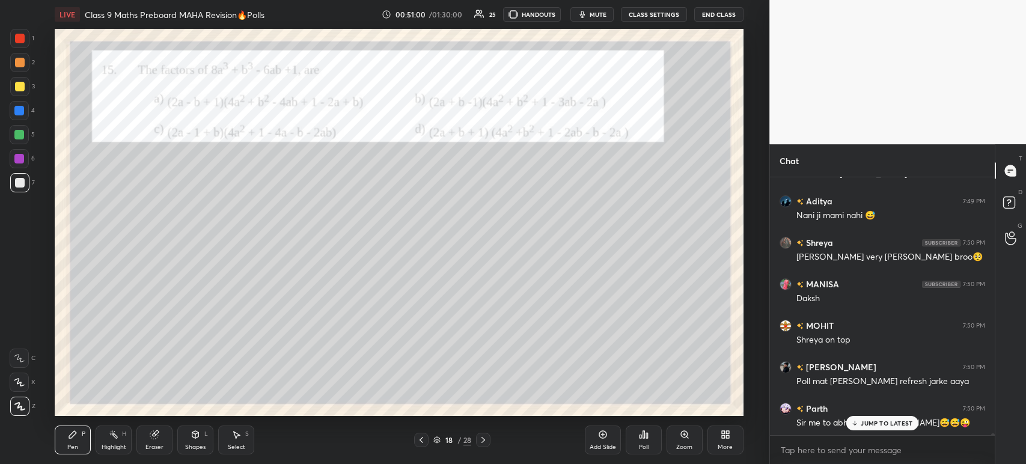
click at [23, 50] on div "1" at bounding box center [22, 41] width 24 height 24
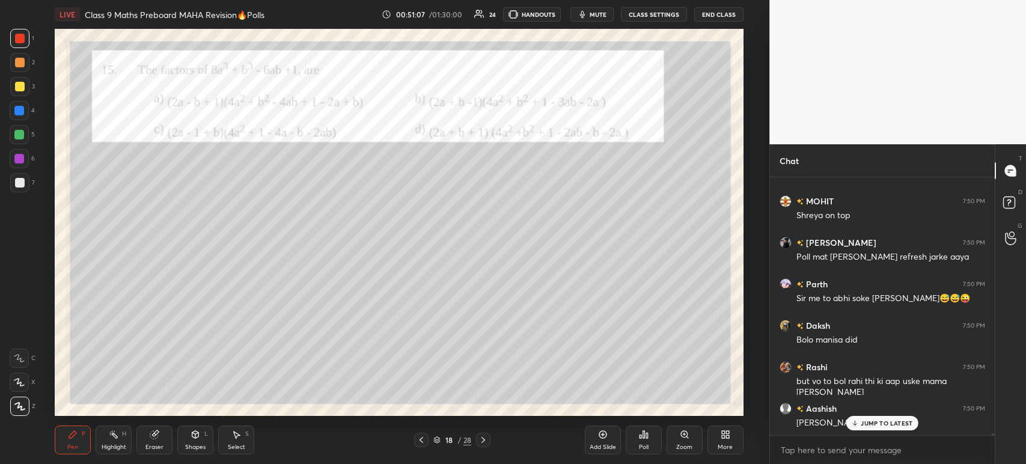
scroll to position [32131, 0]
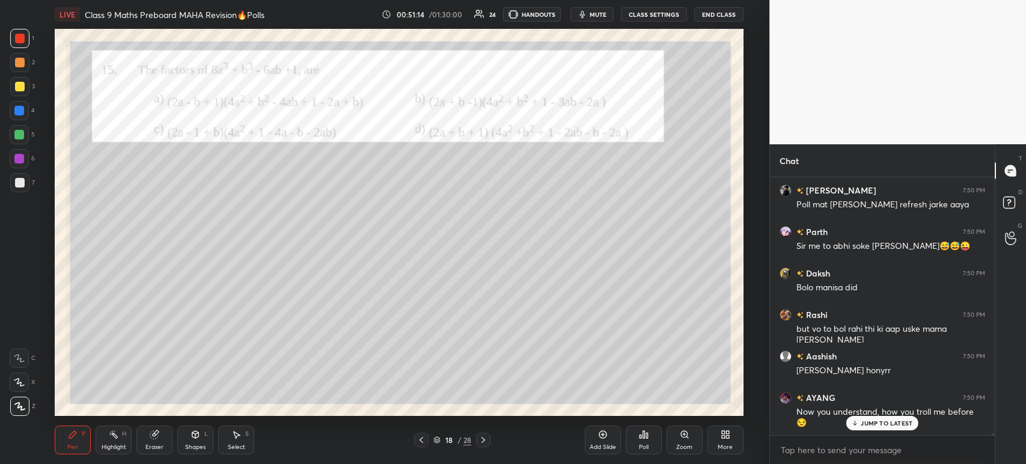
click at [485, 440] on icon at bounding box center [483, 440] width 10 height 10
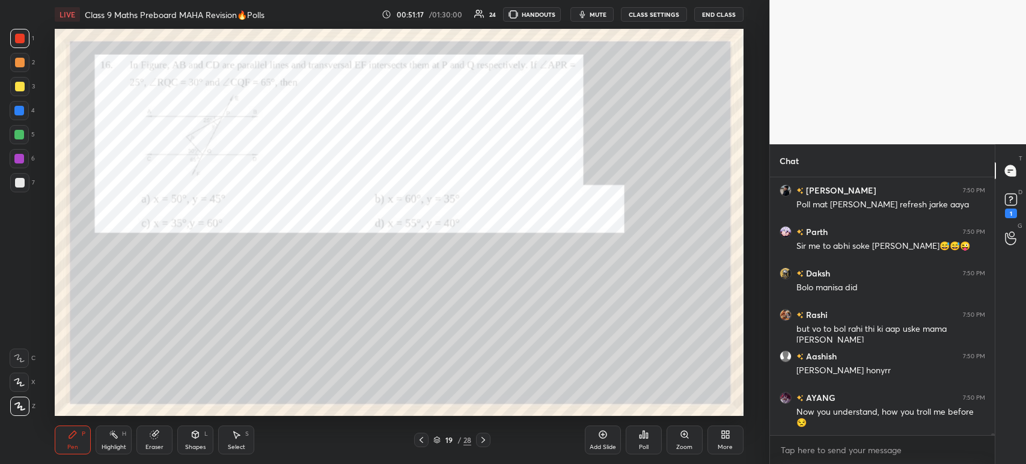
scroll to position [32172, 0]
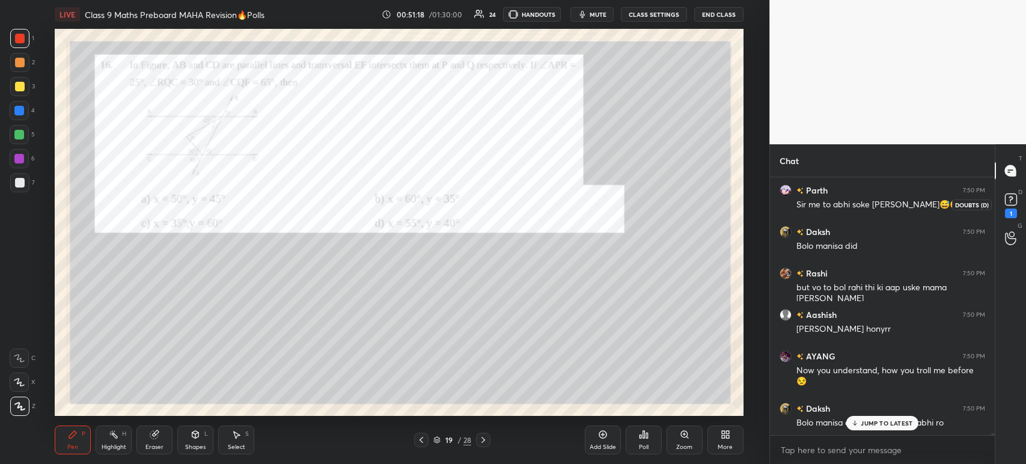
click at [1005, 209] on div "1" at bounding box center [1011, 214] width 12 height 10
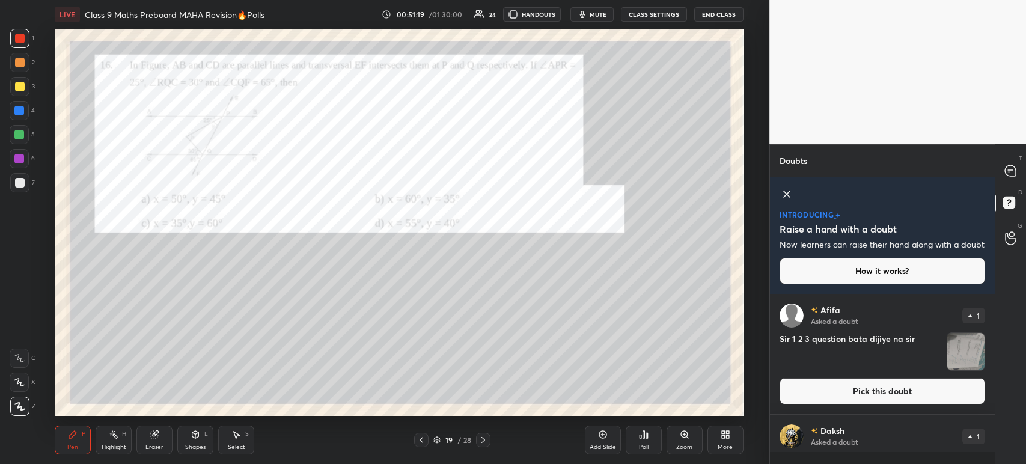
click at [963, 353] on img "grid" at bounding box center [965, 351] width 37 height 37
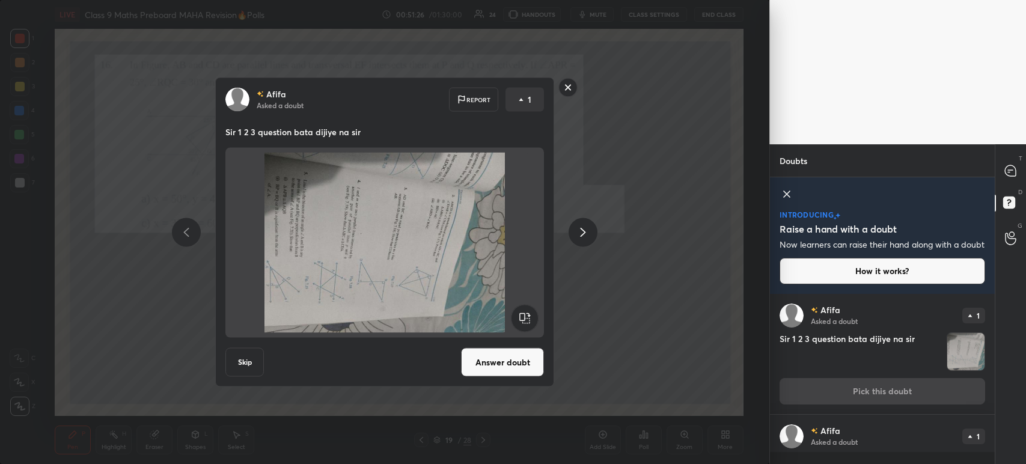
click at [567, 91] on rect at bounding box center [568, 87] width 19 height 19
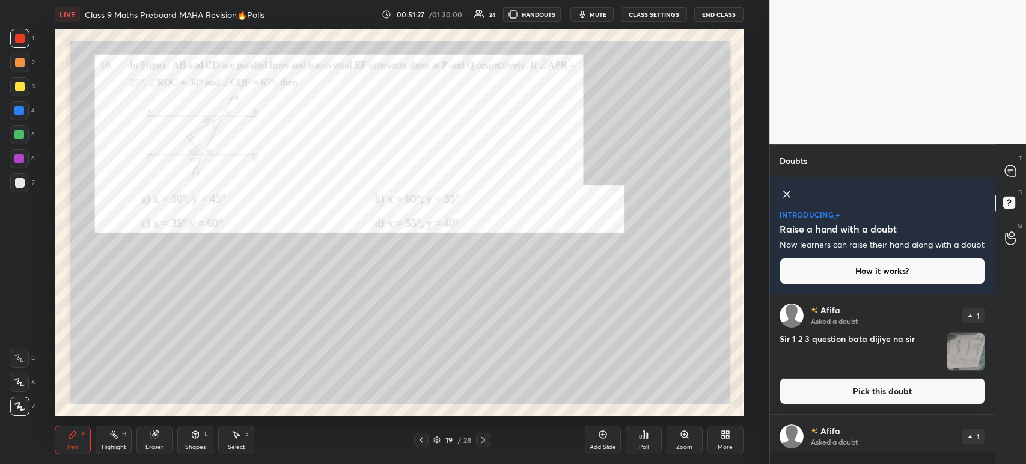
click at [1022, 182] on div at bounding box center [1011, 171] width 24 height 22
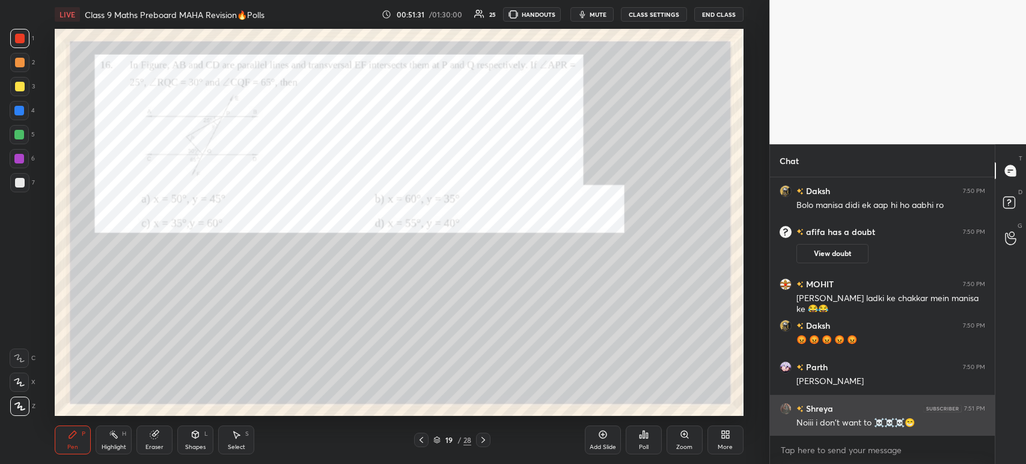
scroll to position [32662, 0]
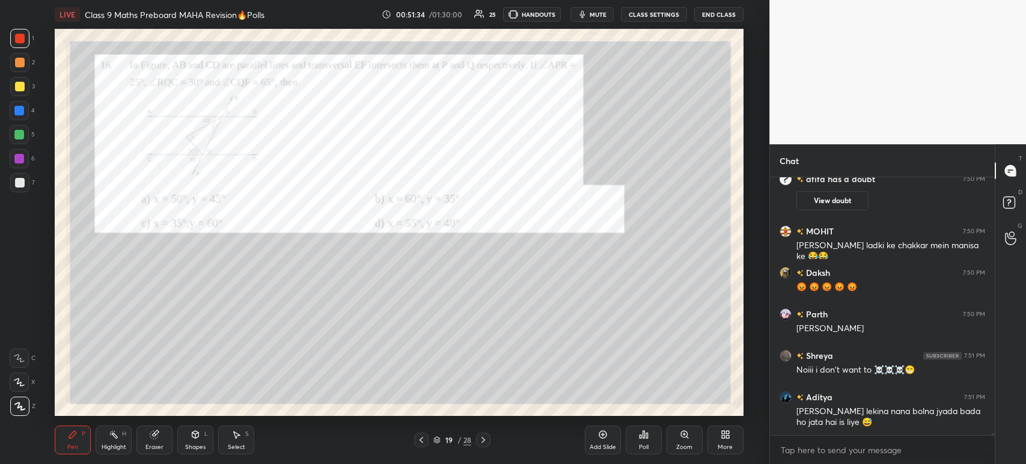
click at [22, 183] on div at bounding box center [20, 183] width 10 height 10
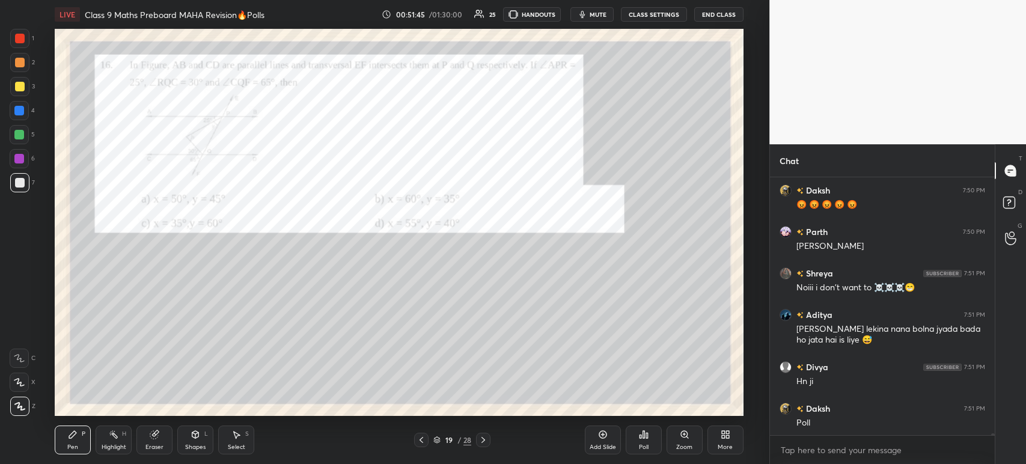
scroll to position [32786, 0]
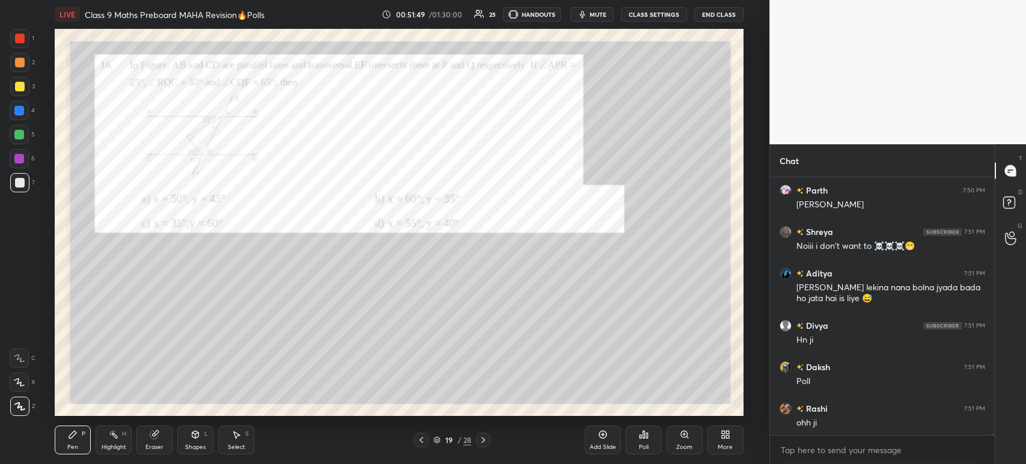
click at [646, 441] on div "Poll" at bounding box center [644, 440] width 36 height 29
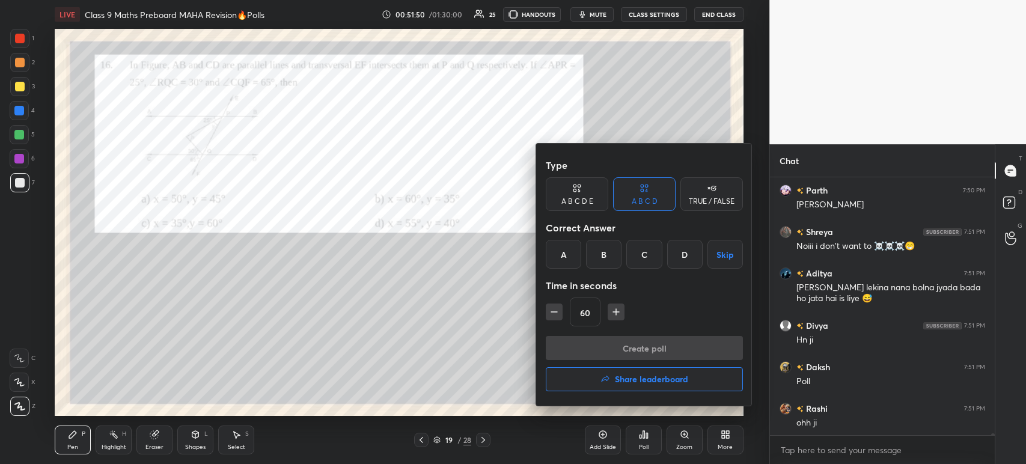
click at [682, 254] on div "D" at bounding box center [684, 254] width 35 height 29
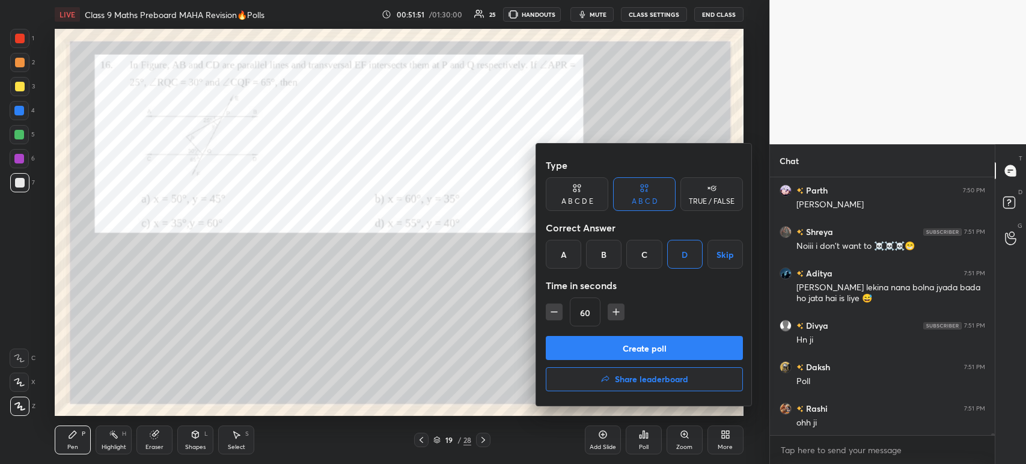
click at [625, 349] on button "Create poll" at bounding box center [644, 348] width 197 height 24
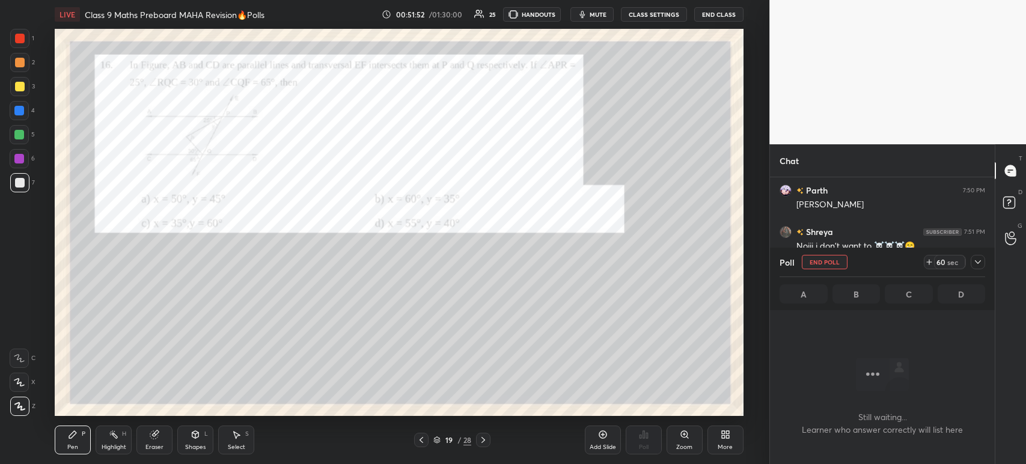
scroll to position [32890, 0]
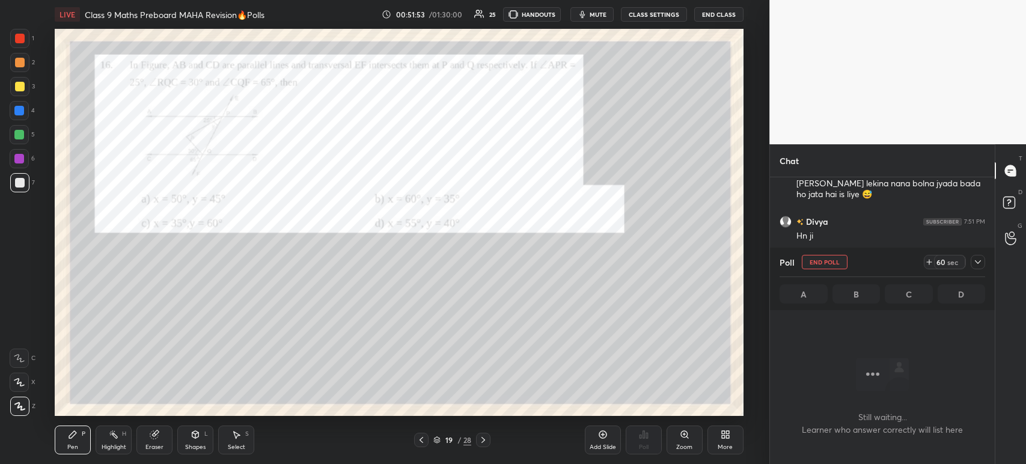
click at [683, 441] on div "Zoom" at bounding box center [685, 440] width 36 height 29
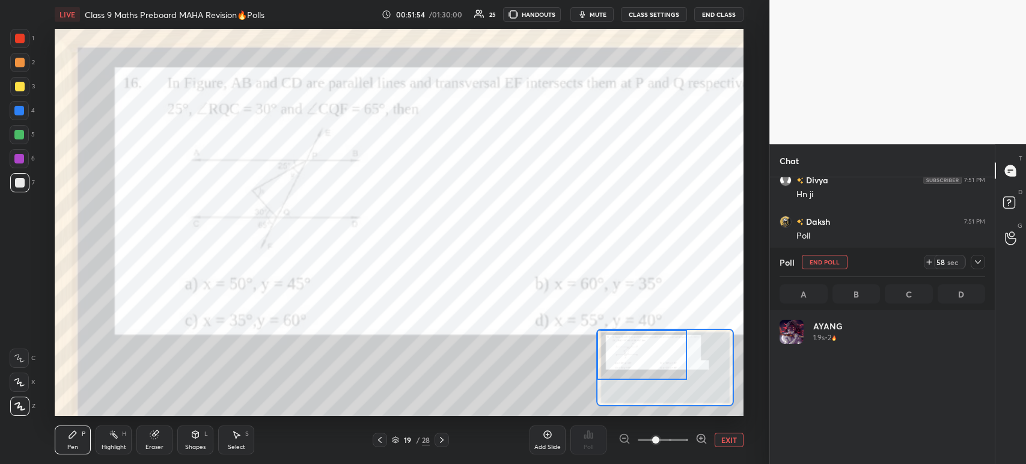
scroll to position [141, 202]
click at [26, 42] on div at bounding box center [19, 38] width 19 height 19
click at [23, 359] on icon at bounding box center [19, 358] width 11 height 8
click at [975, 261] on icon at bounding box center [978, 262] width 6 height 4
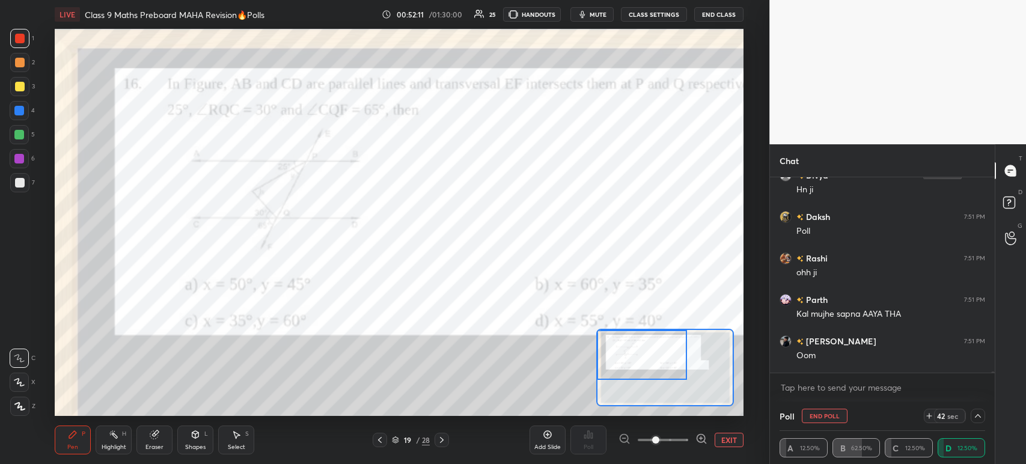
scroll to position [32974, 0]
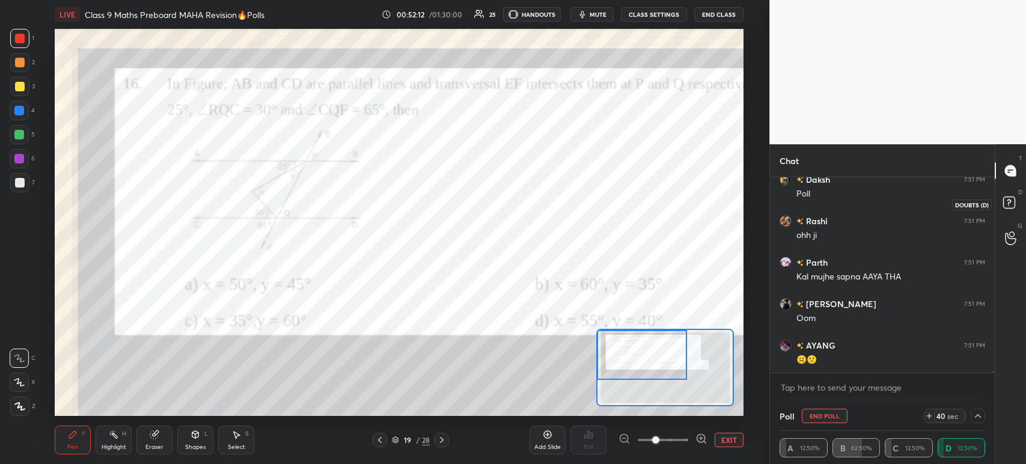
click at [1015, 212] on icon at bounding box center [1011, 205] width 22 height 22
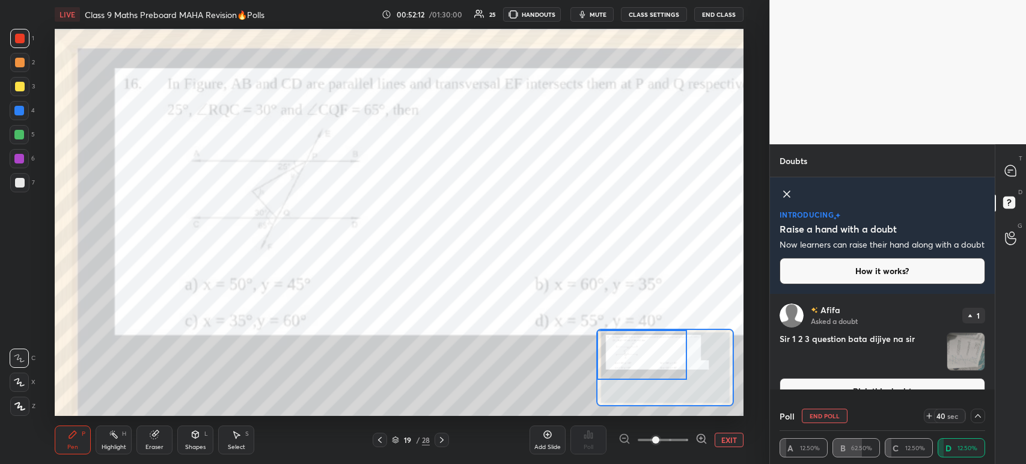
scroll to position [25, 0]
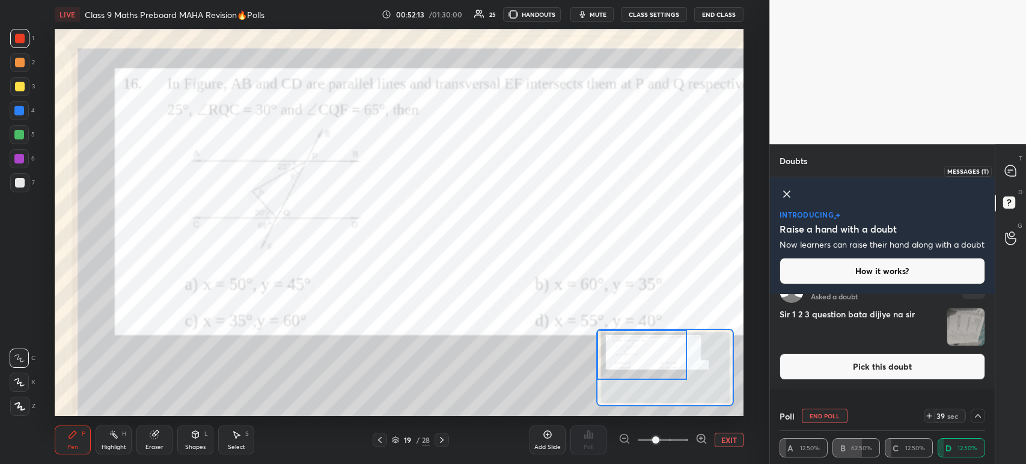
click at [1025, 162] on div "T Messages (T)" at bounding box center [1010, 171] width 31 height 34
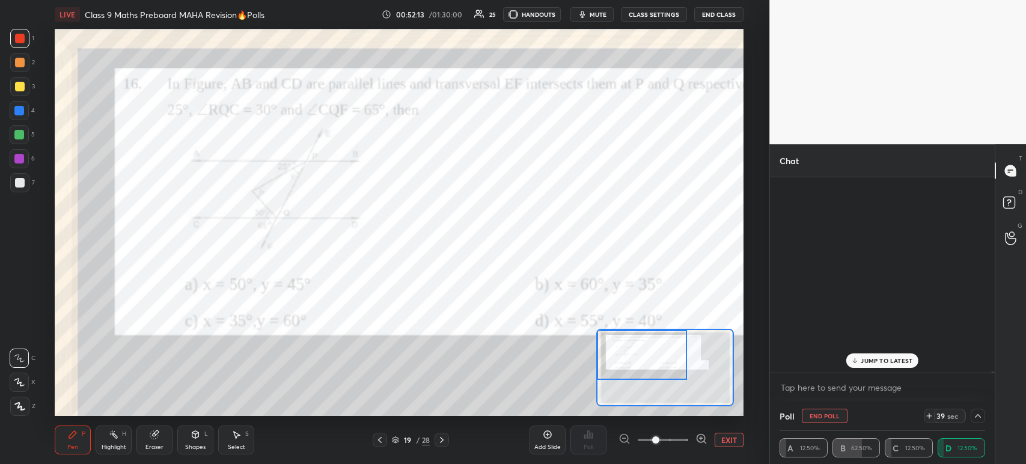
scroll to position [32973, 0]
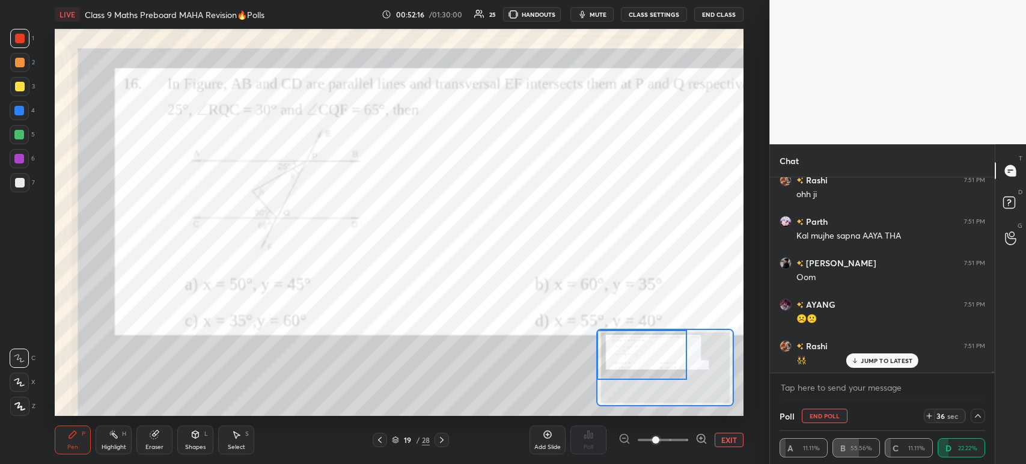
click at [20, 189] on div at bounding box center [19, 182] width 19 height 19
click at [1015, 205] on rect at bounding box center [1010, 199] width 11 height 11
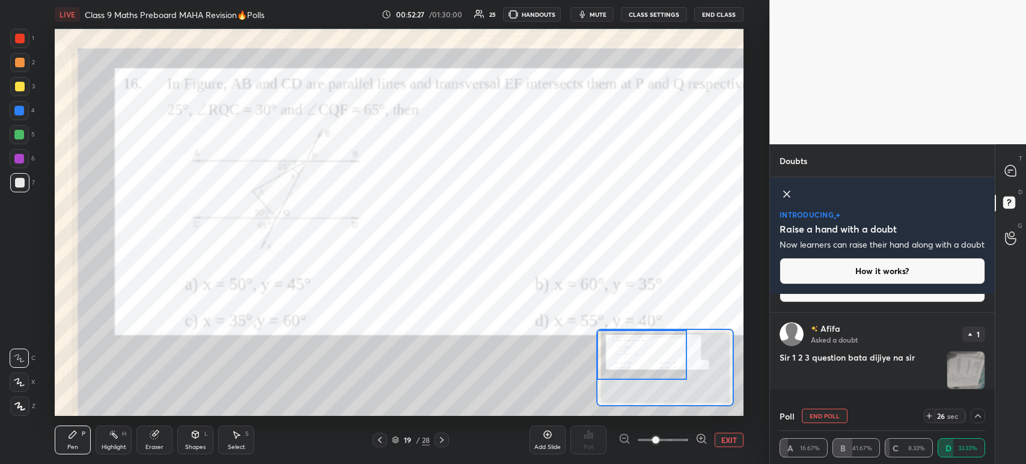
click at [1005, 172] on icon at bounding box center [1010, 170] width 11 height 11
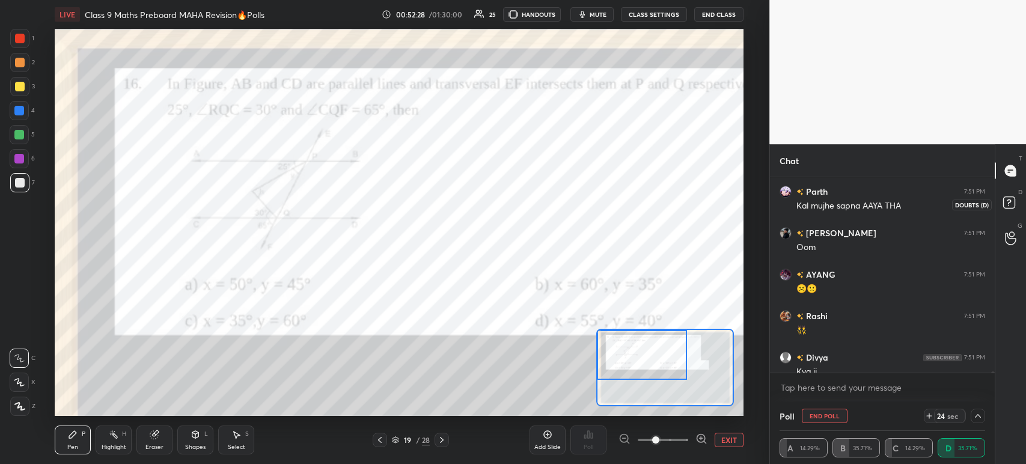
click at [1012, 206] on rect at bounding box center [1008, 202] width 11 height 11
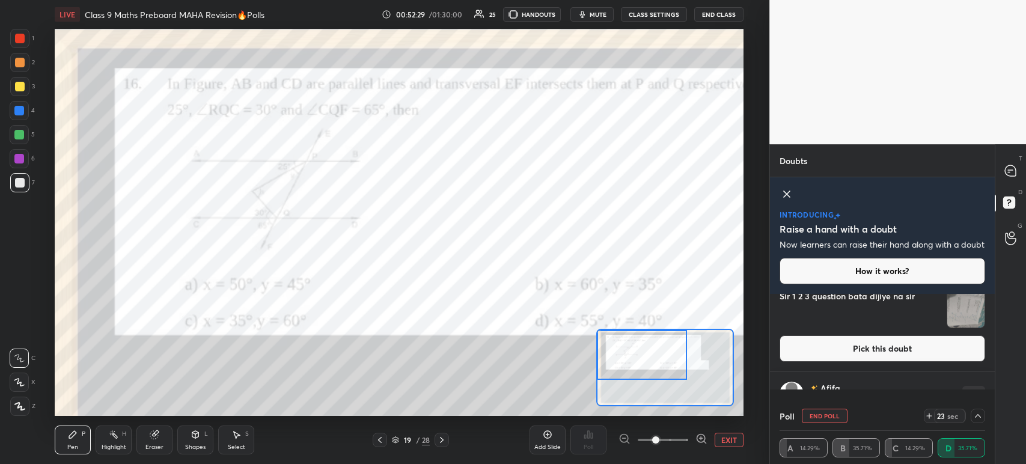
click at [964, 320] on img "grid" at bounding box center [965, 308] width 37 height 37
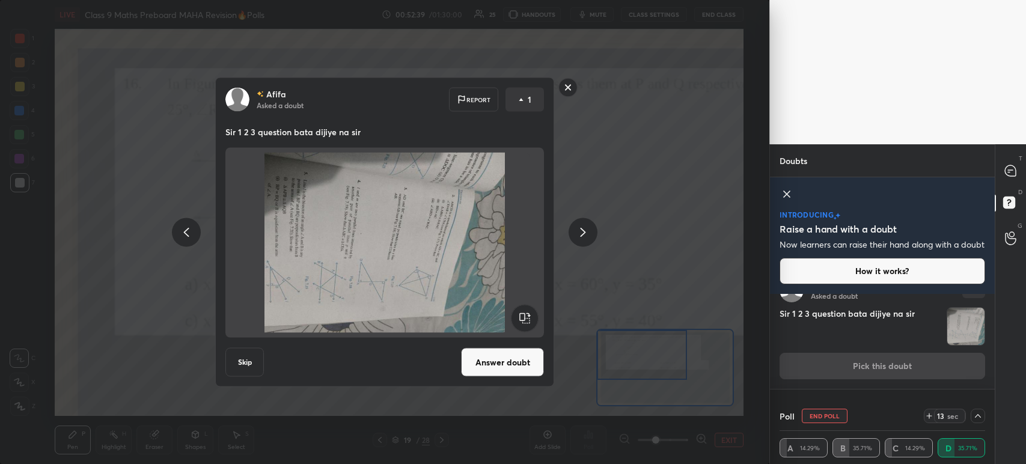
click at [566, 86] on rect at bounding box center [568, 87] width 19 height 19
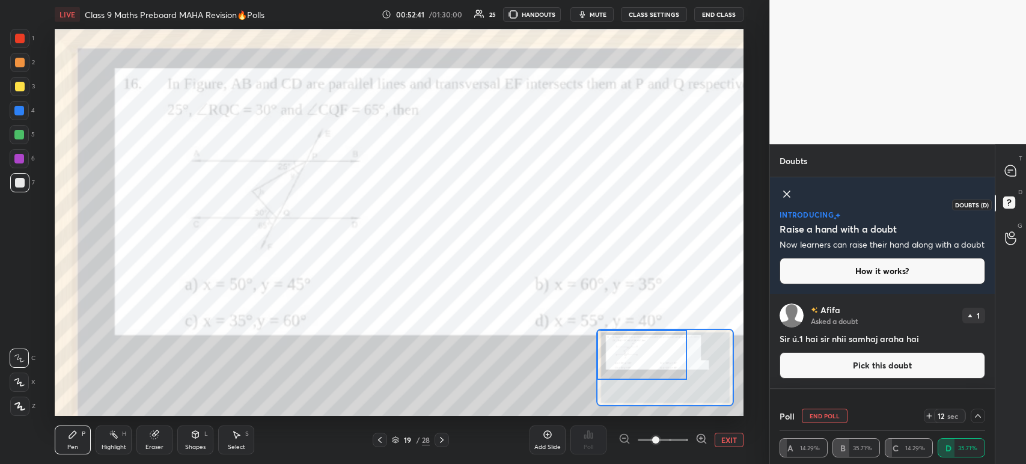
click at [1002, 193] on div "D Doubts (D)" at bounding box center [1010, 205] width 31 height 34
click at [1024, 177] on div "T Messages (T)" at bounding box center [1010, 171] width 31 height 34
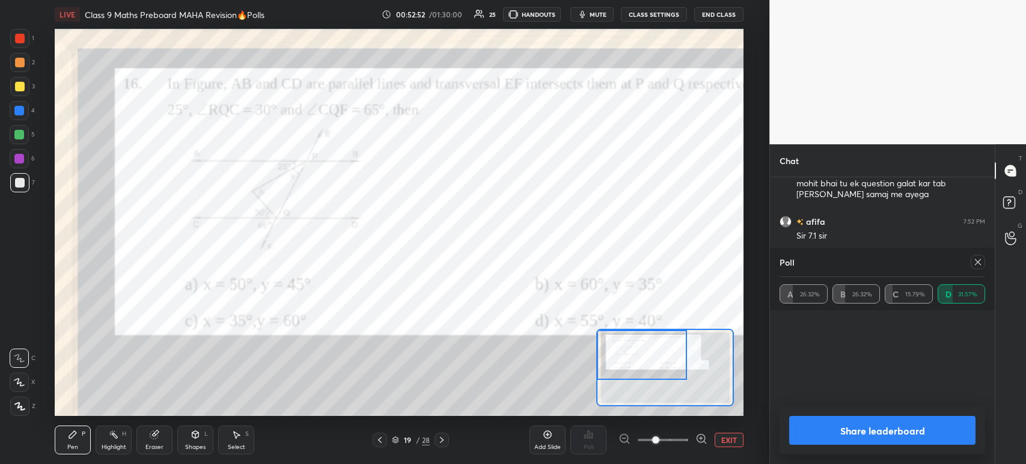
scroll to position [4, 4]
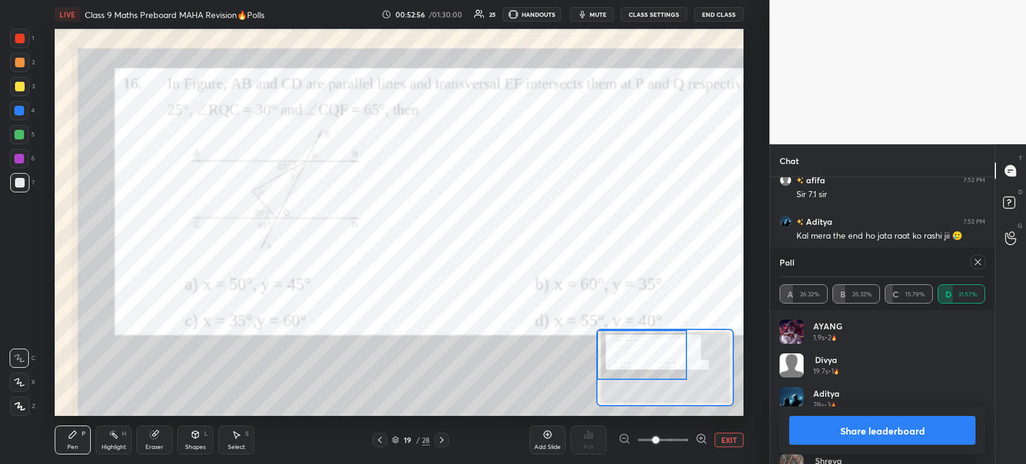
click at [841, 429] on button "Share leaderboard" at bounding box center [882, 430] width 186 height 29
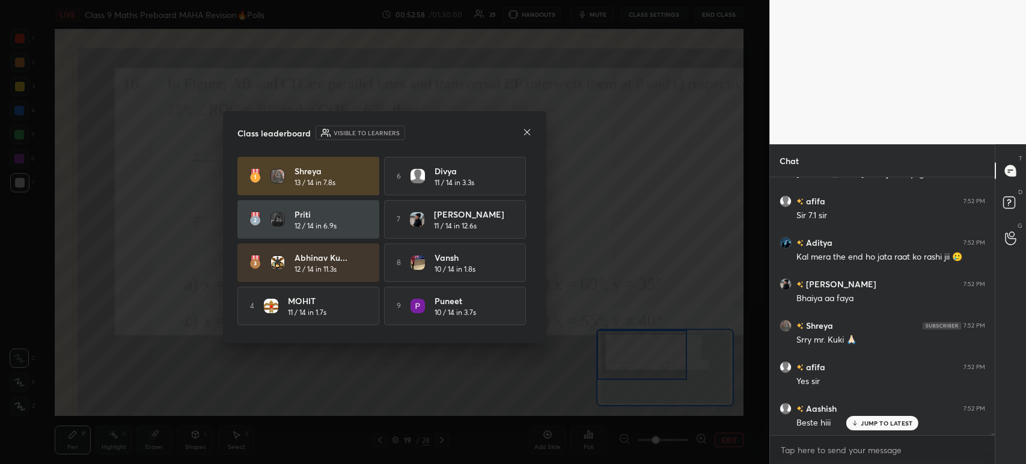
click at [528, 132] on icon at bounding box center [527, 132] width 10 height 10
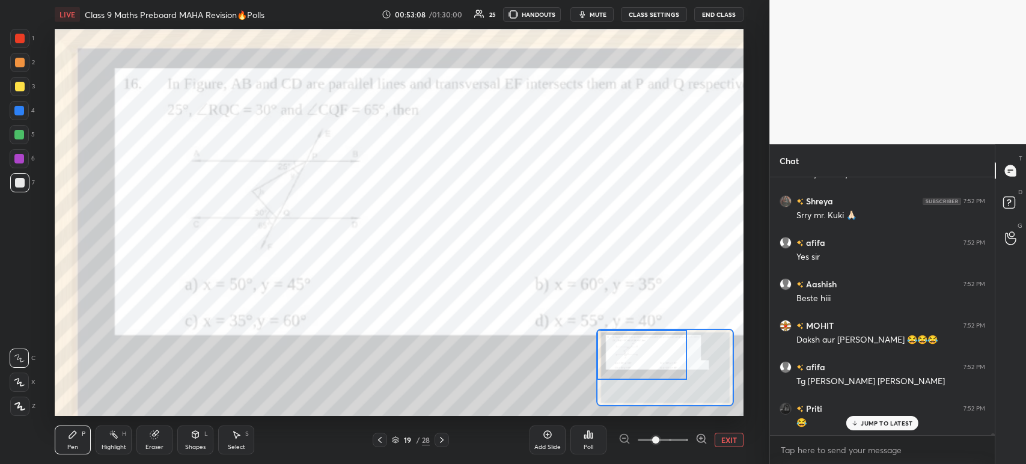
click at [822, 457] on body "1 2 3 4 5 6 7 C X Z C X Z E E Erase all H H LIVE Class 9 Maths Preboard MAHA Re…" at bounding box center [513, 232] width 1026 height 464
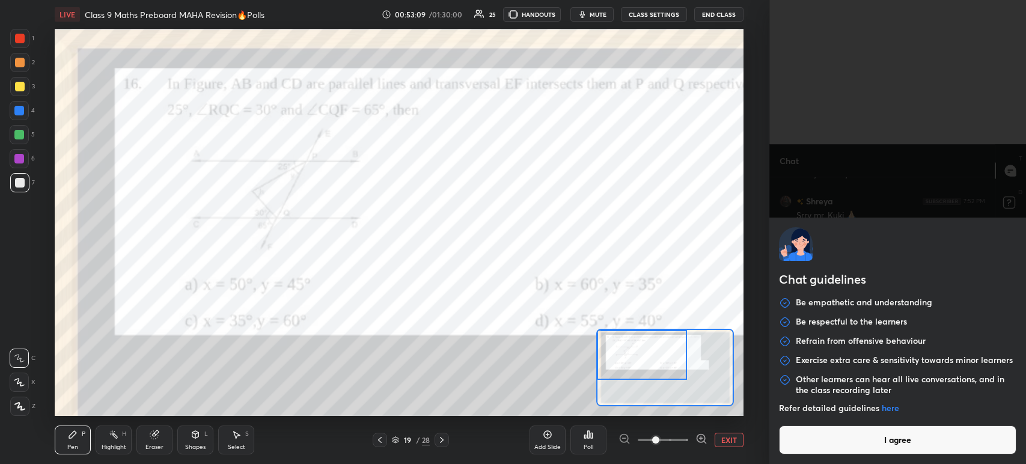
click at [826, 444] on button "I agree" at bounding box center [897, 440] width 237 height 29
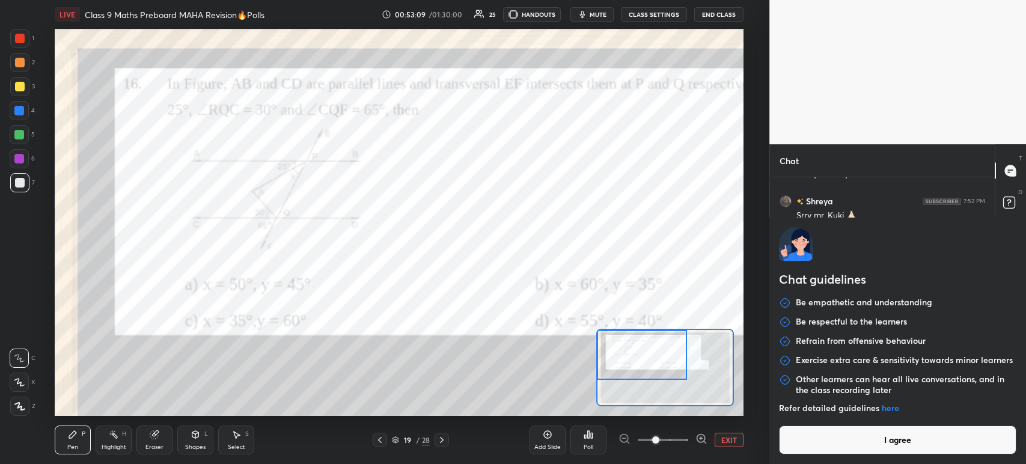
type textarea "x"
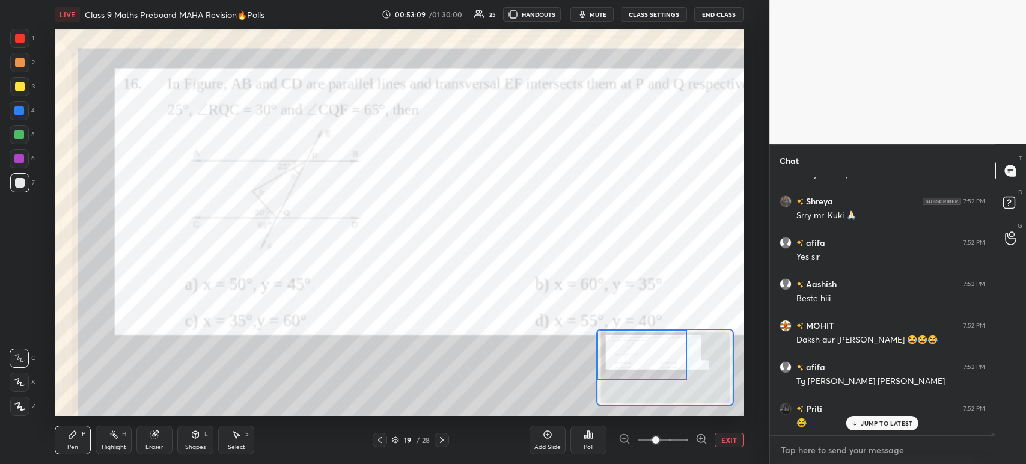
paste textarea "[URL][DOMAIN_NAME]"
type textarea "[URL][DOMAIN_NAME]"
type textarea "x"
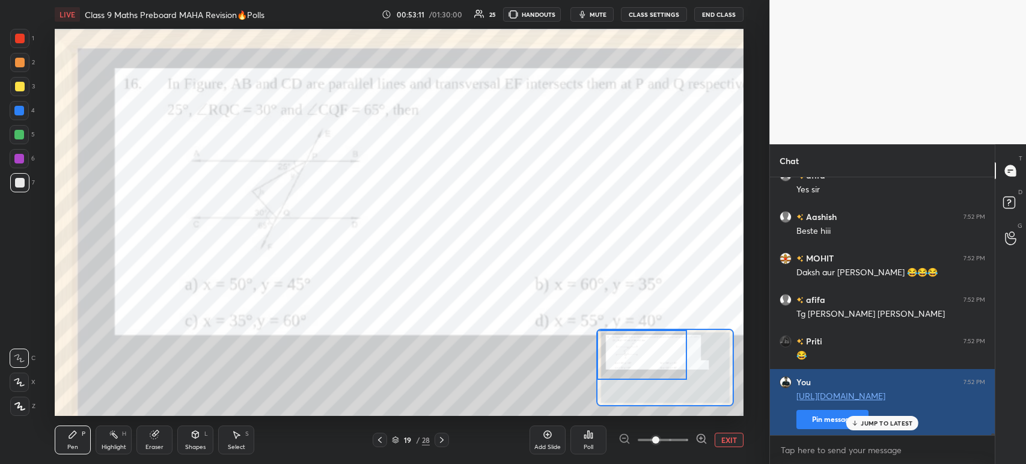
click at [824, 416] on button "Pin message" at bounding box center [832, 419] width 72 height 19
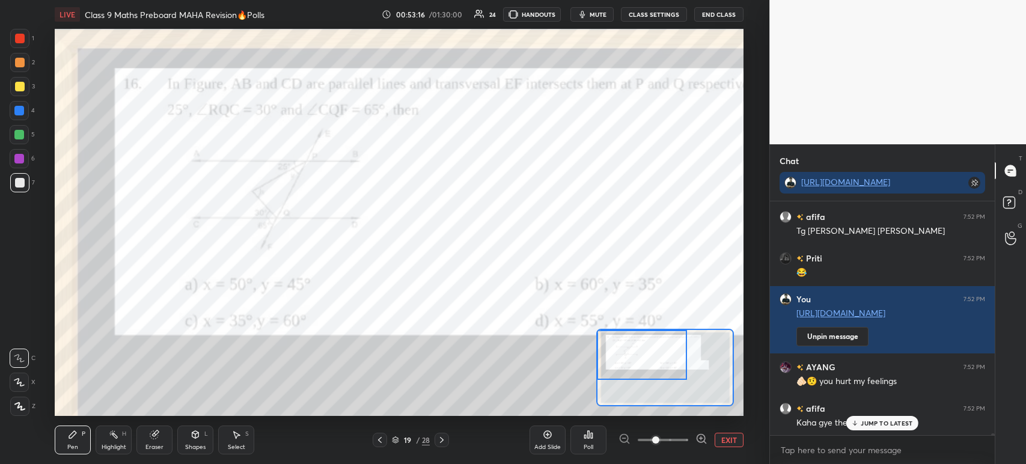
click at [15, 85] on div at bounding box center [20, 87] width 10 height 10
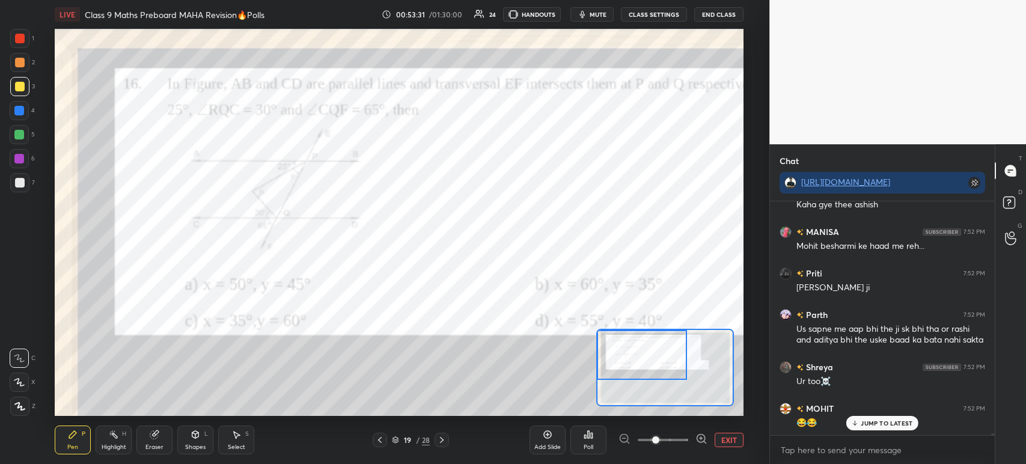
click at [157, 436] on icon at bounding box center [154, 435] width 8 height 8
click at [19, 399] on div "Erase all" at bounding box center [19, 406] width 19 height 19
click at [730, 442] on button "EXIT" at bounding box center [729, 440] width 29 height 14
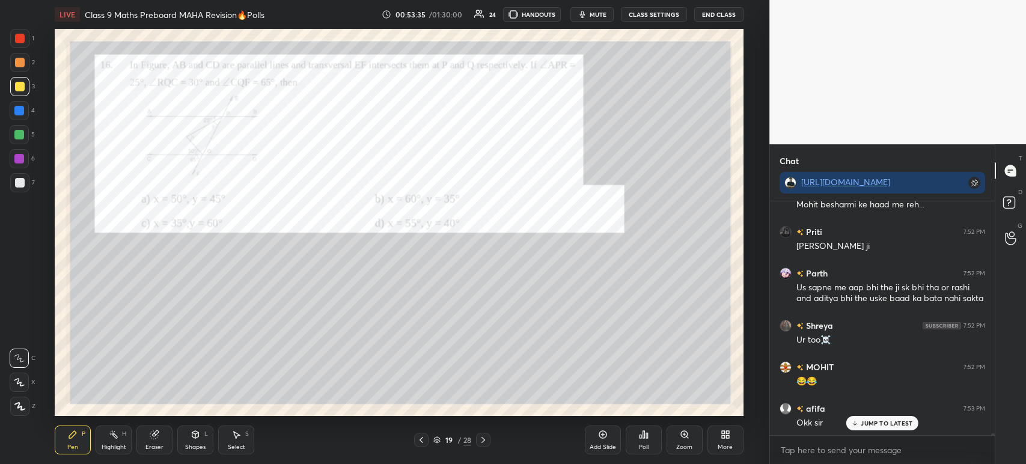
click at [687, 435] on icon at bounding box center [684, 434] width 7 height 7
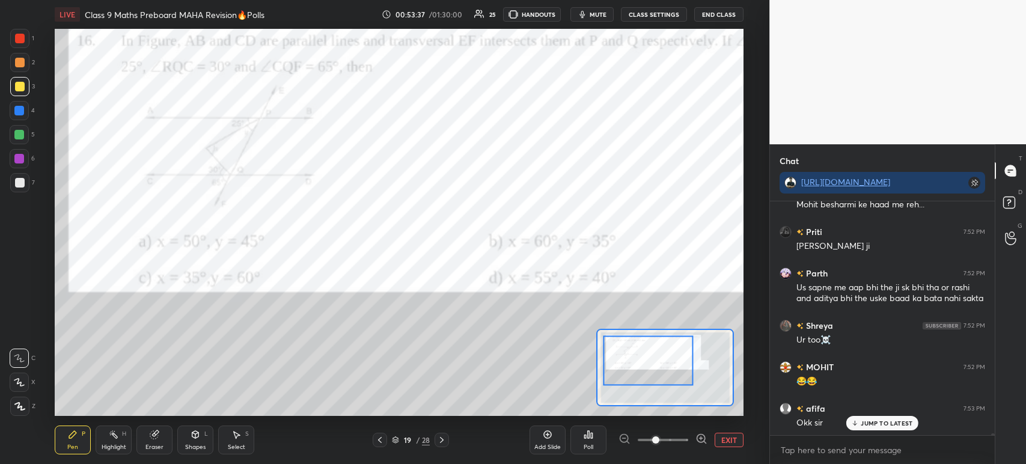
click at [21, 41] on div at bounding box center [20, 39] width 10 height 10
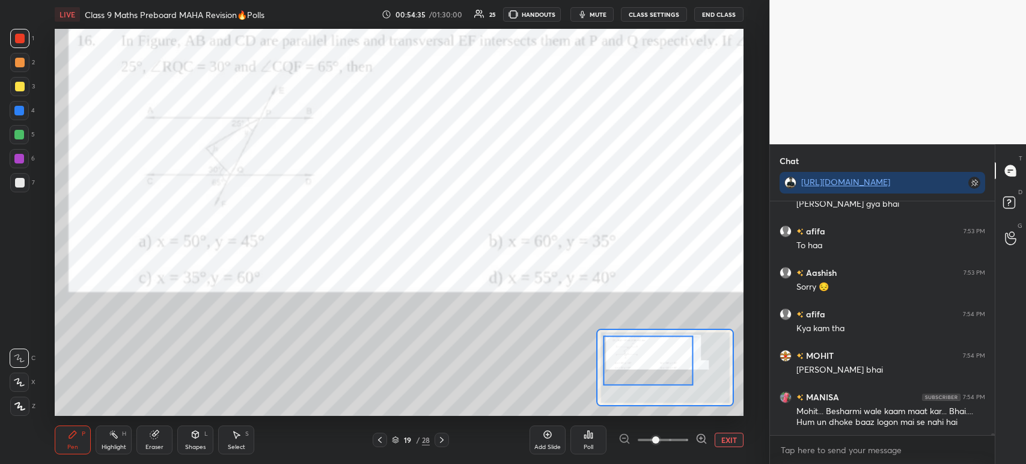
scroll to position [34684, 0]
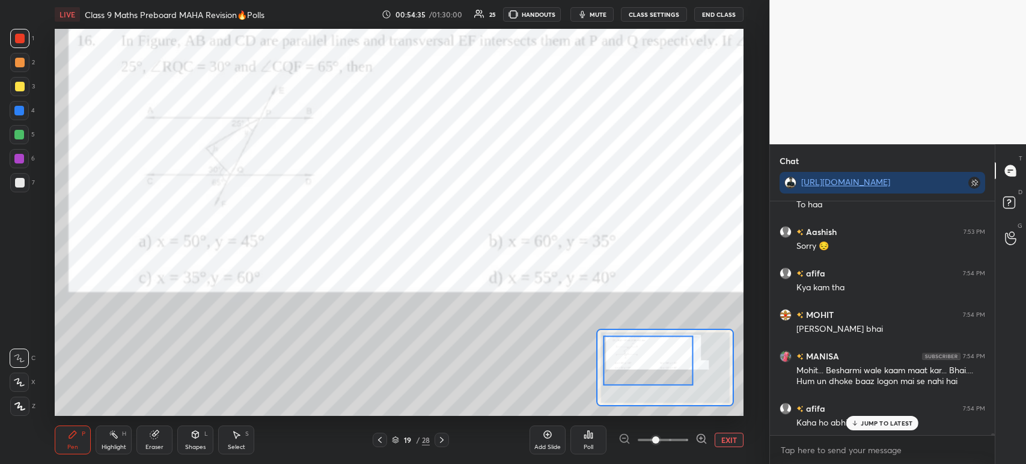
click at [731, 439] on button "EXIT" at bounding box center [729, 440] width 29 height 14
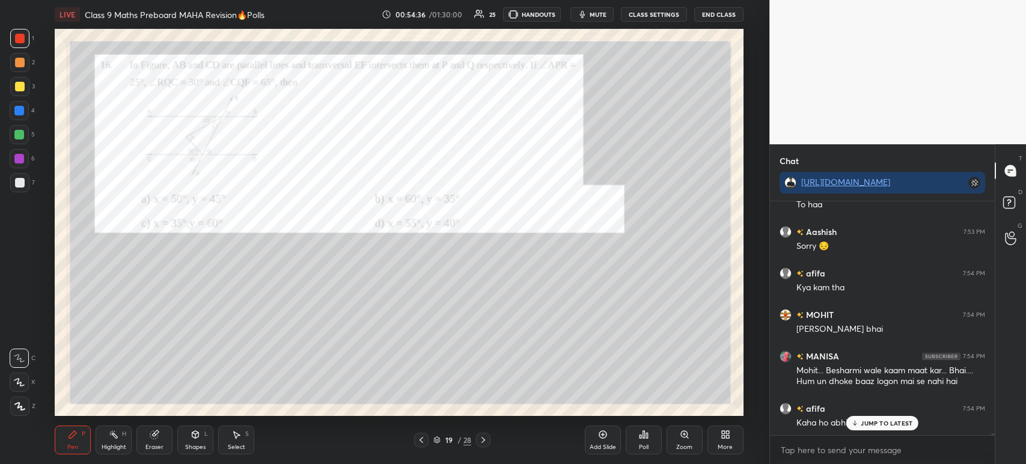
click at [479, 439] on icon at bounding box center [483, 440] width 10 height 10
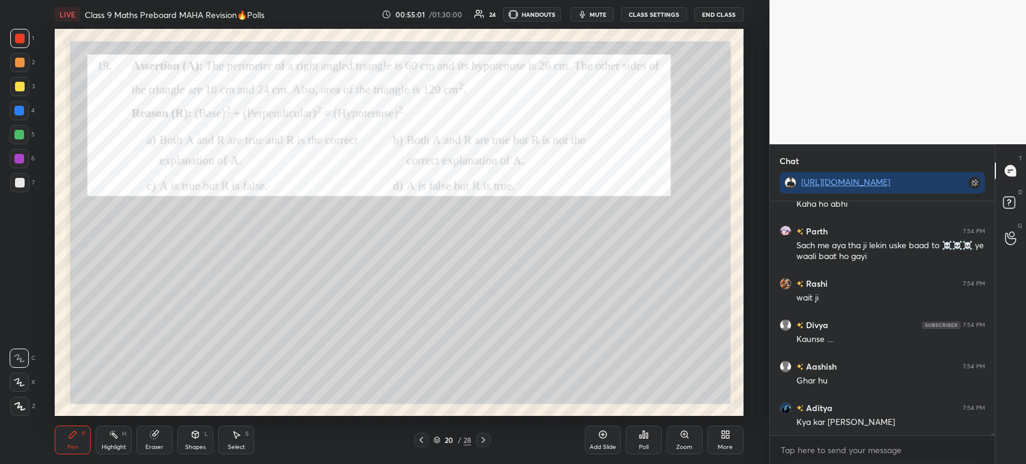
scroll to position [34944, 0]
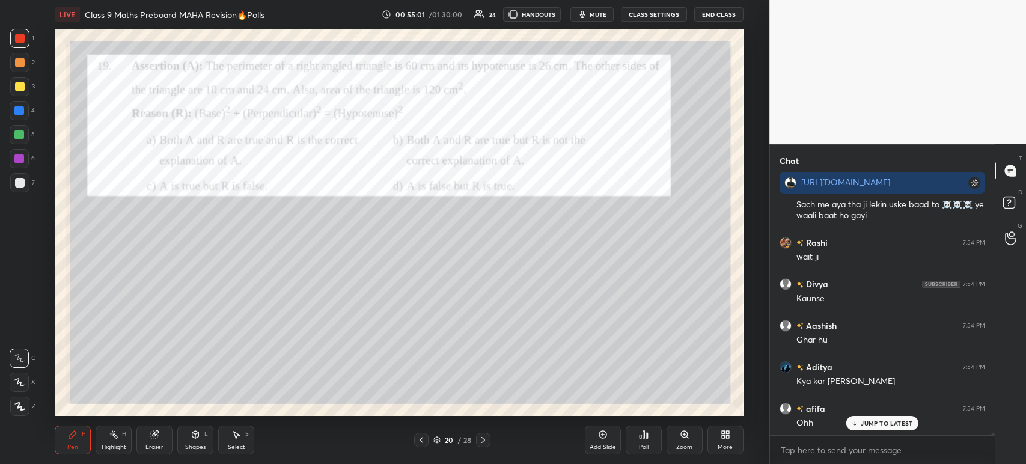
click at [12, 84] on div at bounding box center [19, 86] width 19 height 19
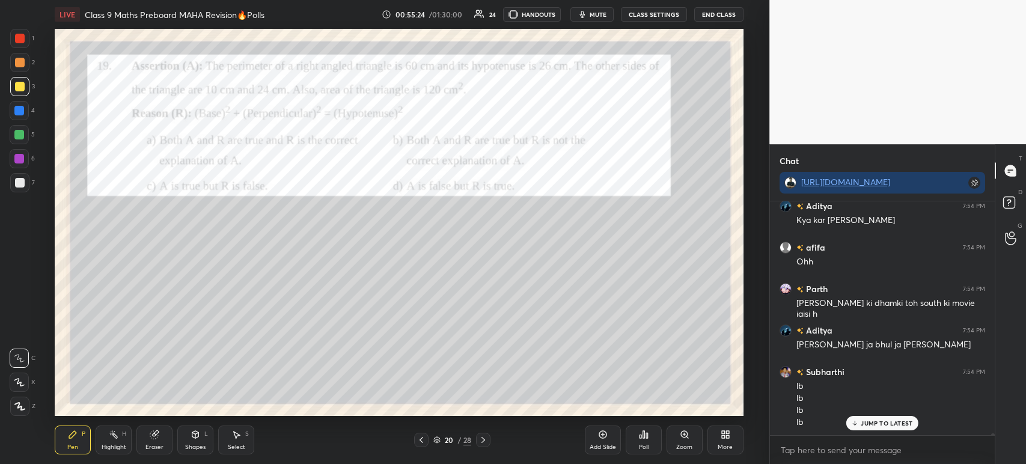
scroll to position [35187, 0]
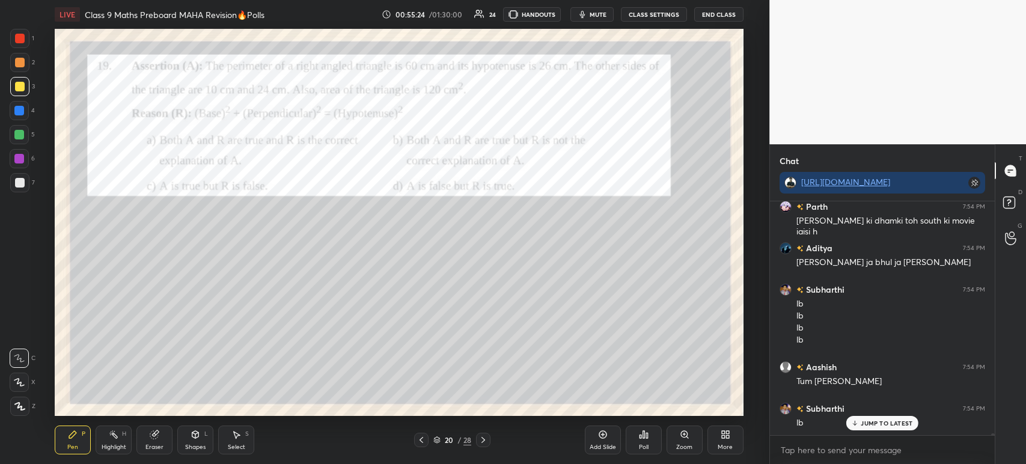
click at [644, 441] on div "Poll" at bounding box center [644, 440] width 36 height 29
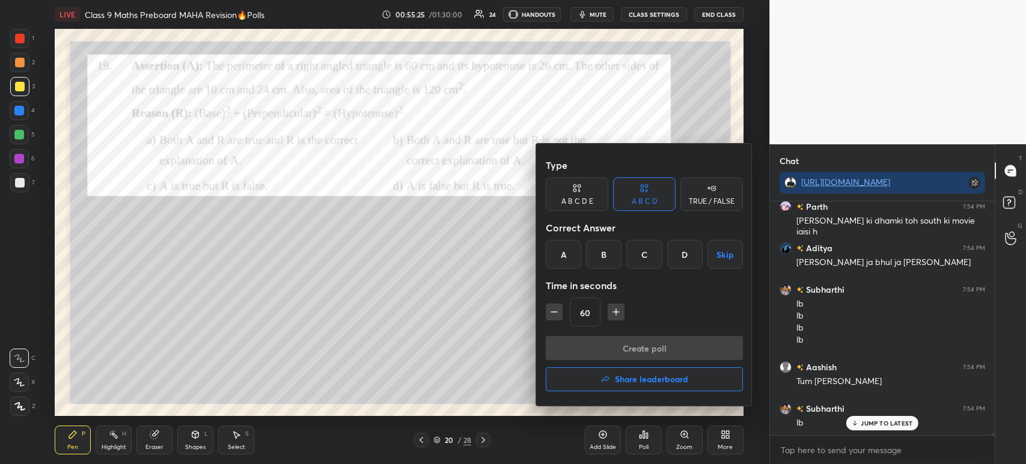
click at [615, 383] on h4 "Share leaderboard" at bounding box center [651, 379] width 73 height 8
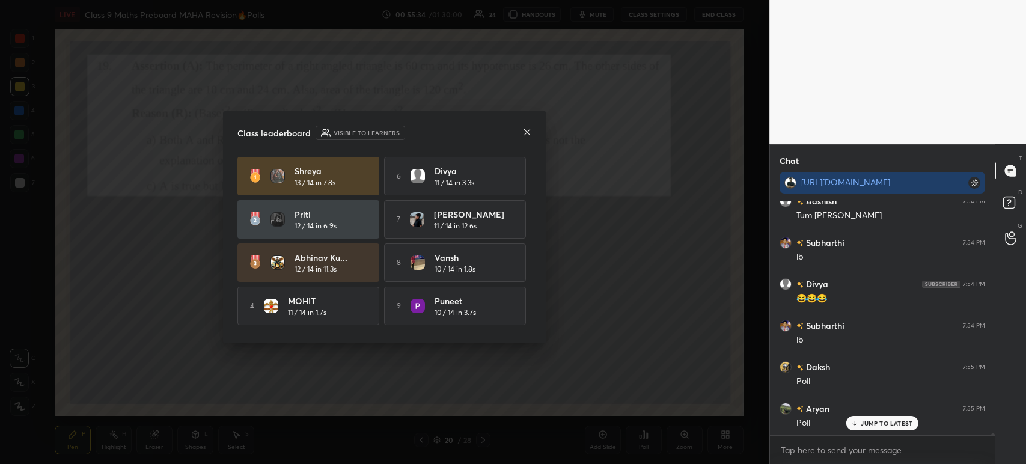
scroll to position [43, 0]
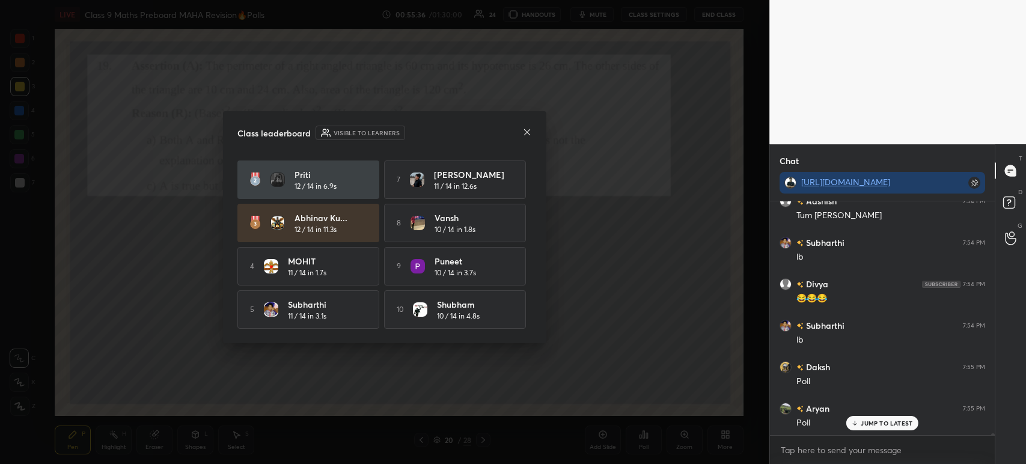
click at [528, 130] on icon at bounding box center [527, 132] width 10 height 10
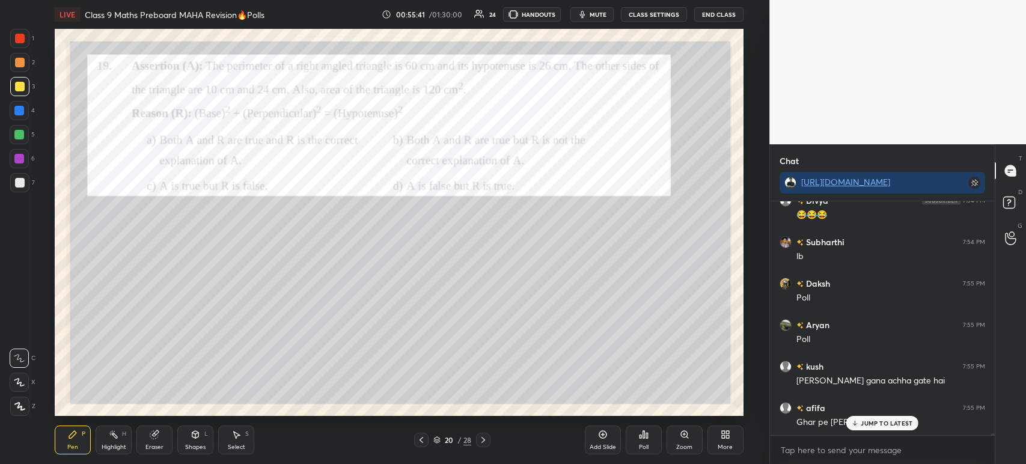
scroll to position [35477, 0]
click at [653, 440] on div "Poll" at bounding box center [644, 440] width 36 height 29
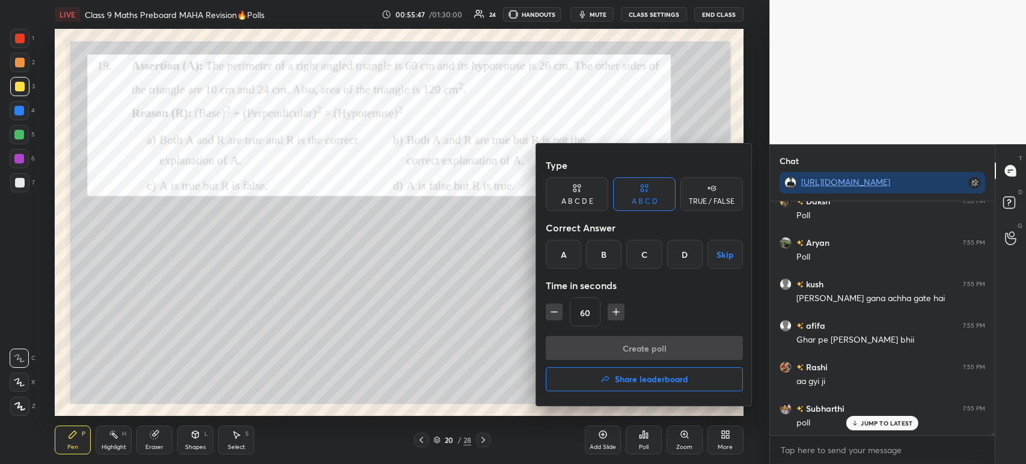
click at [563, 252] on div "A" at bounding box center [563, 254] width 35 height 29
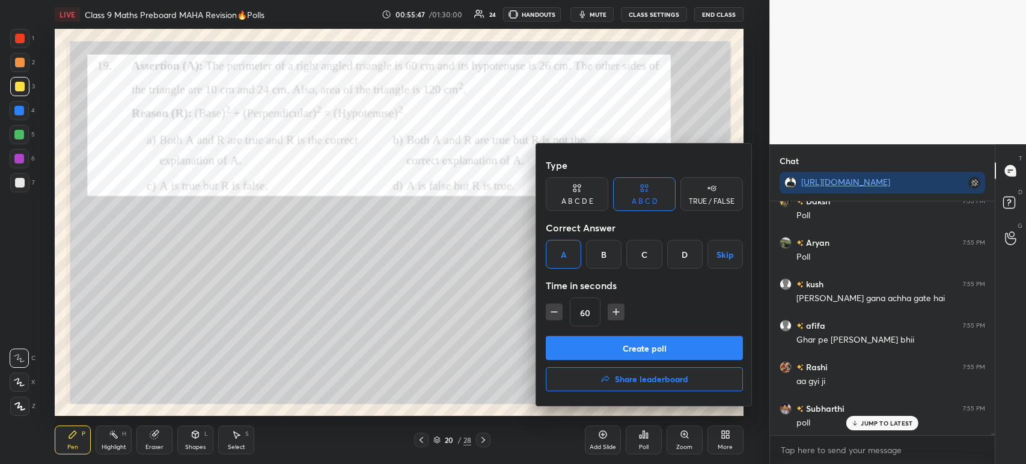
scroll to position [35602, 0]
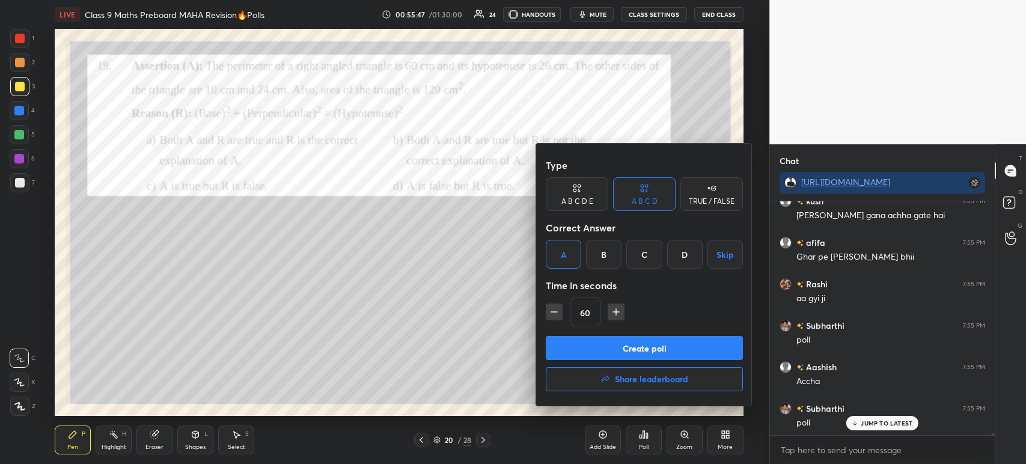
click at [583, 350] on button "Create poll" at bounding box center [644, 348] width 197 height 24
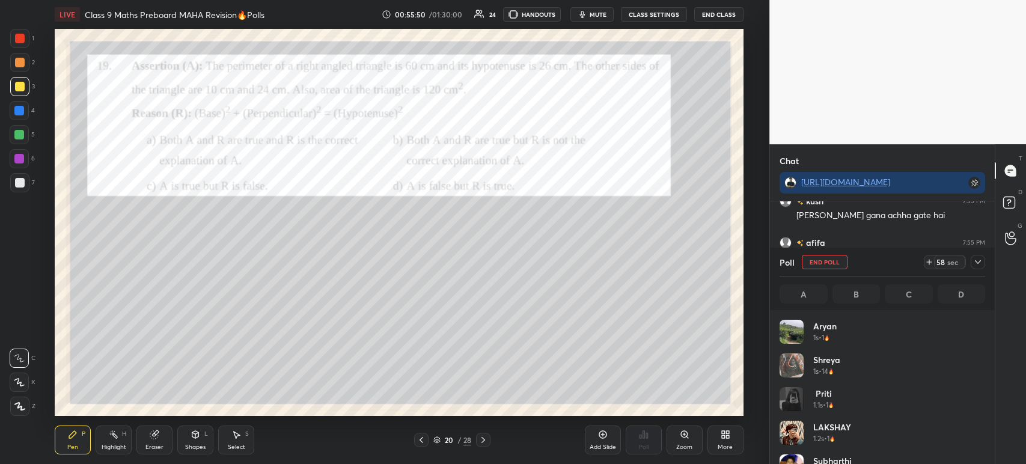
scroll to position [141, 202]
click at [981, 261] on icon at bounding box center [978, 262] width 10 height 10
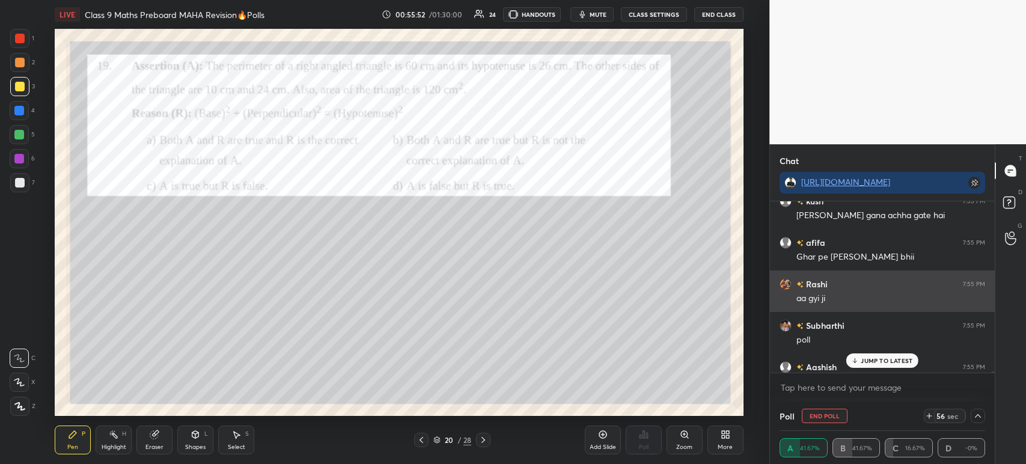
scroll to position [4, 4]
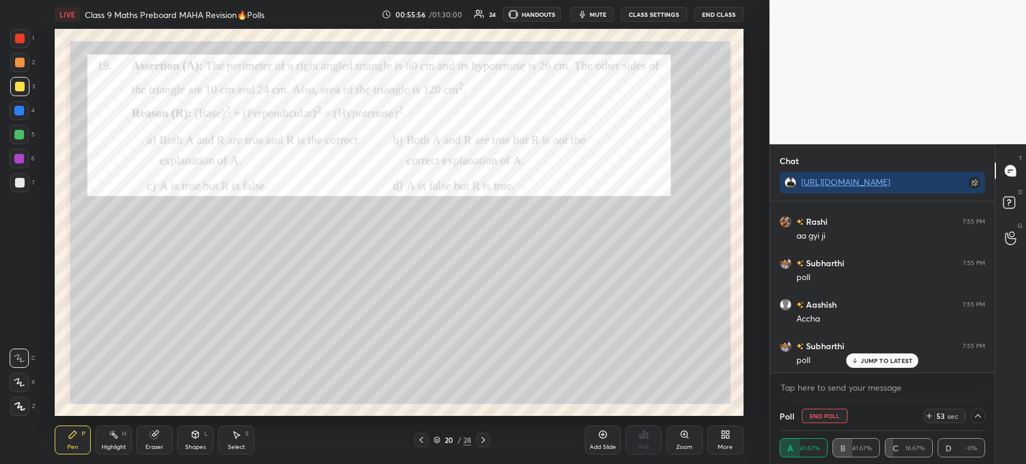
click at [17, 185] on div at bounding box center [20, 183] width 10 height 10
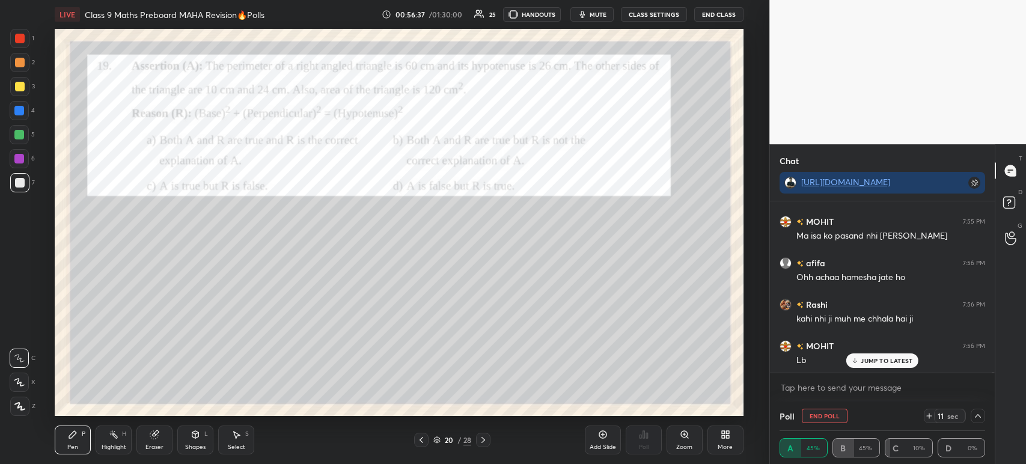
click at [16, 85] on div at bounding box center [20, 87] width 10 height 10
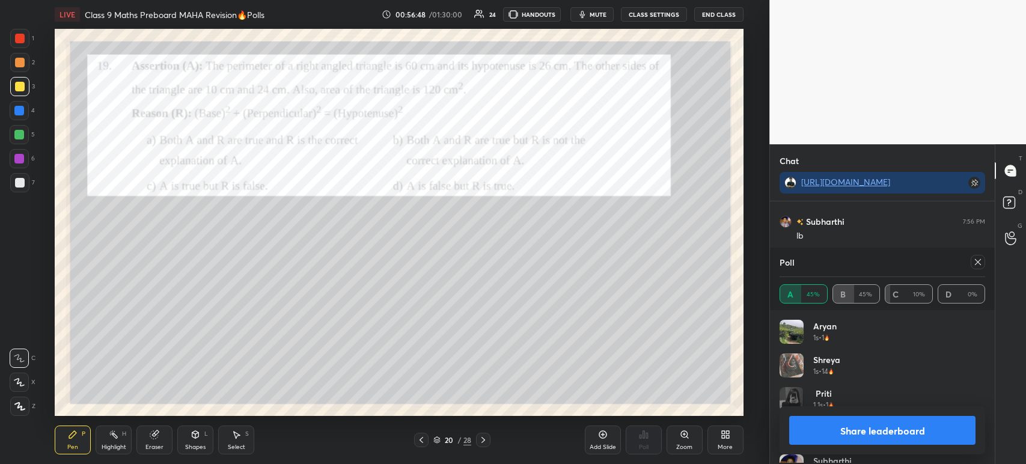
scroll to position [36446, 0]
click at [807, 419] on button "Share leaderboard" at bounding box center [882, 430] width 186 height 29
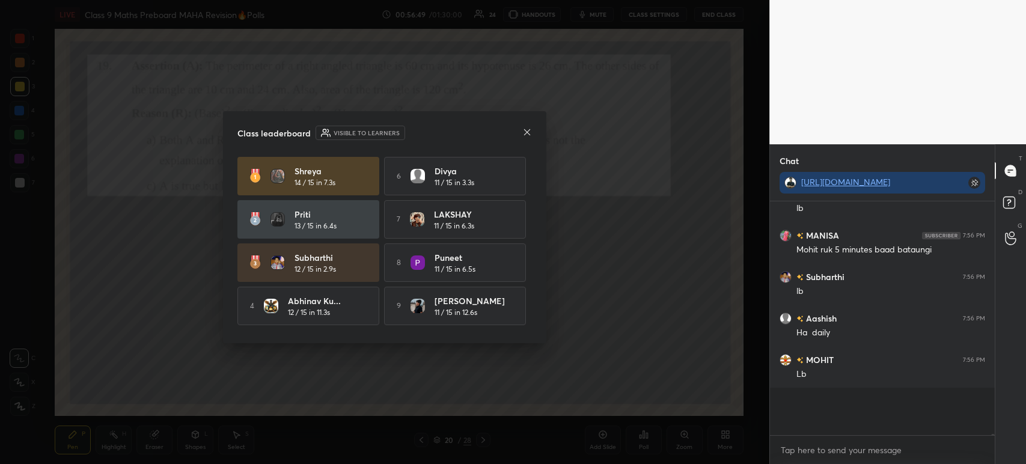
scroll to position [193, 221]
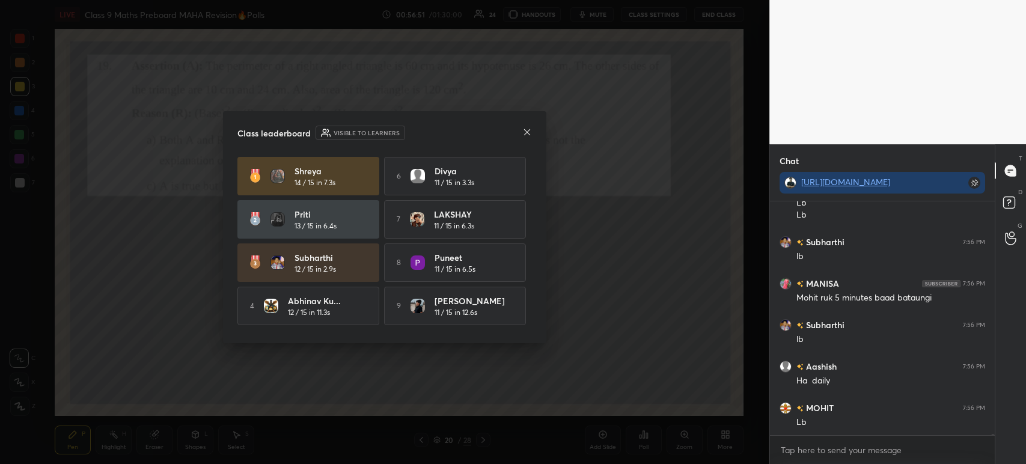
click at [536, 130] on div "Class leaderboard Visible to learners Shreya 14 / 15 in 7.3s 6 Divya 11 / 15 in…" at bounding box center [384, 227] width 323 height 232
click at [528, 128] on icon at bounding box center [527, 132] width 10 height 10
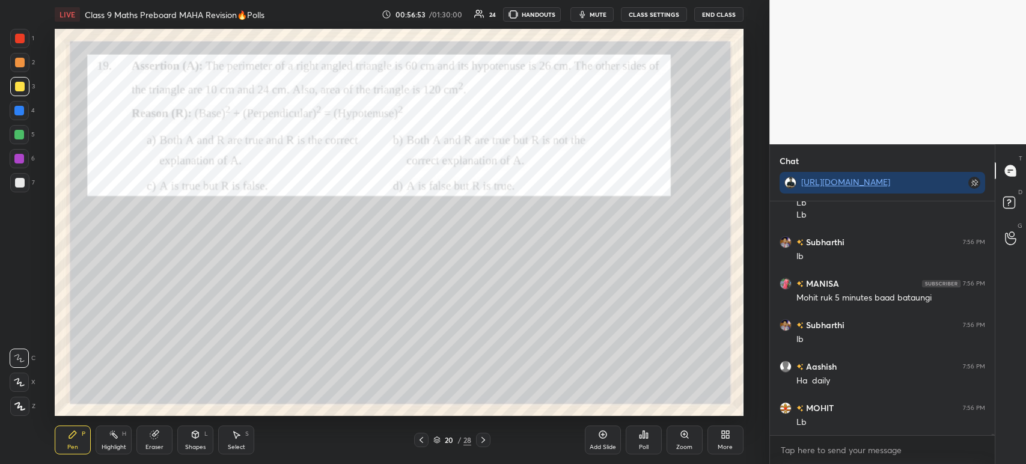
click at [38, 46] on div "Setting up your live class Poll for secs No correct answer Start poll" at bounding box center [398, 222] width 721 height 387
click at [29, 44] on div at bounding box center [19, 38] width 19 height 19
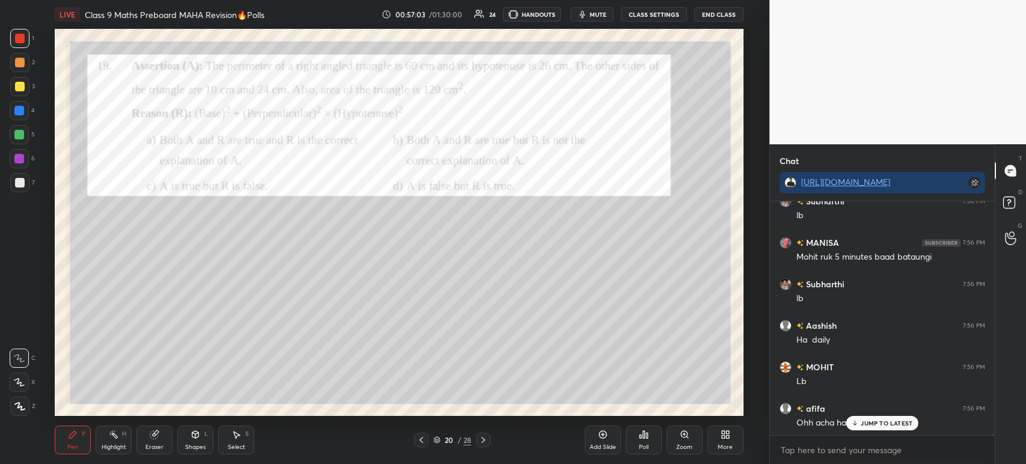
click at [20, 400] on div at bounding box center [19, 406] width 19 height 19
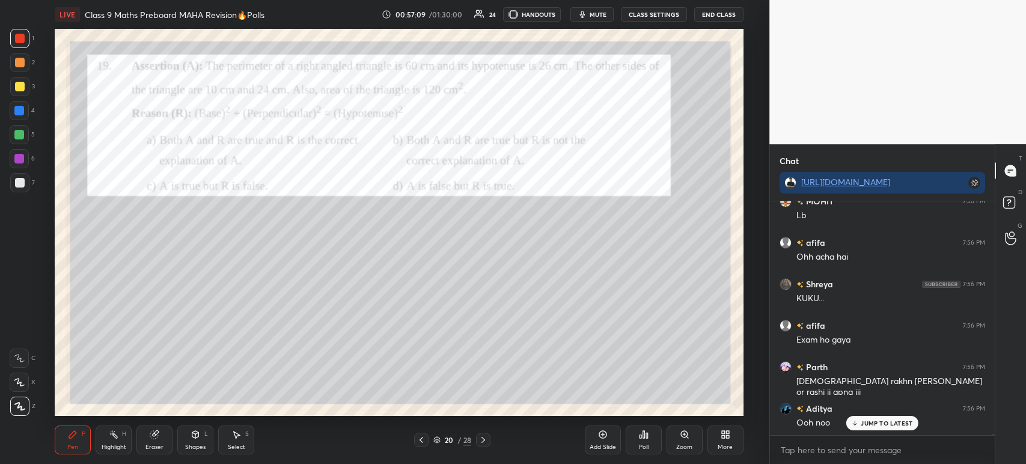
click at [19, 177] on div at bounding box center [19, 182] width 19 height 19
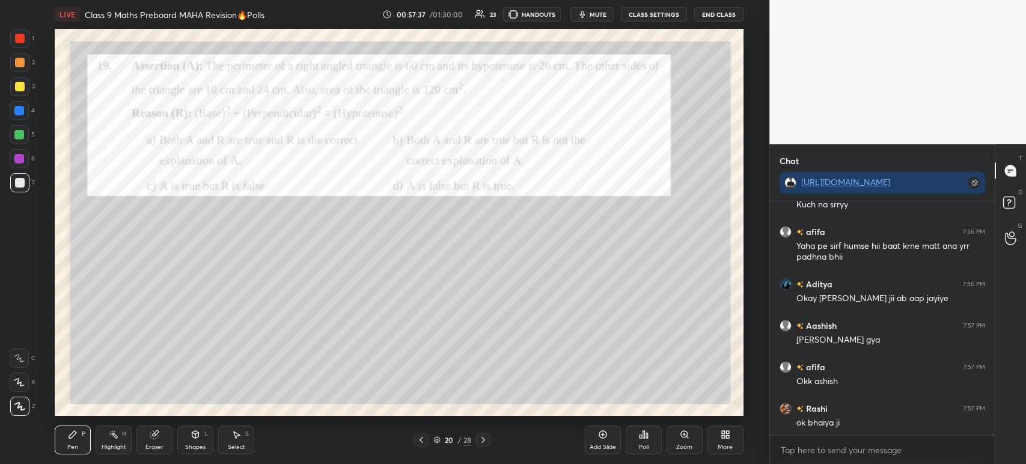
click at [29, 37] on div "1" at bounding box center [22, 38] width 24 height 19
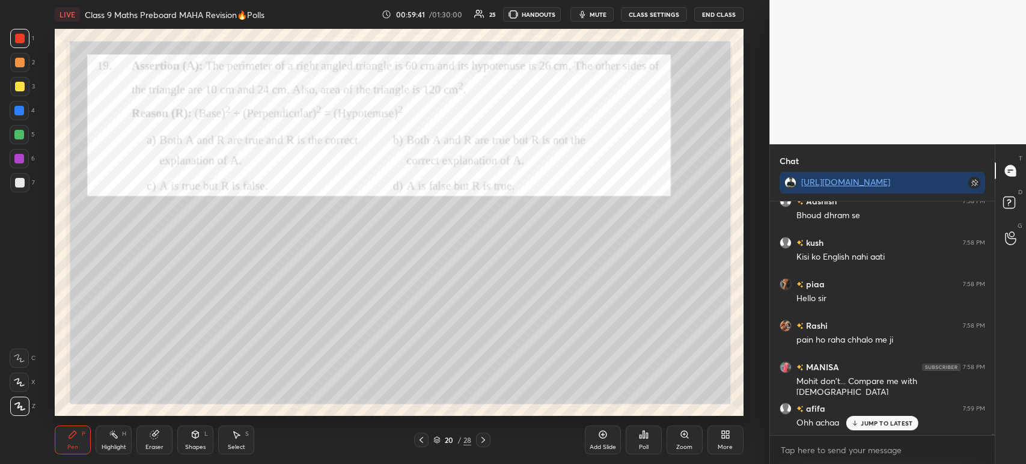
scroll to position [38457, 0]
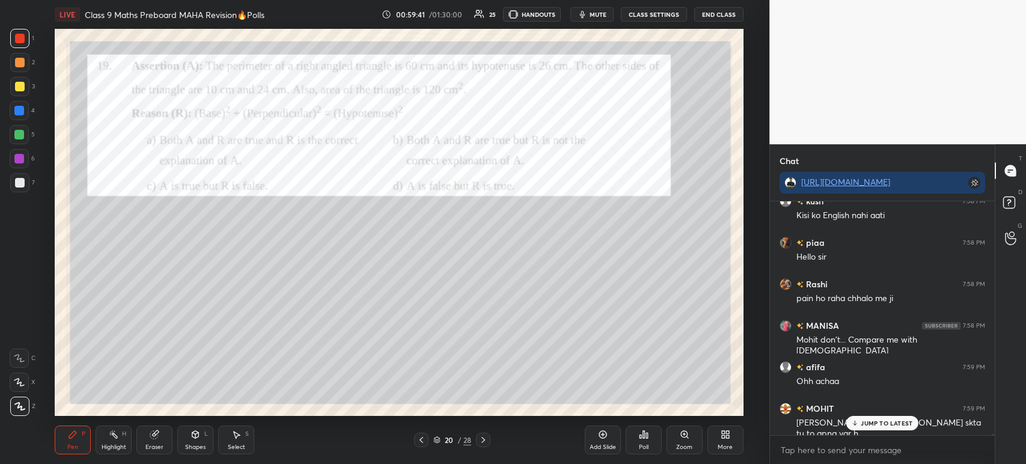
click at [481, 444] on icon at bounding box center [483, 440] width 10 height 10
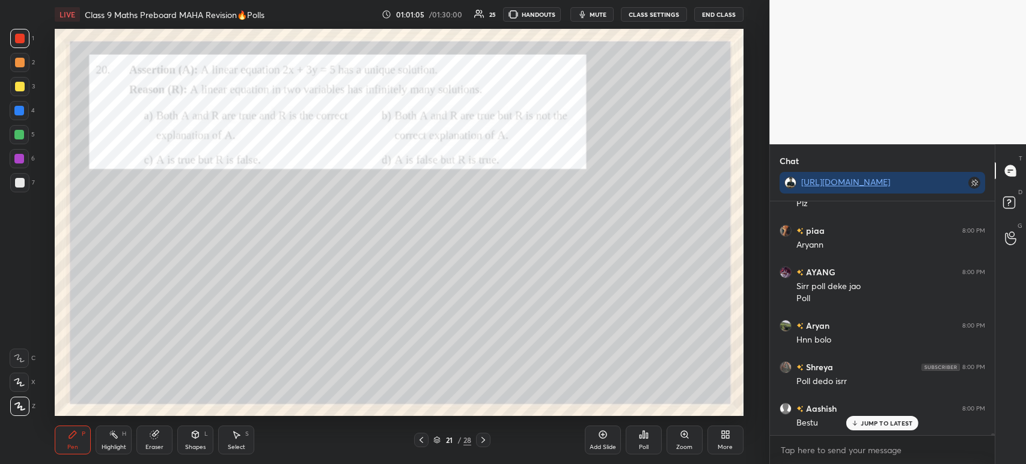
scroll to position [31503, 0]
click at [643, 444] on div "Poll" at bounding box center [644, 447] width 10 height 6
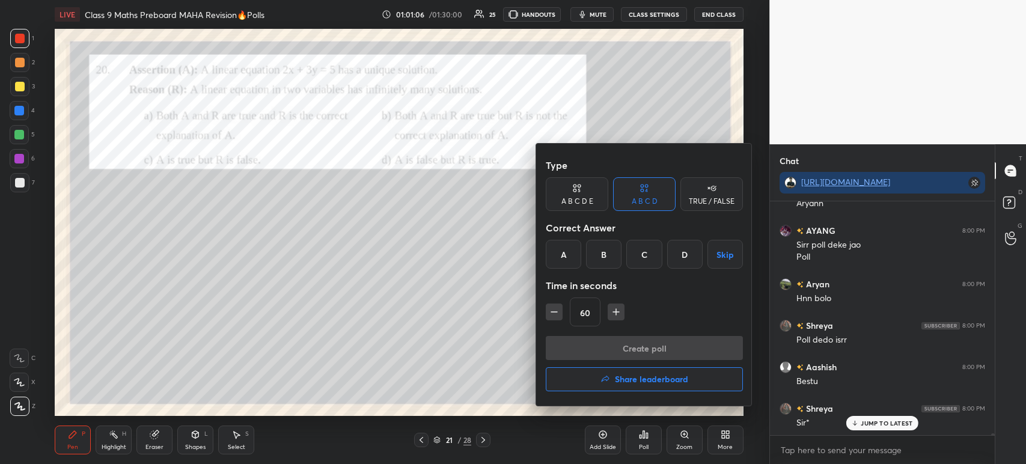
scroll to position [31545, 0]
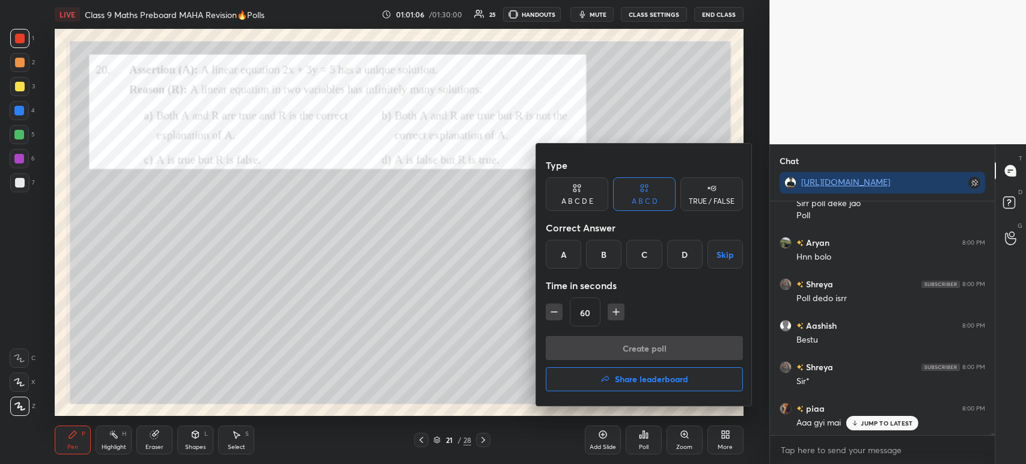
click at [480, 192] on div at bounding box center [513, 232] width 1026 height 464
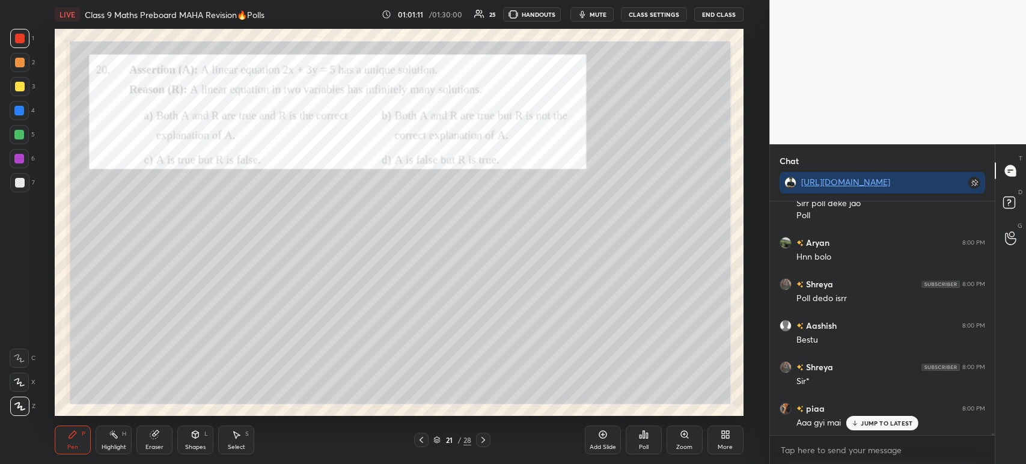
click at [641, 447] on div "Poll" at bounding box center [644, 447] width 10 height 6
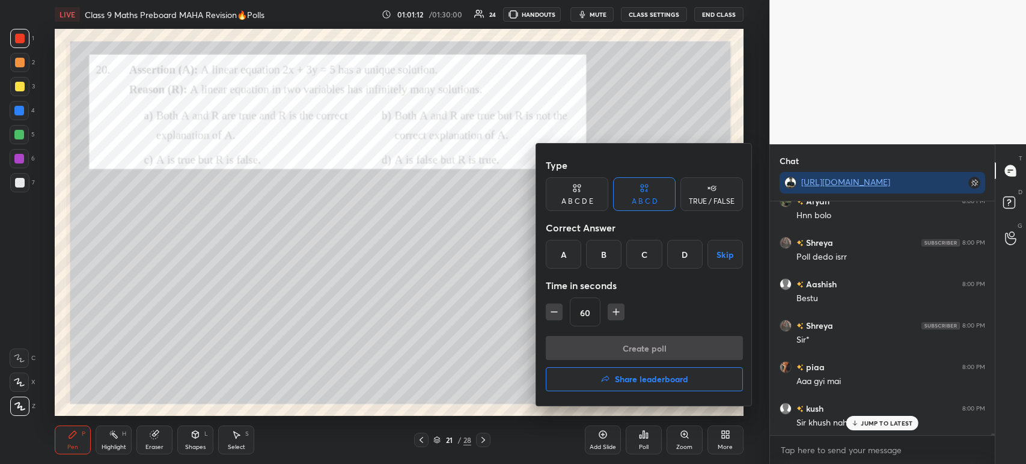
click at [682, 257] on div "D" at bounding box center [684, 254] width 35 height 29
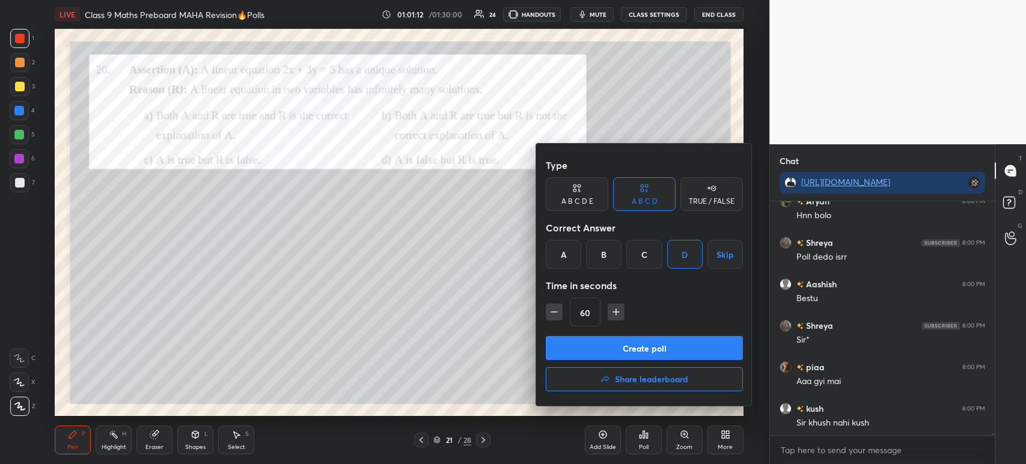
scroll to position [31628, 0]
click at [646, 354] on button "Create poll" at bounding box center [644, 348] width 197 height 24
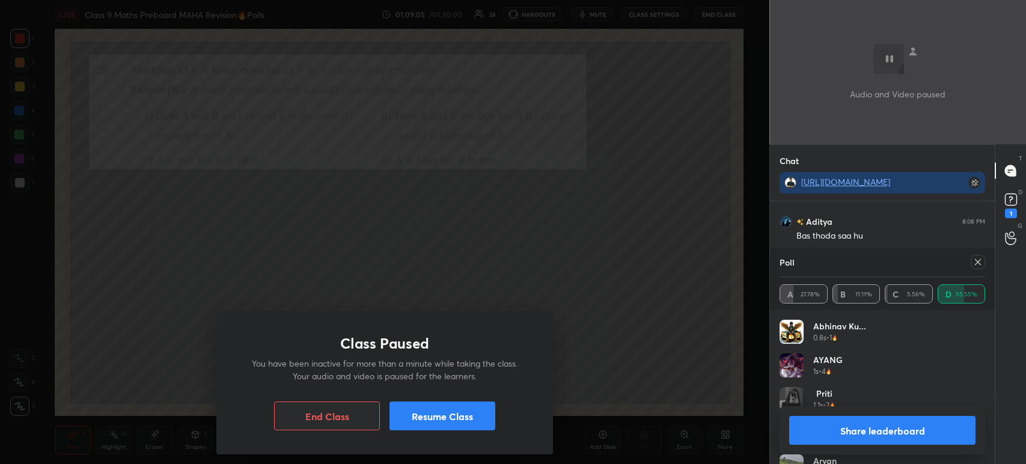
scroll to position [4, 4]
click at [451, 426] on button "Resume Class" at bounding box center [442, 415] width 106 height 29
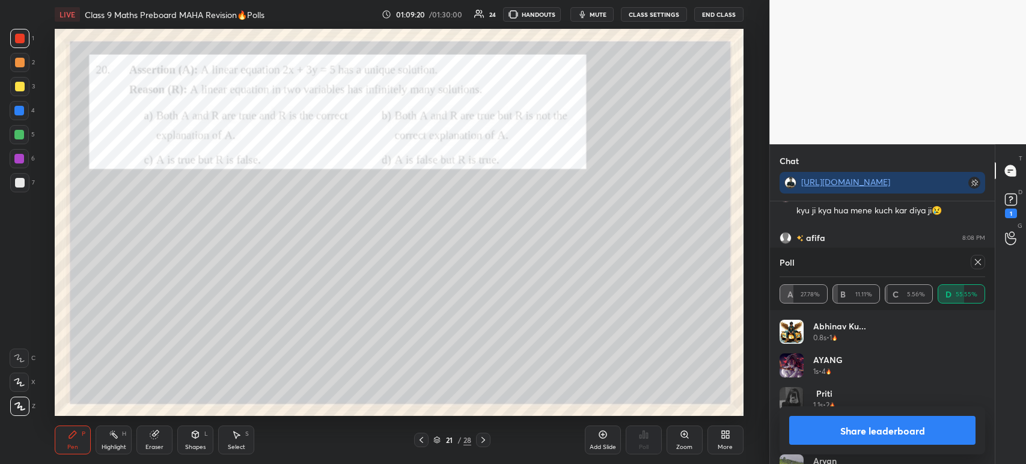
scroll to position [38170, 0]
click at [801, 428] on button "Share leaderboard" at bounding box center [882, 430] width 186 height 29
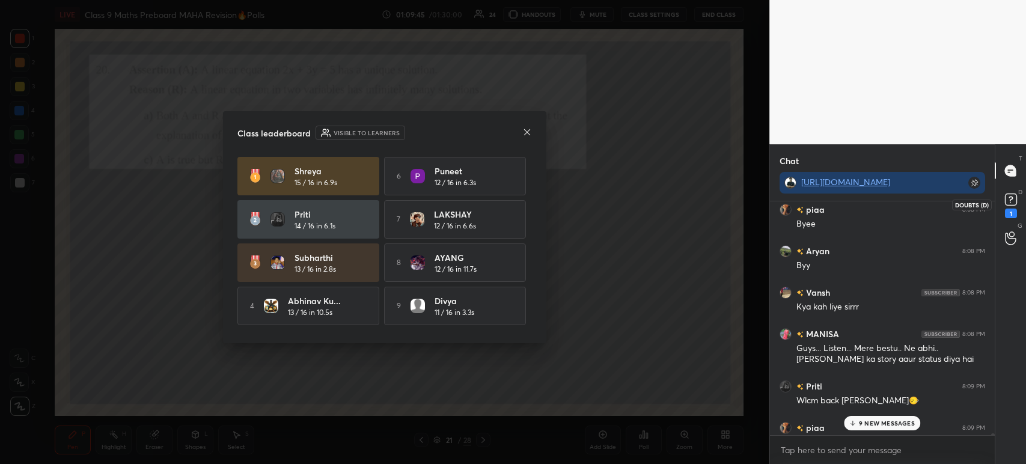
scroll to position [38332, 0]
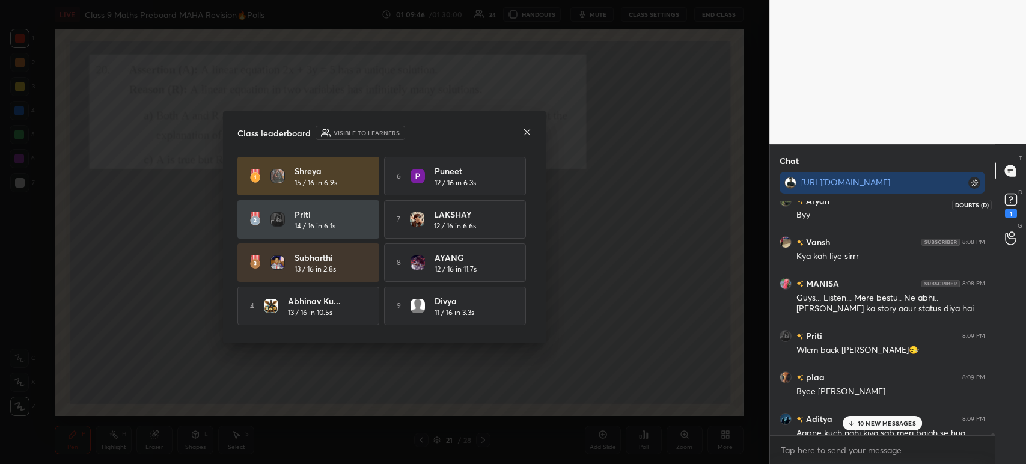
click at [1012, 197] on rect at bounding box center [1010, 199] width 11 height 11
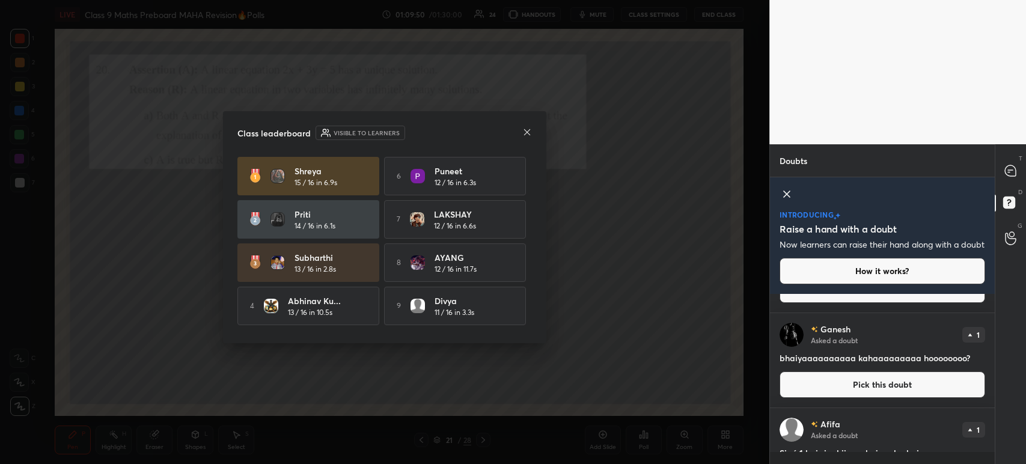
click at [1025, 168] on div "T Messages (T)" at bounding box center [1010, 171] width 31 height 34
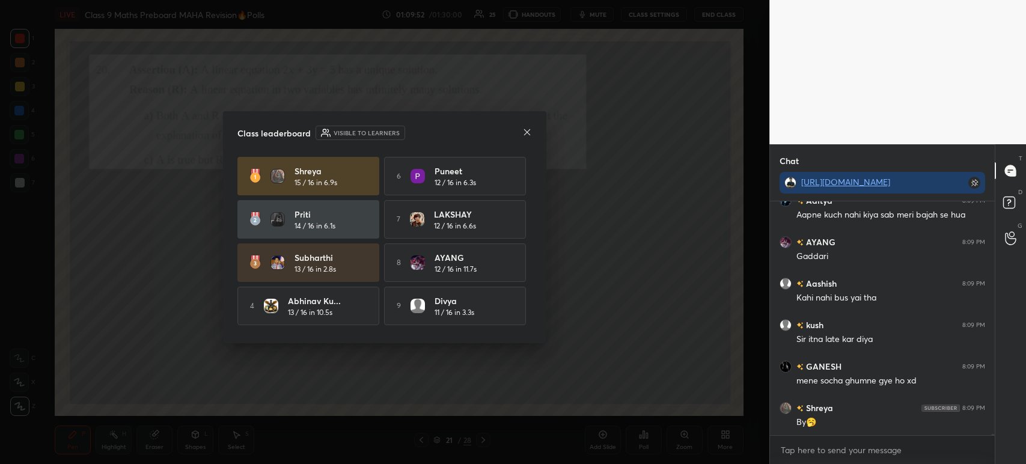
click at [528, 133] on icon at bounding box center [527, 132] width 10 height 10
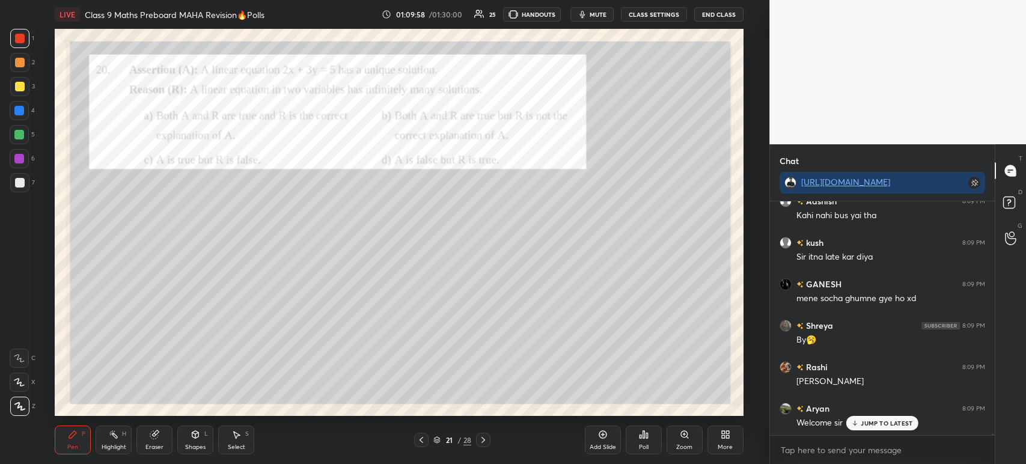
click at [5, 32] on div "1 2 3 4 5 6 7 C X Z C X Z E E Erase all H H" at bounding box center [19, 222] width 38 height 387
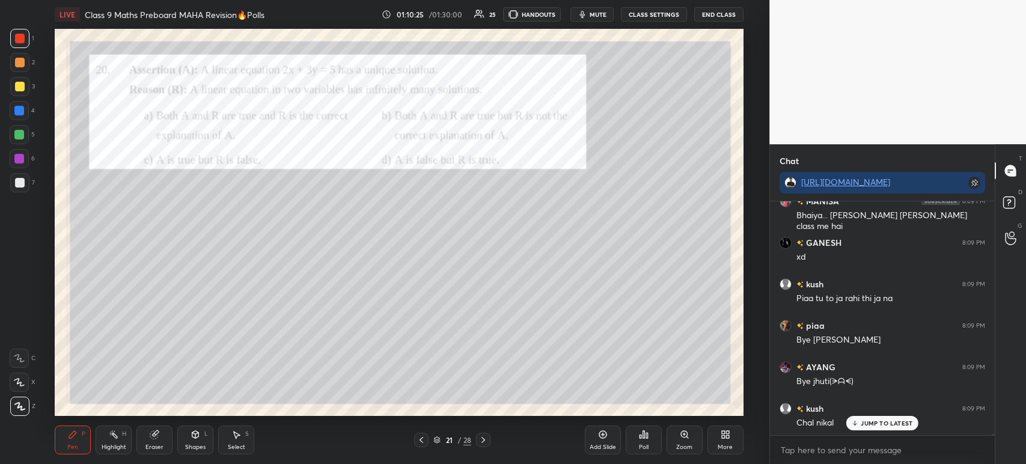
click at [479, 439] on icon at bounding box center [483, 440] width 10 height 10
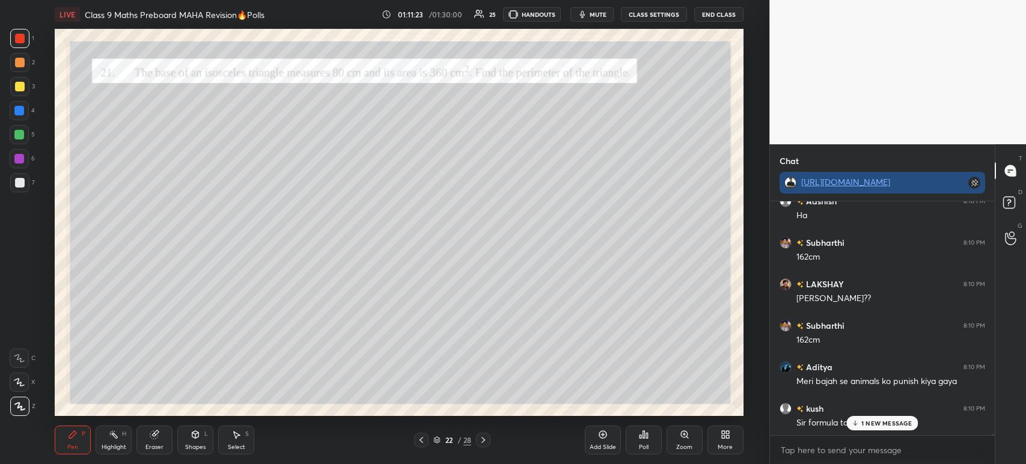
scroll to position [40303, 0]
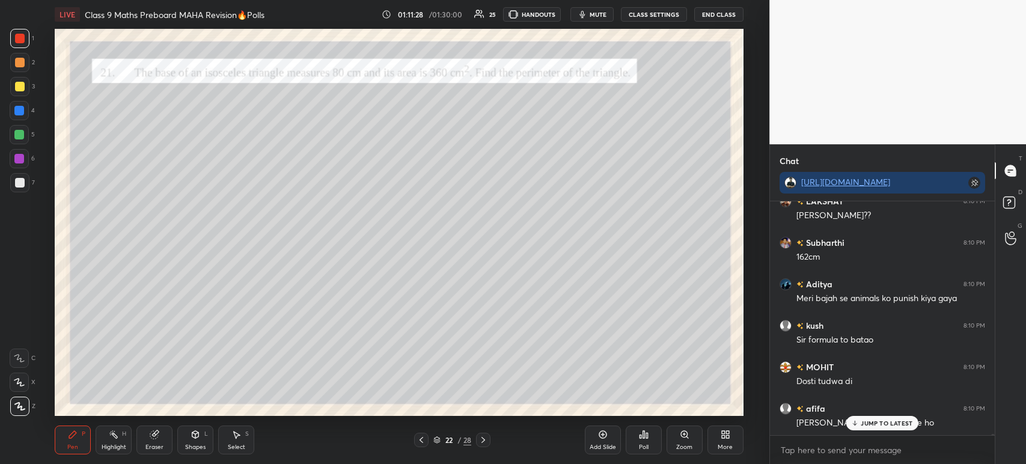
click at [21, 177] on div at bounding box center [19, 182] width 19 height 19
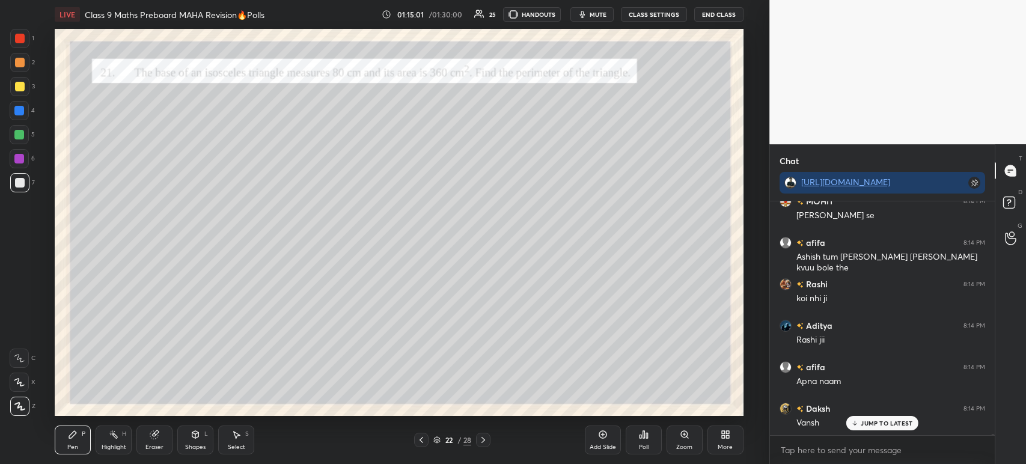
scroll to position [42726, 0]
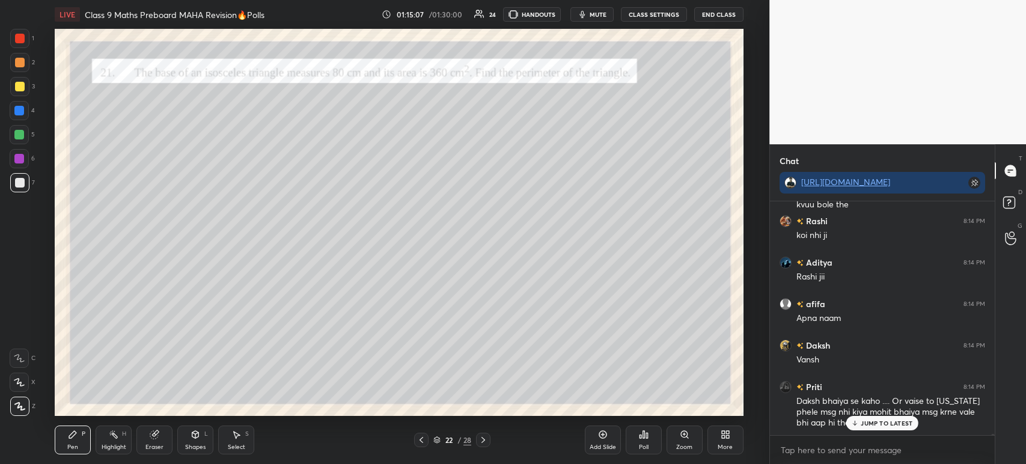
click at [29, 41] on div "1" at bounding box center [22, 38] width 24 height 19
click at [4, 81] on div "1 2 3 4 5 6 7 C X Z C X Z E E Erase all H H" at bounding box center [19, 222] width 38 height 387
click at [21, 83] on div at bounding box center [20, 87] width 10 height 10
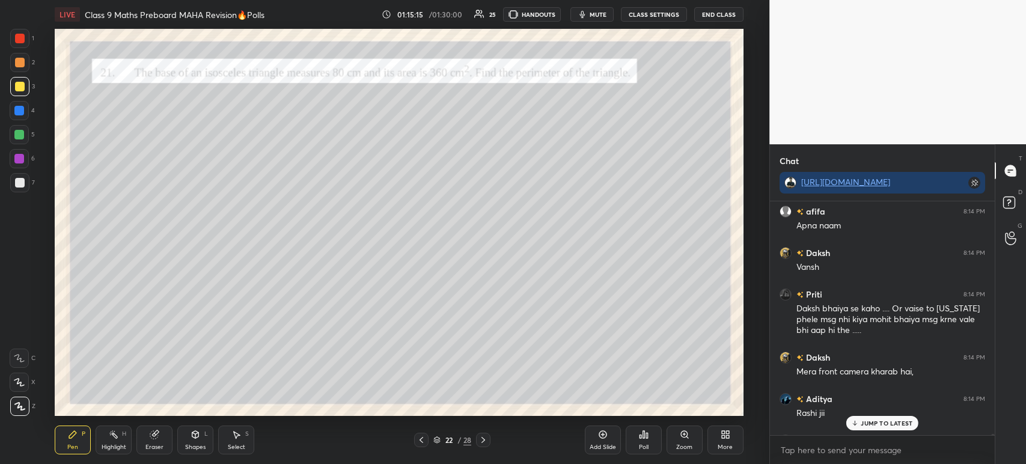
scroll to position [42812, 0]
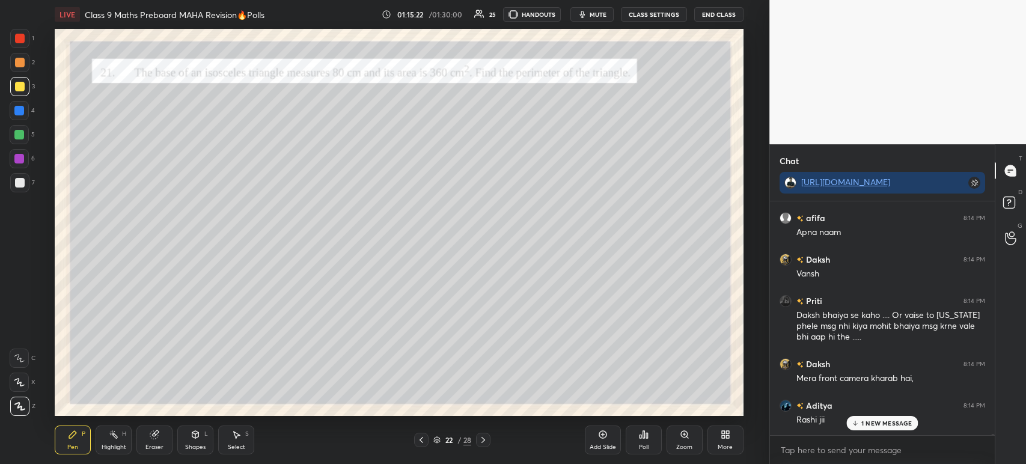
click at [482, 445] on icon at bounding box center [483, 440] width 10 height 10
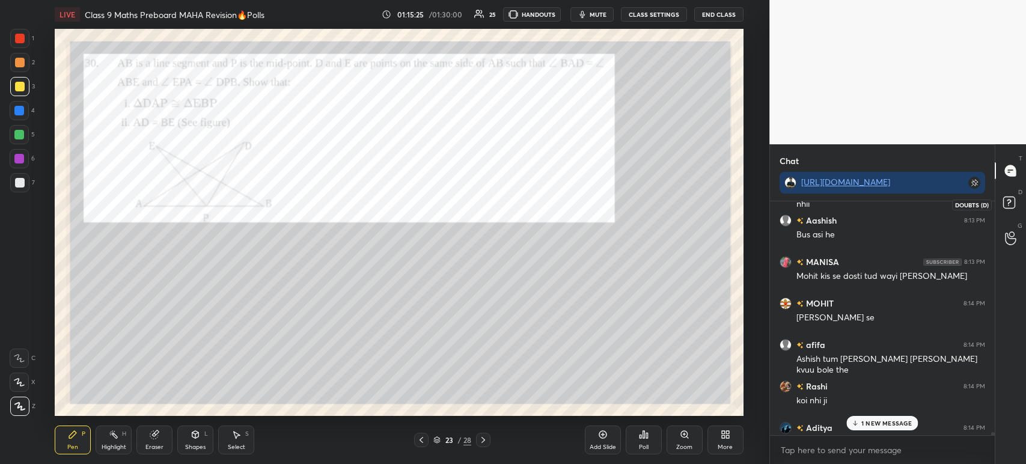
scroll to position [42561, 0]
click at [1005, 207] on rect at bounding box center [1008, 202] width 11 height 11
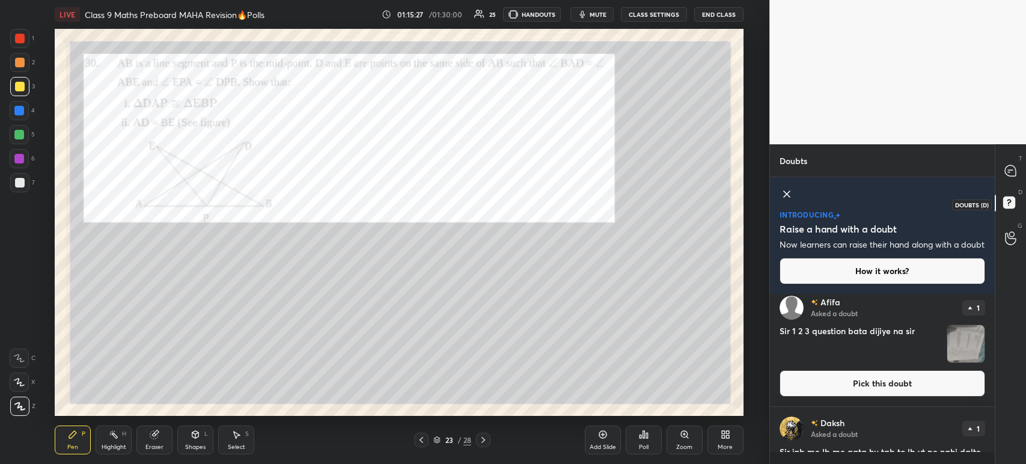
scroll to position [444, 0]
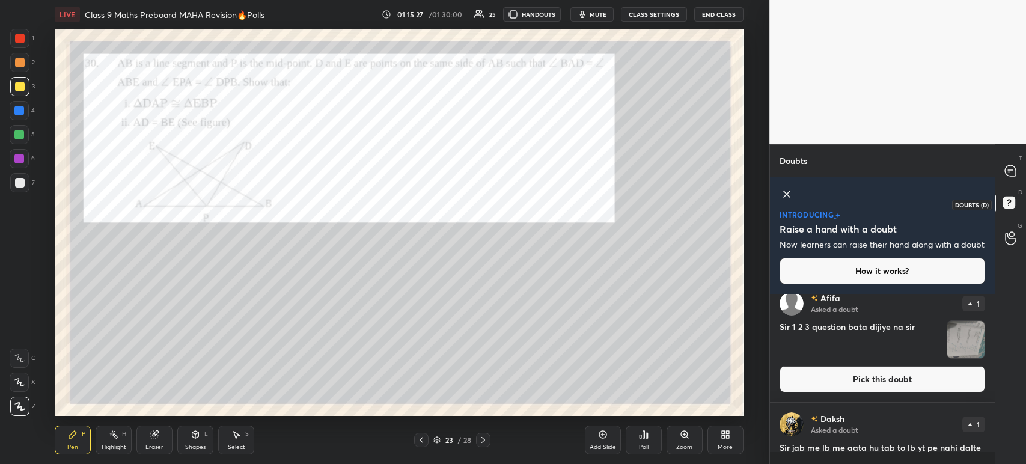
click at [1010, 198] on rect at bounding box center [1008, 202] width 11 height 11
click at [1005, 175] on icon at bounding box center [1010, 171] width 13 height 13
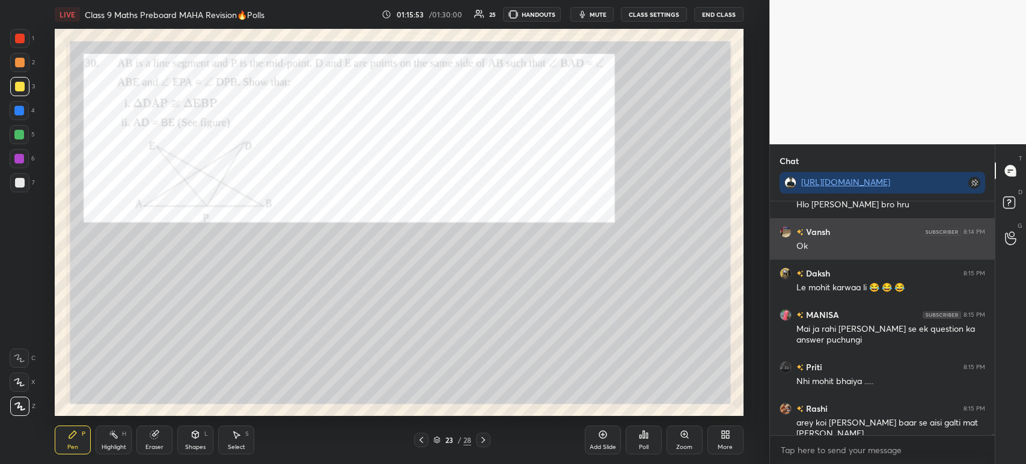
scroll to position [43235, 0]
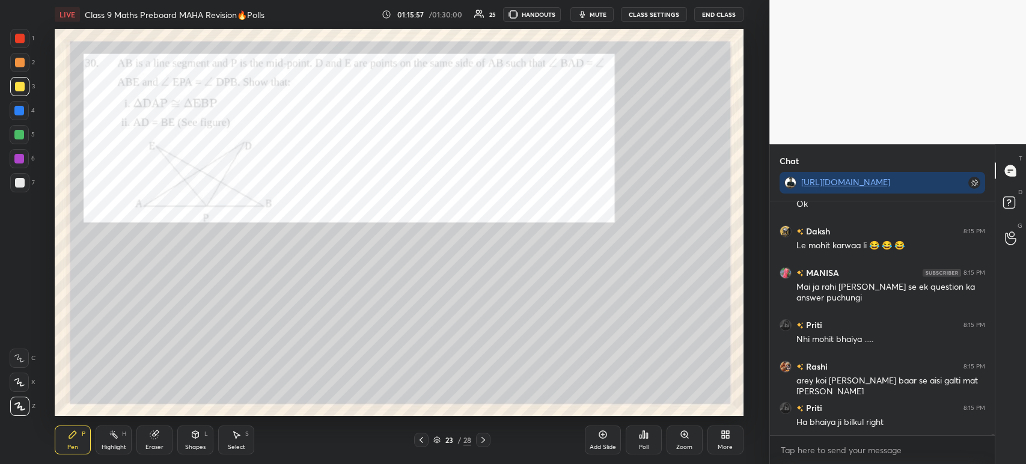
click at [167, 426] on div "Eraser" at bounding box center [154, 440] width 36 height 29
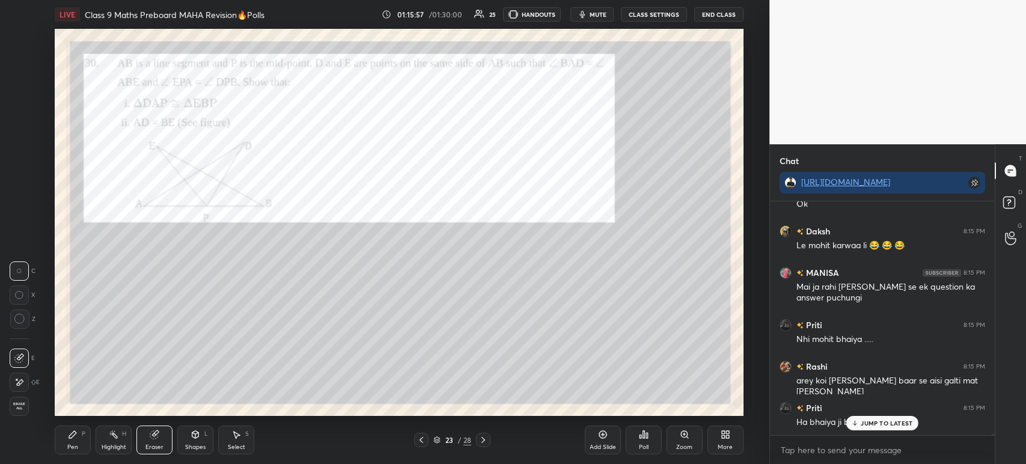
scroll to position [43276, 0]
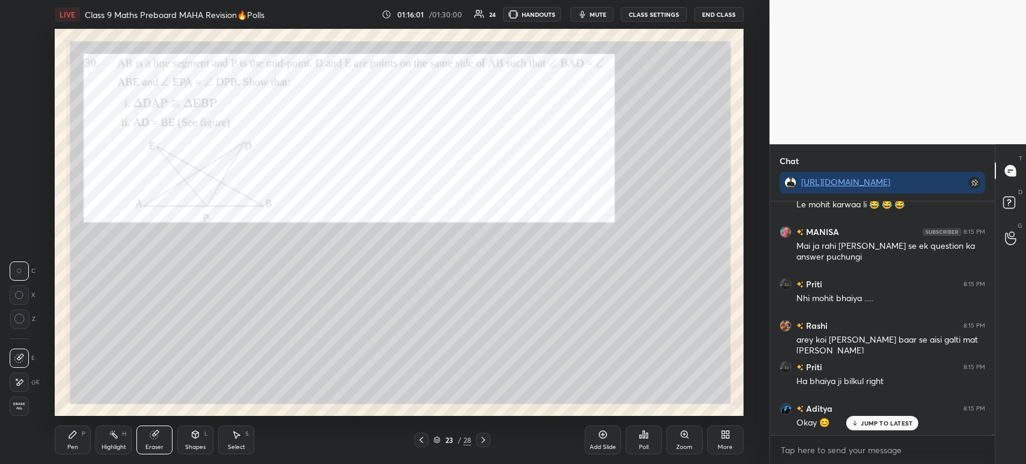
click at [72, 436] on icon at bounding box center [72, 434] width 7 height 7
click at [24, 42] on div at bounding box center [20, 39] width 10 height 10
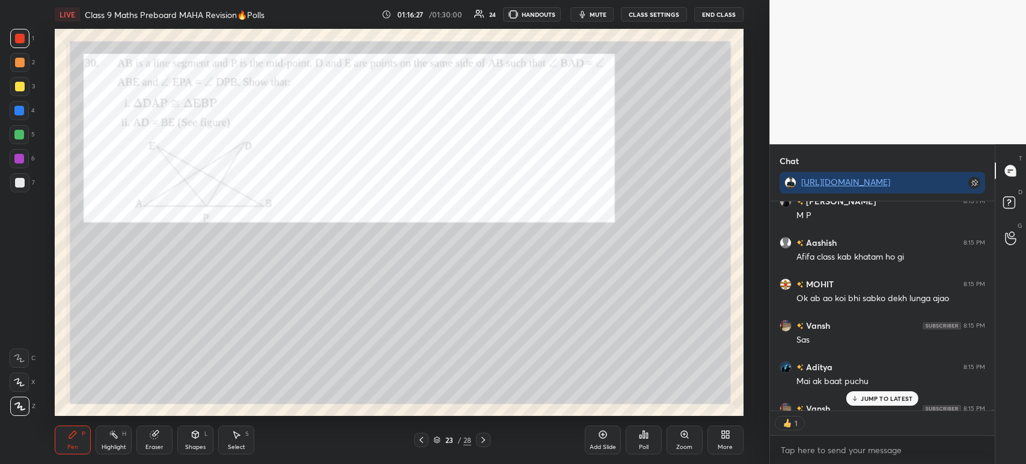
scroll to position [43615, 0]
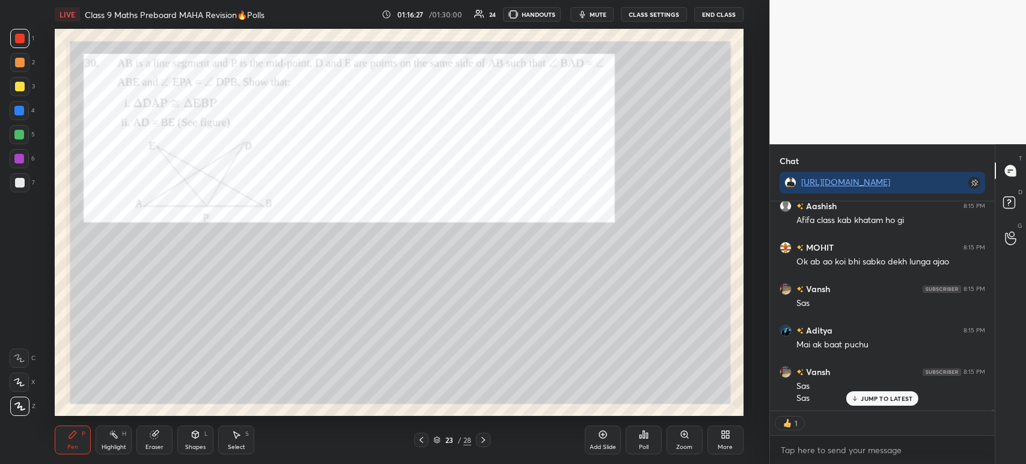
click at [159, 439] on div "Eraser" at bounding box center [154, 440] width 36 height 29
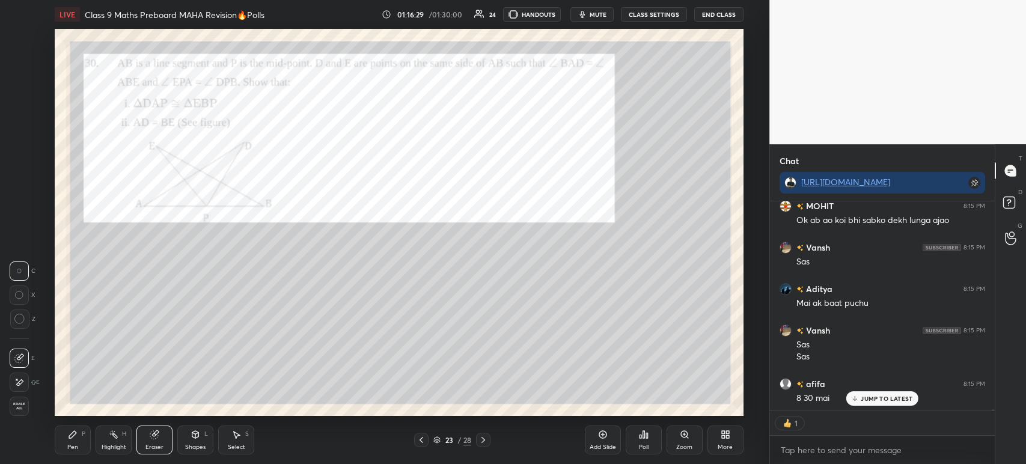
scroll to position [43740, 0]
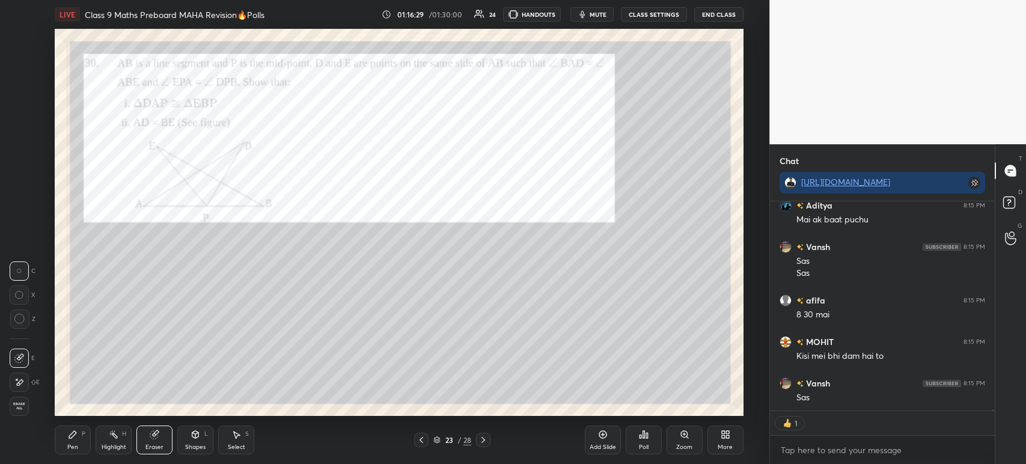
click at [78, 447] on div "Pen" at bounding box center [72, 447] width 11 height 6
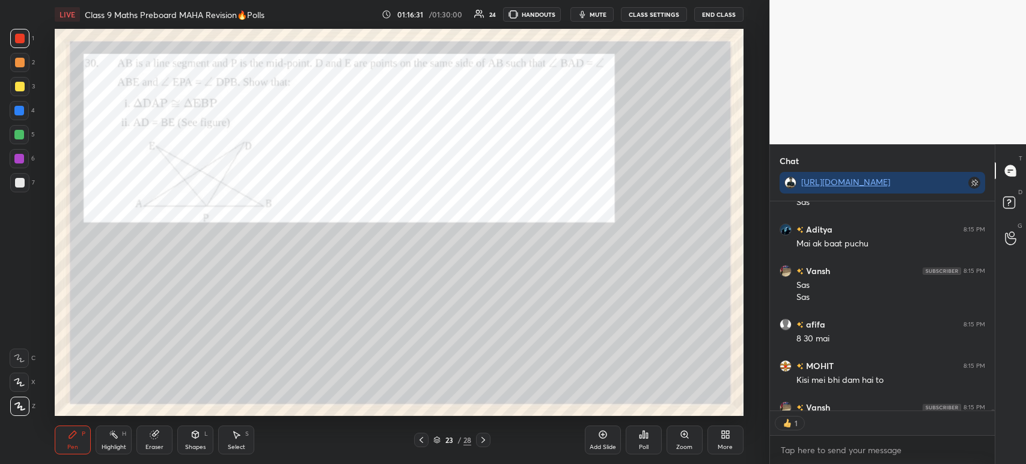
scroll to position [4, 4]
click at [114, 442] on div "Highlight H" at bounding box center [114, 440] width 36 height 29
click at [143, 436] on div "Eraser" at bounding box center [154, 440] width 36 height 29
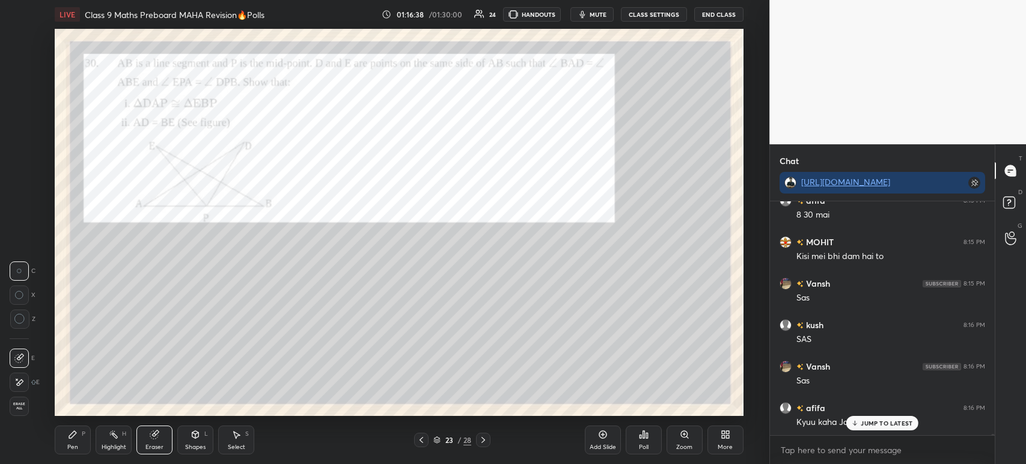
scroll to position [43881, 0]
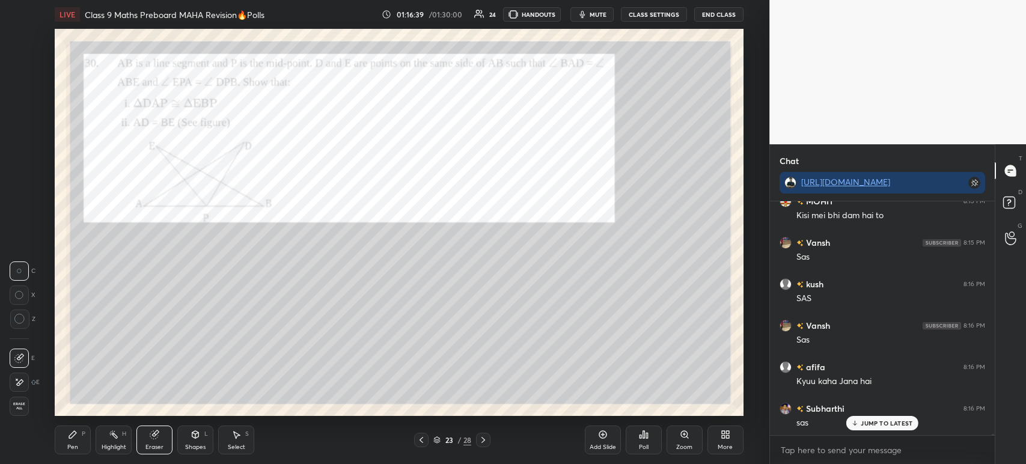
click at [61, 451] on div "Pen P" at bounding box center [73, 440] width 36 height 29
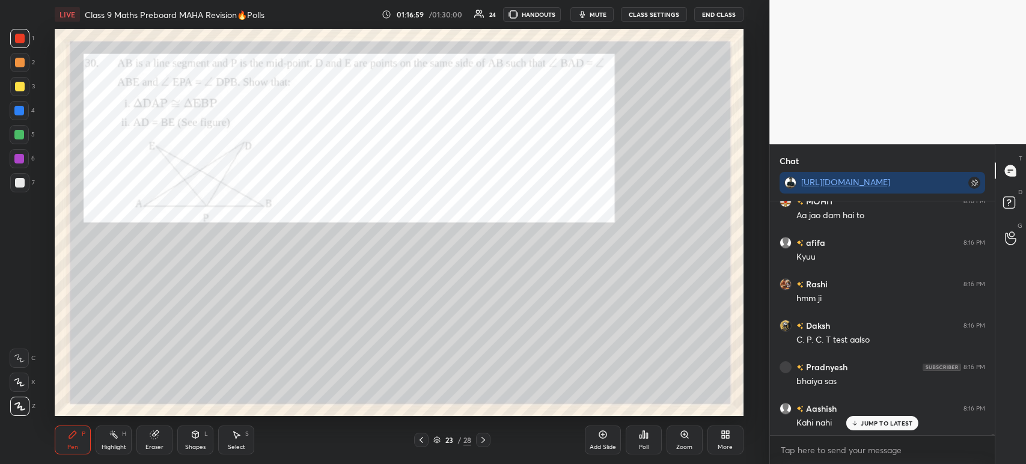
scroll to position [44391, 0]
click at [23, 107] on div at bounding box center [19, 111] width 10 height 10
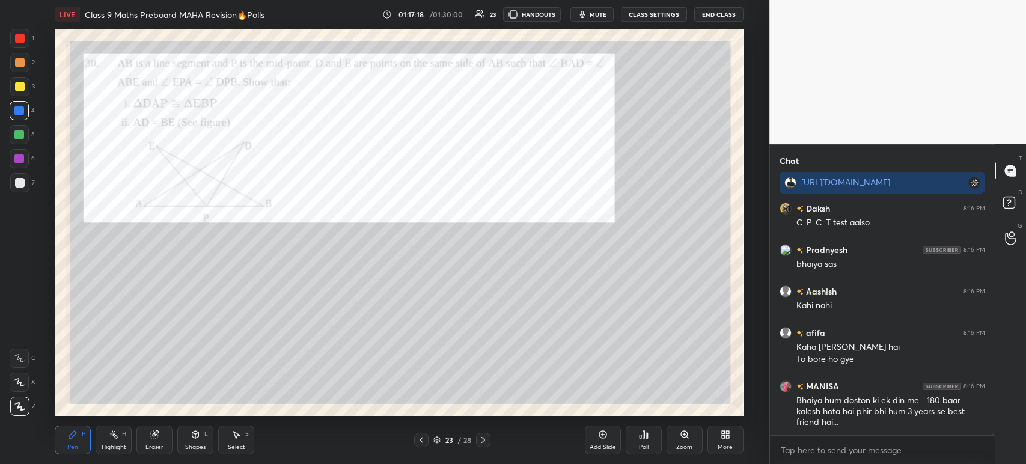
scroll to position [44507, 0]
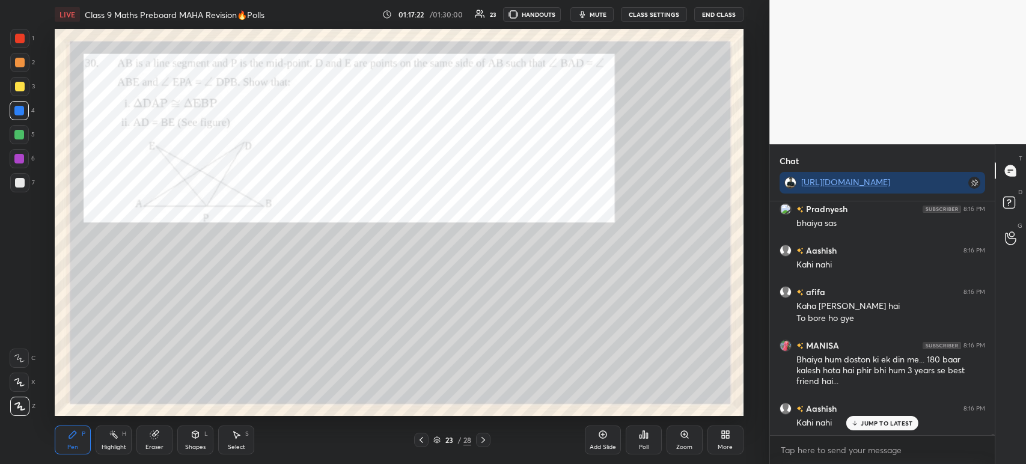
click at [28, 42] on div at bounding box center [19, 38] width 19 height 19
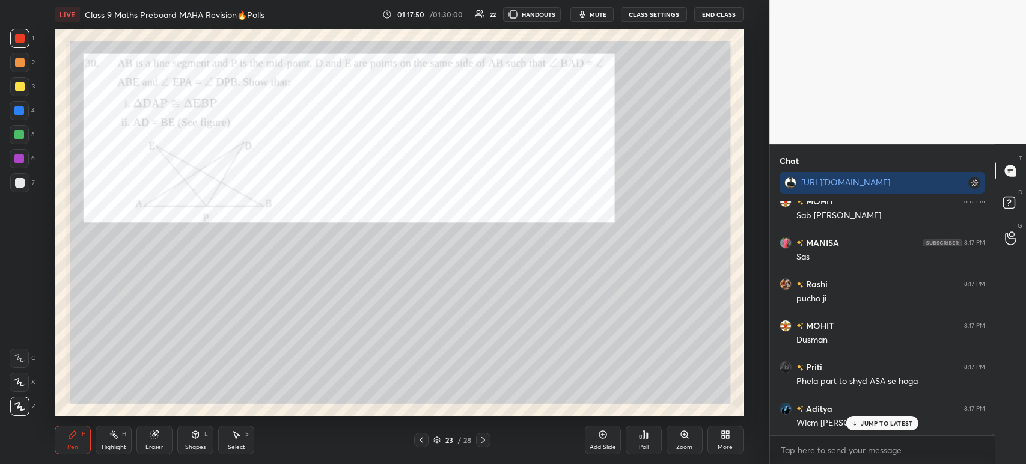
scroll to position [44891, 0]
click at [24, 188] on div at bounding box center [19, 182] width 19 height 19
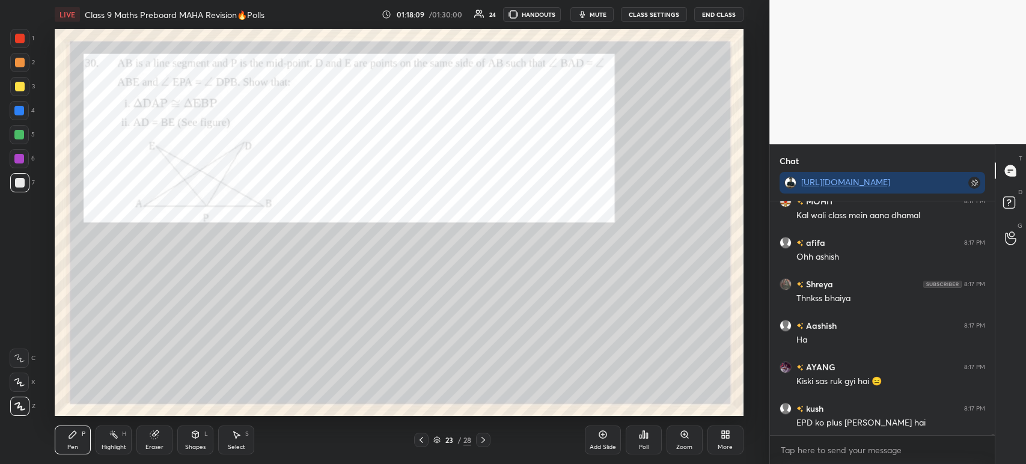
scroll to position [45140, 0]
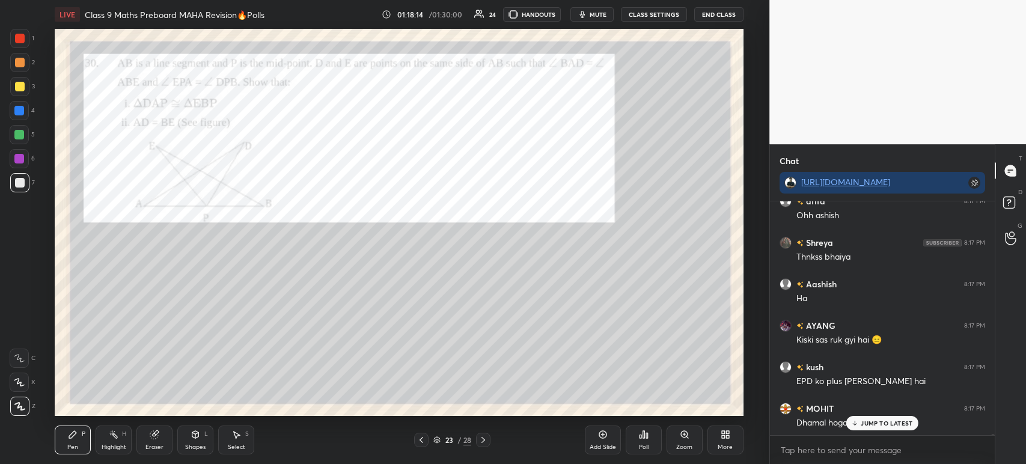
click at [24, 42] on div at bounding box center [19, 38] width 19 height 19
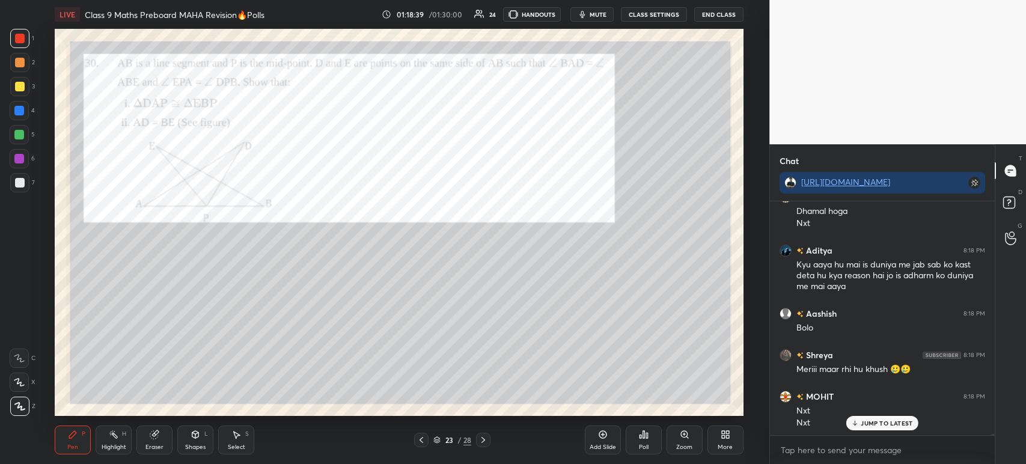
scroll to position [45393, 0]
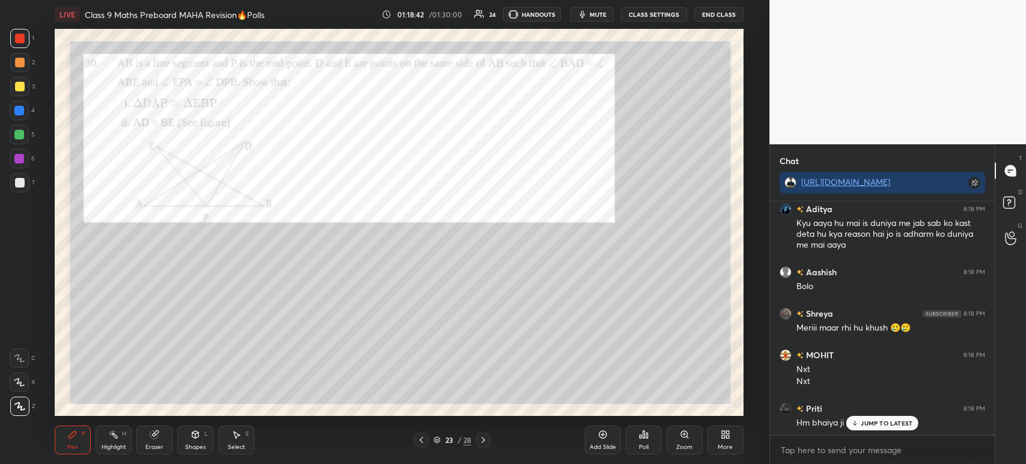
click at [478, 442] on icon at bounding box center [483, 440] width 10 height 10
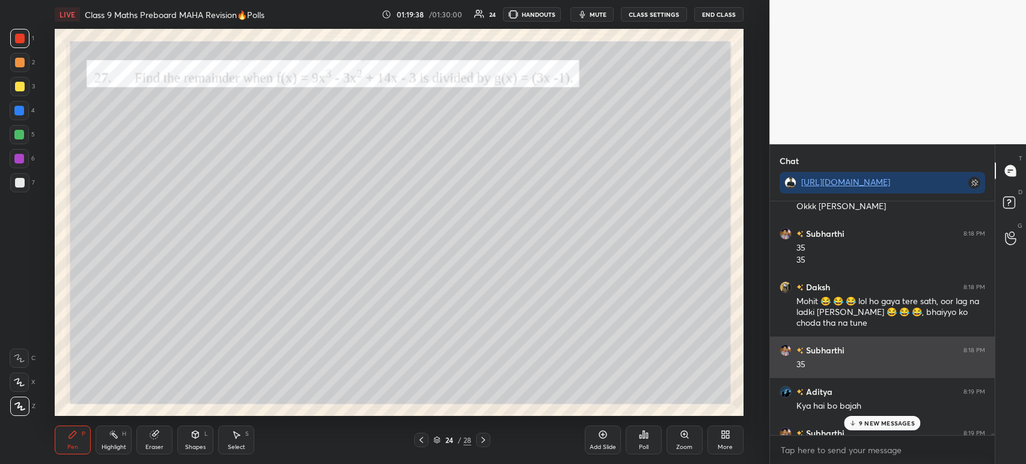
scroll to position [46089, 0]
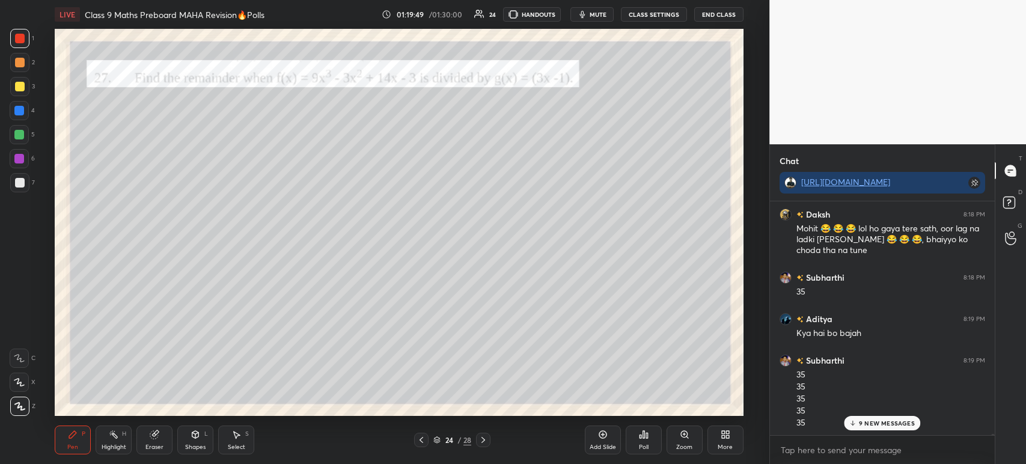
click at [29, 182] on div at bounding box center [19, 182] width 19 height 19
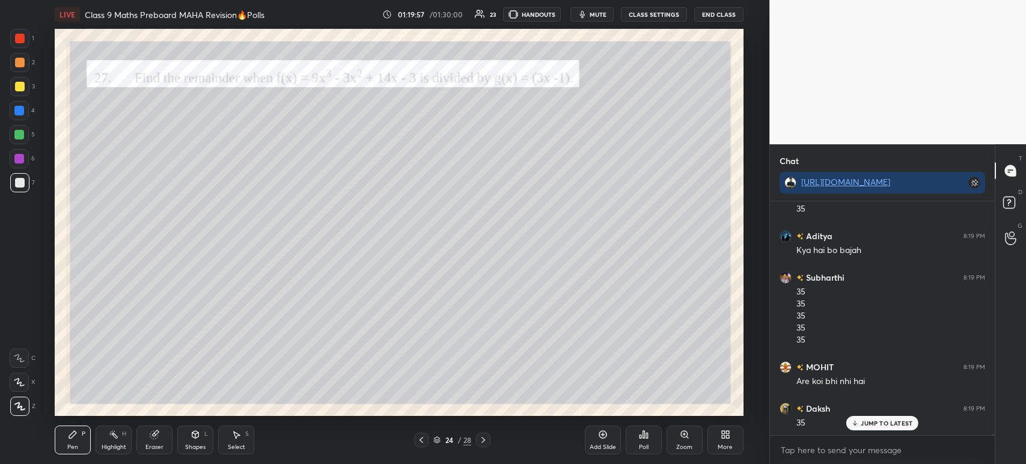
scroll to position [46214, 0]
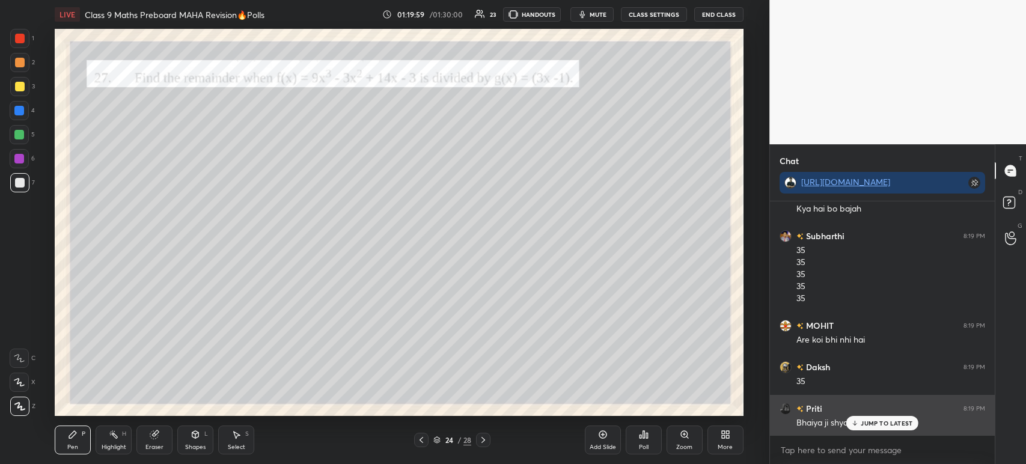
click at [854, 421] on icon at bounding box center [855, 423] width 8 height 7
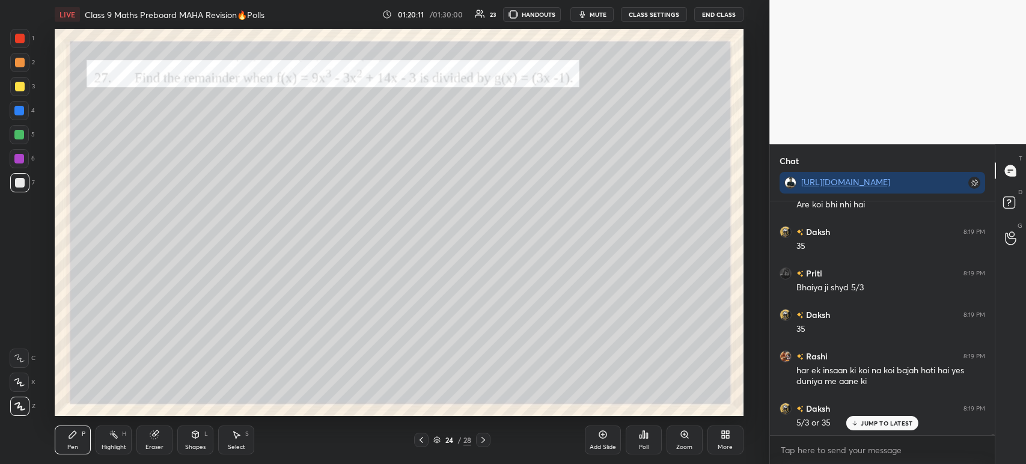
scroll to position [46390, 0]
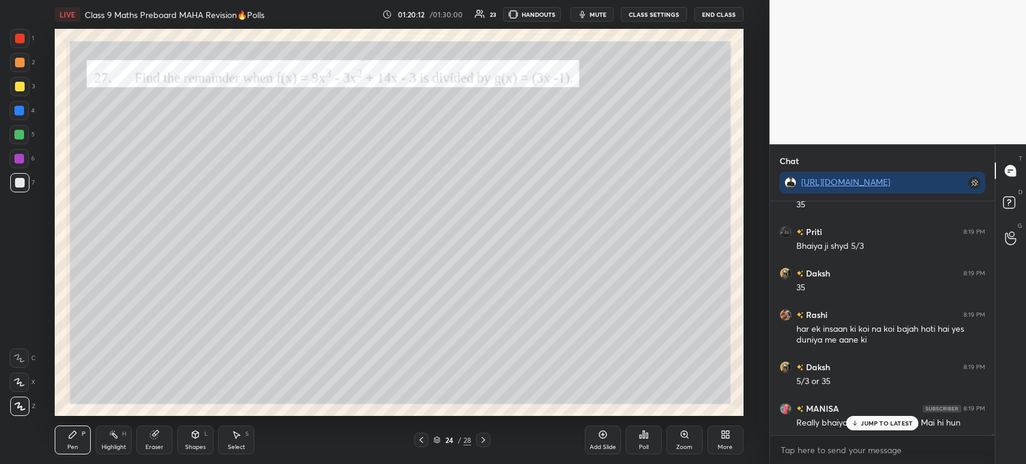
click at [30, 41] on div "1" at bounding box center [22, 38] width 24 height 19
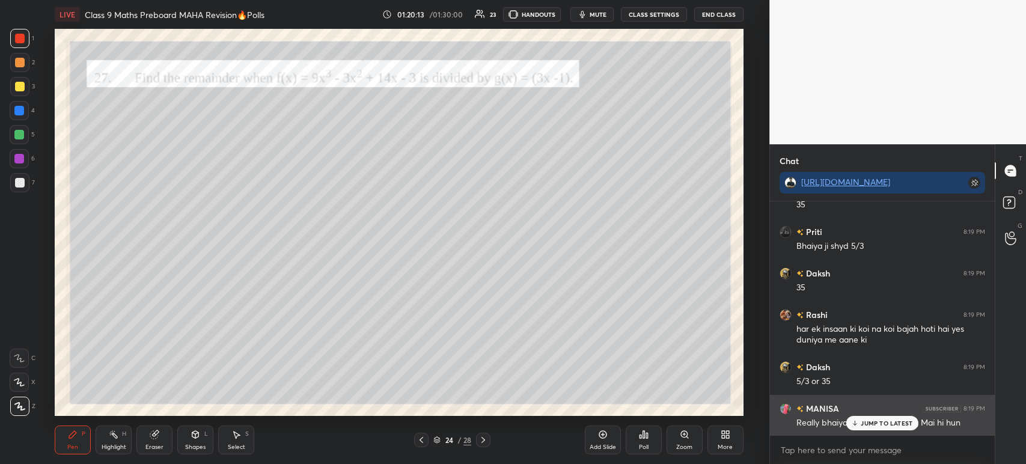
click at [858, 408] on div "MANISA 8:19 PM" at bounding box center [883, 408] width 206 height 13
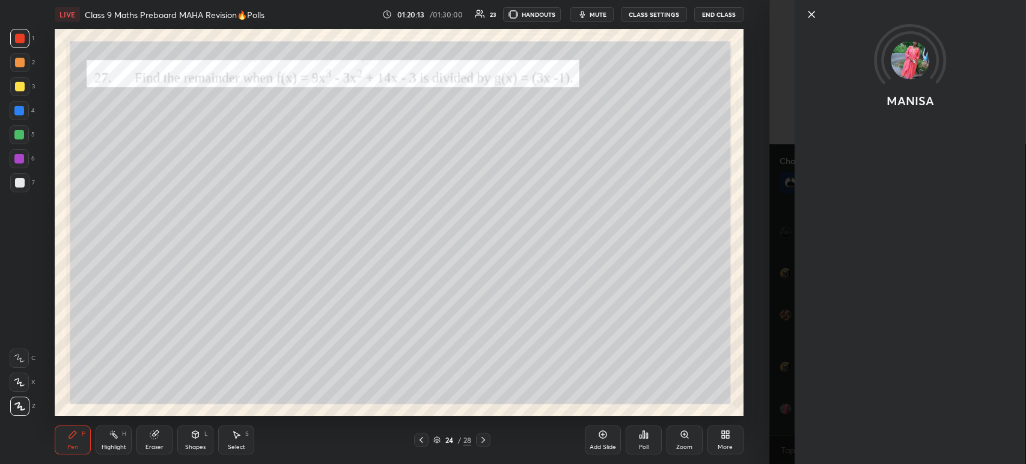
scroll to position [46432, 0]
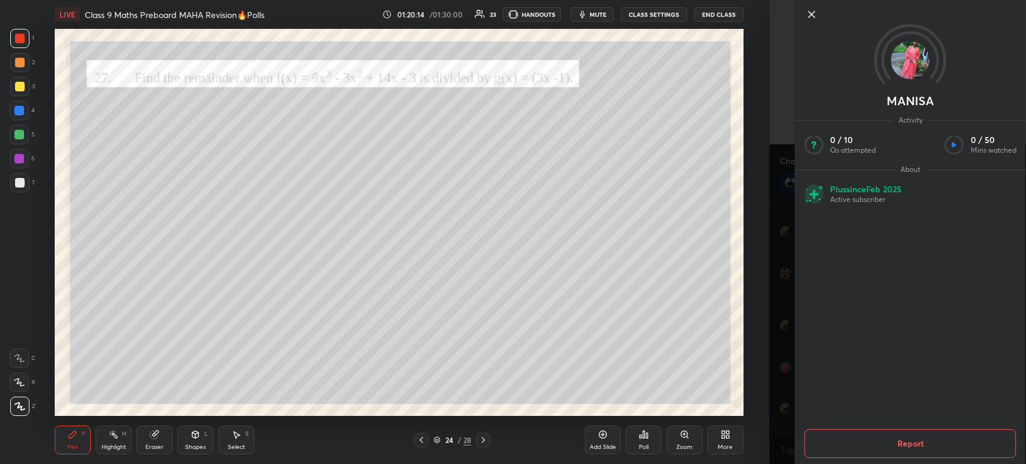
click at [810, 19] on icon at bounding box center [811, 14] width 14 height 14
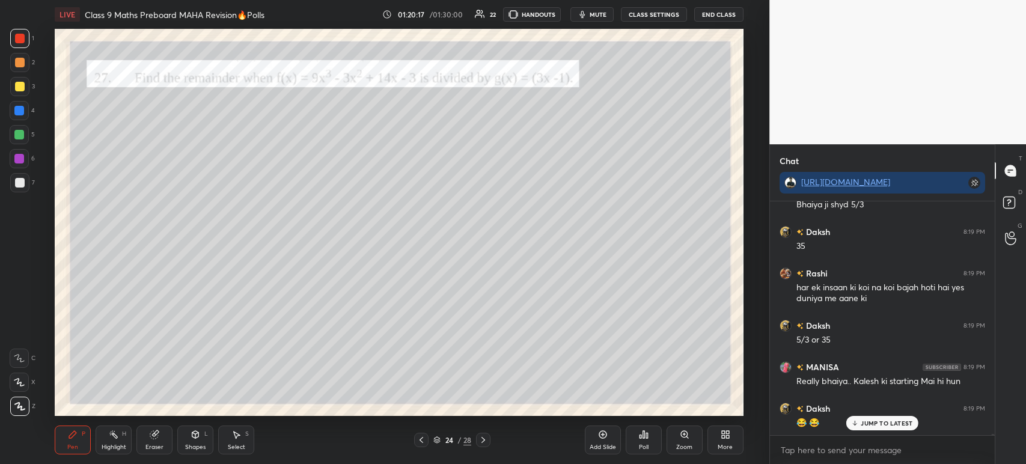
scroll to position [46473, 0]
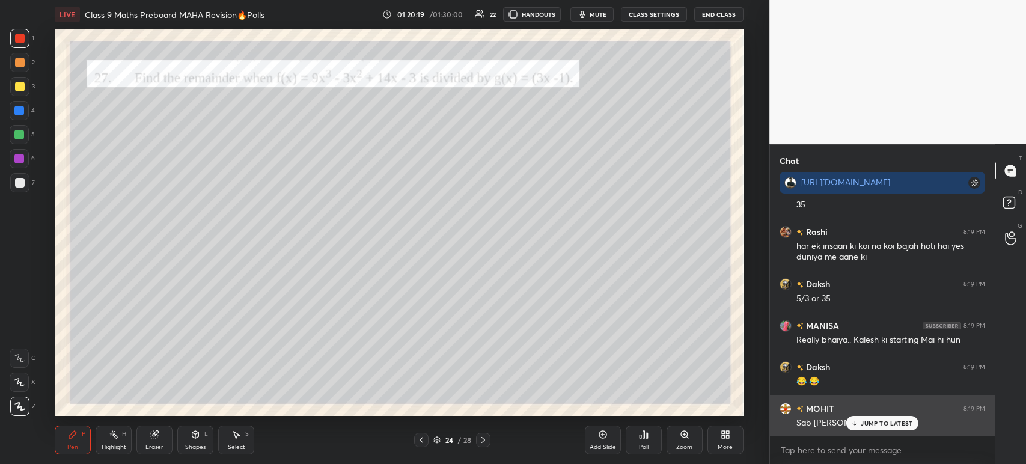
click at [860, 420] on div "JUMP TO LATEST" at bounding box center [882, 423] width 72 height 14
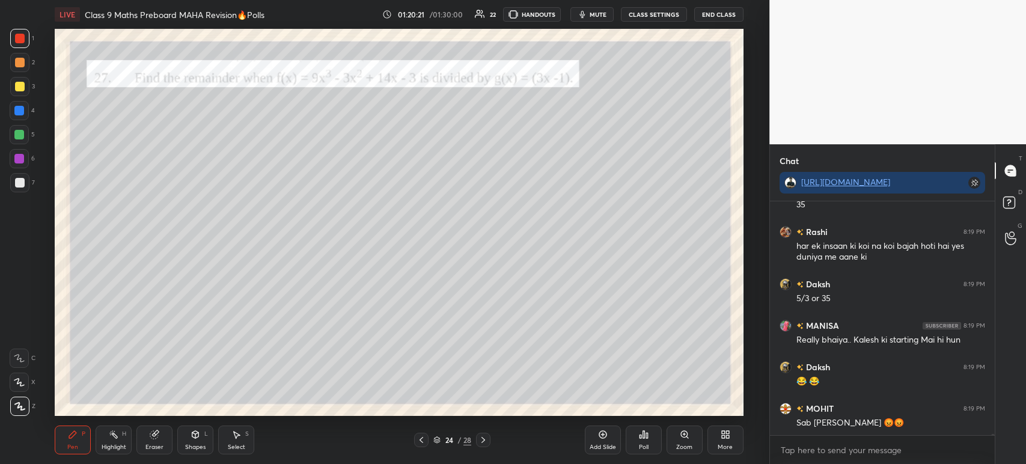
scroll to position [46515, 0]
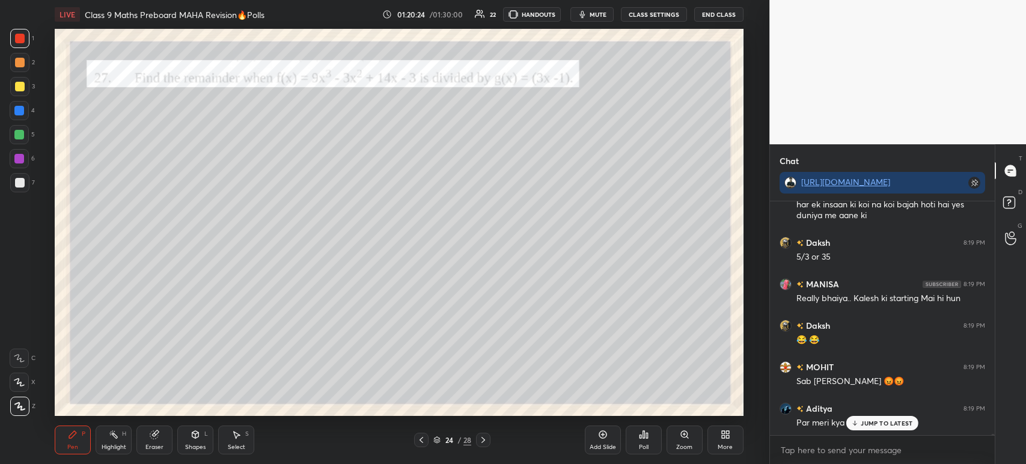
click at [31, 184] on div "7" at bounding box center [22, 182] width 25 height 19
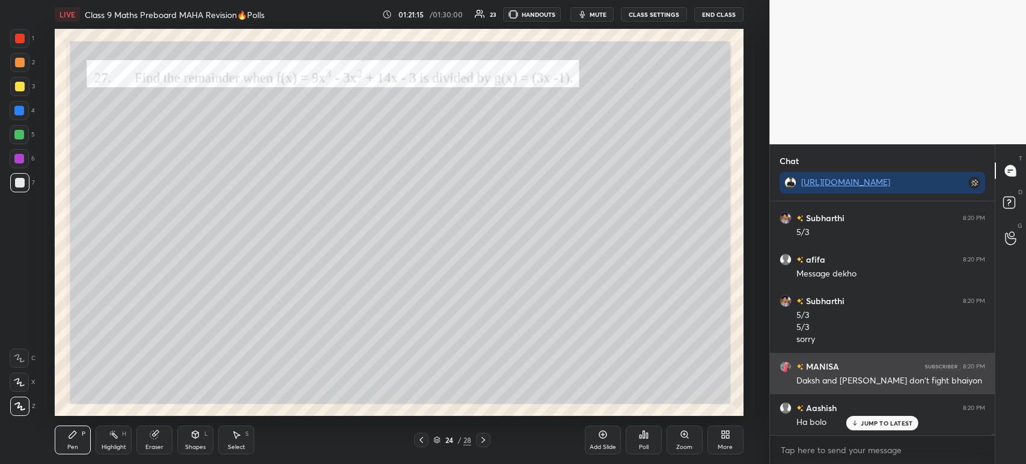
scroll to position [46953, 0]
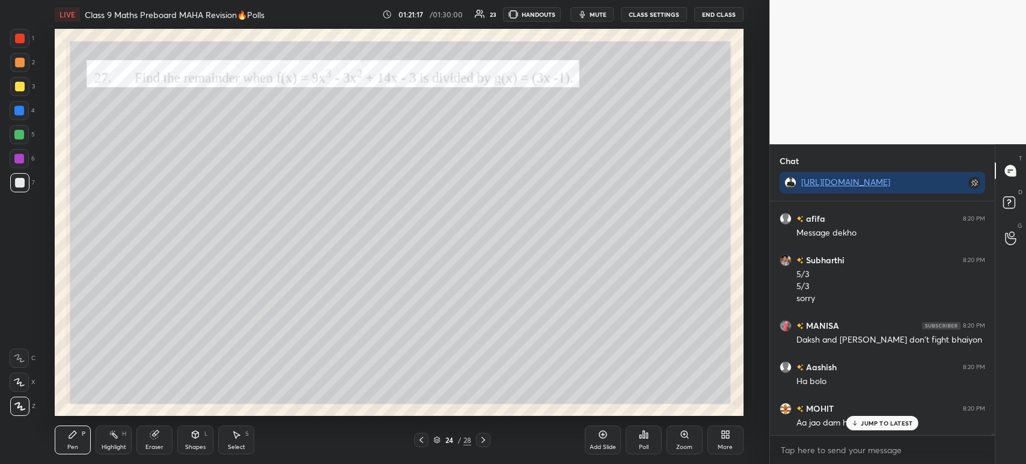
click at [481, 442] on icon at bounding box center [483, 440] width 10 height 10
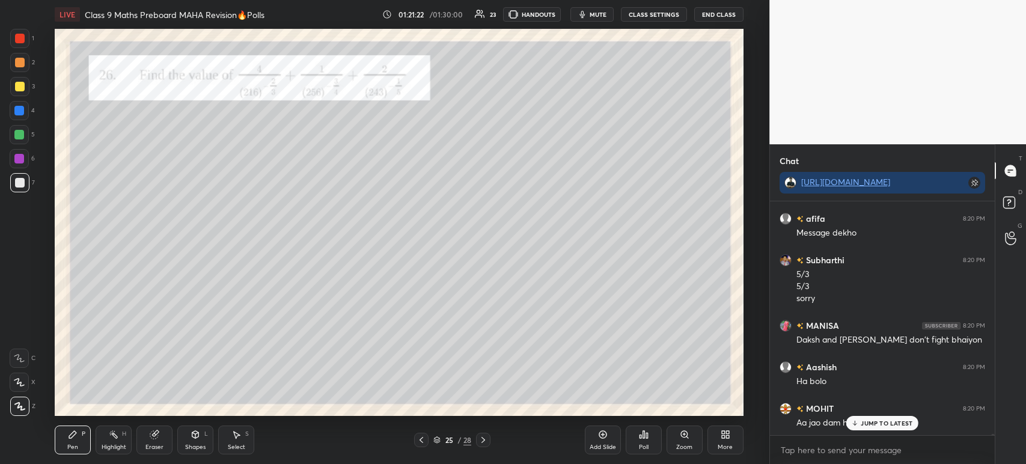
click at [26, 84] on div at bounding box center [19, 86] width 19 height 19
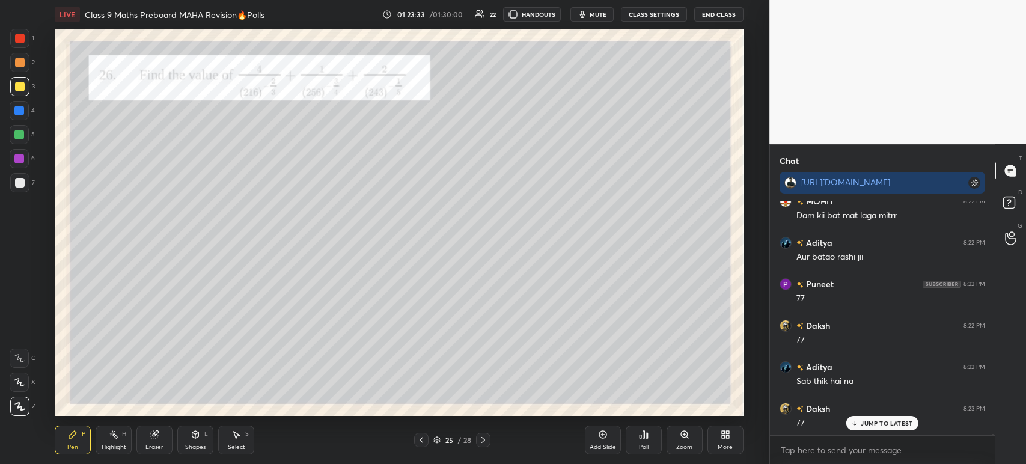
scroll to position [48392, 0]
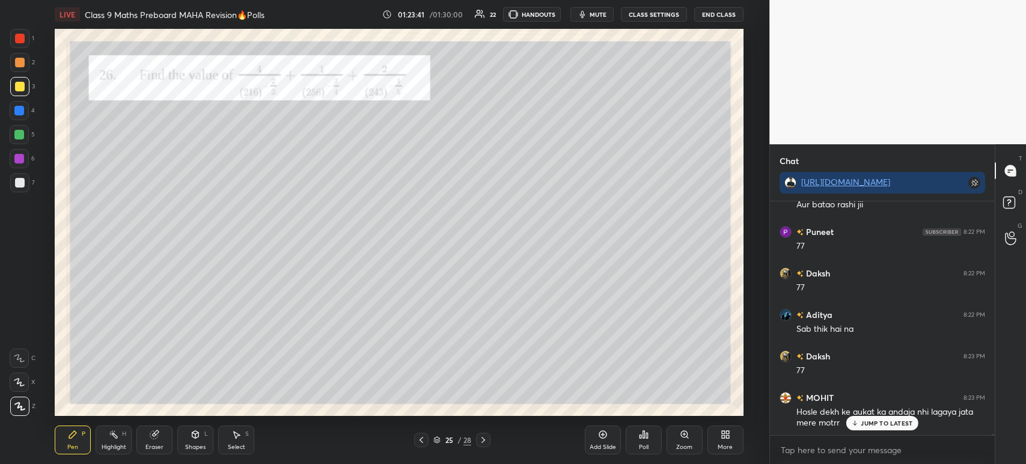
click at [488, 440] on div at bounding box center [483, 440] width 14 height 14
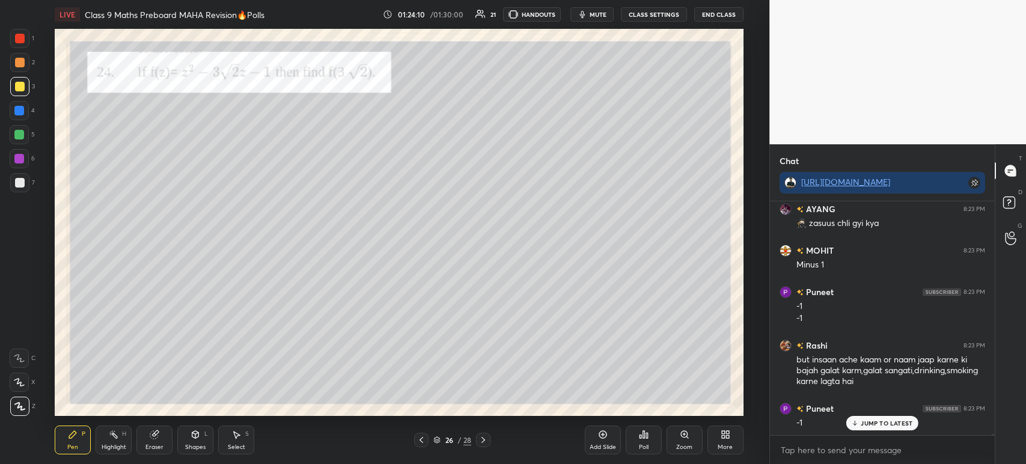
scroll to position [48770, 0]
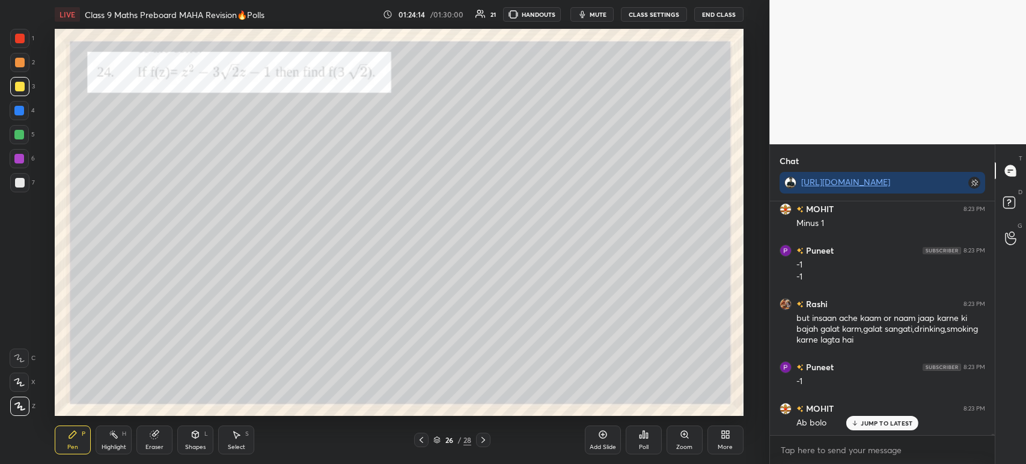
click at [19, 185] on div at bounding box center [20, 183] width 10 height 10
click at [31, 85] on div "3" at bounding box center [22, 86] width 25 height 19
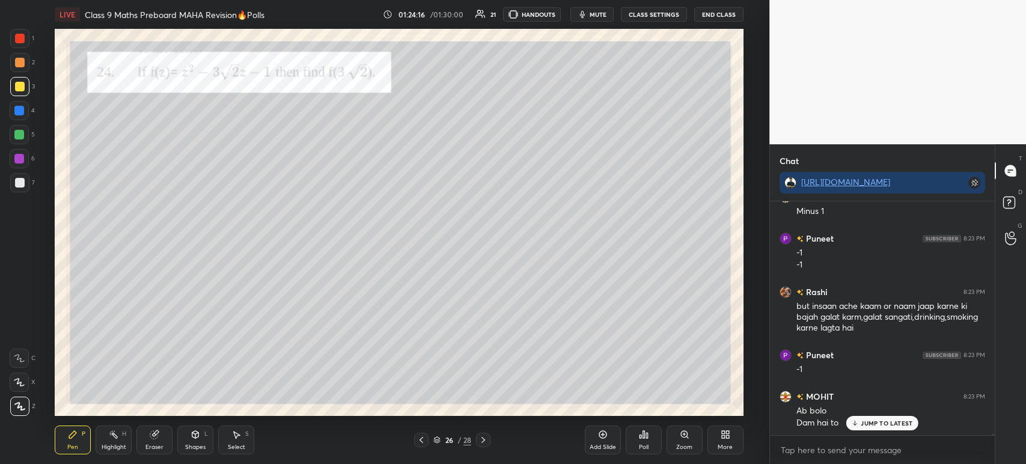
click at [882, 236] on div "MOHIT 8:22 PM Dam kii bat mat laga mitrr Aditya 8:22 PM Aur batao [PERSON_NAME]…" at bounding box center [882, 318] width 225 height 234
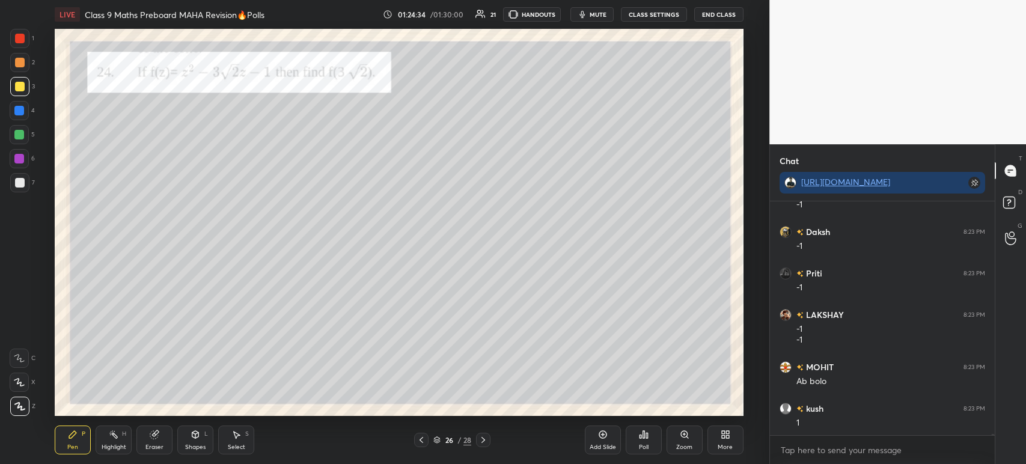
scroll to position [49166, 0]
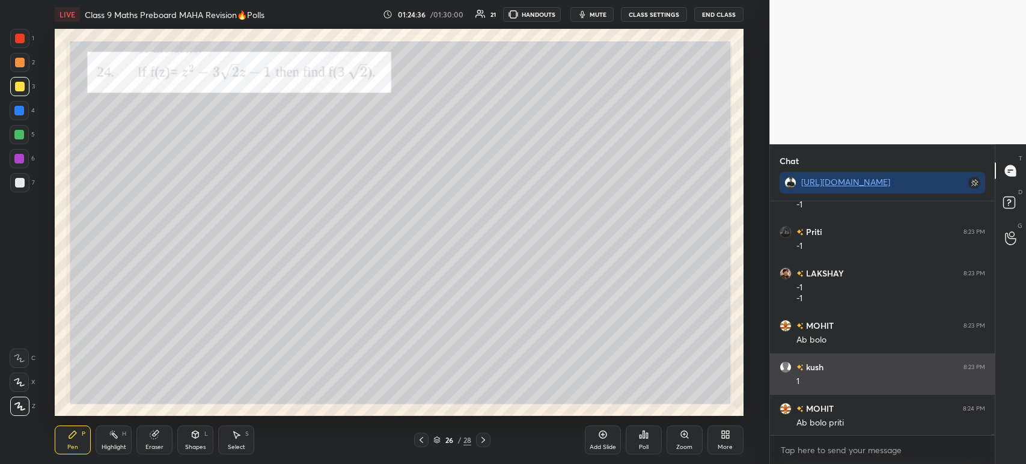
click at [793, 362] on div "grid" at bounding box center [788, 367] width 17 height 12
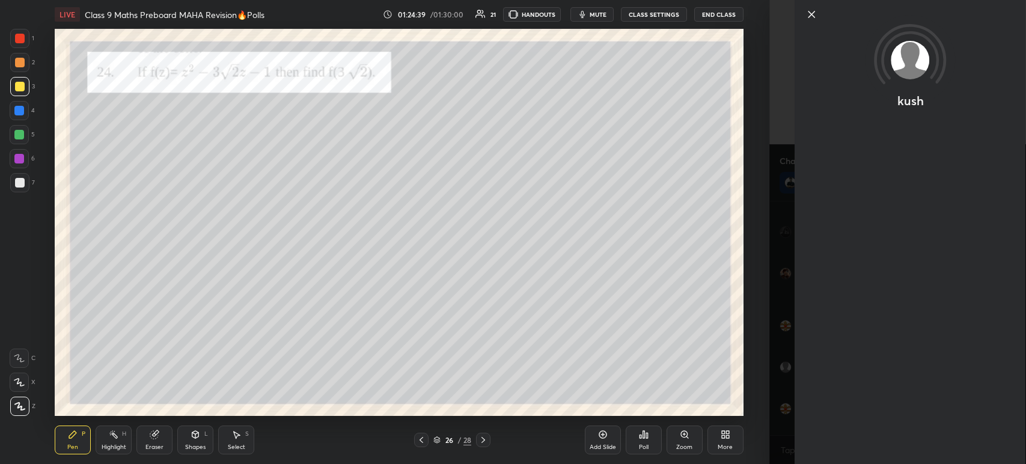
scroll to position [49207, 0]
click at [816, 23] on div at bounding box center [910, 34] width 231 height 69
click at [813, 13] on icon at bounding box center [811, 14] width 14 height 14
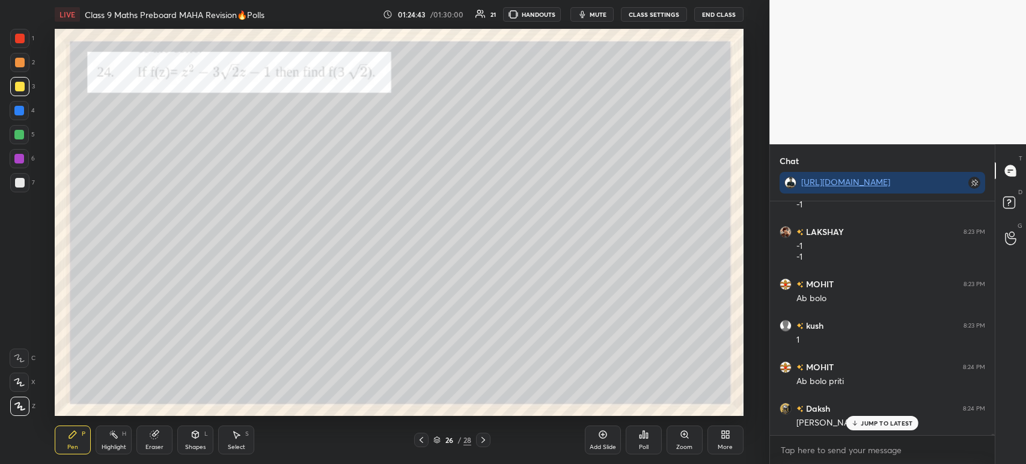
scroll to position [49249, 0]
click at [16, 59] on div at bounding box center [20, 63] width 10 height 10
click at [21, 42] on div at bounding box center [20, 39] width 10 height 10
click at [22, 63] on div at bounding box center [20, 63] width 10 height 10
click at [22, 43] on div at bounding box center [19, 38] width 19 height 19
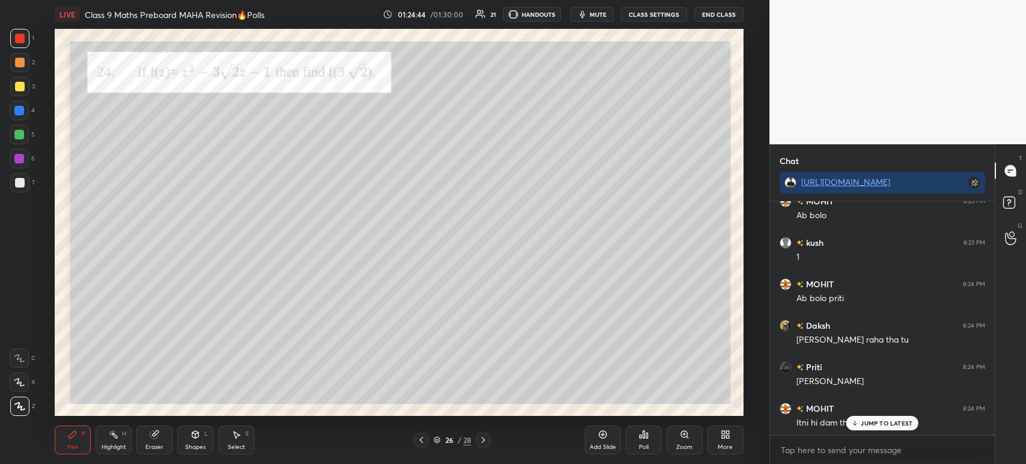
click at [24, 66] on div at bounding box center [19, 62] width 19 height 19
click at [19, 44] on div at bounding box center [19, 38] width 19 height 19
click at [24, 64] on div at bounding box center [20, 63] width 10 height 10
click at [20, 45] on div at bounding box center [19, 38] width 19 height 19
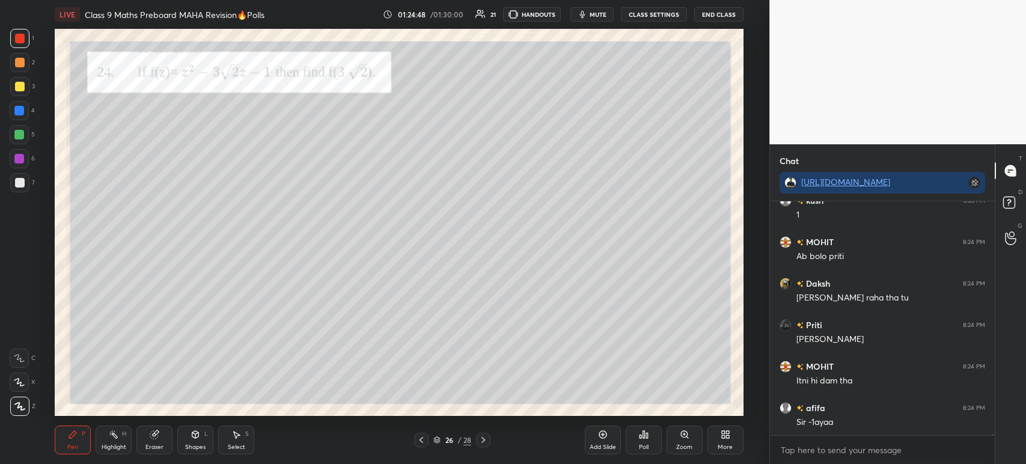
click at [28, 84] on div at bounding box center [19, 86] width 19 height 19
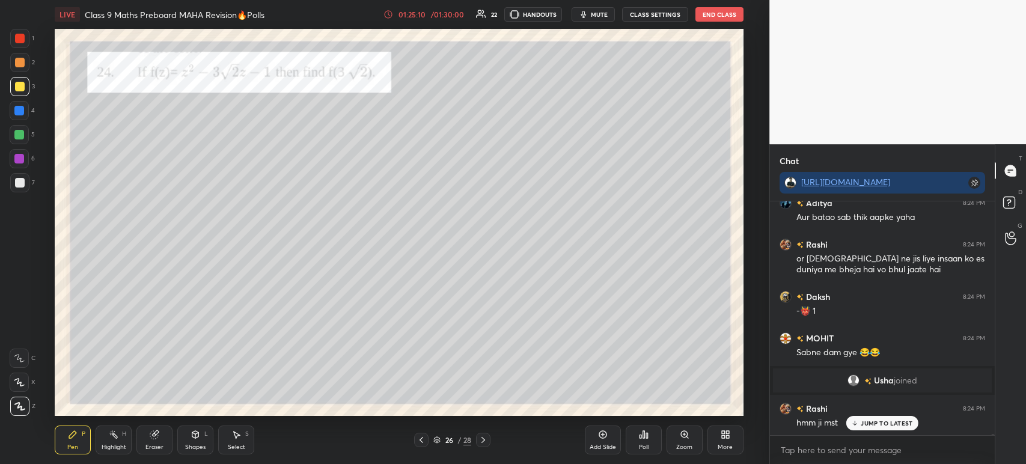
scroll to position [49715, 0]
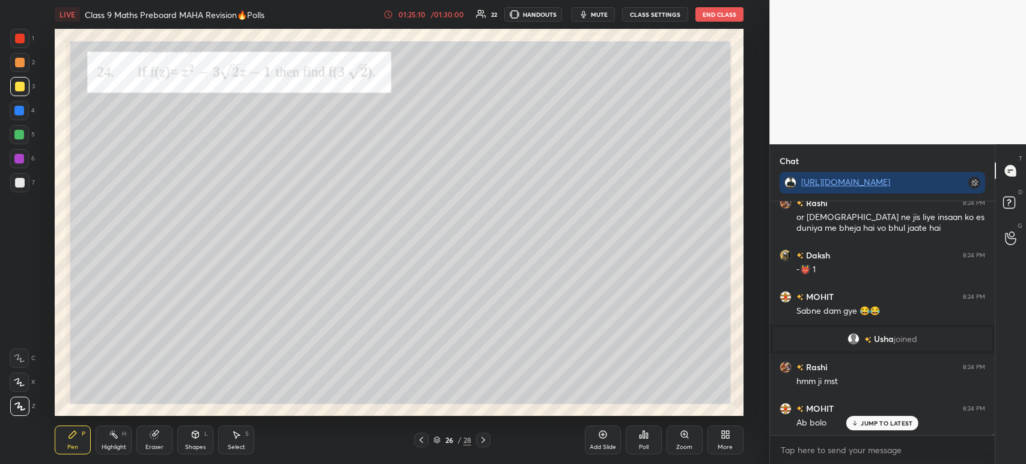
click at [24, 40] on div at bounding box center [20, 39] width 10 height 10
click at [486, 441] on icon at bounding box center [483, 440] width 10 height 10
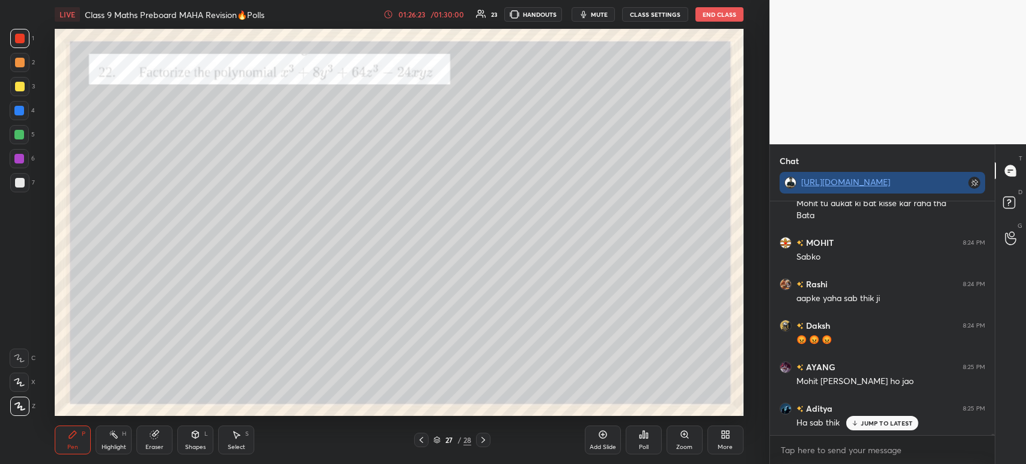
scroll to position [50059, 0]
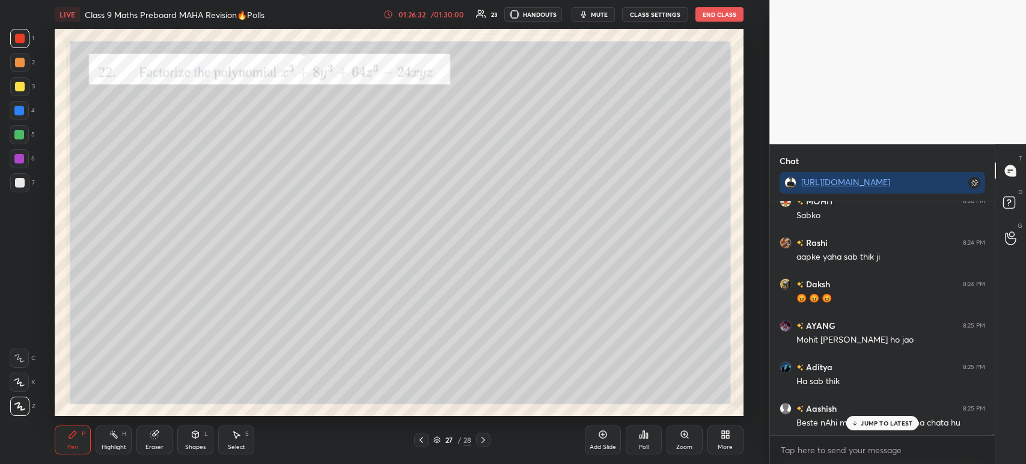
click at [24, 83] on div at bounding box center [19, 86] width 19 height 19
click at [21, 60] on div at bounding box center [20, 63] width 10 height 10
click at [17, 41] on div at bounding box center [20, 39] width 10 height 10
click at [22, 66] on div at bounding box center [20, 63] width 10 height 10
click at [25, 84] on div at bounding box center [19, 86] width 19 height 19
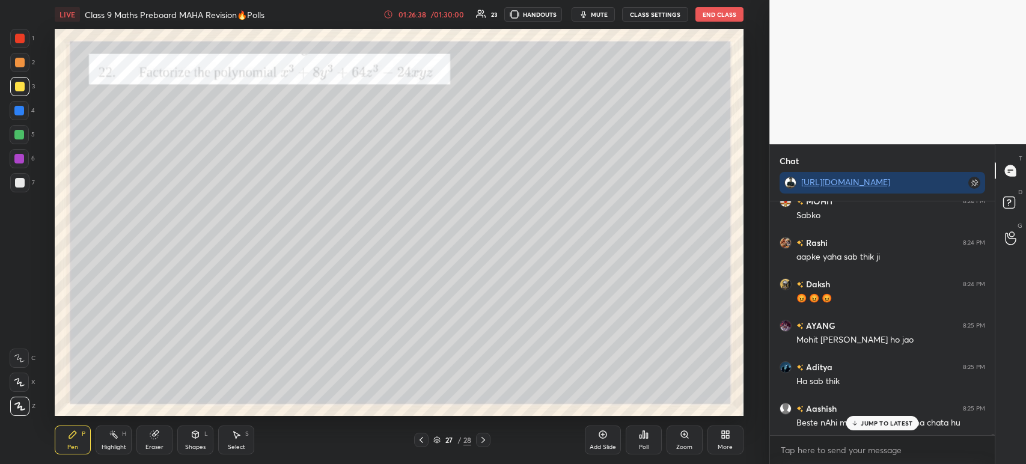
click at [29, 186] on div "7" at bounding box center [22, 182] width 25 height 19
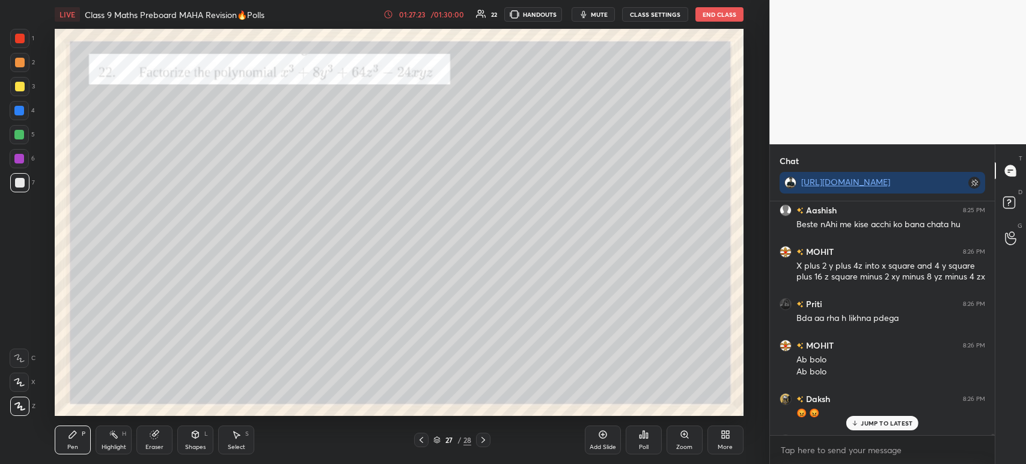
scroll to position [50251, 0]
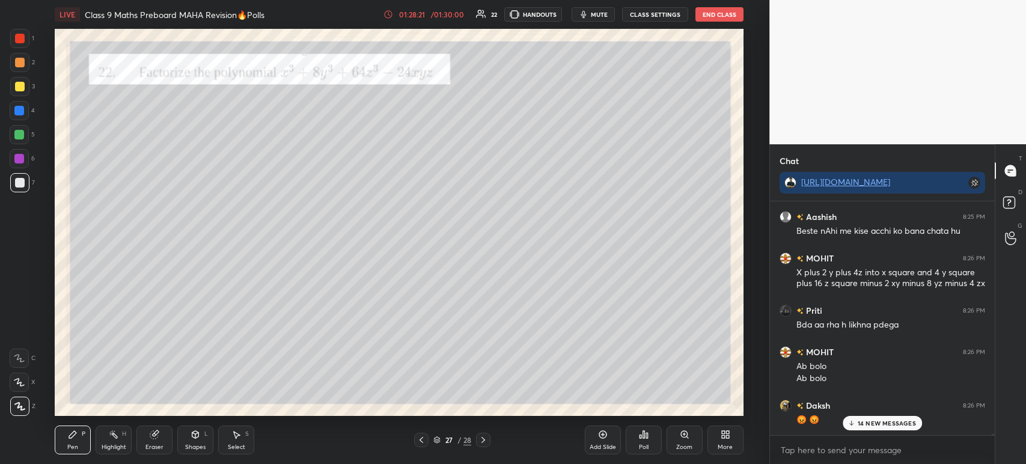
click at [640, 435] on icon at bounding box center [640, 436] width 2 height 3
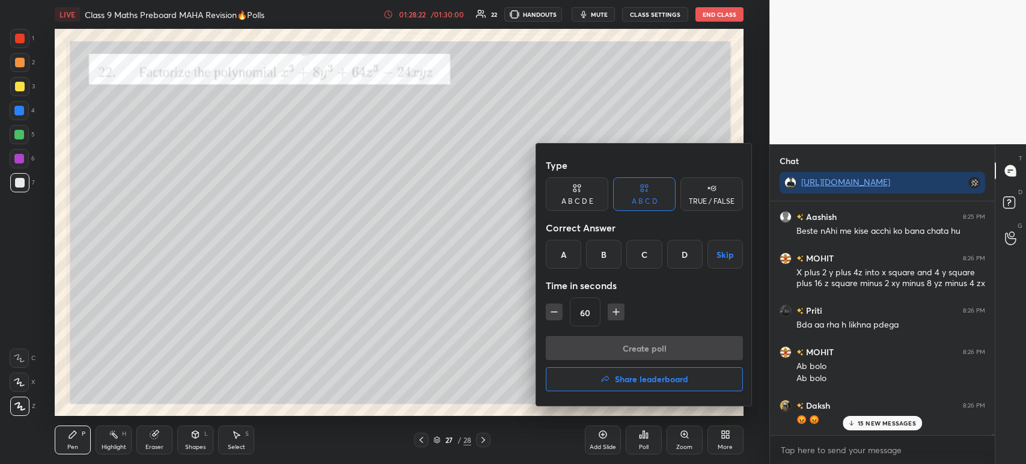
click at [627, 381] on h4 "Share leaderboard" at bounding box center [651, 379] width 73 height 8
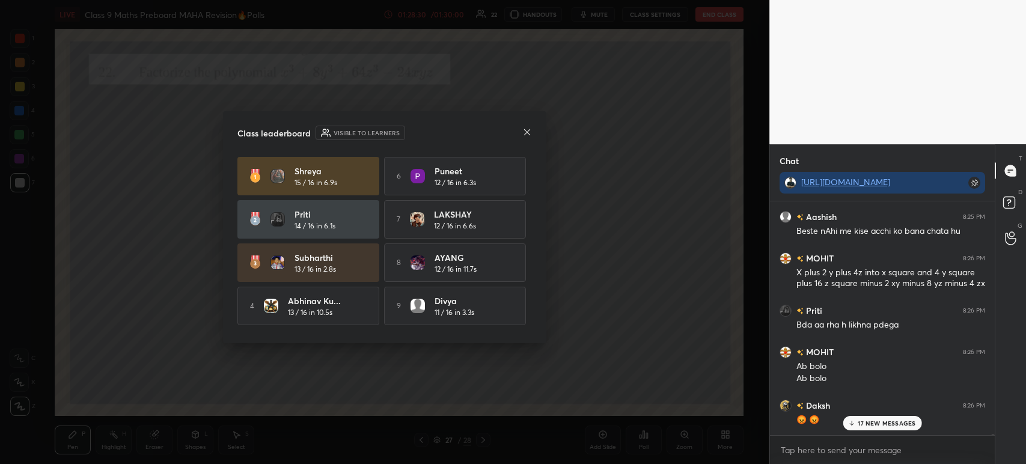
scroll to position [43, 0]
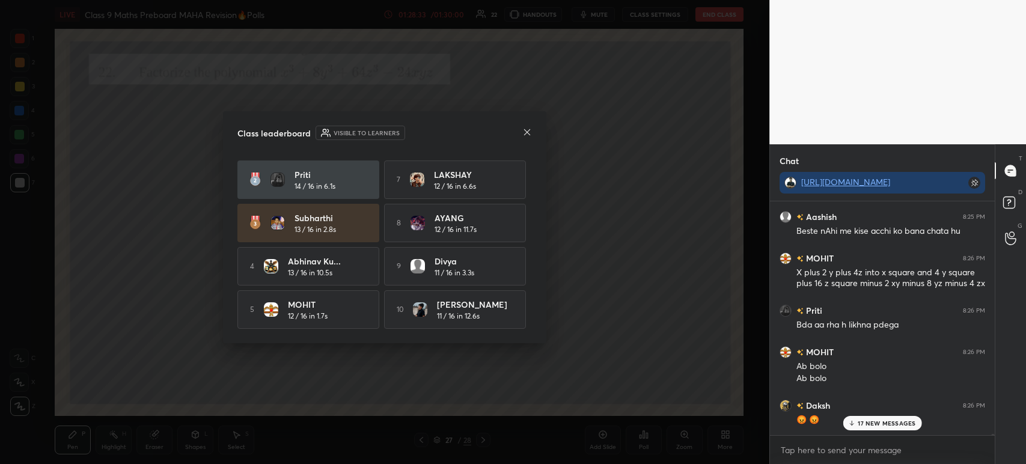
click at [527, 131] on icon at bounding box center [527, 132] width 10 height 10
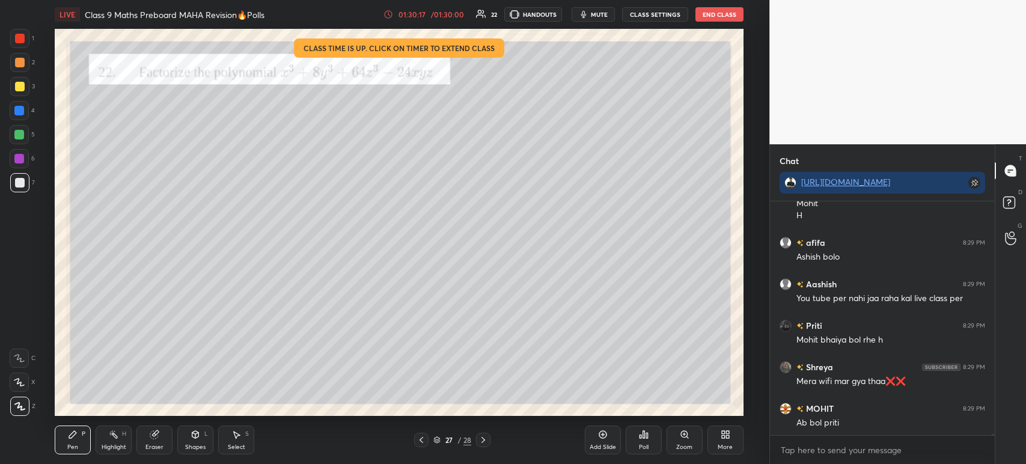
scroll to position [52384, 0]
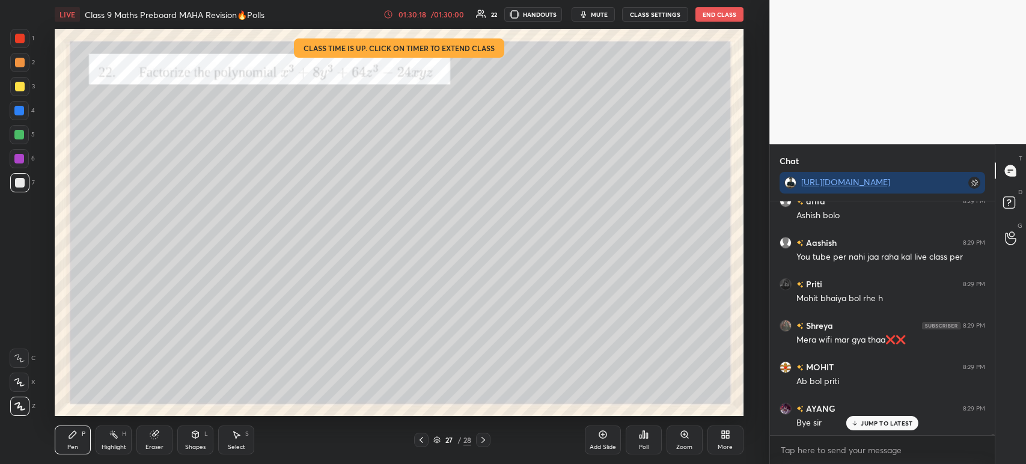
click at [723, 13] on button "End Class" at bounding box center [719, 14] width 48 height 14
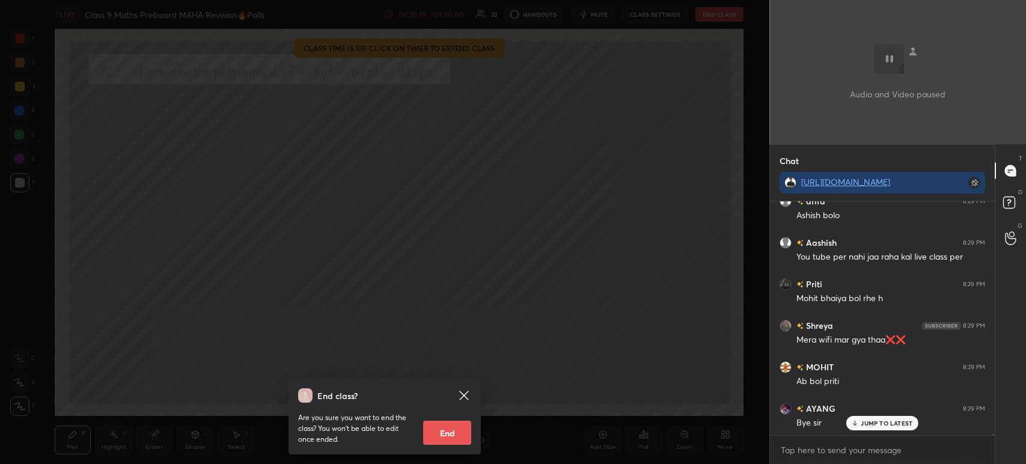
click at [439, 435] on button "End" at bounding box center [447, 433] width 48 height 24
type textarea "x"
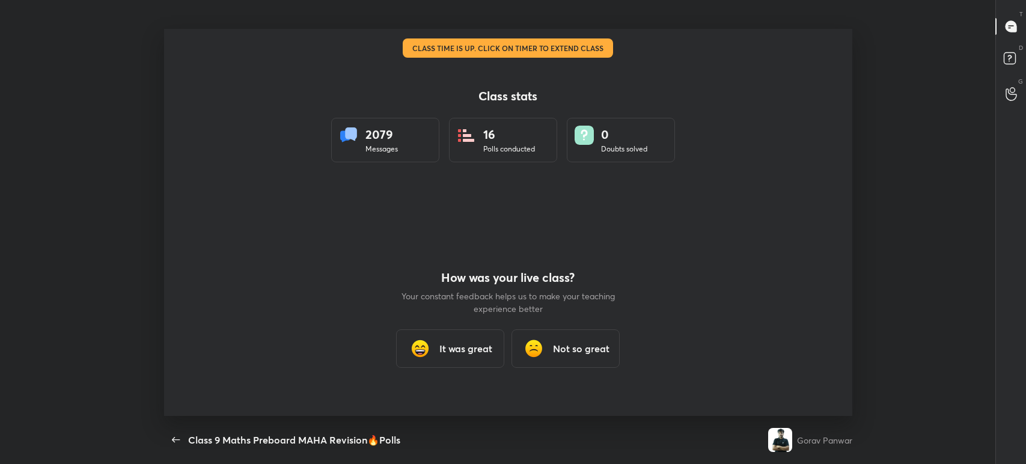
scroll to position [4, 0]
